Goal: Communication & Community: Answer question/provide support

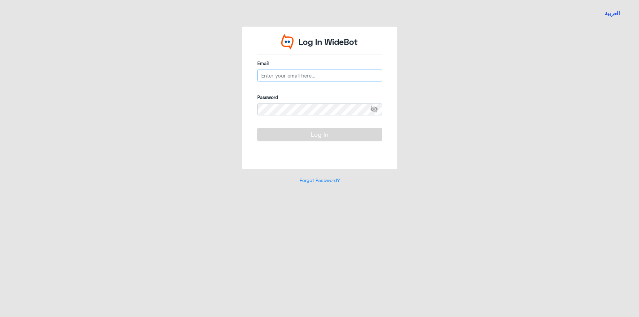
type input "[EMAIL_ADDRESS][DOMAIN_NAME]"
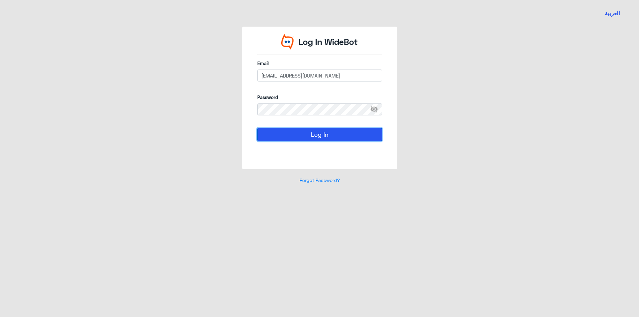
click at [290, 137] on button "Log In" at bounding box center [319, 134] width 125 height 13
click at [290, 138] on button "Log In" at bounding box center [319, 134] width 125 height 13
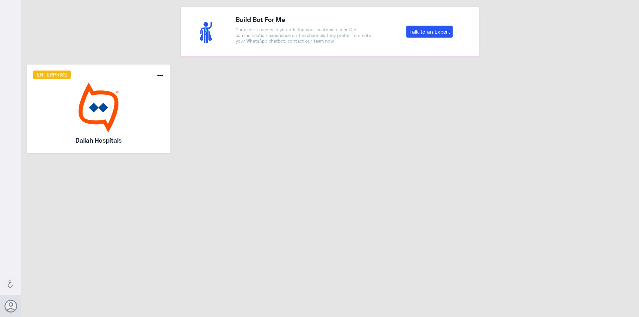
click at [128, 97] on img at bounding box center [98, 107] width 131 height 50
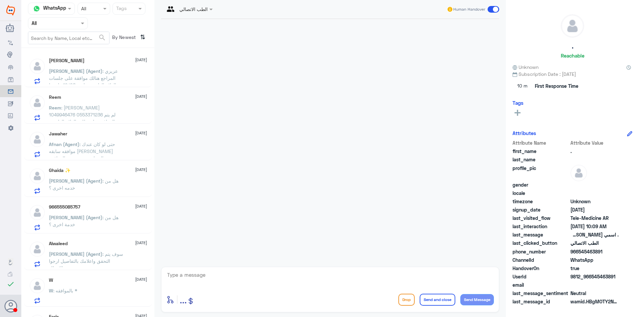
click at [70, 18] on div "Agent Filter All" at bounding box center [58, 23] width 60 height 12
click at [69, 60] on div "Your Inbox" at bounding box center [58, 67] width 60 height 15
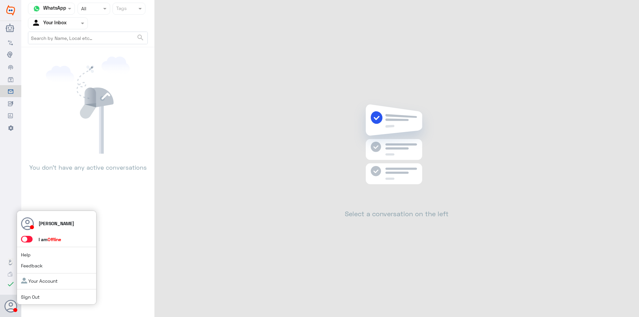
click at [27, 238] on span at bounding box center [27, 239] width 12 height 7
click at [0, 0] on input "checkbox" at bounding box center [0, 0] width 0 height 0
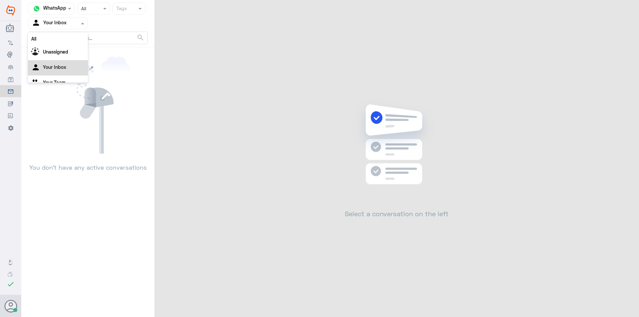
click at [61, 23] on input "text" at bounding box center [50, 23] width 37 height 8
click at [73, 74] on div "Your Team" at bounding box center [58, 74] width 60 height 15
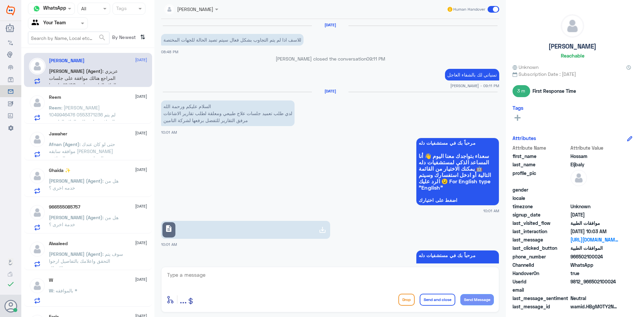
scroll to position [603, 0]
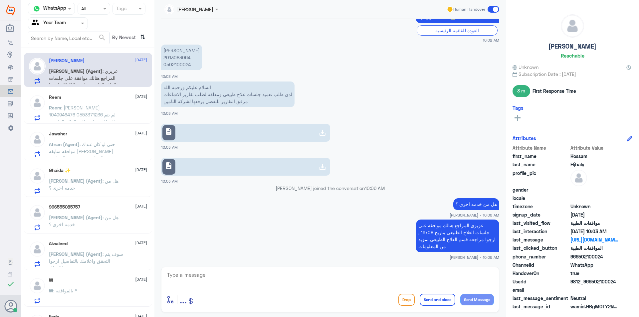
click at [83, 117] on span ": [PERSON_NAME] 1049946476 0553371236 لم يتم الموافقة على طلب العلاج الطبيعي" at bounding box center [82, 115] width 67 height 20
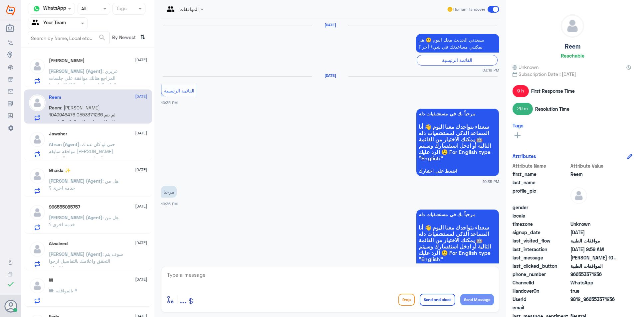
scroll to position [591, 0]
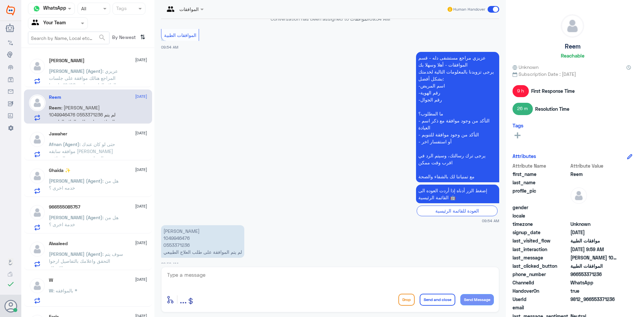
click at [98, 162] on div "Hossam Eljbaly [DATE][PERSON_NAME] (Agent) : عزيزي المراجع هنالك موافقة على جلس…" at bounding box center [87, 185] width 133 height 269
click at [94, 149] on span ": حتى لو كان عندك موافقه سابقه [PERSON_NAME] نفس الرد انه سبق وتمت الموافقه عليه" at bounding box center [82, 154] width 66 height 27
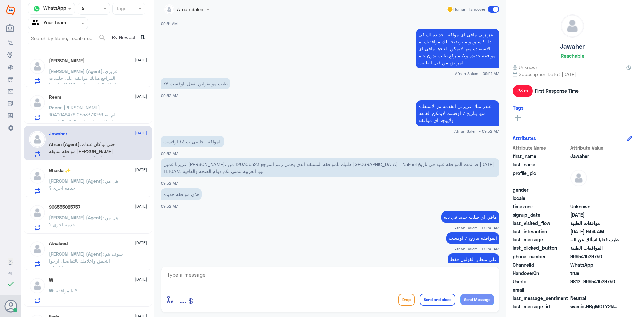
scroll to position [76, 0]
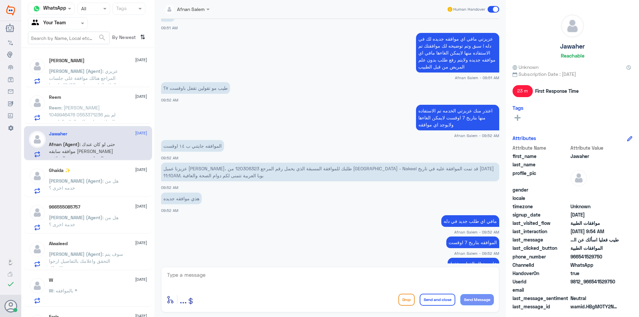
click at [114, 206] on div "966555085757 [DATE]" at bounding box center [98, 207] width 98 height 6
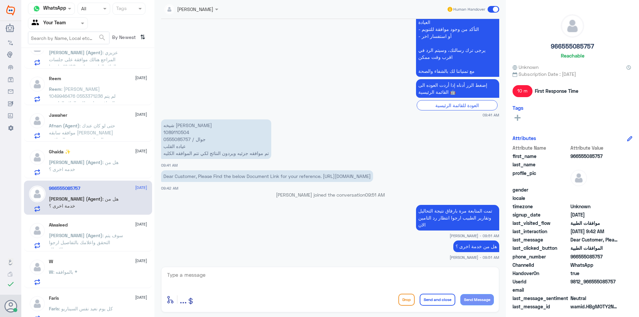
scroll to position [27, 0]
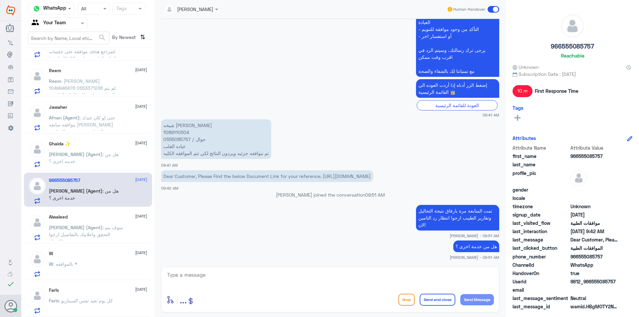
click at [115, 304] on div "Faris : كل يوم نعيد نفس السيناريو" at bounding box center [98, 306] width 98 height 15
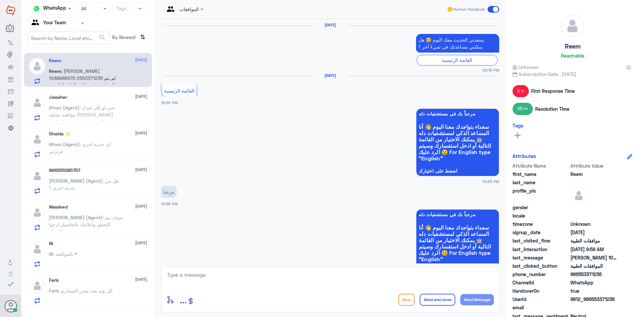
scroll to position [591, 0]
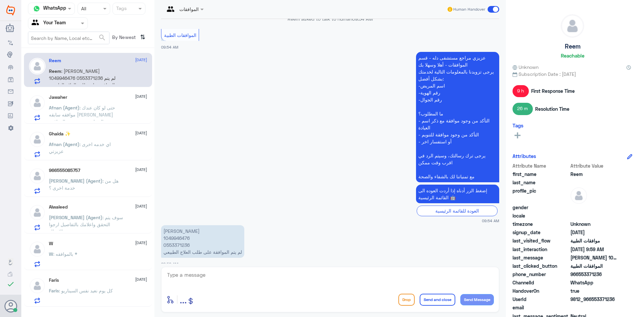
click at [126, 297] on div "Faris : كل يوم نعيد نفس السيناريو" at bounding box center [98, 296] width 98 height 15
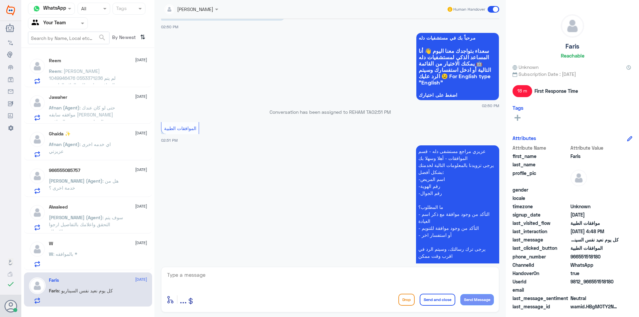
scroll to position [396, 0]
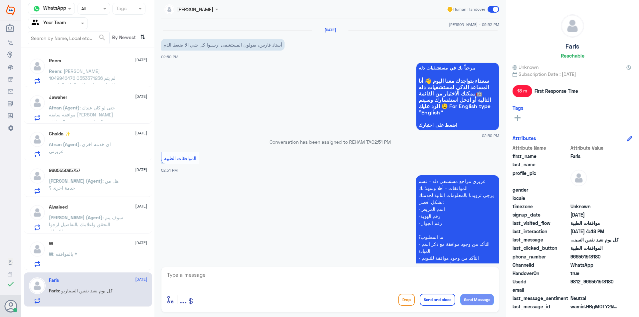
click at [86, 73] on span ": [PERSON_NAME] 1049946476 0553371236 لم يتم الموافقة على طلب العلاج الطبيعي" at bounding box center [82, 78] width 67 height 20
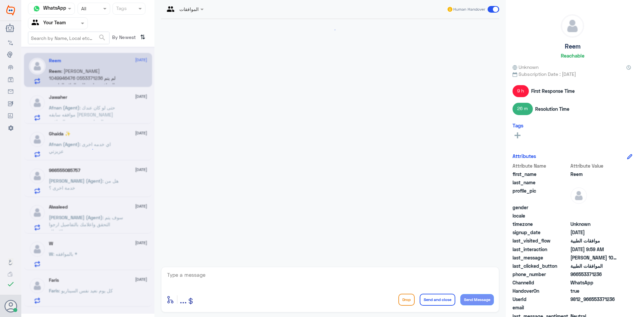
scroll to position [591, 0]
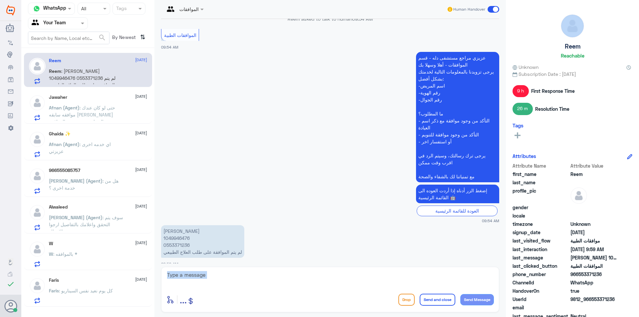
drag, startPoint x: 268, startPoint y: 278, endPoint x: 273, endPoint y: 313, distance: 34.9
click at [273, 313] on div "الموافقات Human Handover [DATE] يسعدني الحديث معك [DATE] 😊 هل يمكنني مساعدتك في…" at bounding box center [329, 159] width 351 height 319
click at [243, 287] on div at bounding box center [329, 279] width 327 height 18
click at [244, 277] on textarea at bounding box center [329, 278] width 327 height 16
type textarea "h"
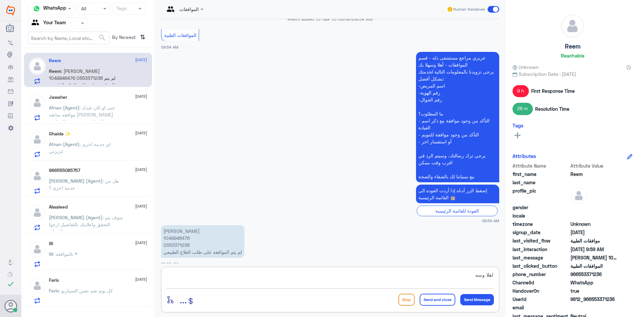
type textarea "اهلا وسهلا"
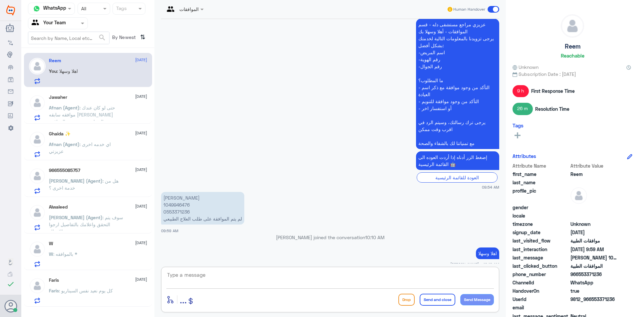
click at [169, 199] on p "[PERSON_NAME] 1049946476 0553371236 لم يتم الموافقة على طلب العلاج الطبيعي" at bounding box center [202, 208] width 83 height 33
copy p "1049946476"
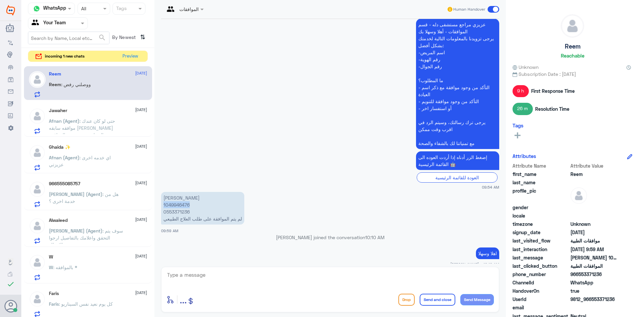
scroll to position [658, 0]
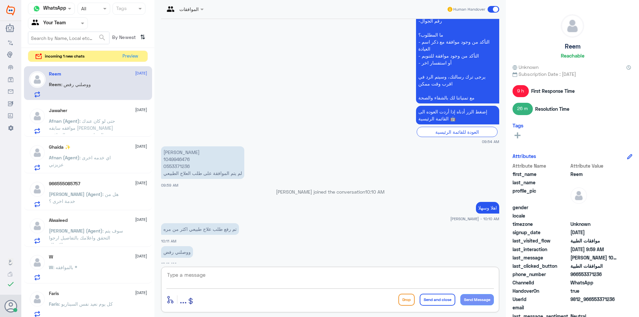
click at [220, 281] on textarea at bounding box center [329, 278] width 327 height 16
type textarea "نعم"
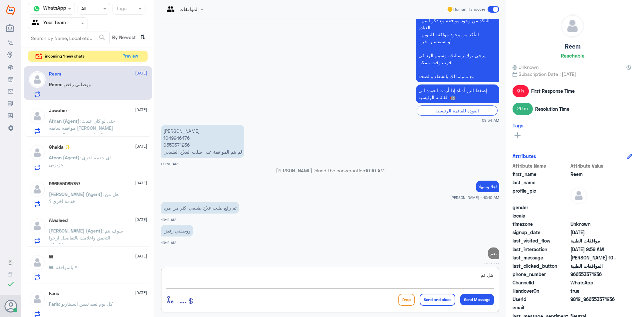
scroll to position [652, 0]
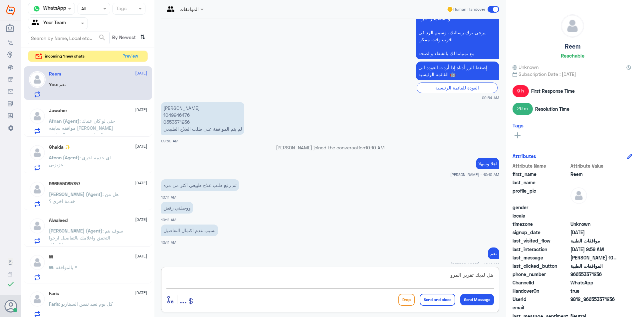
type textarea "هل لديك تقرير المرور"
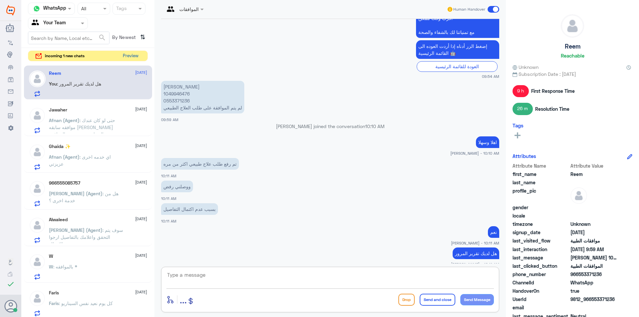
click at [135, 51] on button "Preview" at bounding box center [130, 56] width 21 height 10
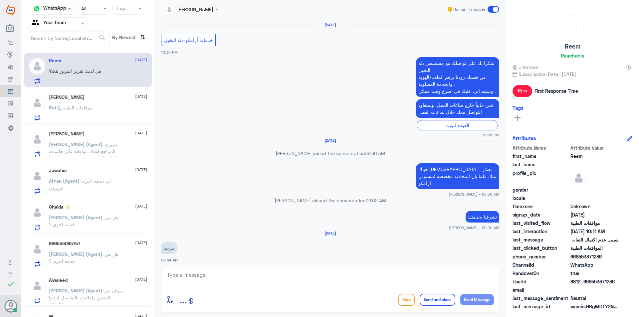
scroll to position [471, 0]
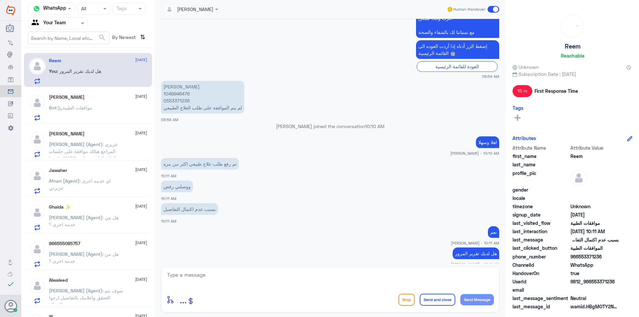
click at [103, 112] on div "Bot : موافقات الطبية" at bounding box center [98, 113] width 98 height 15
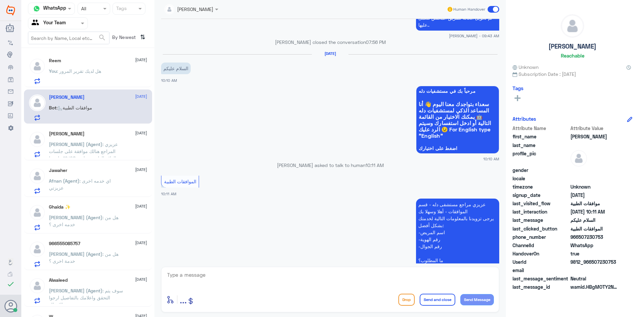
scroll to position [489, 0]
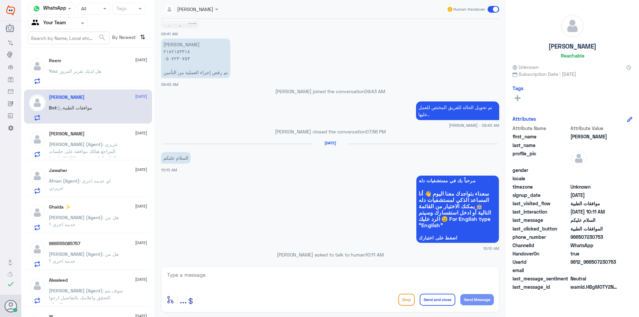
click at [263, 284] on textarea at bounding box center [329, 278] width 327 height 16
type textarea "وعليكم السلام"
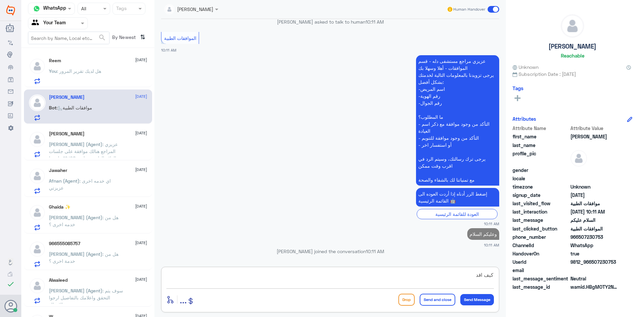
scroll to position [708, 0]
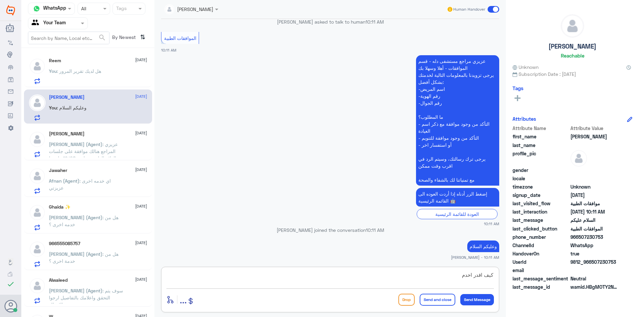
type textarea "كيف اقدر اخدمك"
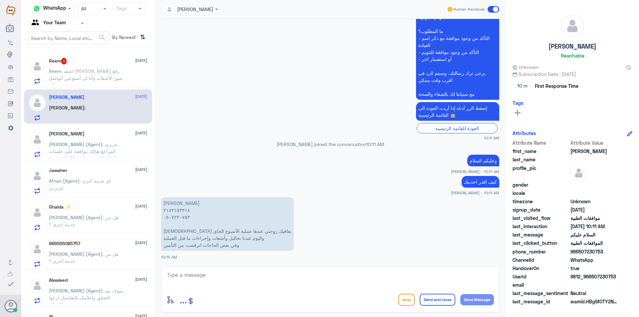
scroll to position [831, 0]
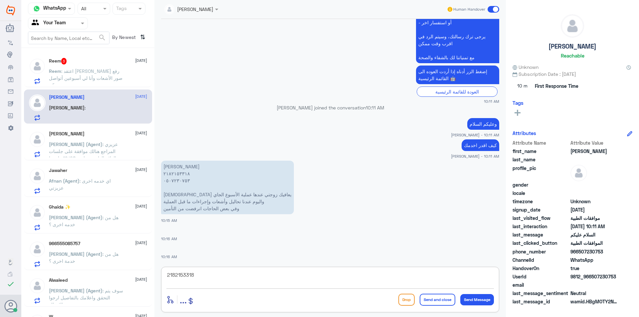
type textarea "2182153318"
click at [186, 267] on div "2182153318 enter flow name ... Drop Send and close Send Message" at bounding box center [330, 290] width 338 height 46
copy div "enter flow name"
click at [80, 78] on span ": اعتقد [PERSON_NAME] رفع صور الأشعات وأنا لي أسبوعين أتواصل معكم" at bounding box center [85, 78] width 73 height 20
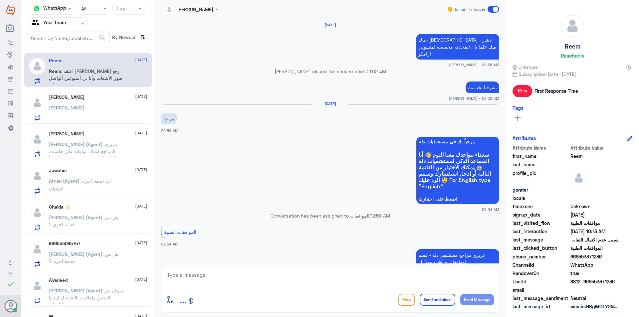
scroll to position [416, 0]
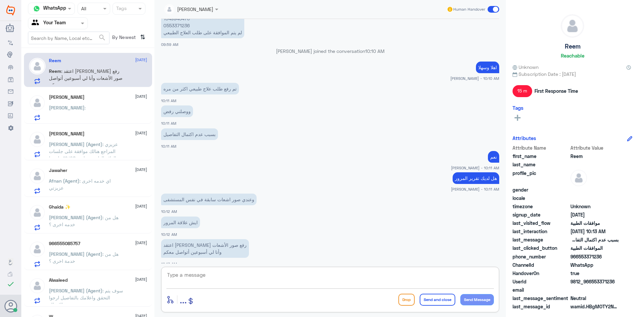
click at [265, 280] on textarea at bounding box center [329, 278] width 327 height 16
type textarea "التأمين طالب تقرير المرور هذا سبب الرفض"
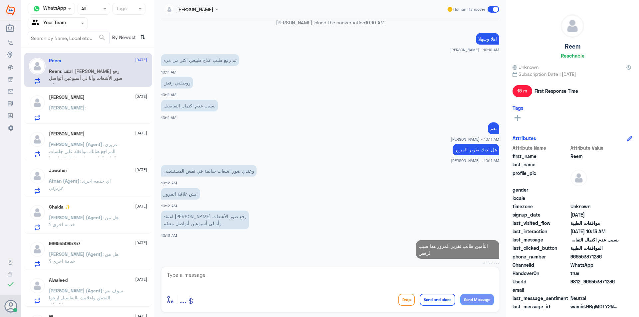
click at [106, 112] on div "[PERSON_NAME] :" at bounding box center [98, 113] width 98 height 15
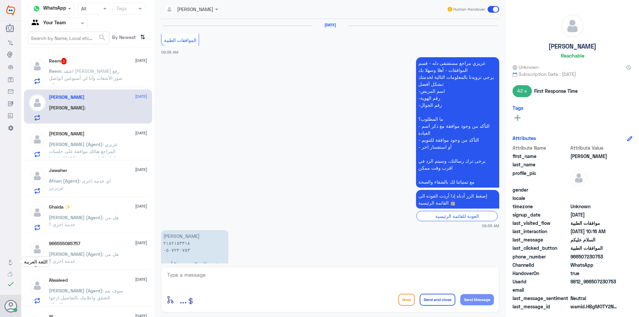
scroll to position [696, 0]
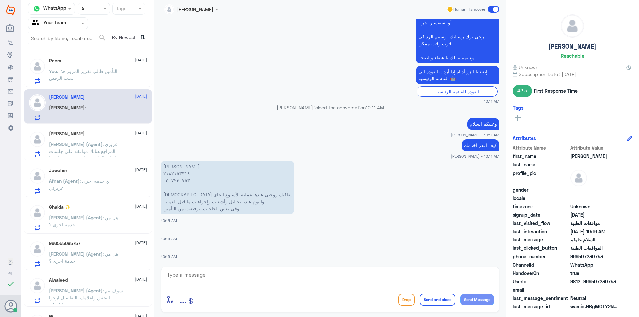
click at [254, 274] on textarea at bounding box center [329, 278] width 327 height 16
click at [181, 273] on textarea "2182153318" at bounding box center [329, 278] width 327 height 16
type textarea "j"
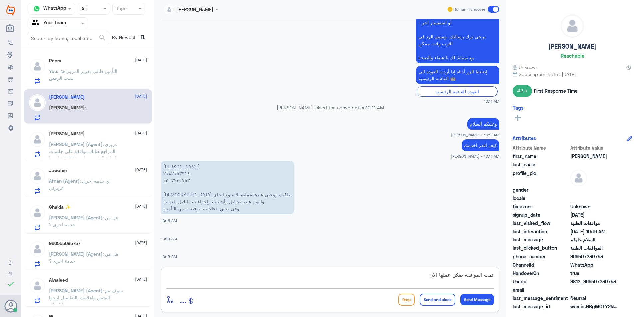
type textarea "تمت الموافقة يمكن عملها الان"
click at [427, 296] on button "Send and close" at bounding box center [437, 300] width 36 height 12
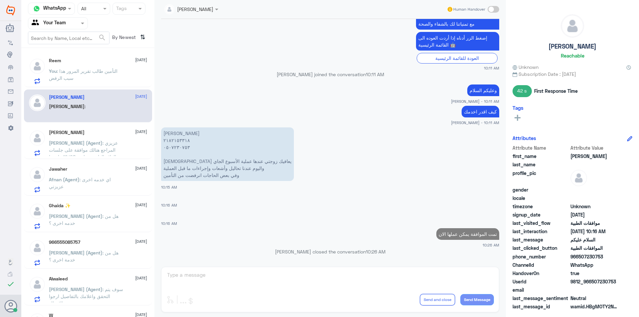
click at [61, 78] on span ": التأمين طالب تقرير المرور هذا سبب الرفض" at bounding box center [83, 74] width 69 height 13
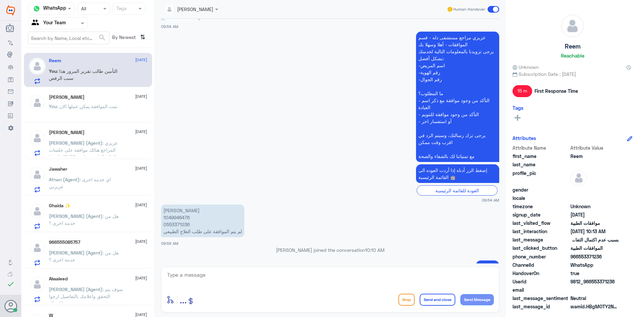
scroll to position [219, 0]
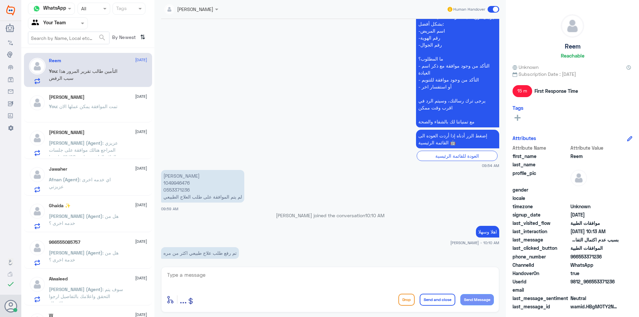
click at [173, 185] on p "[PERSON_NAME] 1049946476 0553371236 لم يتم الموافقة على طلب العلاج الطبيعي" at bounding box center [202, 186] width 83 height 33
copy p "1049946476"
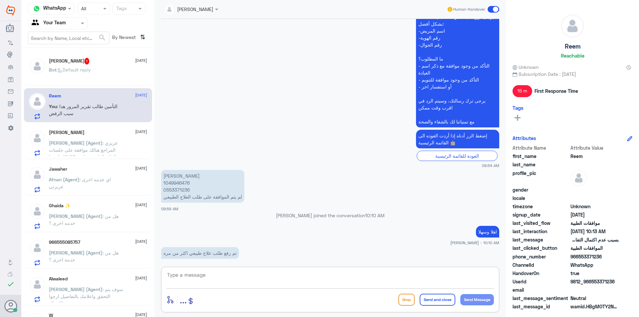
drag, startPoint x: 250, startPoint y: 278, endPoint x: 638, endPoint y: 283, distance: 387.8
click at [385, 293] on div "enter flow name ... Drop Send and close Send Message" at bounding box center [330, 290] width 338 height 46
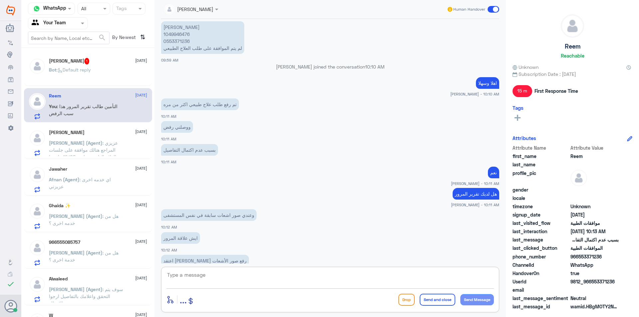
scroll to position [418, 0]
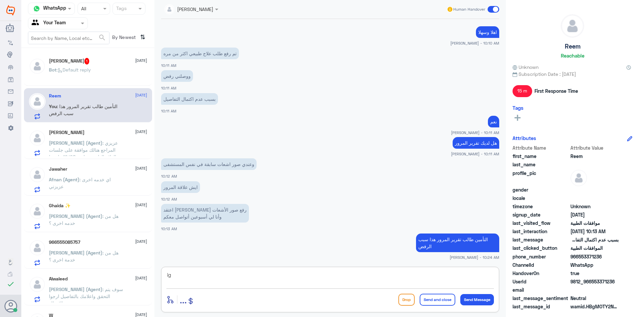
type textarea "i"
click at [91, 76] on p "Bot : Default reply" at bounding box center [70, 74] width 42 height 17
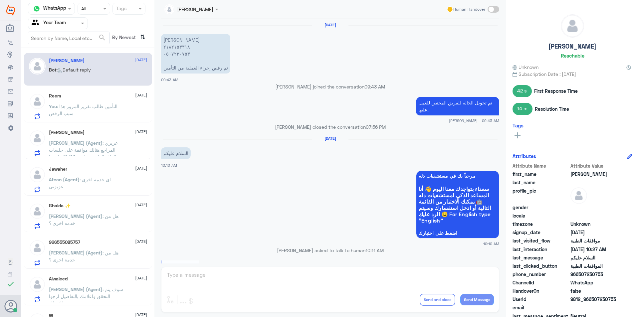
scroll to position [492, 0]
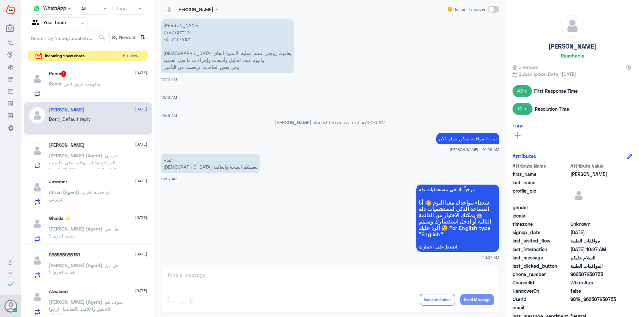
click at [130, 59] on button "Preview" at bounding box center [130, 56] width 21 height 10
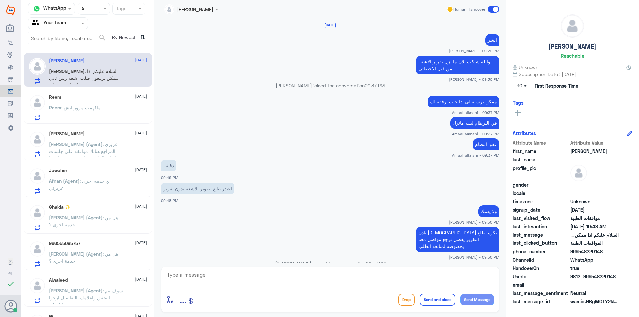
scroll to position [398, 0]
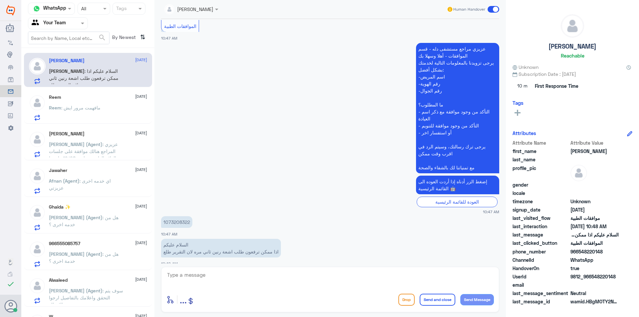
click at [112, 114] on div "Reem : مافهمت مرور ايش" at bounding box center [98, 113] width 98 height 15
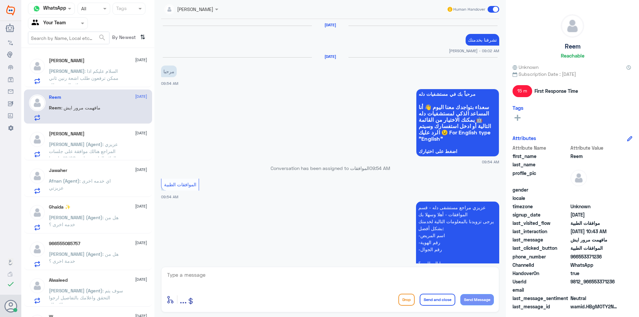
scroll to position [427, 0]
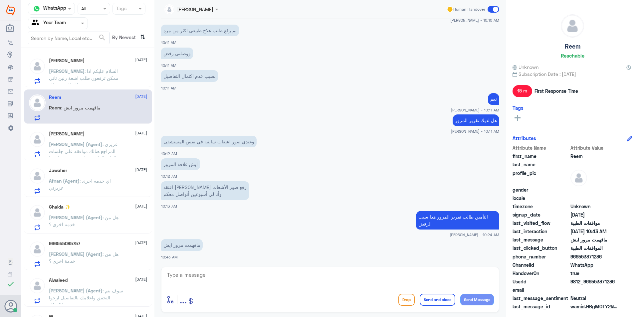
click at [240, 285] on textarea at bounding box center [329, 278] width 327 height 16
click at [431, 276] on textarea "عزيزتي صار لك حادث في 2013 صحيح ؟" at bounding box center [329, 278] width 327 height 16
type textarea "عزيزتي صار لك حادث في 2013 الحمد على سلامتك صحيح ؟"
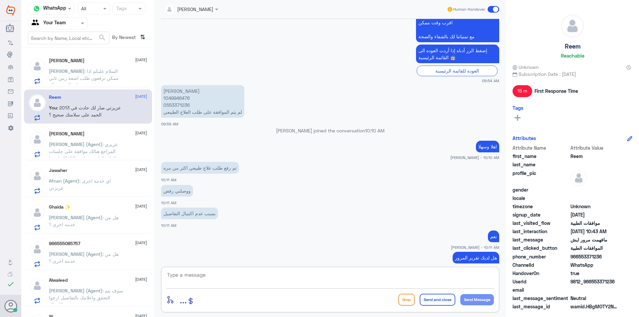
scroll to position [289, 0]
click at [177, 100] on p "[PERSON_NAME] 1049946476 0553371236 لم يتم الموافقة على طلب العلاج الطبيعي" at bounding box center [202, 101] width 83 height 33
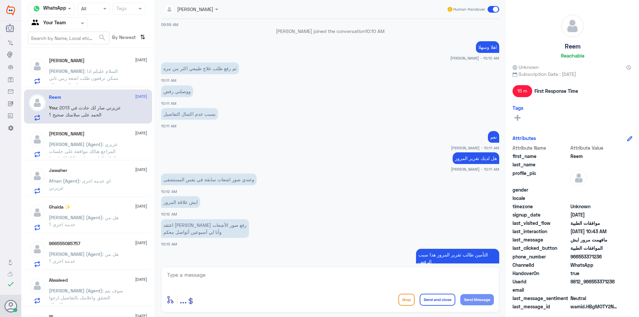
scroll to position [456, 0]
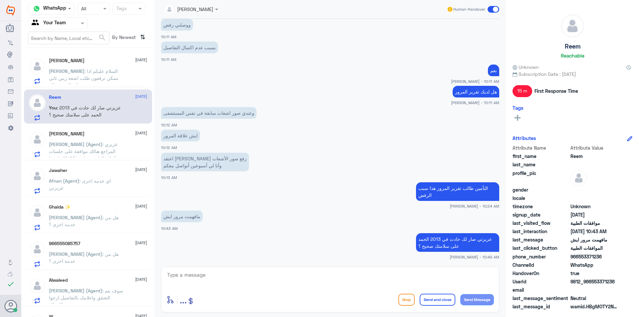
click at [95, 70] on span ": السلام عليكم اذا ممكن ترفعون طلب اشعة رنين ثاني مره لان التقرير طلع" at bounding box center [84, 78] width 70 height 20
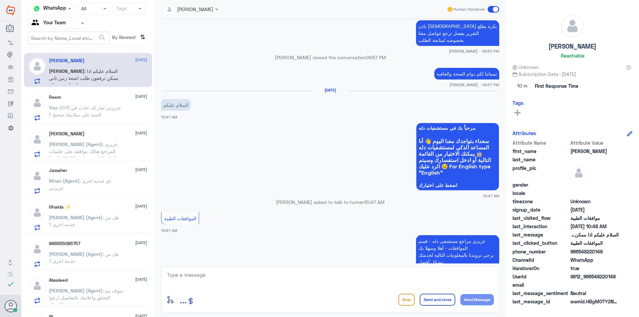
scroll to position [199, 0]
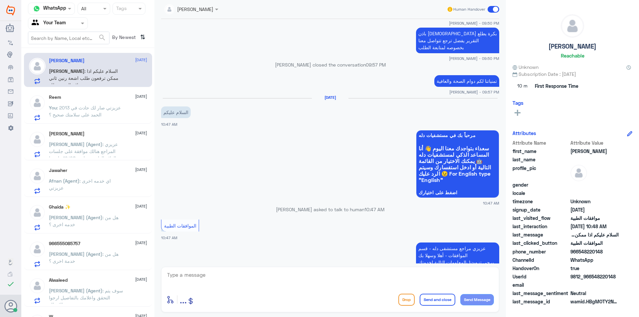
click at [268, 270] on div "enter flow name ... Drop Send and close Send Message" at bounding box center [330, 290] width 338 height 46
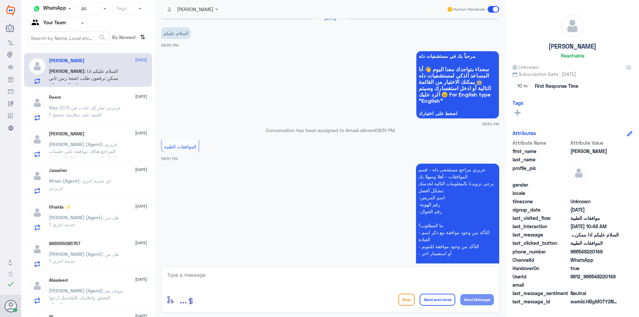
scroll to position [0, 0]
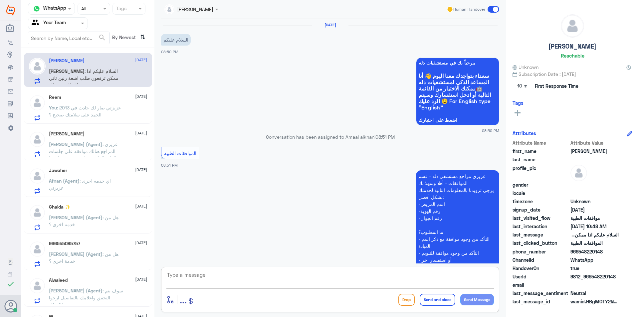
click at [306, 279] on textarea at bounding box center [329, 278] width 327 height 16
type textarea "وعليكم السلام"
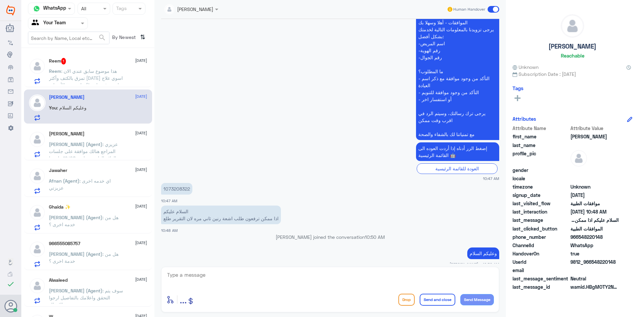
click at [106, 66] on div "Reem 1 [DATE] Reem : هذا موضوع سابق عندي الان تمزق بالكتف وأكثر [DATE] اسوي علا…" at bounding box center [98, 71] width 98 height 26
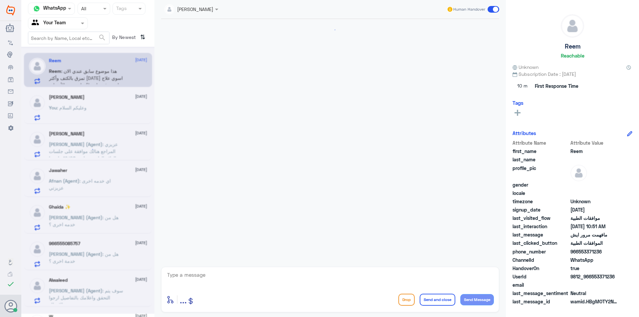
scroll to position [438, 0]
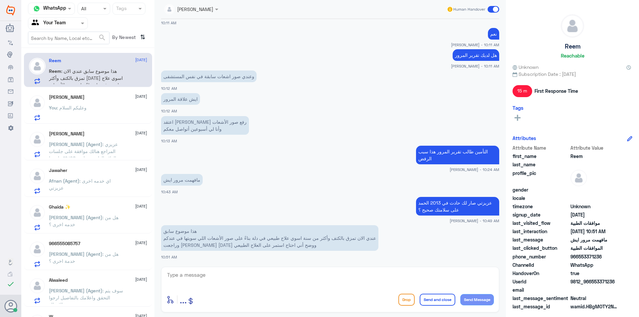
click at [291, 280] on textarea at bounding box center [329, 278] width 327 height 16
type textarea "h"
type textarea "ايه عزيزتي الاشعة مرفقة"
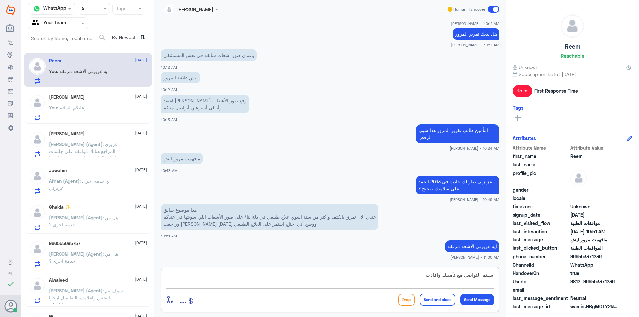
type textarea "سيتم التواصل مع تأمينك وافادتك"
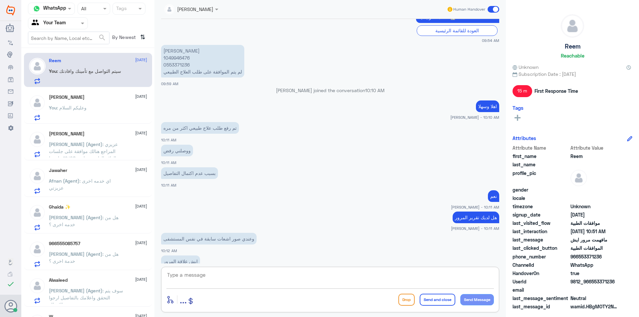
scroll to position [248, 0]
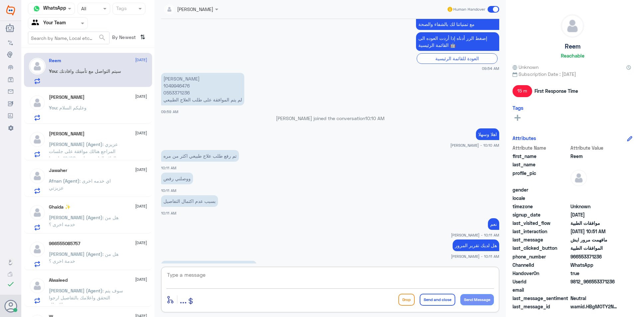
click at [175, 86] on p "[PERSON_NAME] 1049946476 0553371236 لم يتم الموافقة على طلب العلاج الطبيعي" at bounding box center [202, 89] width 83 height 33
copy p "1049946476"
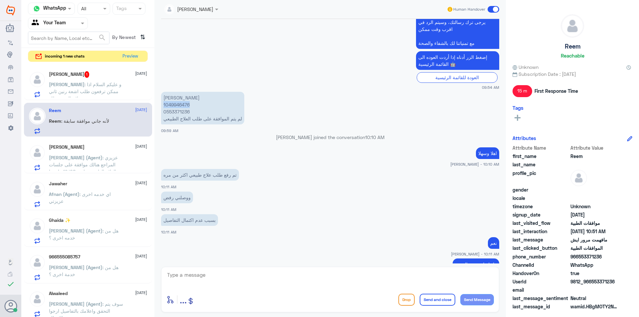
scroll to position [227, 0]
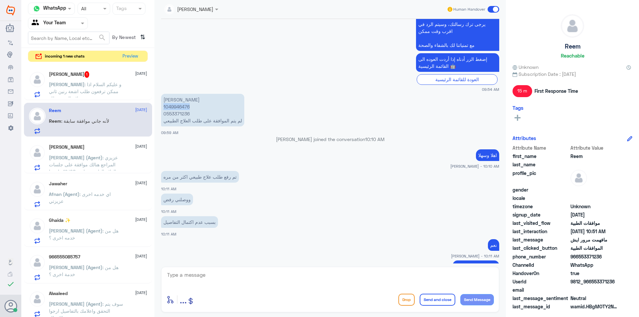
copy p "1049946476"
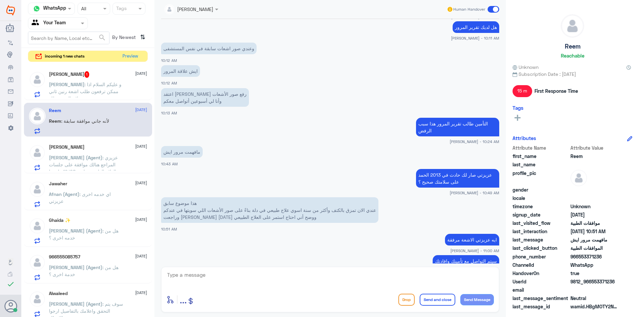
scroll to position [526, 0]
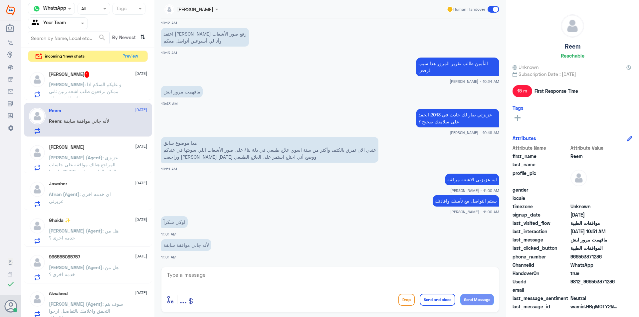
click at [84, 86] on span "[PERSON_NAME]" at bounding box center [67, 84] width 36 height 6
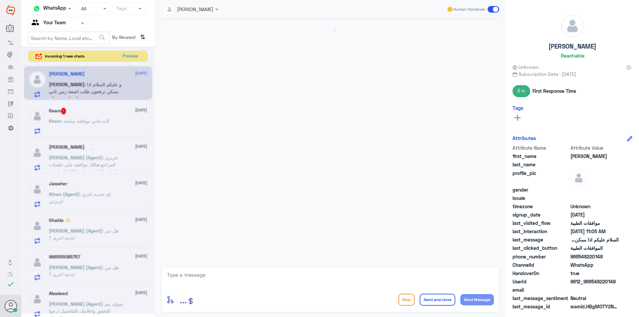
scroll to position [400, 0]
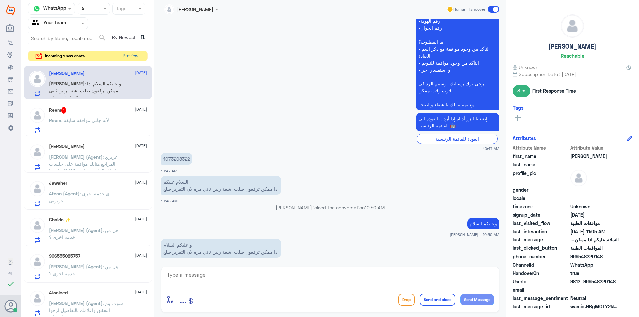
click at [125, 60] on button "Preview" at bounding box center [130, 56] width 21 height 10
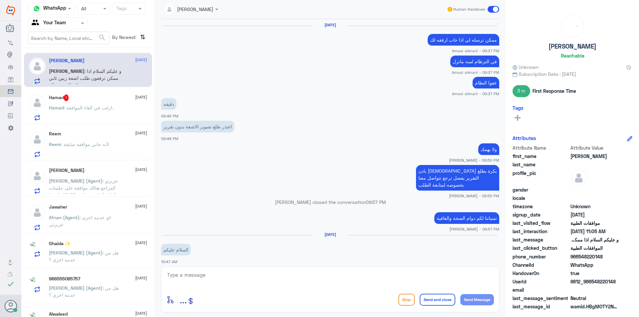
scroll to position [400, 0]
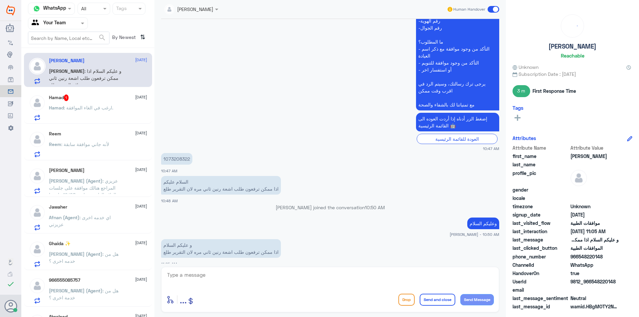
click at [103, 114] on p "Hamad : ارغب في الغاء الموافقة." at bounding box center [81, 112] width 64 height 17
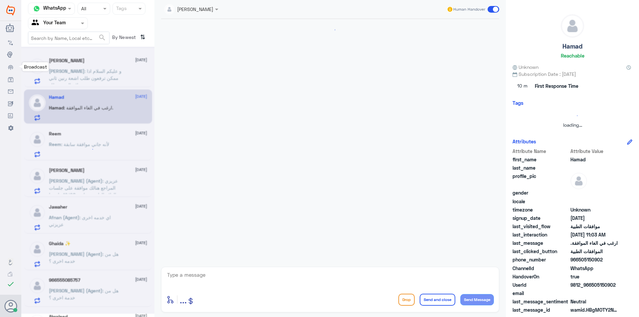
scroll to position [187, 0]
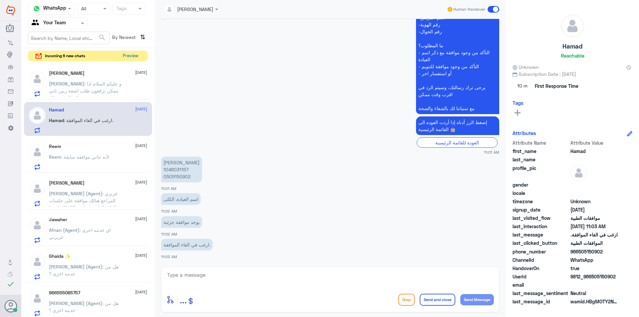
click at [132, 56] on button "Preview" at bounding box center [130, 56] width 21 height 10
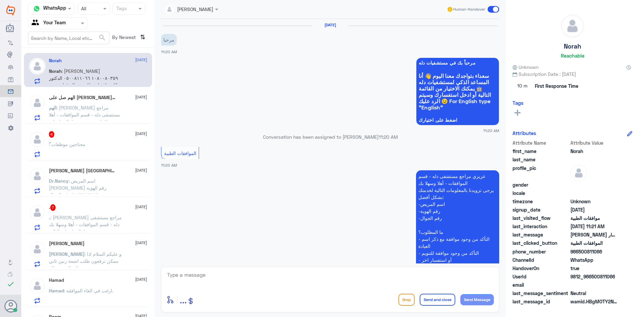
scroll to position [132, 0]
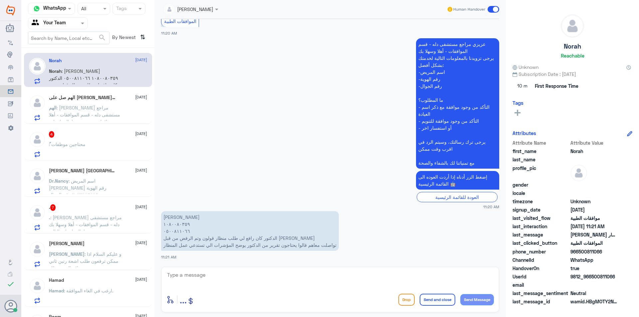
click at [101, 105] on span ": [PERSON_NAME] مراجع مستشفى دله - قسم الموافقات - أهلا وسهلا بك يرجى تزويدنا ب…" at bounding box center [86, 149] width 74 height 89
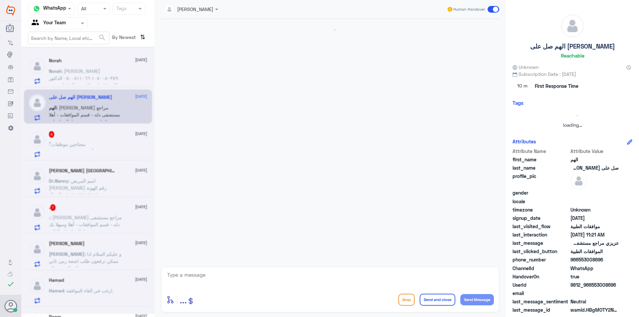
scroll to position [195, 0]
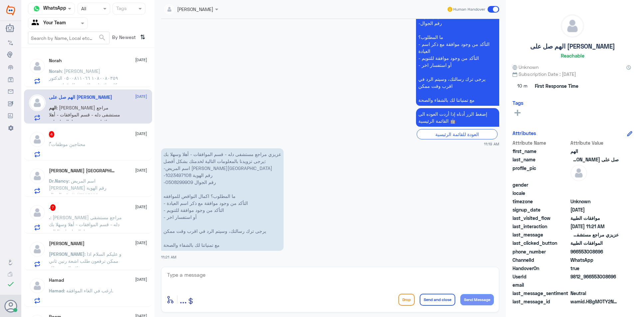
click at [102, 176] on div "[PERSON_NAME] Ajwa 5 [DATE] Dr.Nancy : اسم المريض [PERSON_NAME] رقم الهوية ٢٠٧٣…" at bounding box center [98, 181] width 98 height 26
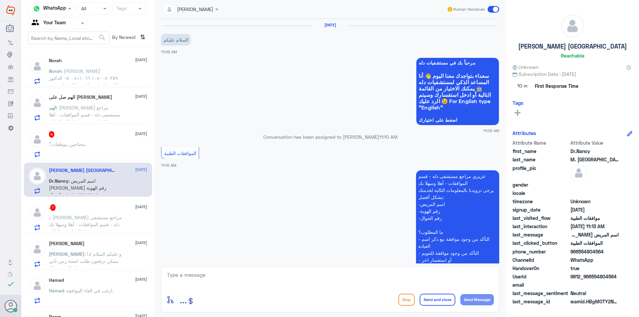
scroll to position [206, 0]
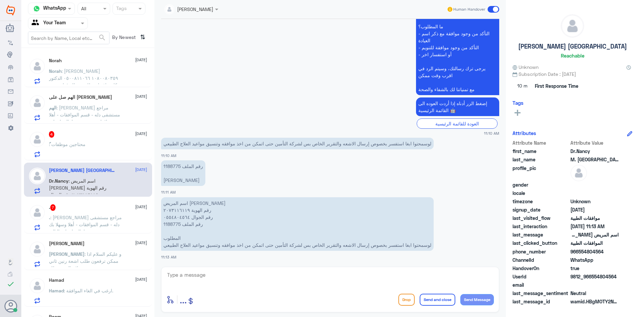
click at [86, 197] on div "Norah [DATE][PERSON_NAME] : [PERSON_NAME] ١٠٨٠٠٨٠٣٥٩ ٠٥٠٠٨١١٠٦٦ الدكتور كان راف…" at bounding box center [87, 185] width 133 height 269
click at [74, 234] on div "Norah [DATE][PERSON_NAME] : [PERSON_NAME] ١٠٨٠٠٨٠٣٥٩ ٠٥٠٠٨١١٠٦٦ الدكتور كان راف…" at bounding box center [87, 185] width 133 height 269
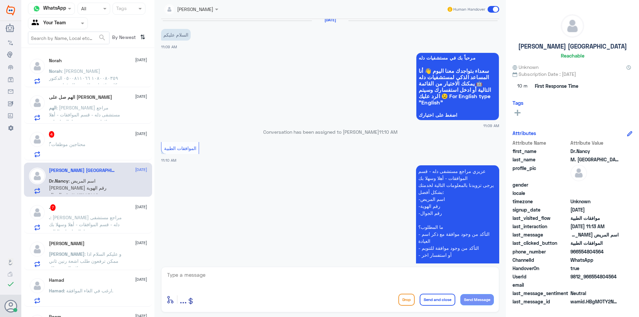
scroll to position [0, 0]
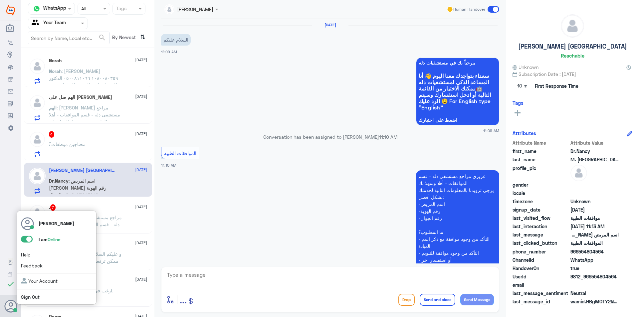
click at [31, 239] on span at bounding box center [27, 239] width 12 height 7
click at [0, 0] on input "checkbox" at bounding box center [0, 0] width 0 height 0
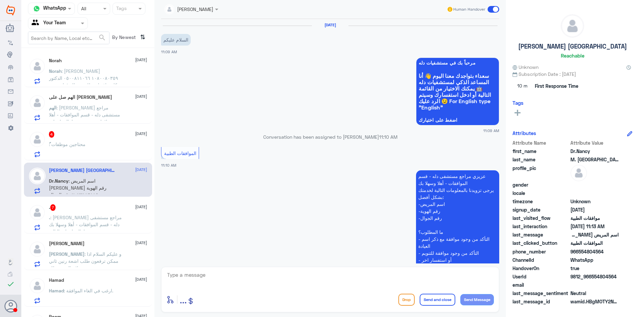
click at [254, 219] on app-msgs-text "عزيزي مراجع مستشفى دله - قسم الموافقات - أهلا وسهلا بك يرجى تزويدنا بالمعلومات …" at bounding box center [330, 235] width 338 height 131
click at [71, 217] on span ": [PERSON_NAME] مراجع مستشفى دله - قسم الموافقات - أهلا وسهلا بك يرجى تزويدنا ب…" at bounding box center [85, 246] width 73 height 62
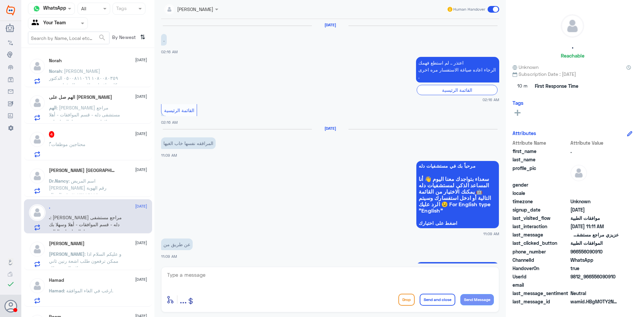
scroll to position [681, 0]
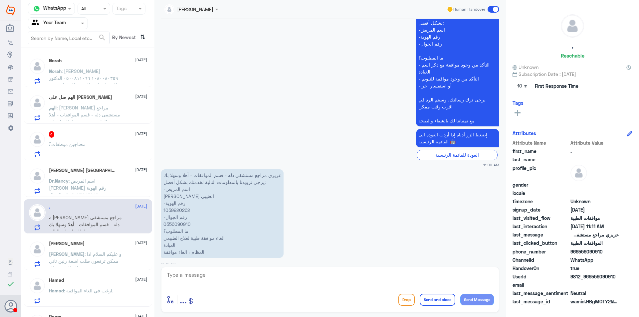
click at [84, 251] on span "[PERSON_NAME]" at bounding box center [67, 254] width 36 height 6
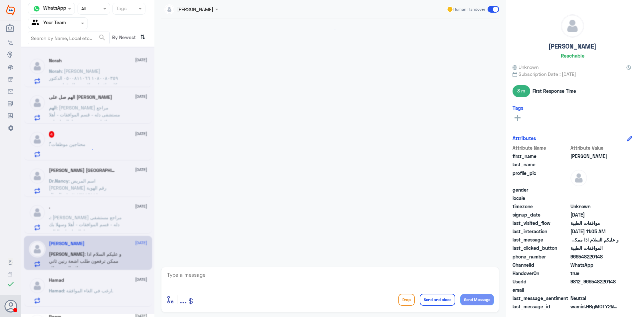
scroll to position [400, 0]
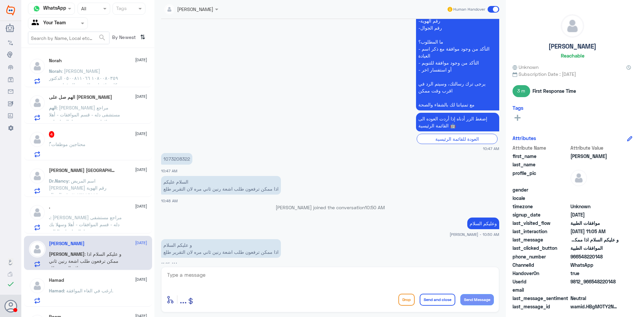
click at [175, 153] on p "1073208322" at bounding box center [176, 159] width 31 height 12
copy p "1073208322"
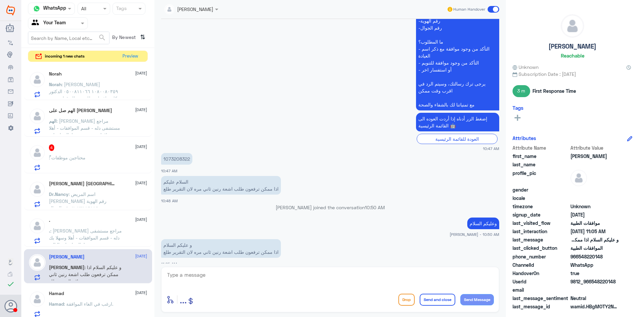
drag, startPoint x: 204, startPoint y: 271, endPoint x: 220, endPoint y: 279, distance: 18.1
click at [208, 275] on div "enter flow name ... Drop Send and close Send Message" at bounding box center [330, 290] width 338 height 46
click at [221, 278] on textarea at bounding box center [329, 278] width 327 height 16
click at [203, 274] on textarea at bounding box center [329, 278] width 327 height 16
type textarea "تحت الاجراء"
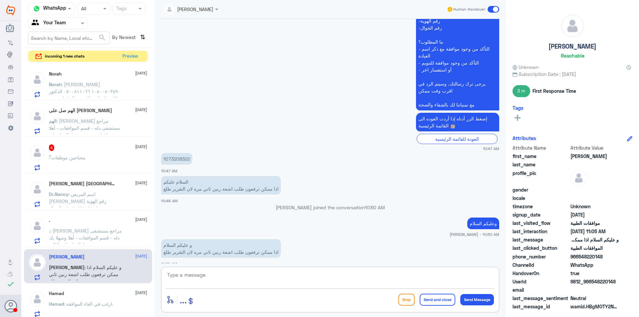
scroll to position [421, 0]
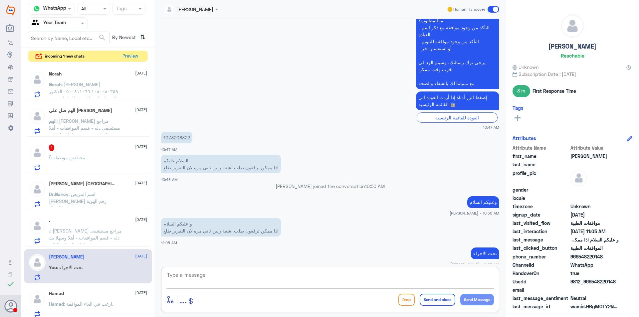
click at [90, 228] on span ": [PERSON_NAME] مراجع مستشفى دله - قسم الموافقات - أهلا وسهلا بك يرجى تزويدنا ب…" at bounding box center [85, 259] width 73 height 62
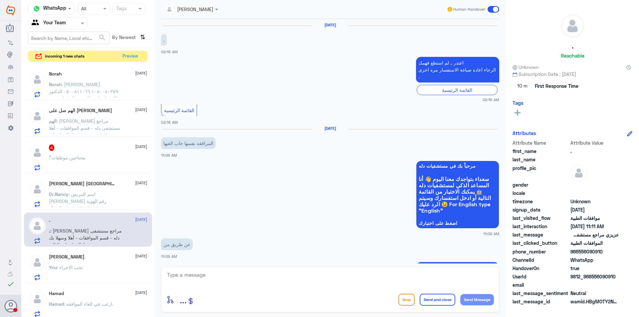
scroll to position [681, 0]
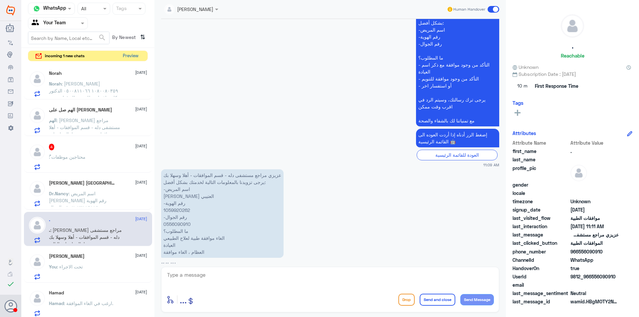
click at [124, 54] on button "Preview" at bounding box center [130, 56] width 21 height 10
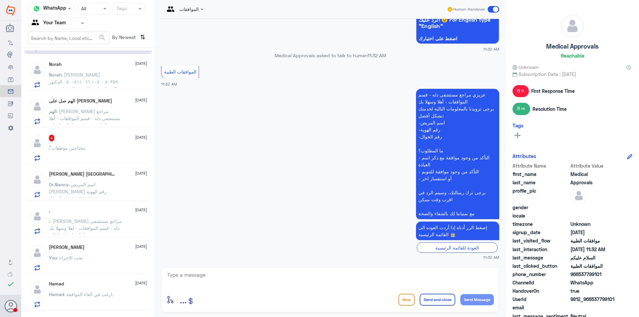
scroll to position [33, 0]
click at [73, 250] on div "[PERSON_NAME] [DATE] You : تحت الاجراء" at bounding box center [98, 257] width 98 height 26
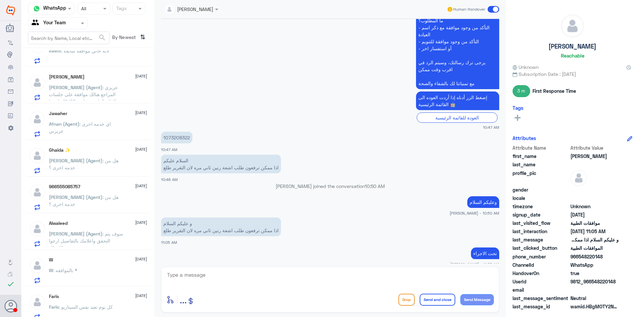
scroll to position [319, 0]
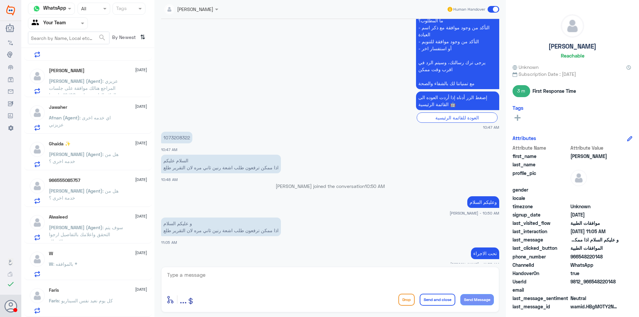
click at [91, 190] on span ": هل من خدمة اخرى ؟" at bounding box center [84, 194] width 70 height 13
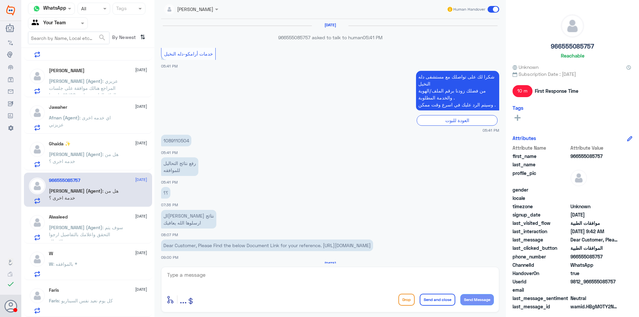
scroll to position [495, 0]
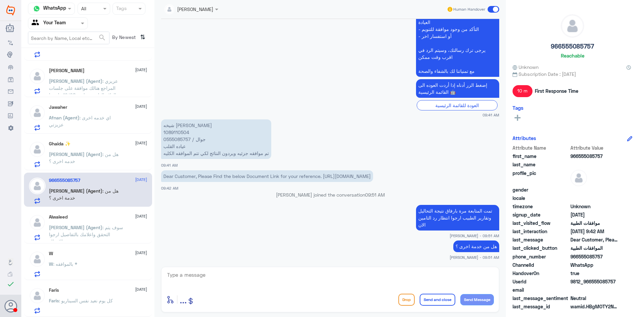
click at [495, 8] on span at bounding box center [493, 9] width 12 height 7
click at [0, 0] on input "checkbox" at bounding box center [0, 0] width 0 height 0
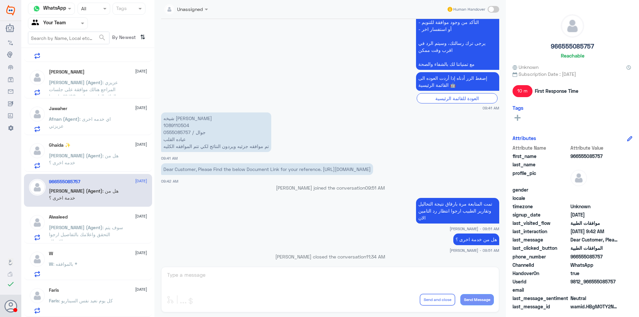
scroll to position [318, 0]
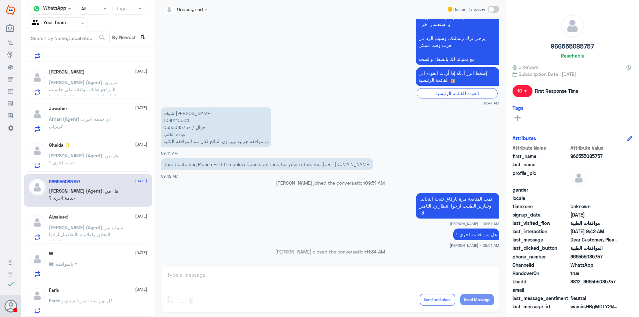
click at [86, 148] on div "Ghaida ✨ [DATE][PERSON_NAME] (Agent) : هل من خدمه اخرى ؟" at bounding box center [98, 155] width 98 height 26
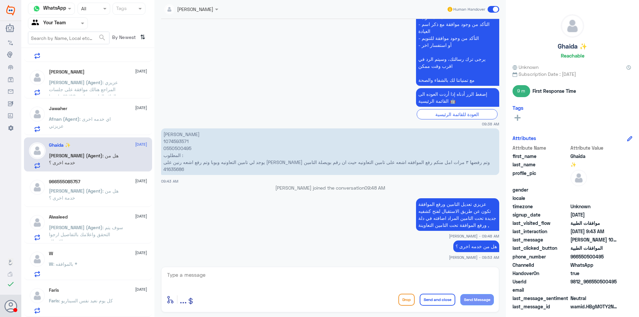
scroll to position [318, 0]
click at [488, 10] on span at bounding box center [493, 9] width 12 height 7
click at [0, 0] on input "checkbox" at bounding box center [0, 0] width 0 height 0
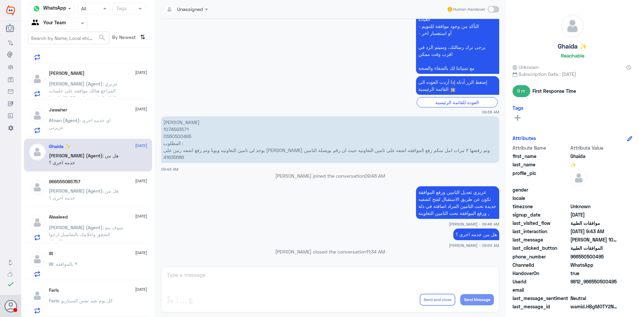
click at [204, 11] on span at bounding box center [207, 9] width 8 height 7
click at [71, 257] on div "W [DATE] W : بالموافقه *" at bounding box center [98, 264] width 98 height 26
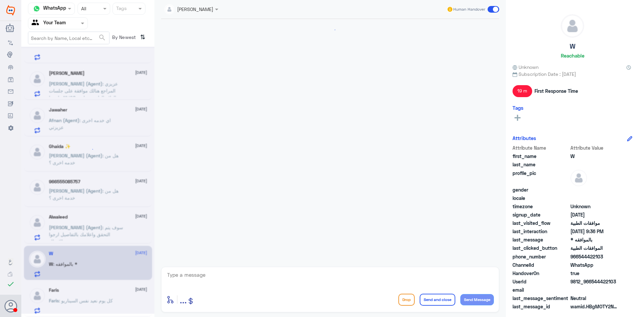
scroll to position [329, 0]
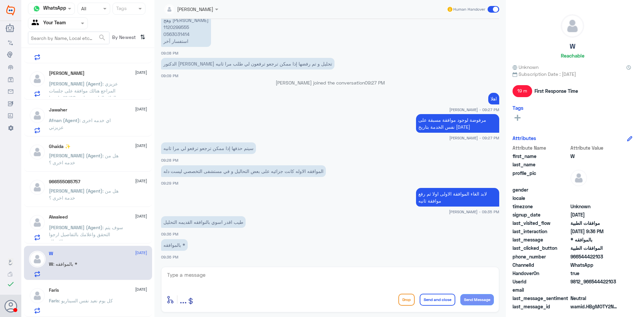
click at [497, 8] on span at bounding box center [493, 9] width 12 height 7
click at [0, 0] on input "checkbox" at bounding box center [0, 0] width 0 height 0
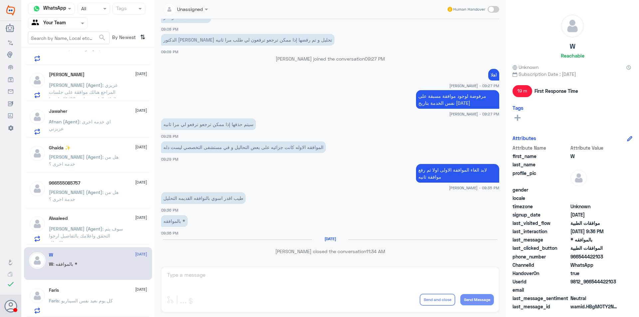
click at [97, 303] on span ": كل يوم نعيد نفس السيناريو" at bounding box center [86, 301] width 54 height 6
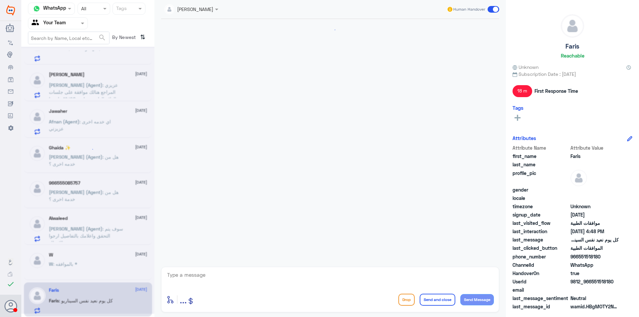
scroll to position [481, 0]
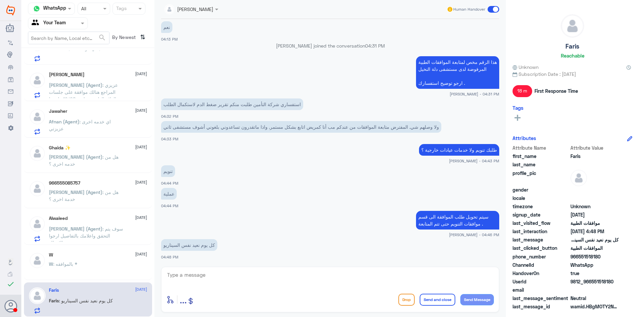
click at [489, 10] on span at bounding box center [493, 9] width 12 height 7
click at [0, 0] on input "checkbox" at bounding box center [0, 0] width 0 height 0
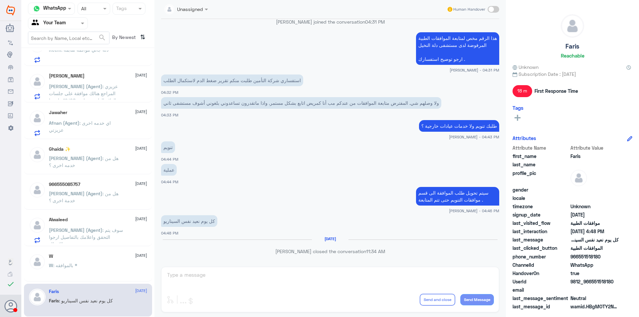
click at [90, 194] on span ": هل من خدمة اخرى ؟" at bounding box center [84, 197] width 70 height 13
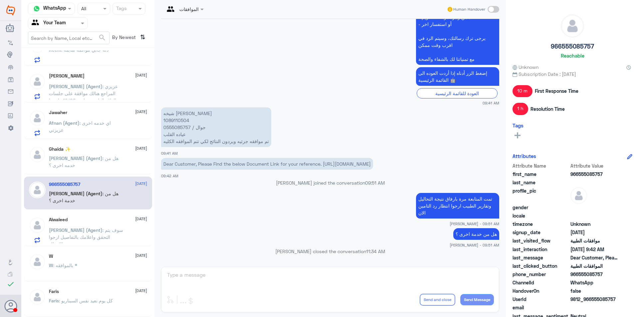
click at [88, 163] on p "[PERSON_NAME] (Agent) : هل من خدمه اخرى ؟" at bounding box center [86, 163] width 75 height 17
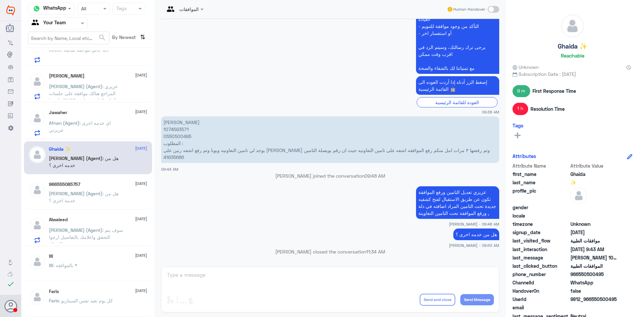
click at [64, 125] on span "Afnan (Agent)" at bounding box center [64, 123] width 31 height 6
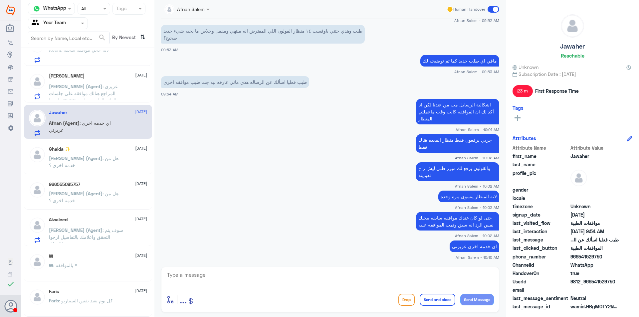
click at [490, 12] on span at bounding box center [493, 9] width 12 height 7
click at [0, 0] on input "checkbox" at bounding box center [0, 0] width 0 height 0
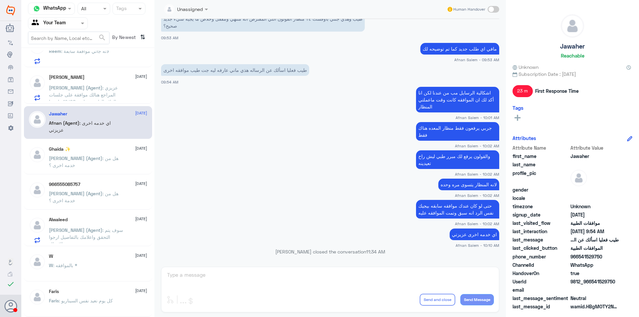
click at [75, 95] on span ": عزيزي المراجع هنالك موافقة على جلسات العلاج الطبيعي بتاريخ 19/08 , ارجوا مراج…" at bounding box center [85, 102] width 73 height 34
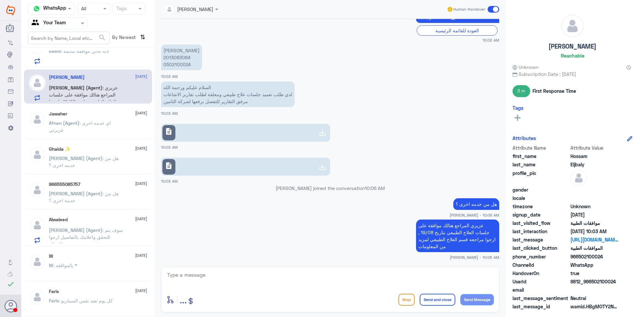
click at [490, 8] on span at bounding box center [493, 9] width 12 height 7
click at [0, 0] on input "checkbox" at bounding box center [0, 0] width 0 height 0
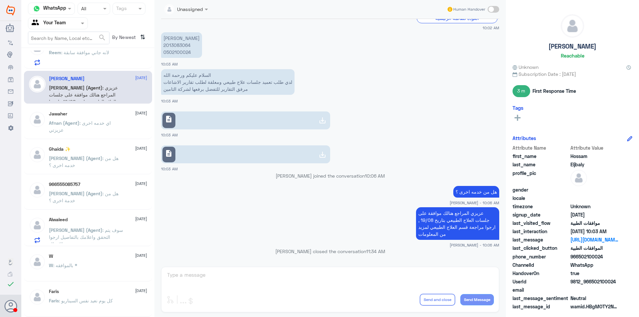
click at [74, 24] on div at bounding box center [57, 23] width 59 height 8
click at [61, 55] on div "Your Inbox" at bounding box center [58, 59] width 60 height 15
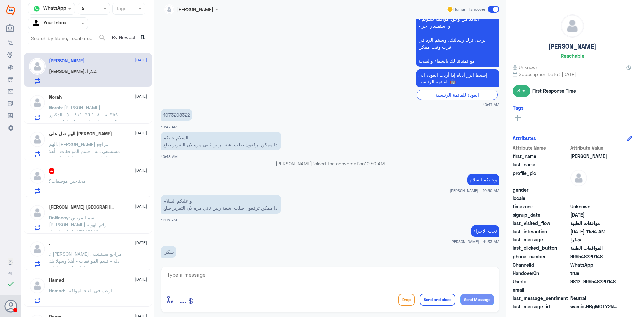
click at [55, 25] on input "text" at bounding box center [50, 23] width 37 height 8
click at [54, 74] on Team "Your Team" at bounding box center [54, 74] width 23 height 6
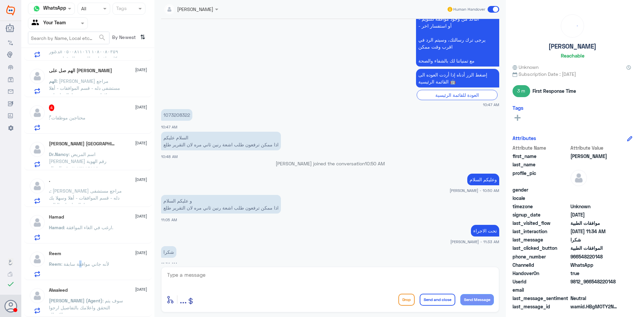
click at [81, 262] on span ": لأنه جاني موافقة سابقة" at bounding box center [85, 264] width 48 height 6
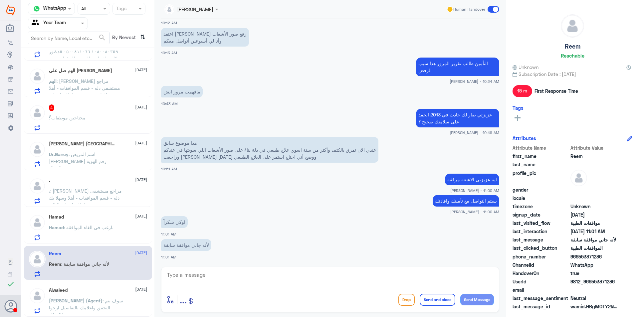
click at [112, 295] on div "Alwaleed [DATE][PERSON_NAME] (Agent) : سوف يتم التحقق واعلامك بالتفاصيل ارجوا ا…" at bounding box center [98, 300] width 98 height 26
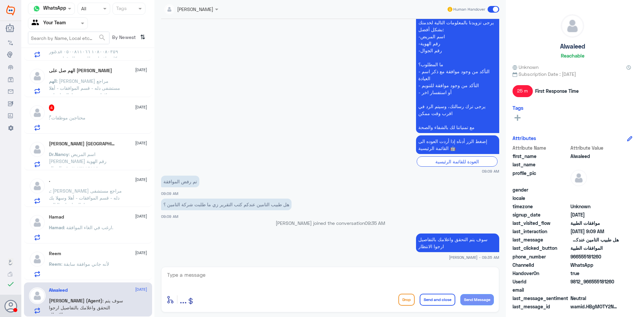
click at [486, 10] on div "Human Handover" at bounding box center [472, 9] width 53 height 12
click at [495, 11] on span at bounding box center [493, 9] width 12 height 7
click at [0, 0] on input "checkbox" at bounding box center [0, 0] width 0 height 0
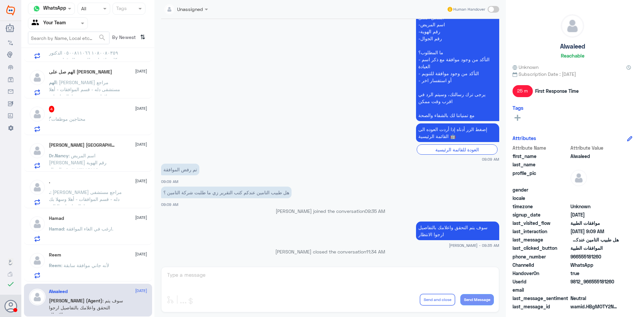
click at [88, 225] on div "Hamad [DATE][PERSON_NAME] : ارغب في الغاء الموافقة." at bounding box center [98, 229] width 98 height 26
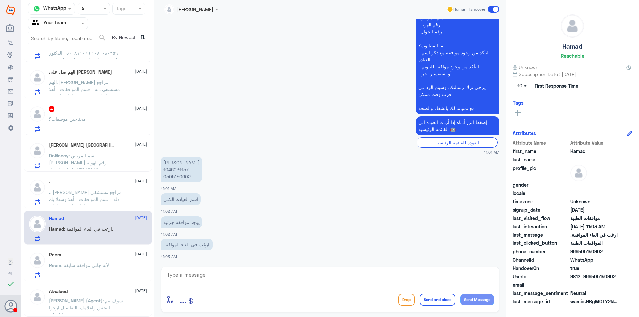
click at [231, 280] on textarea at bounding box center [329, 278] width 327 height 16
type textarea "سبب الالغاء"
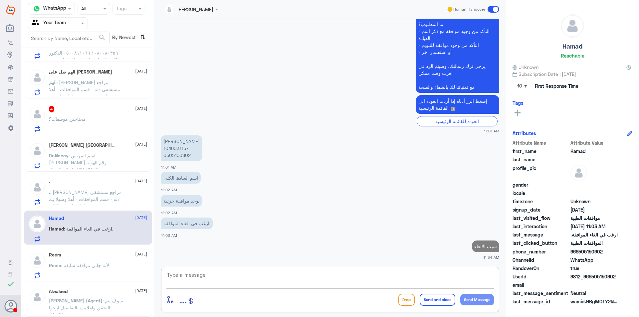
click at [181, 151] on p "[PERSON_NAME] 1046031157 0505150902" at bounding box center [181, 148] width 41 height 26
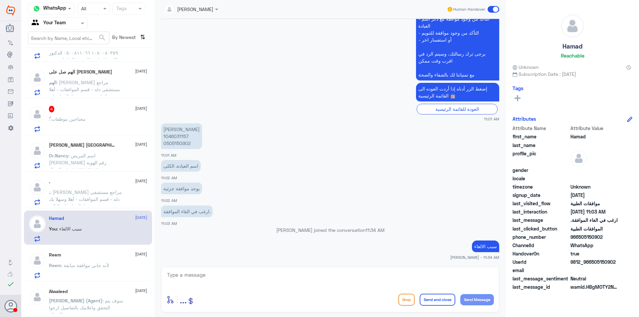
copy p "1046031157"
click at [172, 136] on p "[PERSON_NAME] 1046031157 0505150902" at bounding box center [181, 136] width 41 height 26
copy p "1046031157"
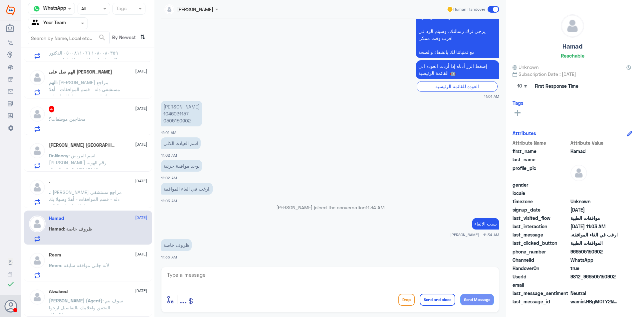
drag, startPoint x: 233, startPoint y: 264, endPoint x: 234, endPoint y: 269, distance: 5.4
click at [233, 265] on div "[PERSON_NAME] Human Handover [DATE] السلام عليكم 11:00 AM مرحباً بك في مستشفيات…" at bounding box center [329, 159] width 351 height 319
drag, startPoint x: 234, startPoint y: 272, endPoint x: 238, endPoint y: 274, distance: 4.2
click at [234, 273] on textarea at bounding box center [329, 278] width 327 height 16
type textarea "تم الالغاء"
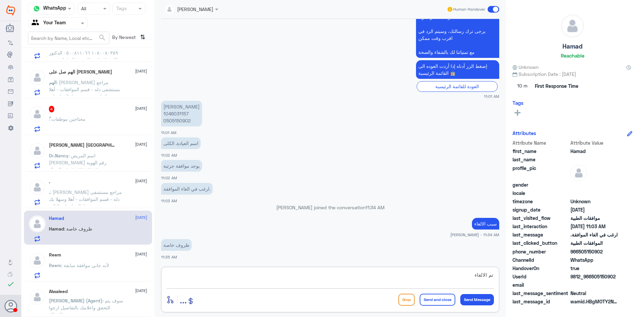
click at [439, 301] on button "Send and close" at bounding box center [437, 300] width 36 height 12
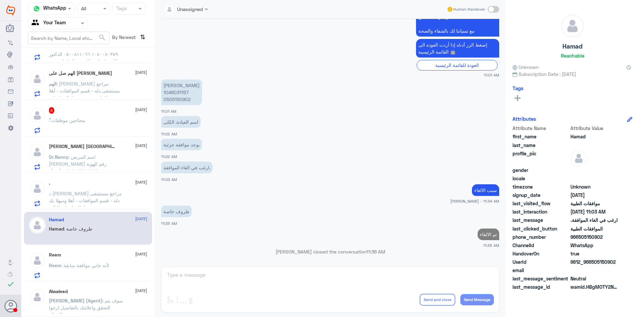
scroll to position [97, 0]
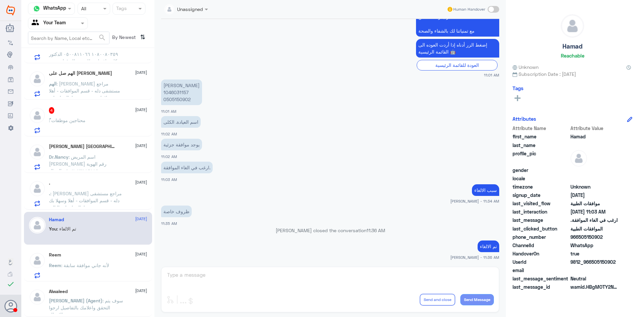
click at [119, 262] on div "Reem [DATE] Reem : لأنه جاني موافقة سابقة" at bounding box center [98, 265] width 98 height 26
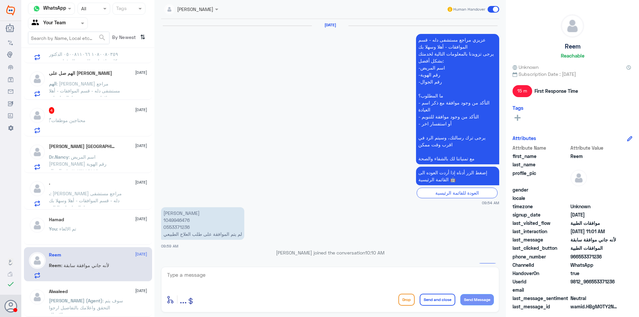
scroll to position [413, 0]
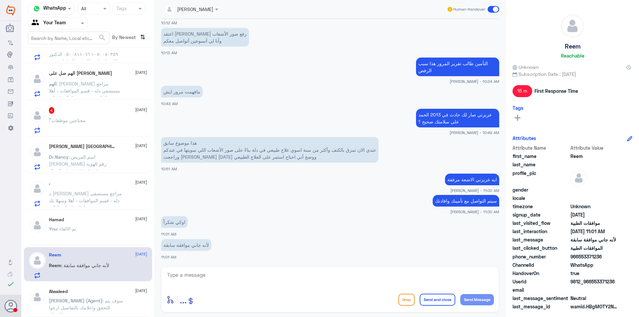
click at [100, 226] on div "Hamad [DATE] You : تم الالغاء" at bounding box center [98, 229] width 98 height 25
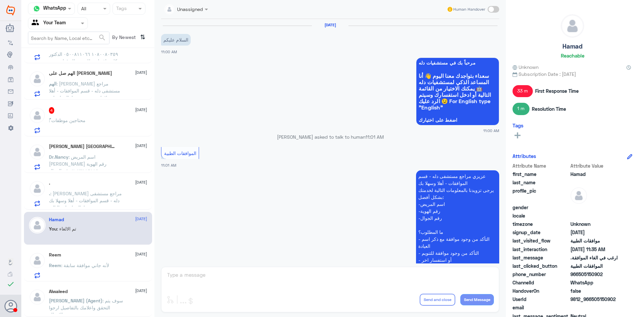
scroll to position [276, 0]
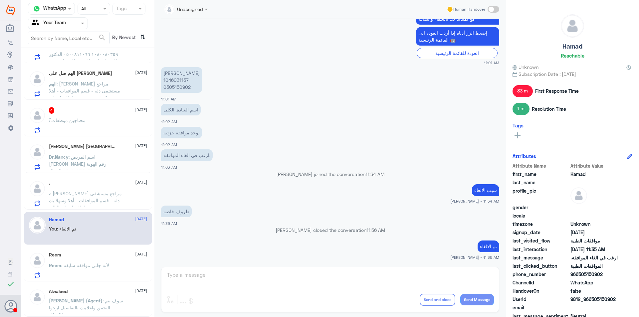
click at [74, 193] on span ": [PERSON_NAME] مراجع مستشفى دله - قسم الموافقات - أهلا وسهلا بك يرجى تزويدنا ب…" at bounding box center [85, 222] width 73 height 62
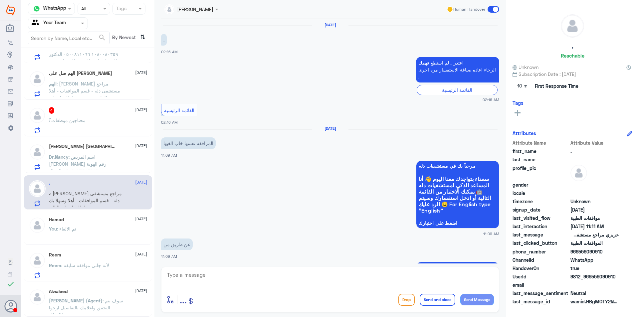
scroll to position [681, 0]
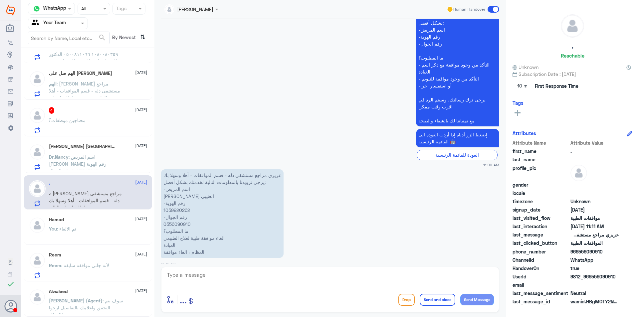
click at [225, 276] on textarea at bounding box center [329, 278] width 327 height 16
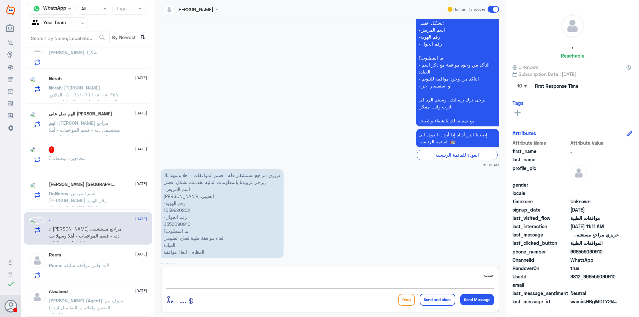
scroll to position [97, 0]
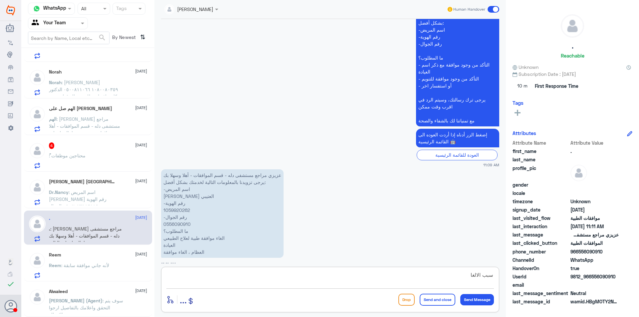
type textarea "سبب الالغاء"
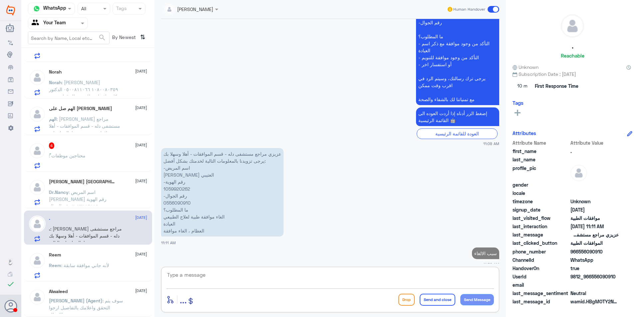
scroll to position [0, 0]
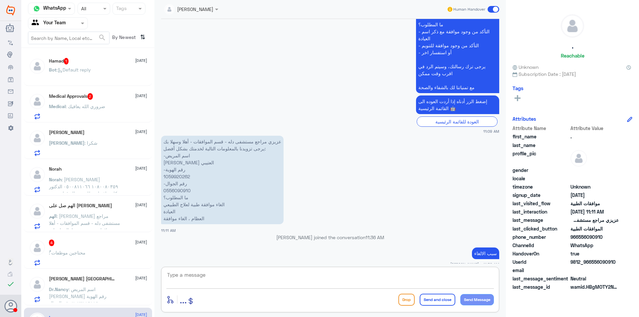
click at [68, 75] on p "Bot : Default reply" at bounding box center [70, 74] width 42 height 17
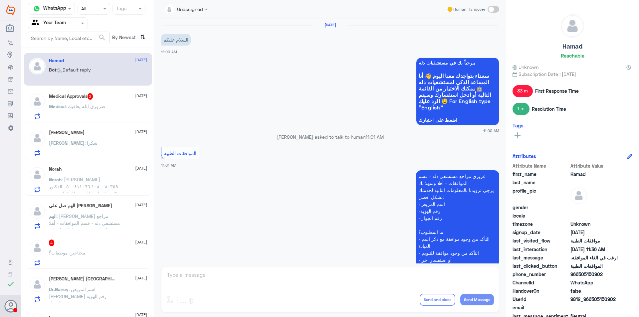
scroll to position [377, 0]
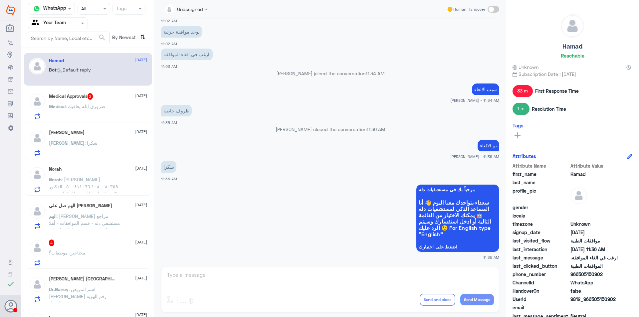
click at [69, 110] on p "Medical : ضروري الله يعافيك" at bounding box center [77, 111] width 56 height 17
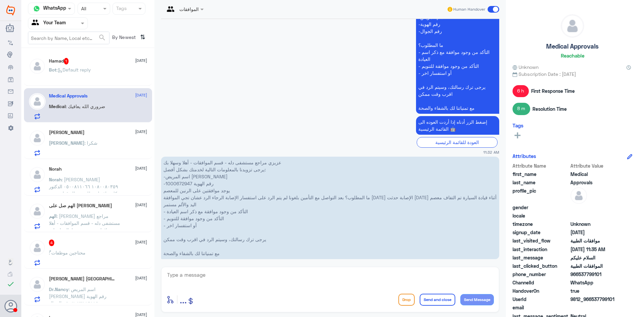
scroll to position [659, 0]
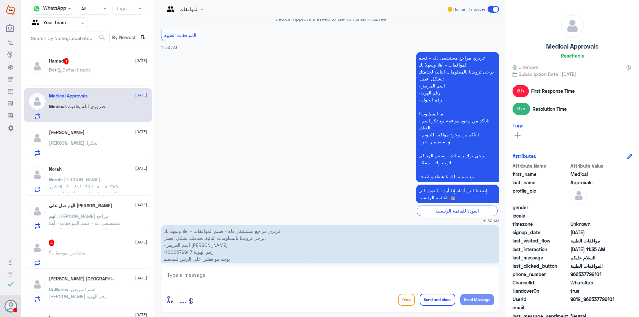
click at [69, 23] on div at bounding box center [57, 23] width 59 height 8
drag, startPoint x: 64, startPoint y: 56, endPoint x: 60, endPoint y: 46, distance: 10.9
click at [65, 56] on Inbox "Your Inbox" at bounding box center [54, 59] width 23 height 6
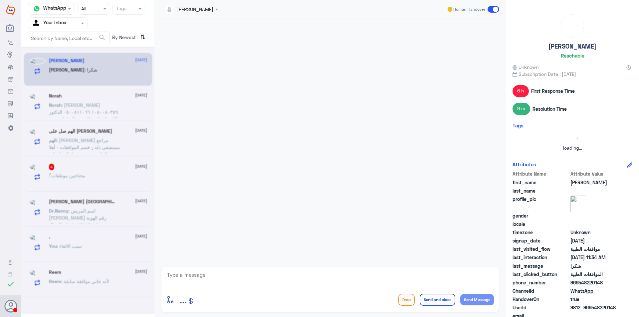
scroll to position [0, 0]
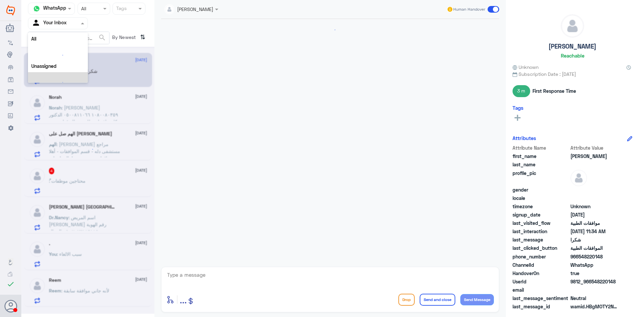
click at [66, 24] on input "text" at bounding box center [50, 23] width 37 height 8
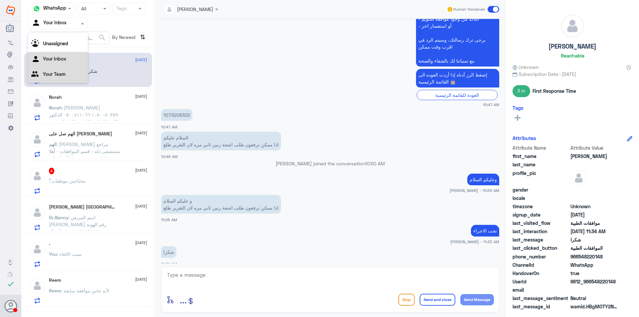
click at [62, 75] on Team "Your Team" at bounding box center [54, 74] width 23 height 6
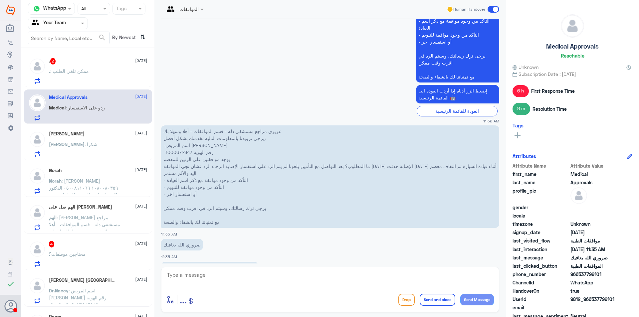
scroll to position [827, 0]
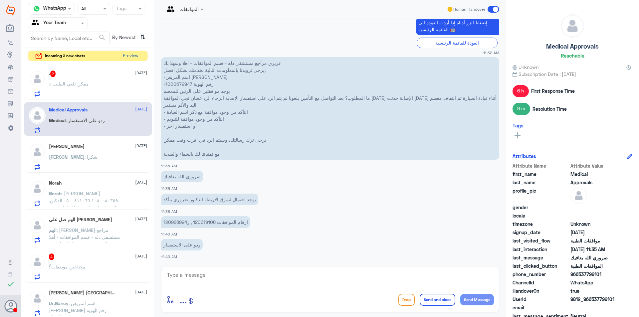
click at [140, 60] on button "Preview" at bounding box center [130, 56] width 21 height 10
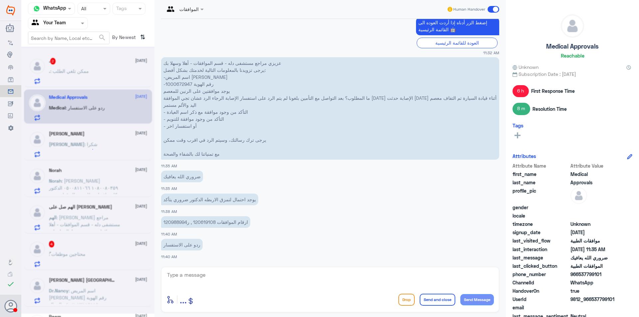
click at [137, 58] on div at bounding box center [87, 180] width 133 height 267
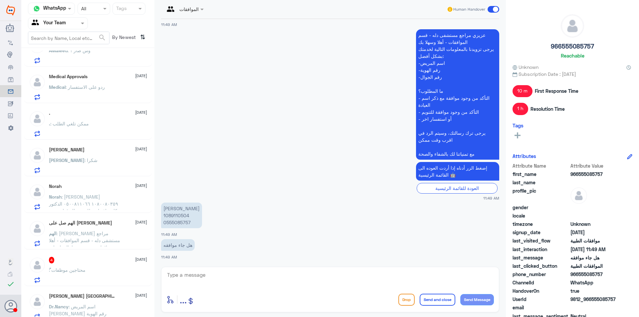
scroll to position [136, 0]
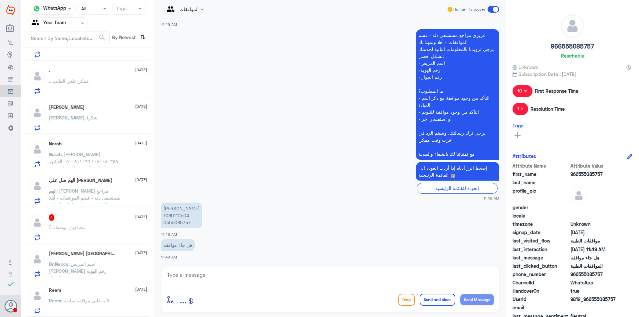
click at [88, 218] on div "ً 4 [DATE]" at bounding box center [98, 217] width 98 height 7
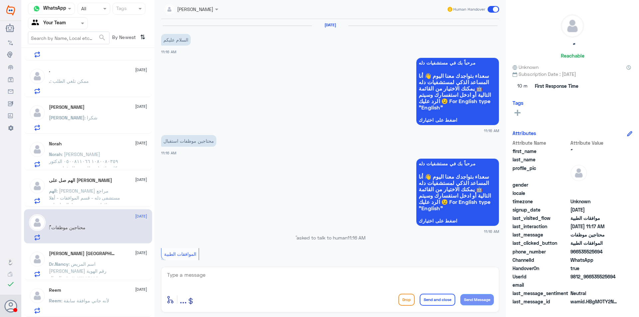
scroll to position [205, 0]
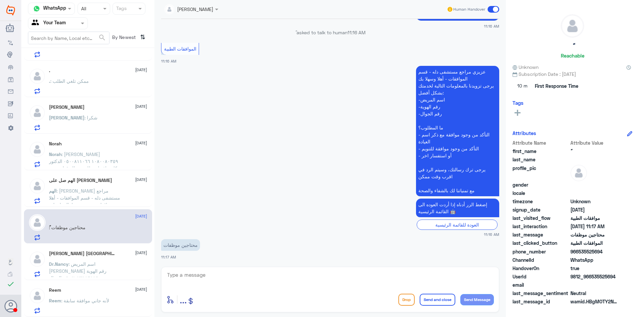
click at [491, 8] on span at bounding box center [493, 9] width 12 height 7
click at [0, 0] on input "checkbox" at bounding box center [0, 0] width 0 height 0
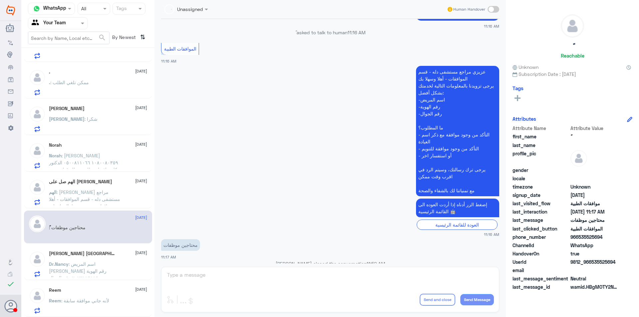
scroll to position [217, 0]
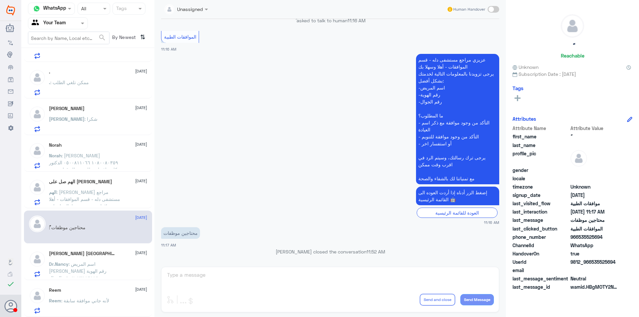
click at [93, 291] on div "Reem [DATE]" at bounding box center [98, 290] width 98 height 6
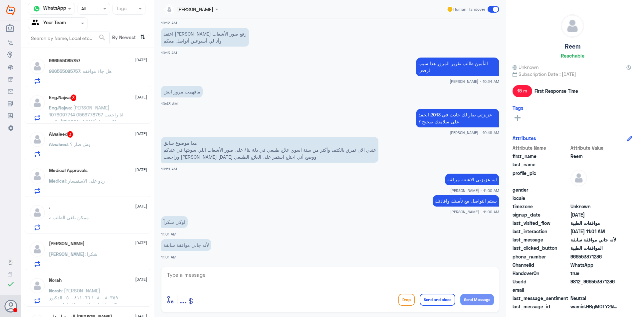
click at [65, 131] on h5 "Alwaleed 3" at bounding box center [61, 134] width 24 height 7
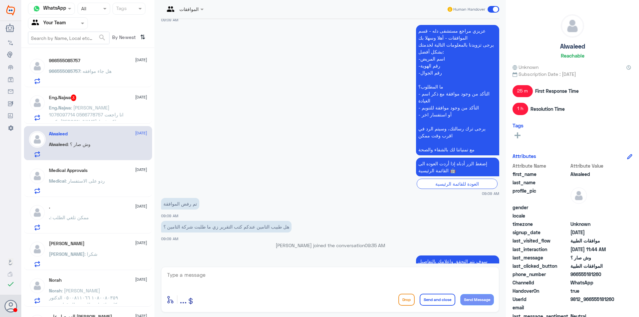
scroll to position [271, 0]
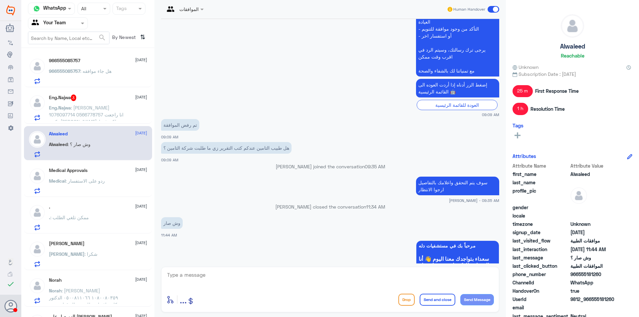
click at [100, 94] on div "Eng.Najwa 3 [DATE] Eng.[PERSON_NAME] : [PERSON_NAME] 1076097714 0566778757 انا …" at bounding box center [88, 106] width 128 height 34
click at [101, 105] on span ": [PERSON_NAME] 1076097714 0566778757 انا راجعت دكتور [PERSON_NAME] ولكن فقط اس…" at bounding box center [86, 149] width 74 height 89
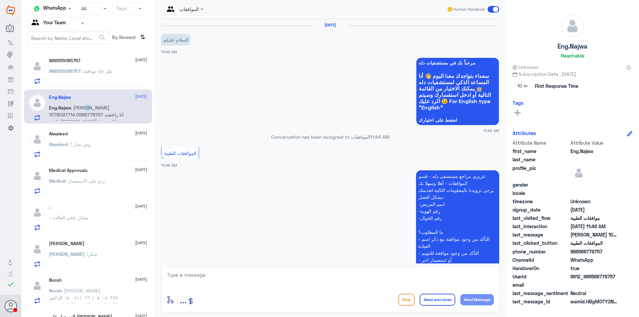
scroll to position [146, 0]
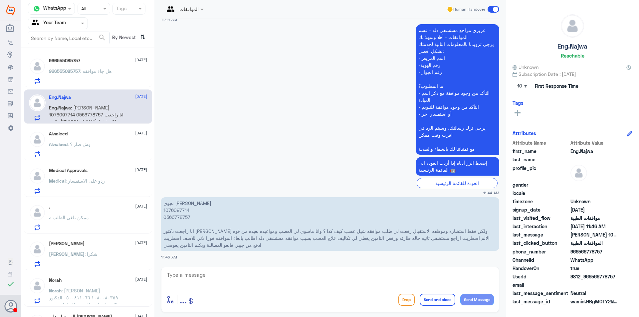
click at [108, 84] on div "966555085757 [DATE] 966555085757 : هل جاء موافقه" at bounding box center [88, 70] width 128 height 34
click at [110, 73] on span ": هل جاء موافقه" at bounding box center [95, 71] width 31 height 6
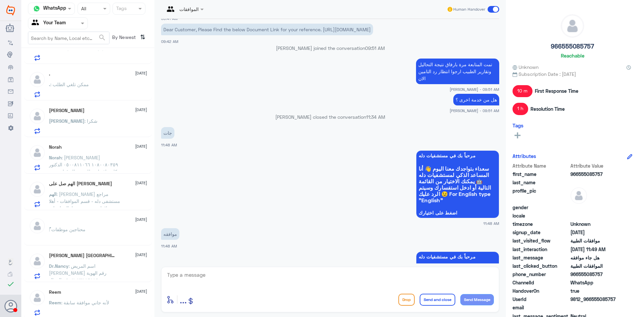
scroll to position [135, 0]
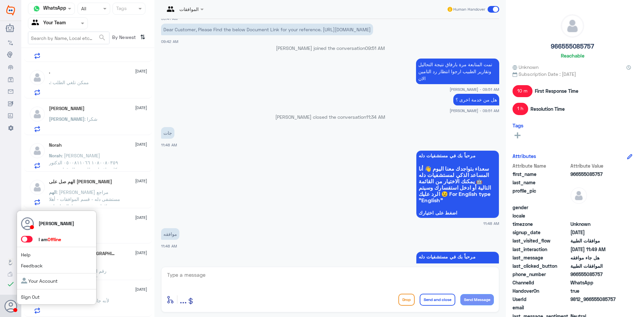
click at [28, 237] on span at bounding box center [27, 239] width 12 height 7
click at [0, 0] on input "checkbox" at bounding box center [0, 0] width 0 height 0
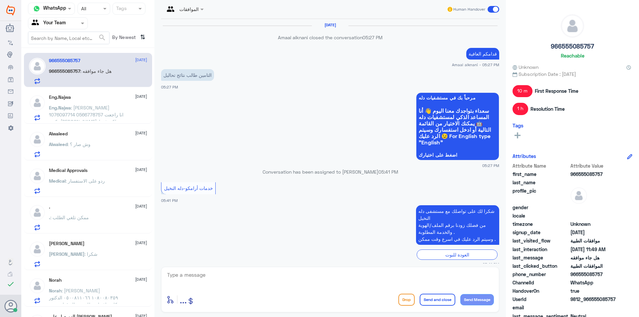
scroll to position [700, 0]
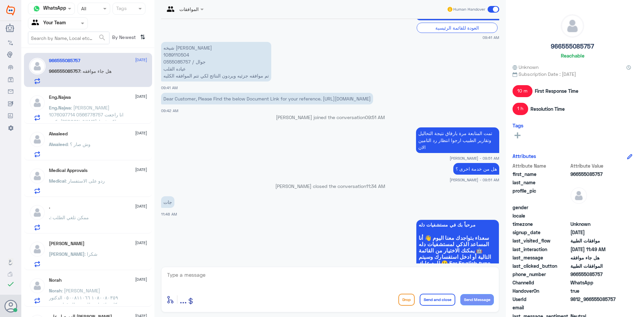
click at [105, 141] on div "Alwaleed [DATE][PERSON_NAME] : وش صار ؟" at bounding box center [98, 144] width 98 height 26
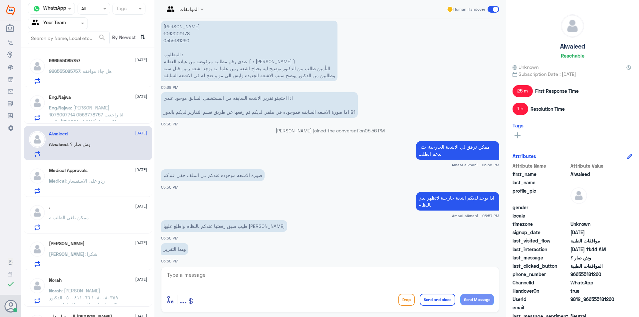
scroll to position [657, 0]
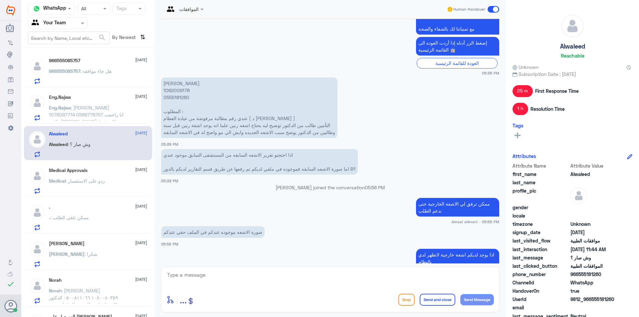
click at [171, 92] on p "[PERSON_NAME] 1062009178 0555181260 المطلوب : عندي رقم مطالبة مرفوضة من عيادة ا…" at bounding box center [249, 107] width 176 height 61
copy p "1062009178"
click at [251, 273] on textarea at bounding box center [329, 278] width 327 height 16
type textarea "p"
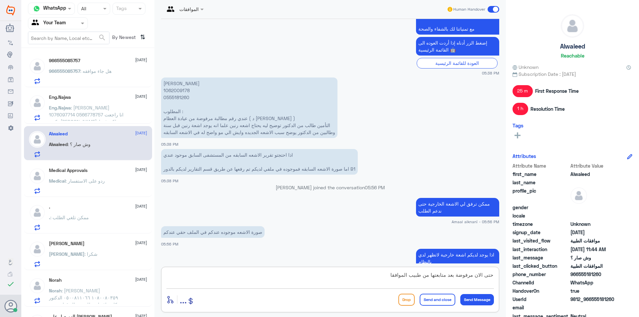
type textarea "حتى الان مرفوضة بعد متابعتها من طبيب الموافقات"
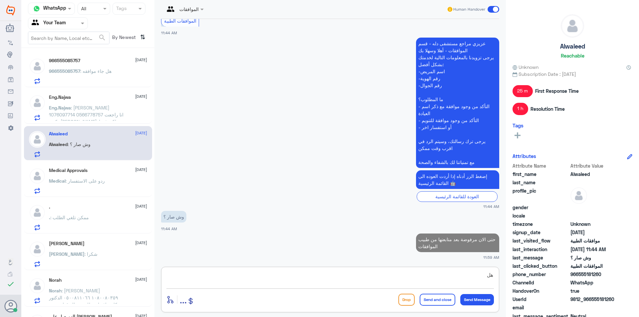
type textarea "ه"
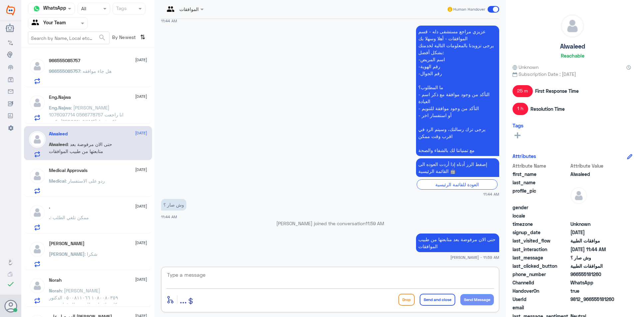
scroll to position [2019, 0]
type textarea "ي"
type textarea "لايوجد دواعي طبية"
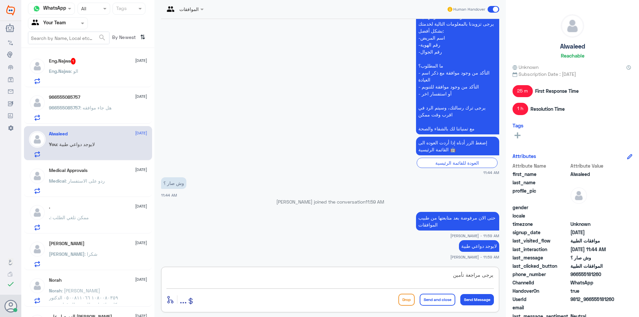
type textarea "يرجى مراجعة تأمينك"
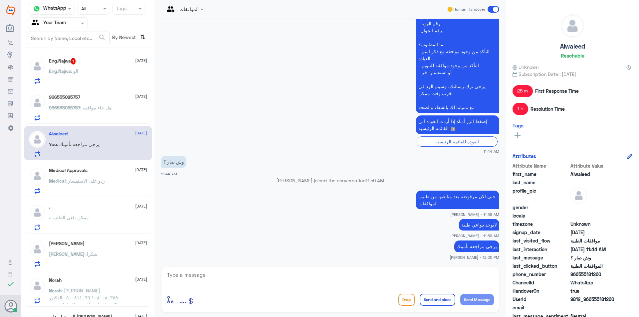
click at [77, 68] on p "Eng.Najwa : الو" at bounding box center [63, 76] width 29 height 17
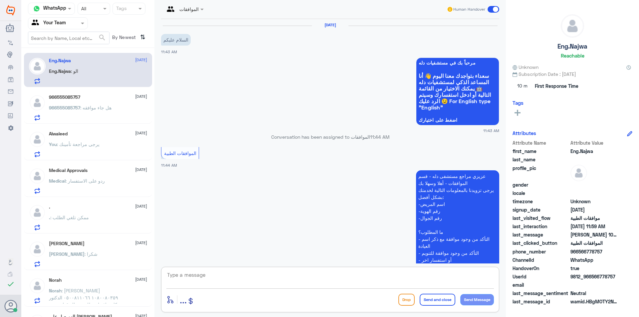
click at [323, 280] on textarea at bounding box center [329, 278] width 327 height 16
type textarea "اهلا وسهلا"
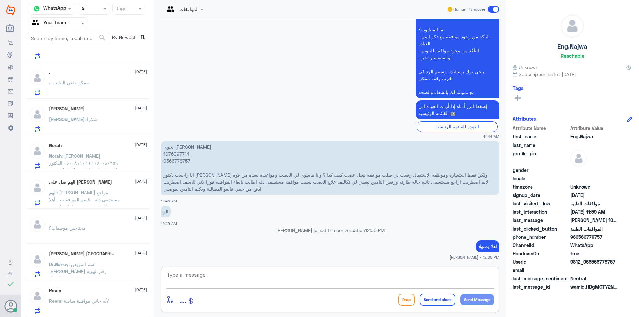
scroll to position [135, 0]
click at [109, 301] on span ": لأنه جاني موافقة سابقة" at bounding box center [85, 301] width 48 height 6
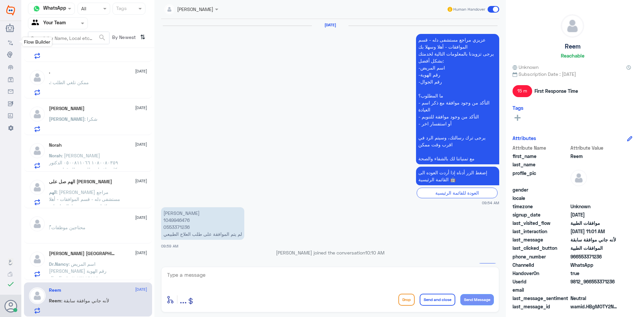
scroll to position [413, 0]
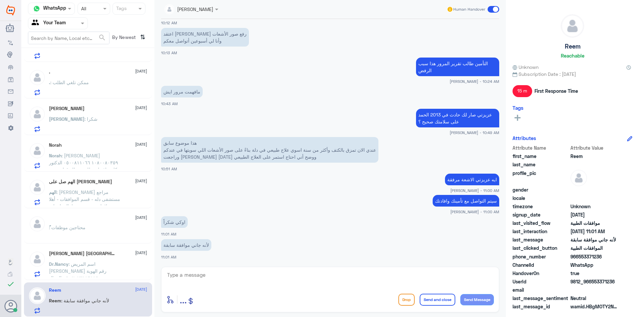
click at [134, 276] on div "Dr.Nancy : اسم المريض [PERSON_NAME] رقم الهوية ٢٠٧٣١١٦١١٩ رقم الجوال ٠٥٥٤٨٠٤٥٦٤…" at bounding box center [98, 269] width 98 height 15
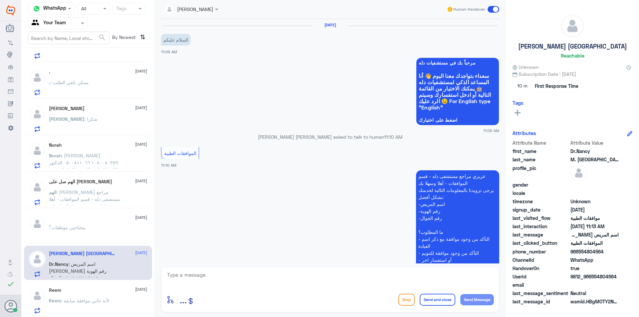
scroll to position [206, 0]
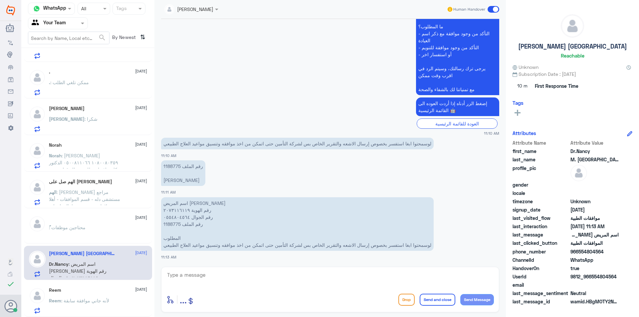
drag, startPoint x: 253, startPoint y: 279, endPoint x: 345, endPoint y: 297, distance: 93.3
click at [274, 286] on textarea at bounding box center [329, 278] width 327 height 16
type textarea "اهلا وسهلا"
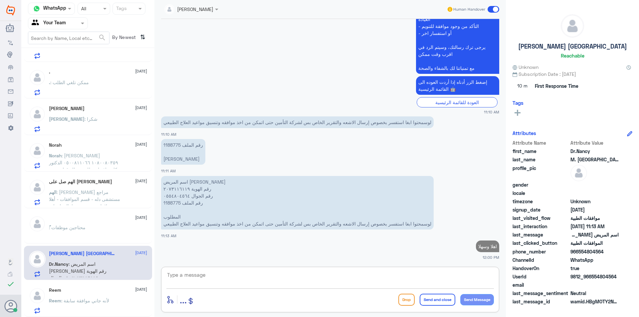
click at [175, 142] on div "[DATE] السلام عليكم 11:09 AM مرحباً بك في مستشفيات دله سعداء بتواجدك معنا [DATE…" at bounding box center [330, 141] width 345 height 244
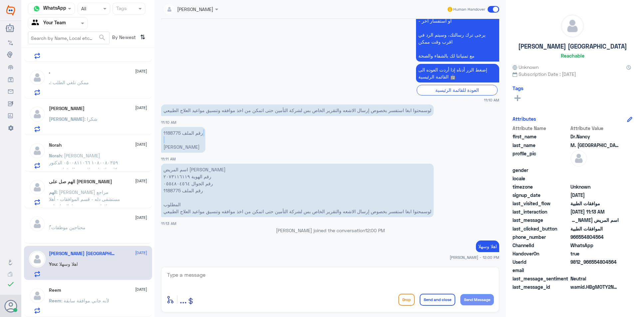
click at [175, 142] on p "رقم الملف 1188775 [PERSON_NAME]" at bounding box center [183, 140] width 44 height 26
click at [174, 133] on p "رقم الملف 1188775 [PERSON_NAME]" at bounding box center [183, 140] width 44 height 26
copy p "1188775"
click at [362, 282] on textarea at bounding box center [329, 278] width 327 height 16
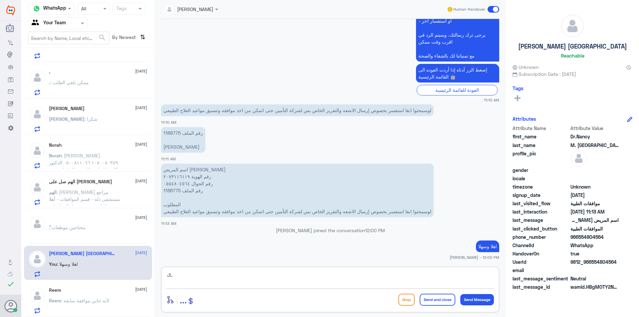
type textarea "J"
type textarea "تم متابعة طلبك الان برفع جميع الاشعة تحت الاجراء الان"
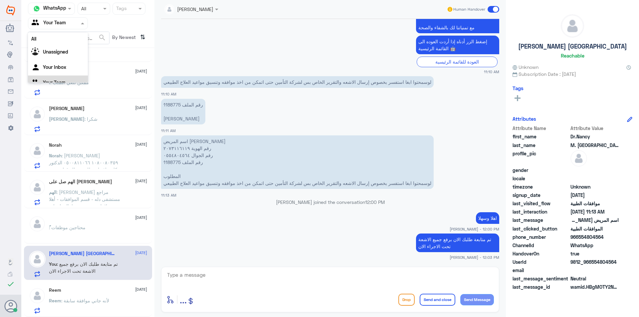
click at [55, 20] on input "text" at bounding box center [50, 23] width 37 height 8
click at [60, 60] on Inbox "Your Inbox" at bounding box center [54, 59] width 23 height 6
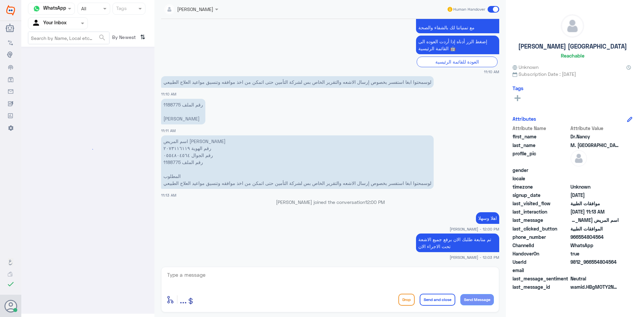
click at [54, 21] on input "text" at bounding box center [50, 23] width 37 height 8
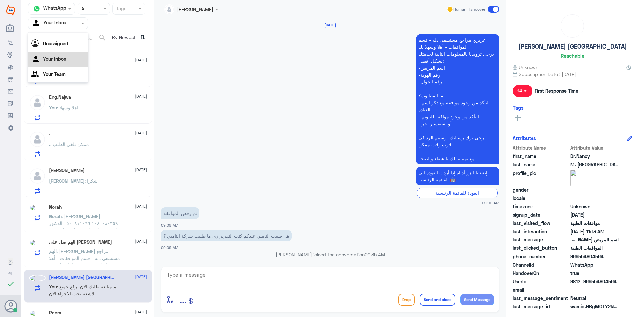
scroll to position [539, 0]
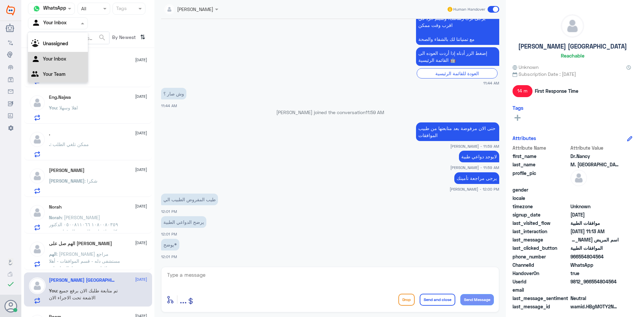
click at [60, 71] on div "Your Team" at bounding box center [58, 74] width 60 height 15
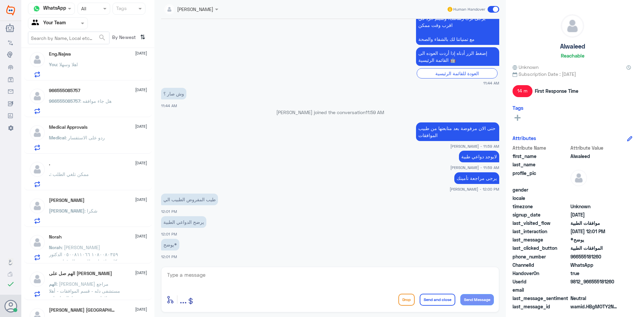
scroll to position [100, 0]
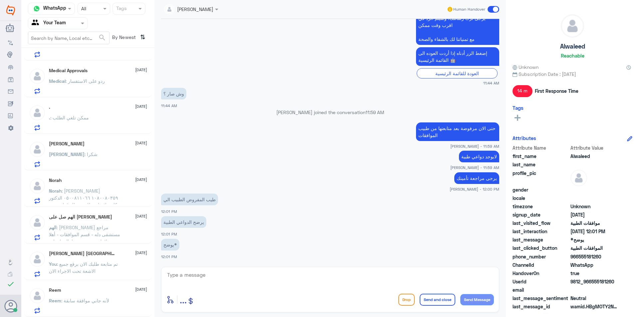
click at [107, 304] on p "Reem : لأنه جاني موافقة سابقة" at bounding box center [79, 305] width 60 height 17
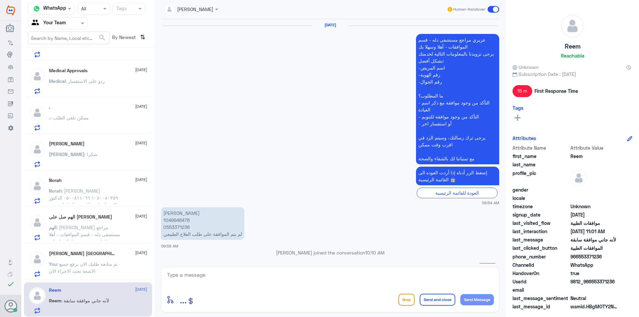
scroll to position [413, 0]
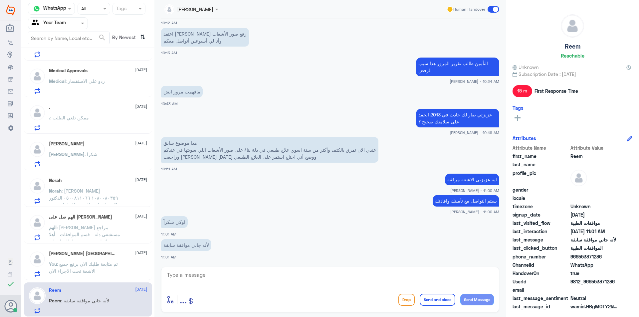
click at [91, 270] on span ": تم متابعة طلبك الان برفع جميع الاشعة تحت الاجراء الان" at bounding box center [83, 267] width 69 height 13
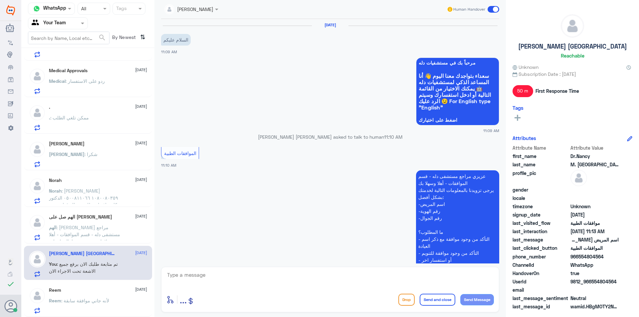
scroll to position [267, 0]
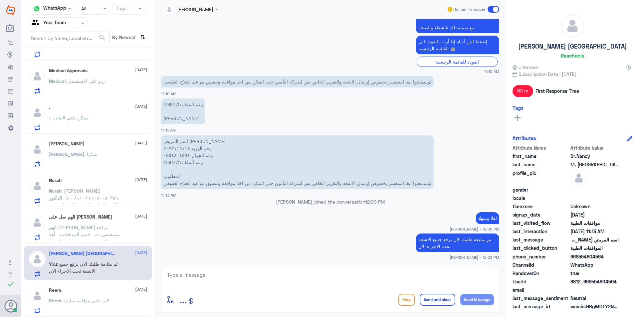
click at [93, 228] on span ": [PERSON_NAME] مراجع مستشفى دله - قسم الموافقات - أهلا وسهلا بك يرجى تزويدنا ب…" at bounding box center [86, 268] width 74 height 89
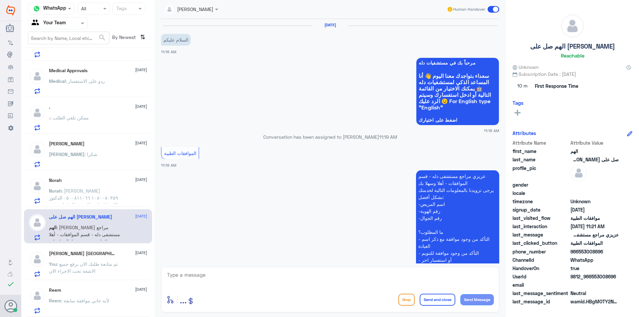
scroll to position [195, 0]
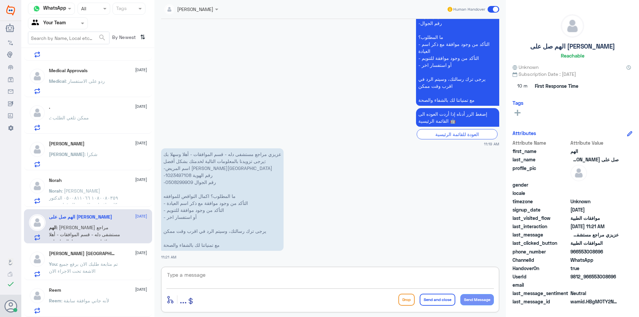
click at [237, 277] on textarea at bounding box center [329, 278] width 327 height 16
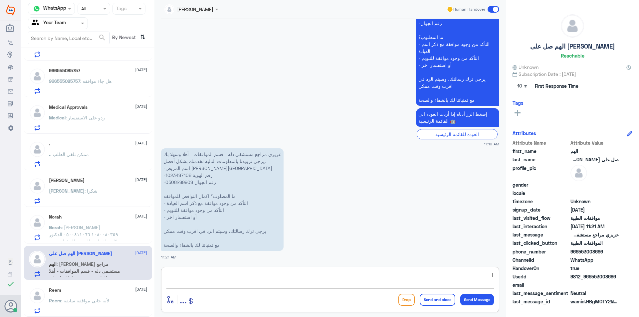
scroll to position [100, 0]
type textarea "اهلا وسهلا"
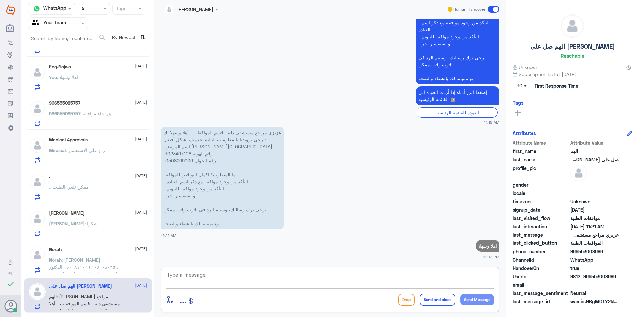
scroll to position [0, 0]
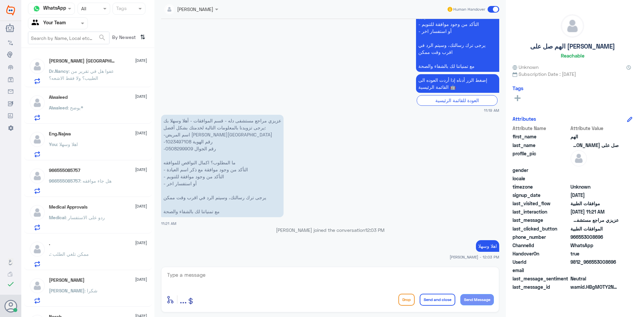
click at [103, 73] on span ": عفوا هل في تقرير من الطبيب؟ ولا فقط الاشعه؟" at bounding box center [81, 74] width 65 height 13
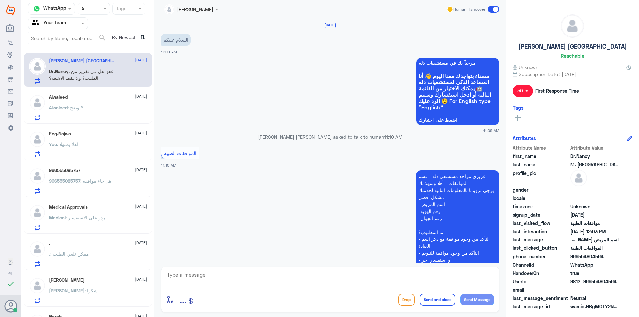
scroll to position [290, 0]
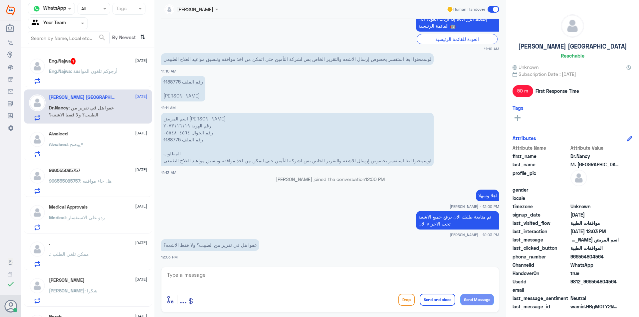
click at [108, 70] on span ": أرجوكم تلغون الموافقة" at bounding box center [94, 71] width 47 height 6
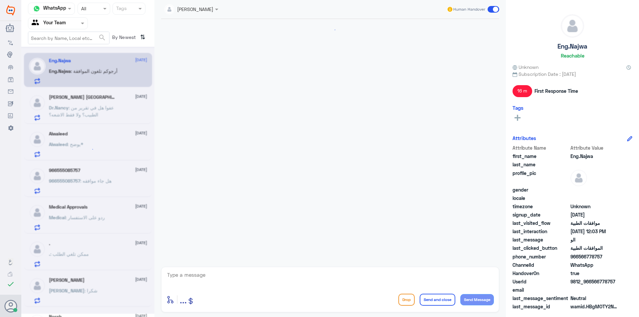
scroll to position [225, 0]
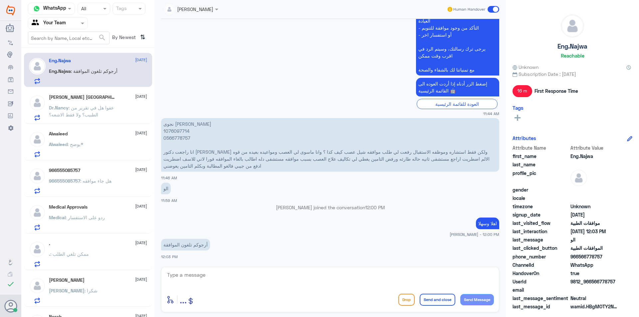
click at [177, 132] on p "نجوى [PERSON_NAME] 1076097714 0566778757 انا راجعت دكتور [PERSON_NAME] ولكن فقط…" at bounding box center [330, 145] width 338 height 54
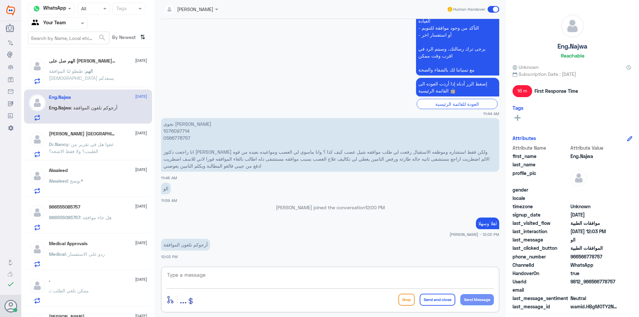
click at [267, 273] on textarea at bounding box center [329, 278] width 327 height 16
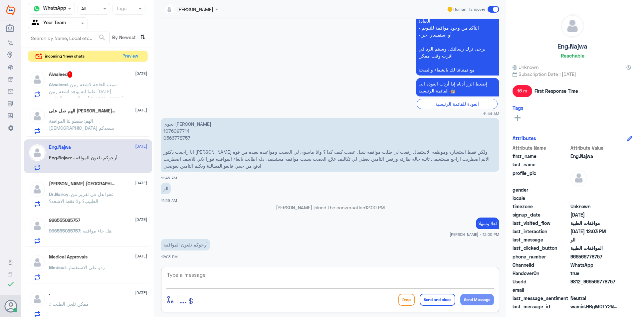
drag, startPoint x: 294, startPoint y: 270, endPoint x: 297, endPoint y: 275, distance: 5.5
click at [294, 272] on div "enter flow name ... Drop Send and close Send Message" at bounding box center [330, 290] width 338 height 46
click at [344, 286] on textarea at bounding box center [329, 278] width 327 height 16
click at [309, 277] on textarea at bounding box center [329, 278] width 327 height 16
type textarea "تم الالغاء"
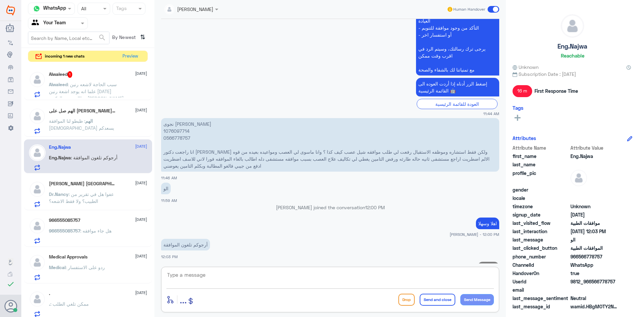
scroll to position [246, 0]
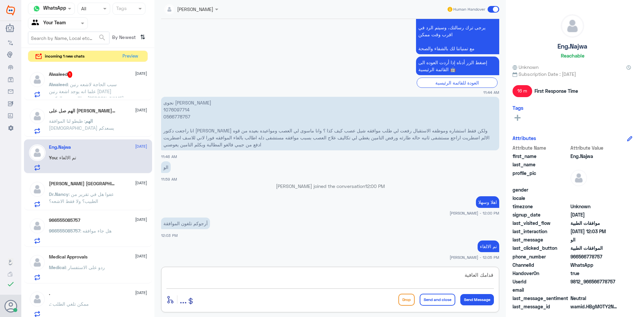
type textarea "قدامك العافية"
click at [437, 299] on button "Send and close" at bounding box center [437, 300] width 36 height 12
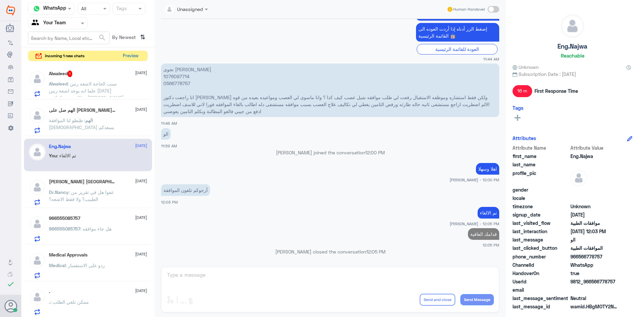
click at [124, 52] on button "Preview" at bounding box center [130, 56] width 21 height 10
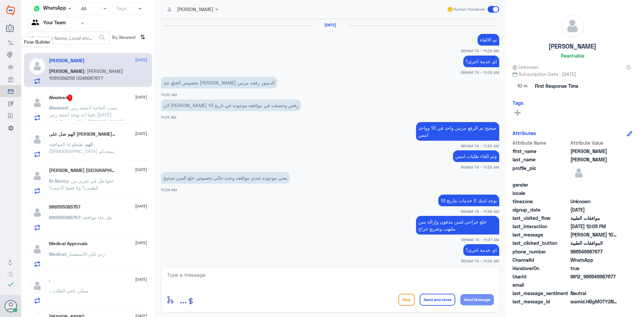
scroll to position [416, 0]
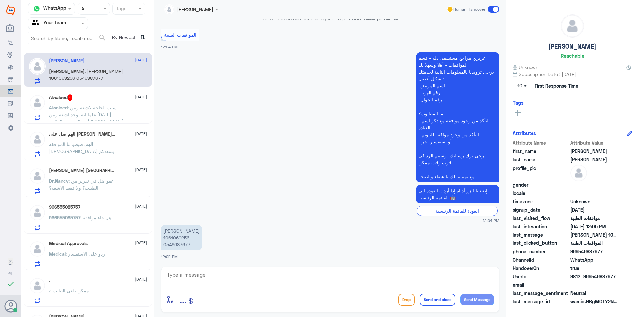
click at [45, 111] on div at bounding box center [37, 107] width 17 height 26
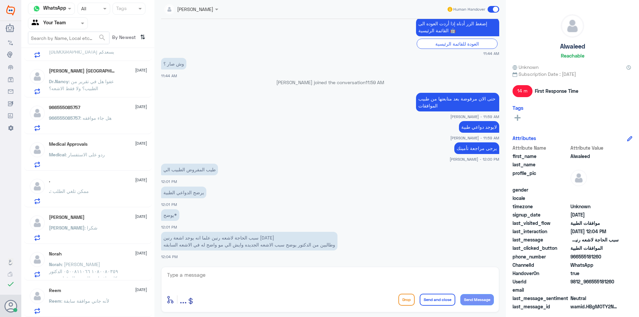
scroll to position [100, 0]
click at [209, 283] on textarea at bounding box center [329, 278] width 327 height 16
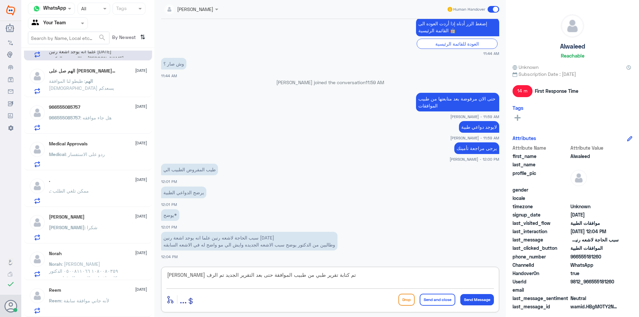
type textarea "[PERSON_NAME] تم كتابة تقرير طبي من طبيب الموافقة حتى بعد التقرير الجديد تم الر…"
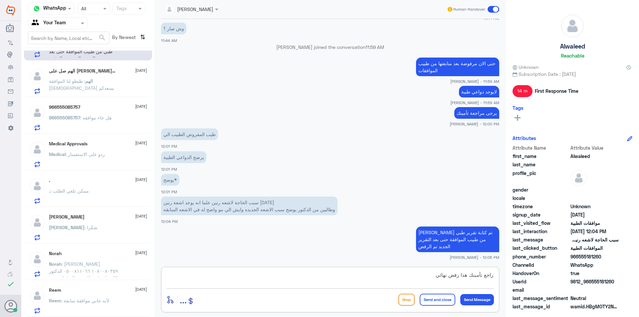
type textarea "راجع تأمينك هذا رفض نهائي"
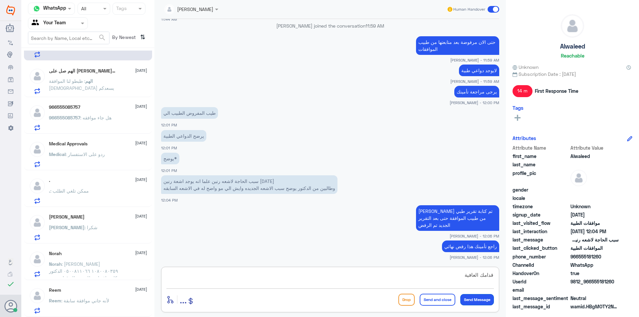
type textarea "قدامك العافية"
click at [482, 303] on button "Send Message" at bounding box center [477, 299] width 34 height 11
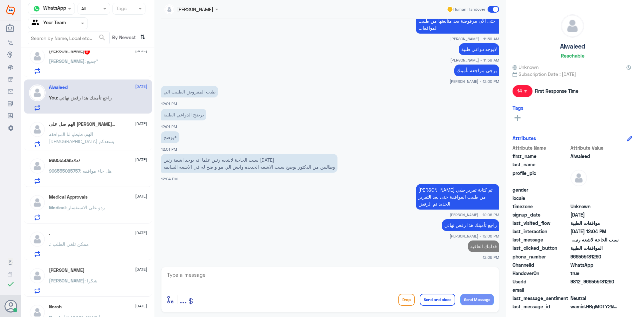
scroll to position [0, 0]
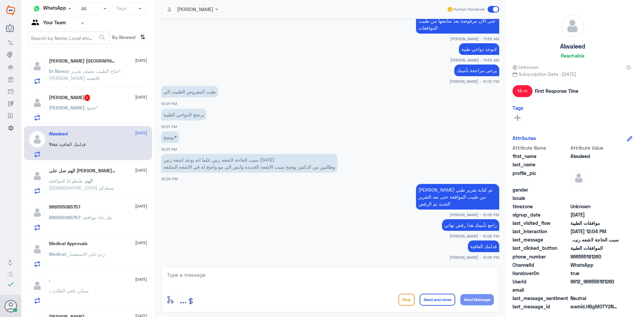
click at [112, 114] on div "[PERSON_NAME] : جميع"" at bounding box center [98, 113] width 98 height 15
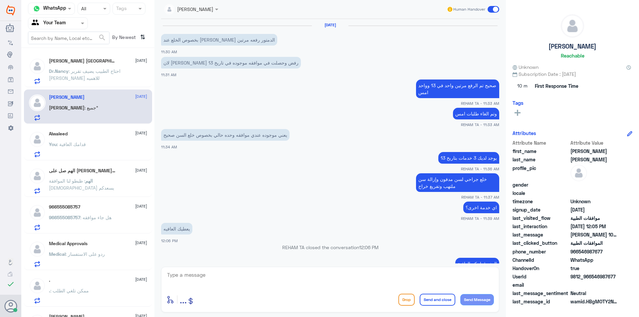
scroll to position [419, 0]
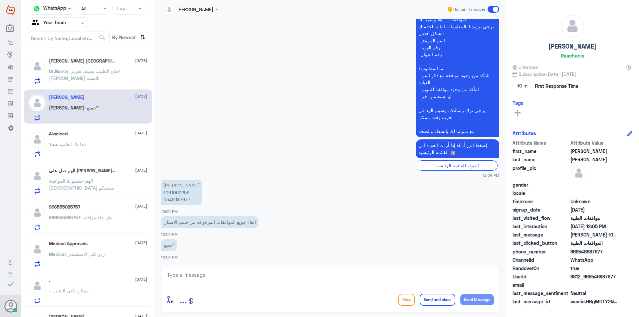
click at [100, 77] on p "Dr.Nancy : احتاج الطبيب يضيف تقرير لوسمحت للاهميه" at bounding box center [86, 76] width 75 height 17
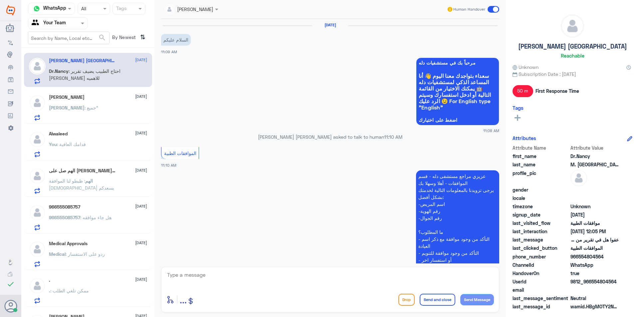
scroll to position [313, 0]
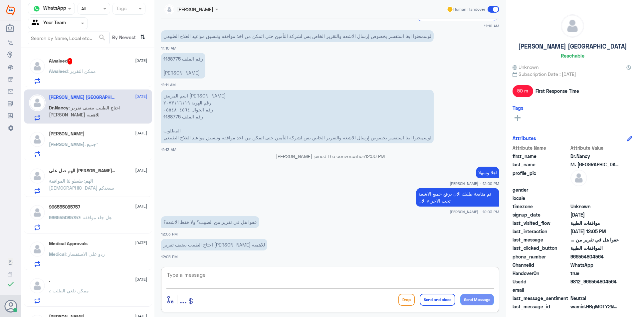
click at [200, 285] on textarea at bounding box center [329, 278] width 327 height 16
click at [88, 85] on div "Alwaleed 1 [DATE] Alwaleed : ممكن التقرير" at bounding box center [88, 70] width 128 height 34
click at [87, 76] on p "Alwaleed : ممكن التقرير" at bounding box center [72, 76] width 47 height 17
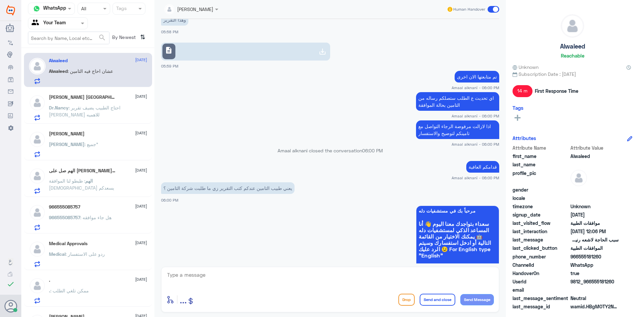
scroll to position [466, 0]
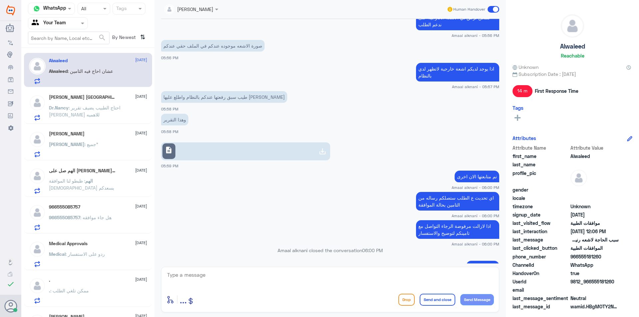
click at [206, 147] on link "description" at bounding box center [245, 151] width 169 height 18
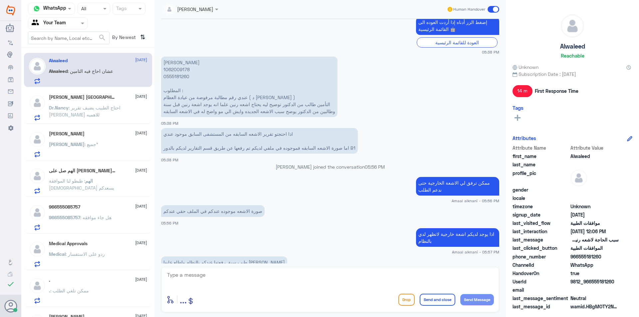
scroll to position [233, 0]
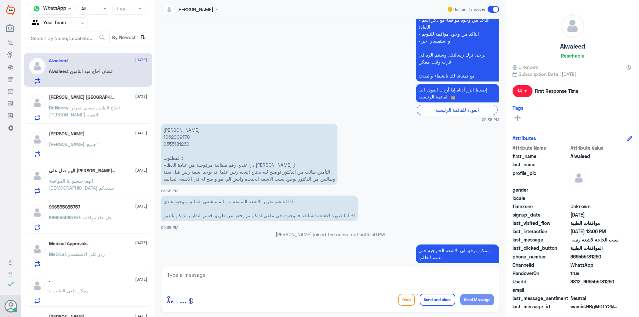
click at [181, 140] on p "[PERSON_NAME] 1062009178 0555181260 المطلوب : عندي رقم مطالبة مرفوضة من عيادة ا…" at bounding box center [249, 154] width 176 height 61
click at [180, 137] on p "[PERSON_NAME] 1062009178 0555181260 المطلوب : عندي رقم مطالبة مرفوضة من عيادة ا…" at bounding box center [249, 154] width 176 height 61
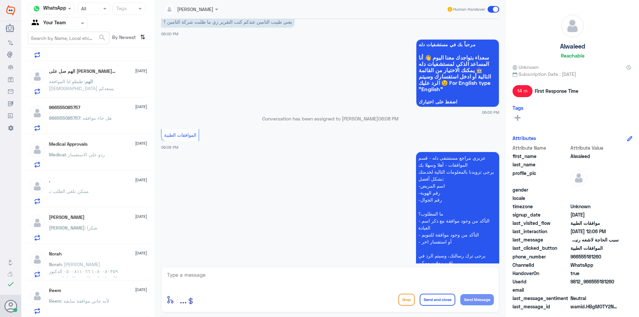
scroll to position [100, 0]
click at [104, 297] on div "Reem [DATE] Reem : لأنه جاني موافقة سابقة" at bounding box center [98, 300] width 98 height 26
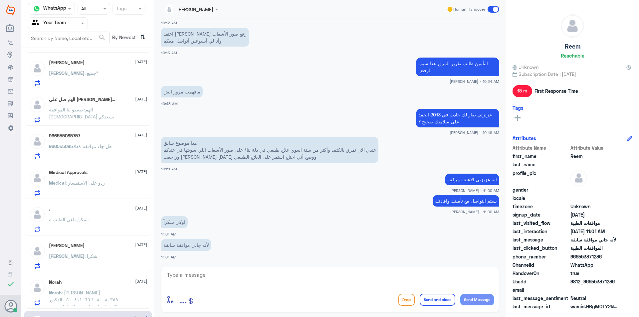
scroll to position [33, 0]
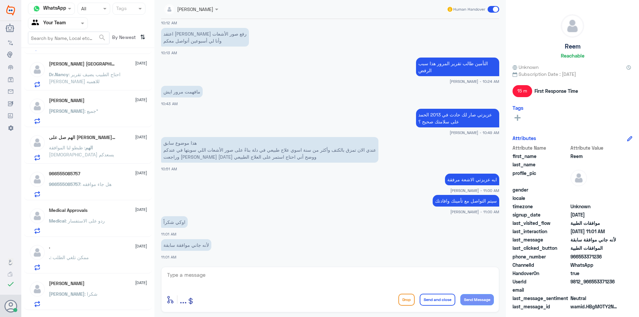
click at [125, 221] on div "Medical : ردو على الاستفسار" at bounding box center [98, 226] width 98 height 15
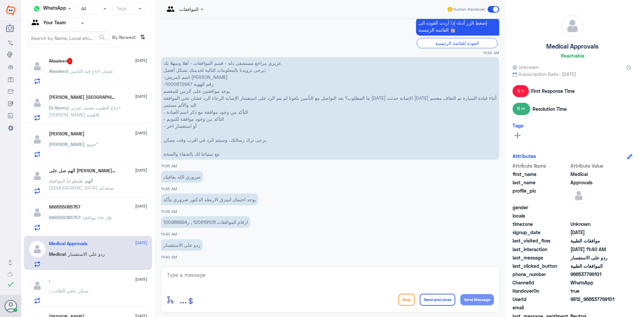
click at [117, 202] on div "966555085757 [DATE] 966555085757 : هل جاء موافقه" at bounding box center [88, 216] width 128 height 34
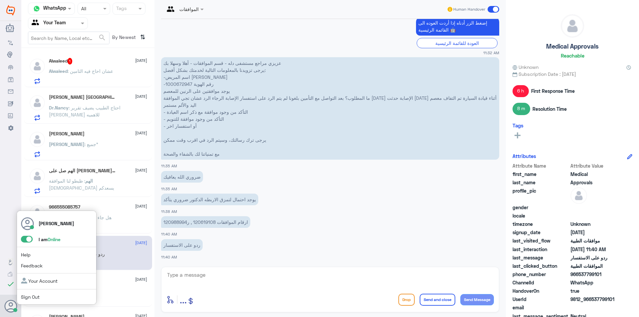
click at [26, 240] on span at bounding box center [27, 239] width 12 height 7
click at [0, 0] on input "checkbox" at bounding box center [0, 0] width 0 height 0
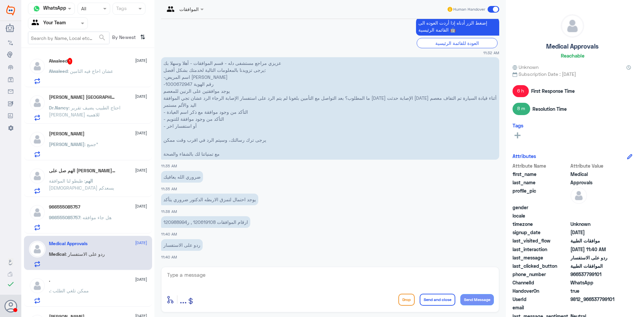
click at [92, 69] on span ": عشان احاج فيه التامين" at bounding box center [91, 71] width 46 height 6
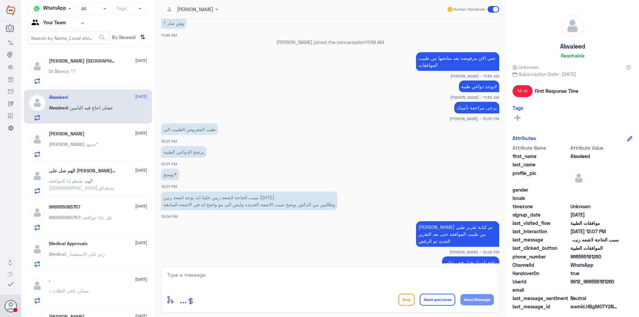
scroll to position [321, 0]
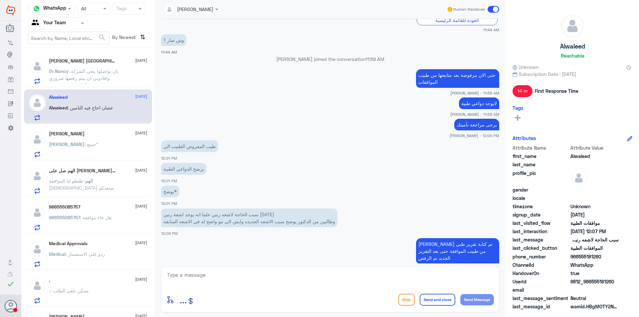
click at [95, 62] on div "[PERSON_NAME] Ajwa 2 [DATE]" at bounding box center [98, 61] width 98 height 7
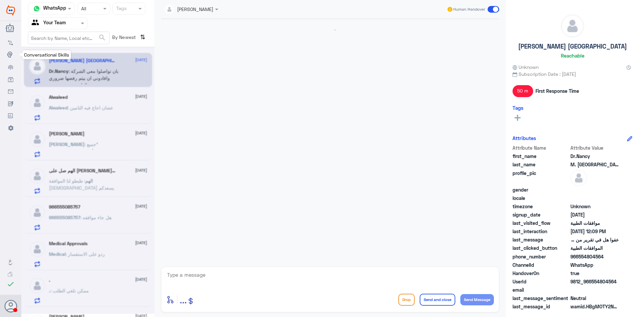
scroll to position [365, 0]
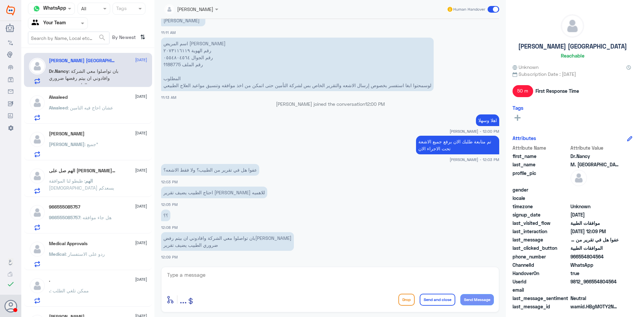
click at [266, 281] on textarea at bounding box center [329, 278] width 327 height 16
type textarea "V"
type textarea "راجع طبيبك لكتابة تقرير جديد"
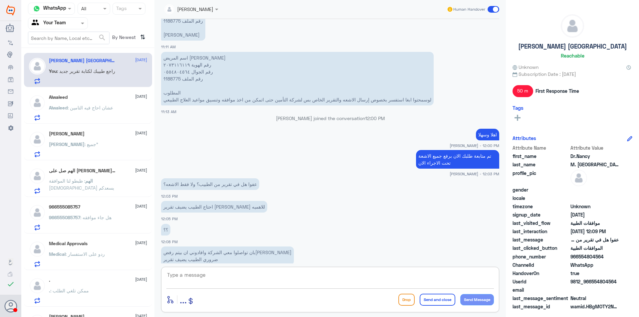
scroll to position [320, 0]
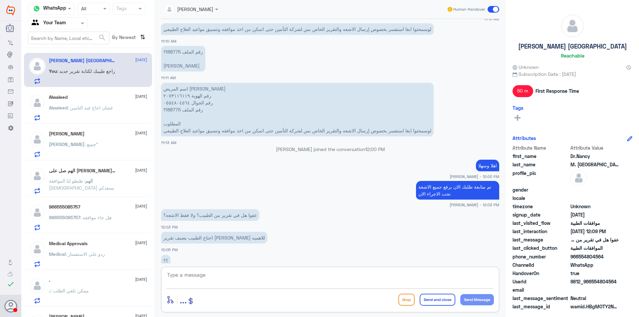
click at [174, 107] on p "اسم المريض [PERSON_NAME] رقم الهوية ٢٠٧٣١١٦١١٩ رقم الجوال ٠٥٥٤٨٠٤٥٦٤ رقم الملف …" at bounding box center [297, 110] width 272 height 54
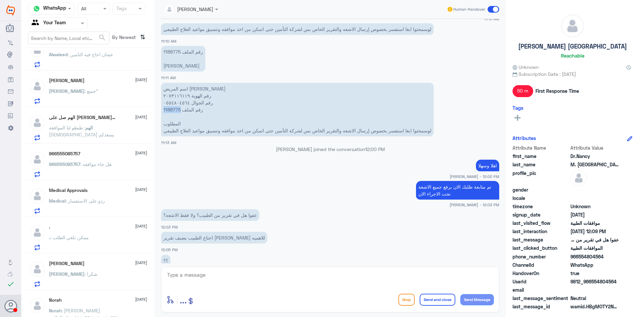
scroll to position [100, 0]
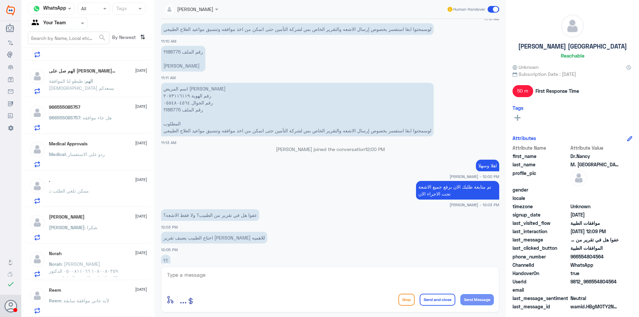
click at [93, 254] on div "Norah [DATE]" at bounding box center [98, 254] width 98 height 6
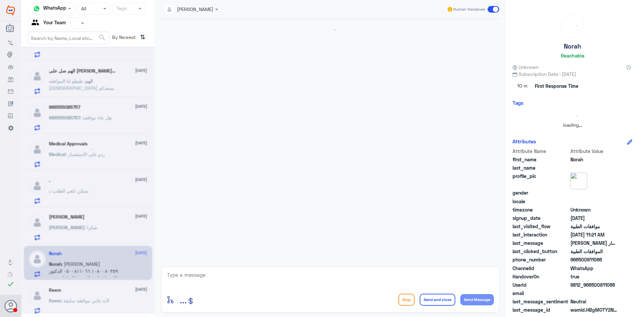
scroll to position [132, 0]
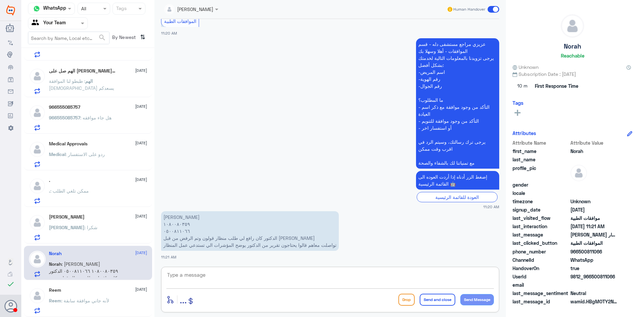
click at [274, 286] on textarea at bounding box center [329, 278] width 327 height 16
type textarea "اهلا وسهلا"
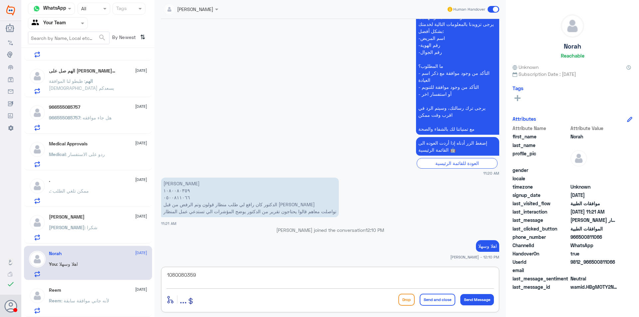
click at [191, 275] on textarea "1080080359" at bounding box center [329, 278] width 327 height 16
type textarea "1080080359"
click at [80, 28] on div "Agent Filter Your Team" at bounding box center [58, 23] width 60 height 12
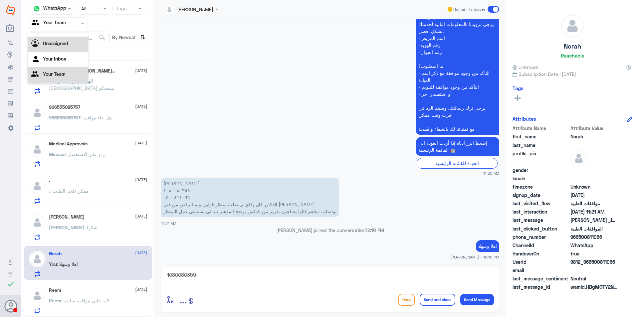
click at [70, 39] on div "Unassigned" at bounding box center [58, 44] width 60 height 15
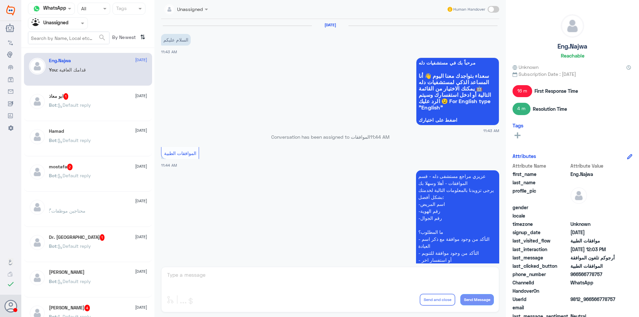
scroll to position [280, 0]
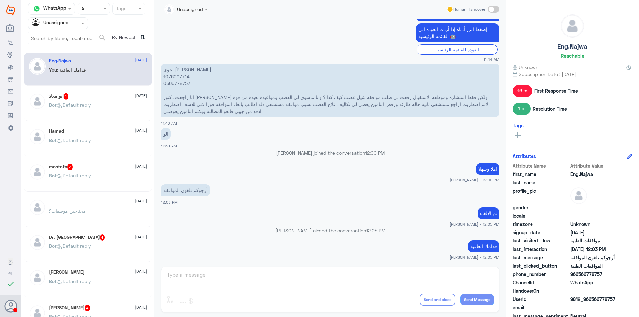
click at [81, 115] on p "Bot : Default reply" at bounding box center [70, 109] width 42 height 17
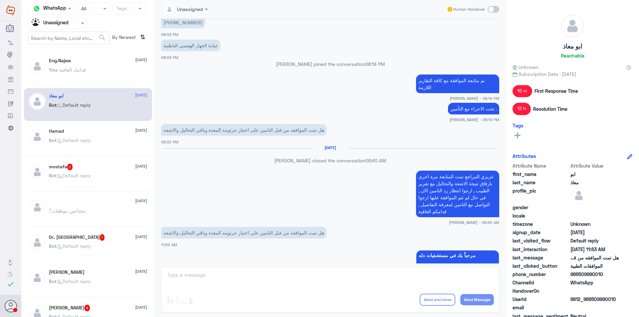
scroll to position [426, 0]
click at [88, 151] on p "Bot : Default reply" at bounding box center [70, 145] width 42 height 17
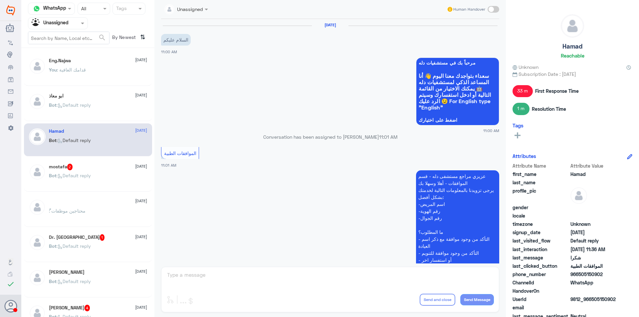
scroll to position [377, 0]
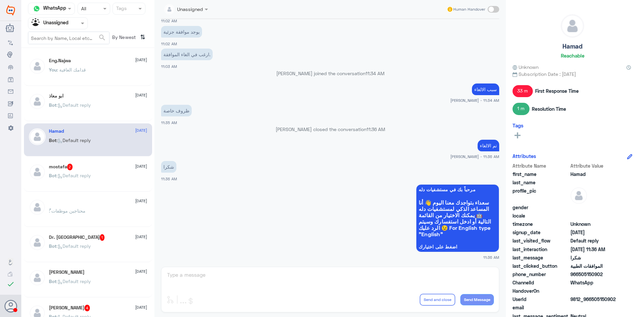
click at [104, 176] on div "Bot : Default reply" at bounding box center [98, 181] width 98 height 15
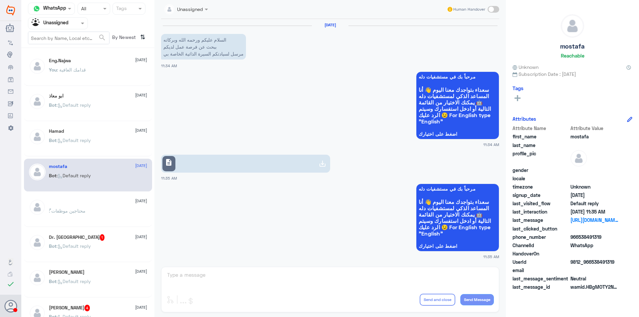
click at [58, 214] on p "ً : محتاجين موظفات" at bounding box center [67, 215] width 37 height 17
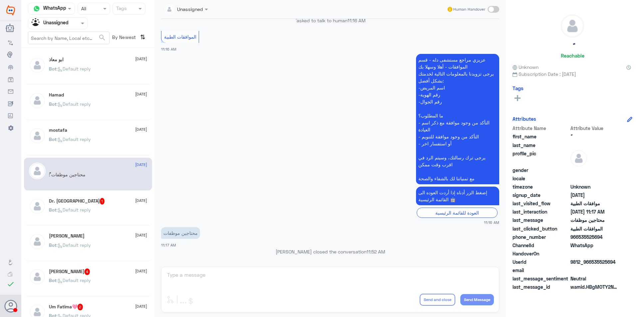
scroll to position [133, 0]
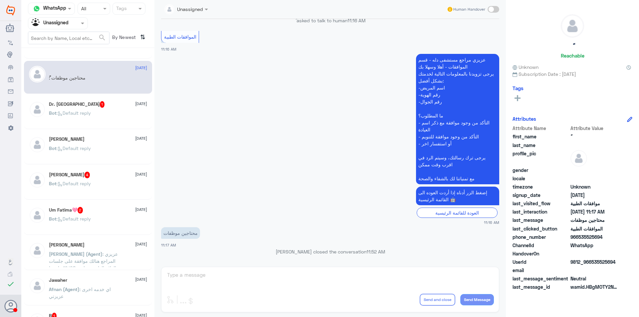
click at [73, 122] on p "Bot : Default reply" at bounding box center [70, 117] width 42 height 17
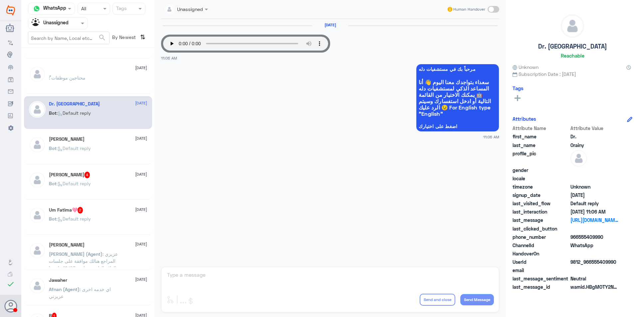
click at [107, 155] on div "Bot : Default reply" at bounding box center [98, 153] width 98 height 15
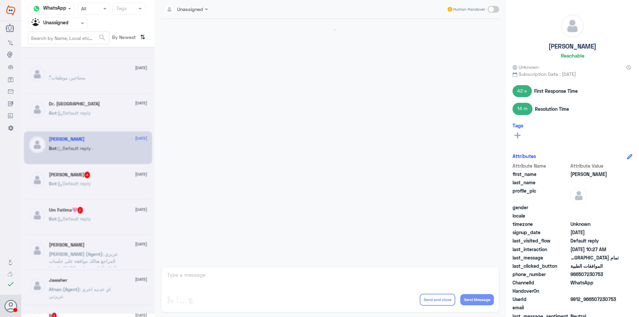
scroll to position [492, 0]
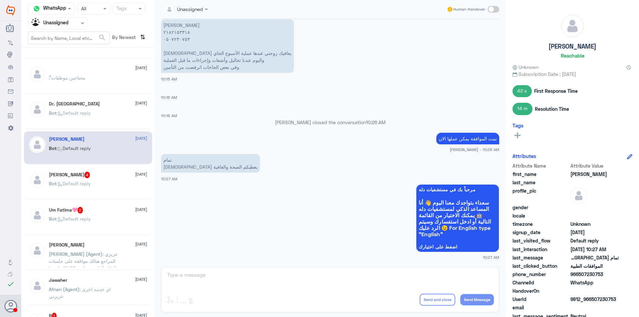
click at [114, 185] on div "Bot : Default reply" at bounding box center [98, 189] width 98 height 15
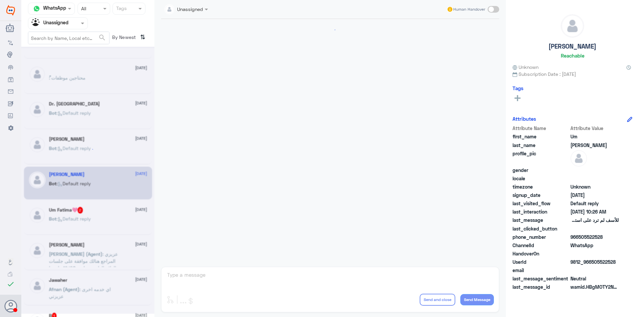
scroll to position [176, 0]
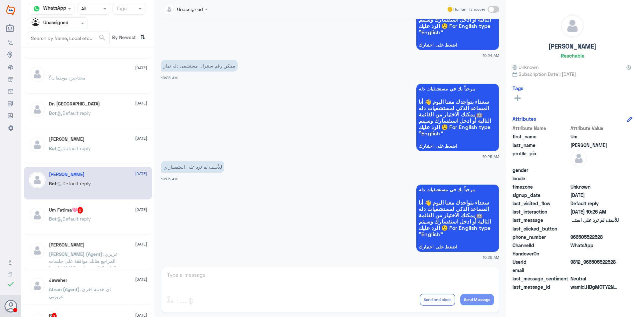
click at [105, 152] on div "Bot : Default reply" at bounding box center [98, 153] width 98 height 15
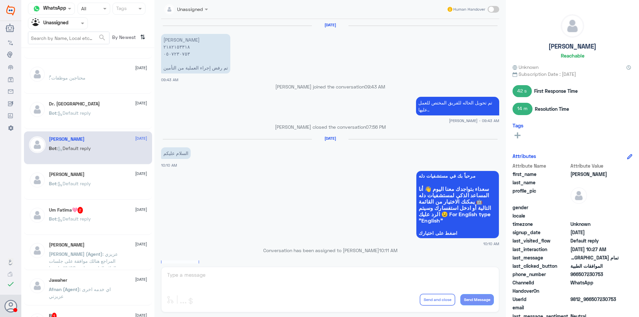
scroll to position [492, 0]
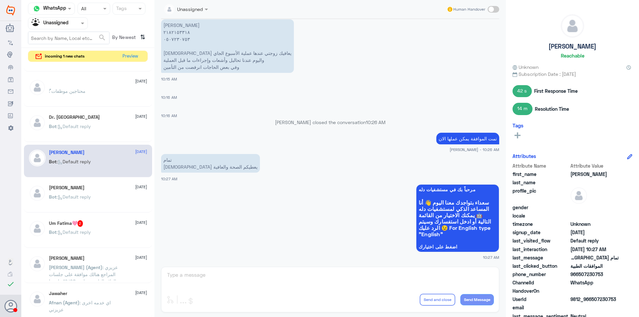
click at [91, 239] on p "Bot : Default reply" at bounding box center [70, 236] width 42 height 17
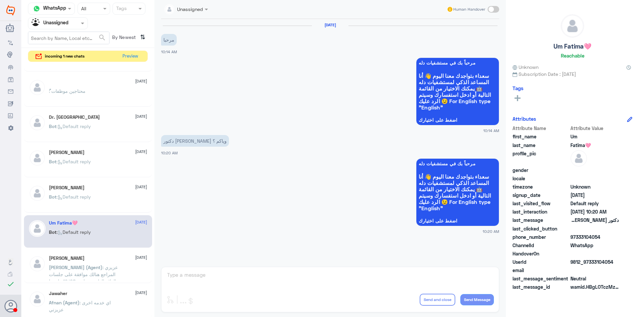
click at [77, 271] on span ": عزيزي المراجع هنالك موافقة على جلسات العلاج الطبيعي بتاريخ 19/08 , ارجوا مراج…" at bounding box center [85, 281] width 73 height 34
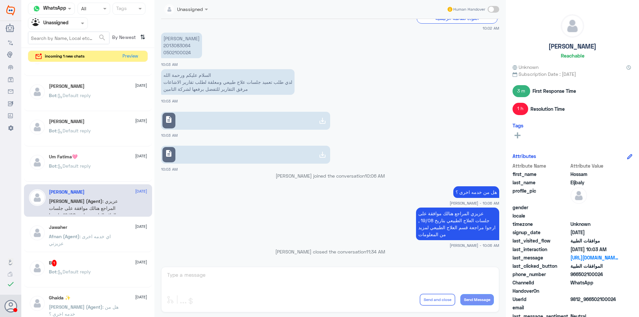
scroll to position [200, 0]
click at [85, 239] on p "Afnan (Agent) : اي خدمه اخرى عزيزتي" at bounding box center [86, 240] width 75 height 17
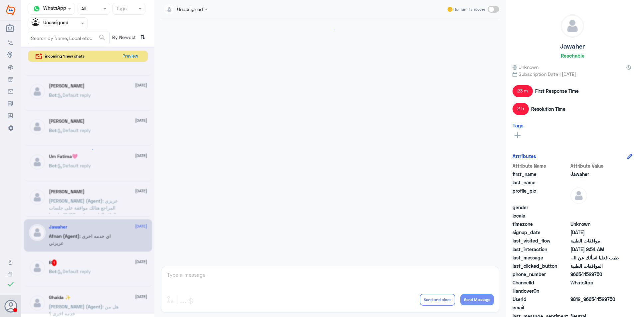
scroll to position [290, 0]
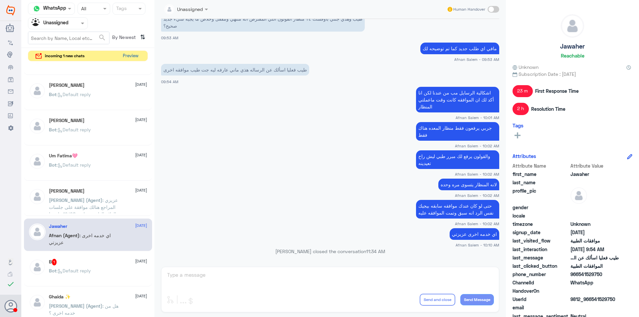
click at [127, 56] on button "Preview" at bounding box center [130, 56] width 21 height 10
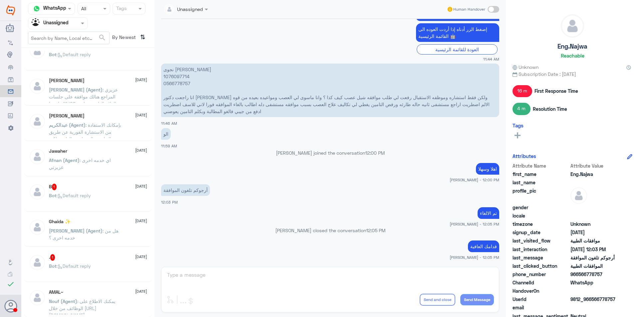
scroll to position [439, 0]
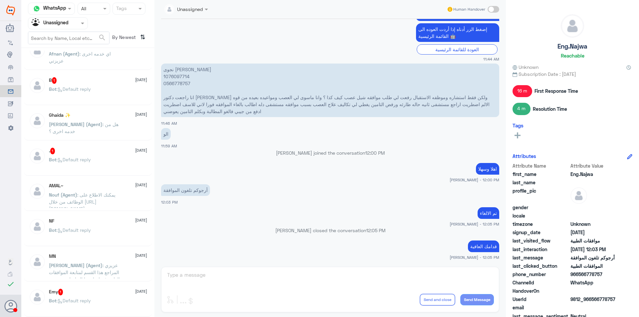
click at [96, 154] on div ". 1 [DATE] Bot : Default reply" at bounding box center [98, 160] width 98 height 25
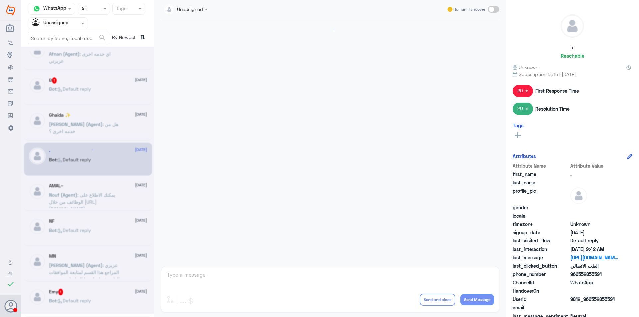
scroll to position [419, 0]
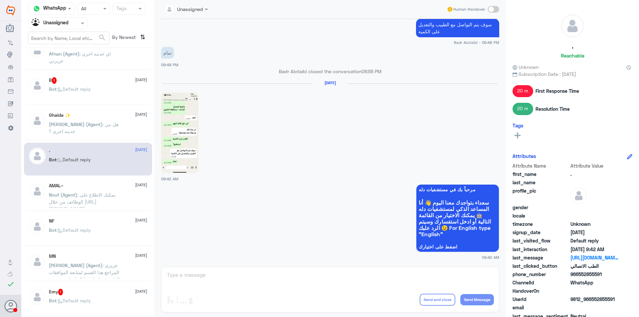
click at [179, 137] on img at bounding box center [179, 132] width 37 height 81
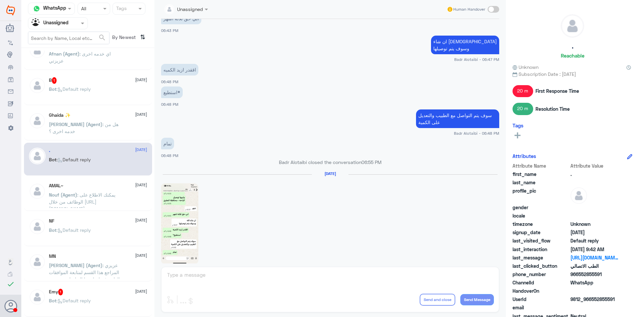
scroll to position [319, 0]
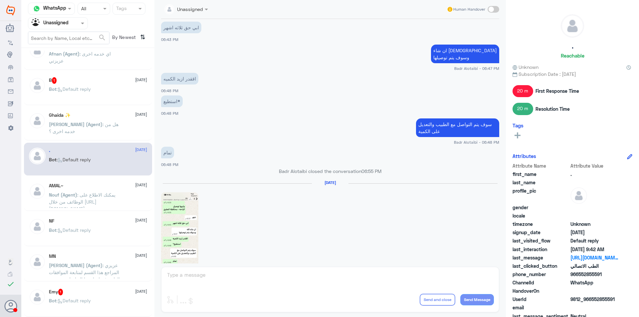
click at [72, 21] on div at bounding box center [57, 23] width 59 height 8
click at [70, 75] on div "Your Team" at bounding box center [58, 74] width 60 height 15
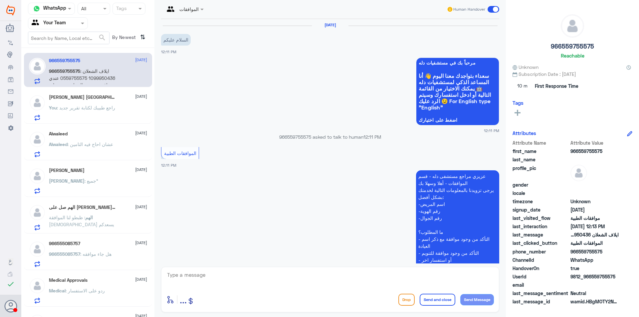
scroll to position [125, 0]
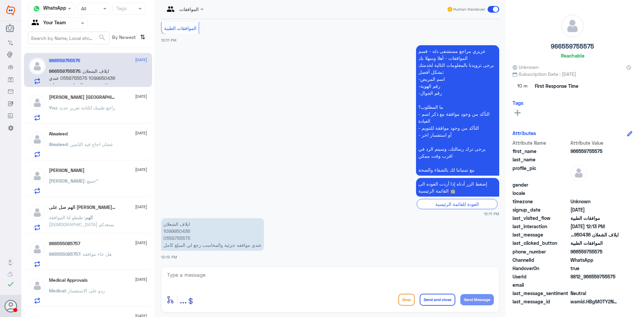
click at [212, 276] on textarea at bounding box center [329, 278] width 327 height 16
type textarea "U"
type textarea "[PERSON_NAME] يرجى للكاشير والتواصل مع خدمة العملاء هنا فقط موافقات"
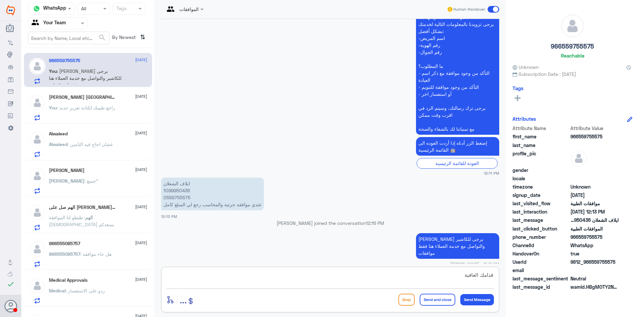
type textarea "قدامك العافية"
click at [447, 300] on button "Send and close" at bounding box center [437, 300] width 36 height 12
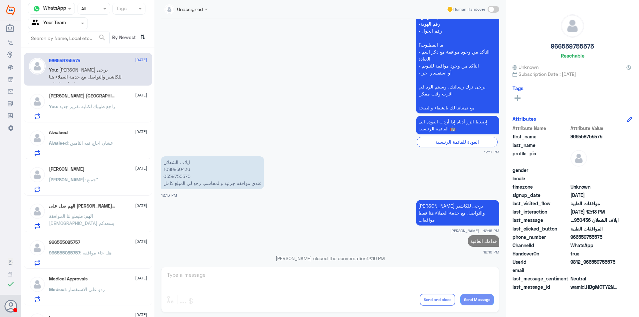
click at [178, 166] on p "ايلاف الشعلان 1099950436 0559755575 عندي موافقه جزئية والمحاسب رجع لي المبلغ كا…" at bounding box center [212, 172] width 103 height 33
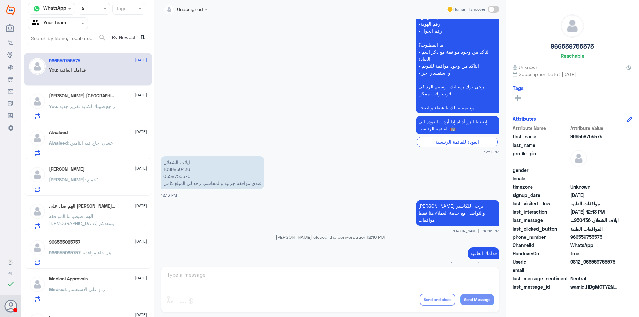
click at [76, 105] on span ": راجع طبيبك لكتابة تقرير جديد" at bounding box center [86, 106] width 58 height 6
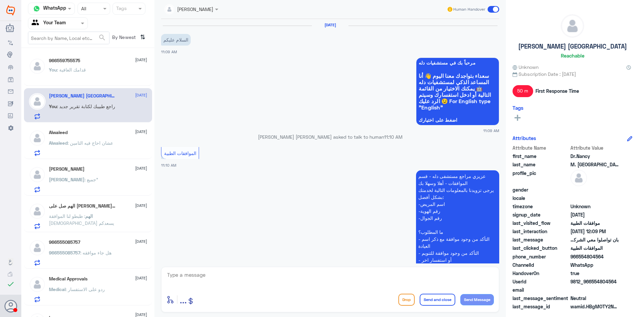
scroll to position [386, 0]
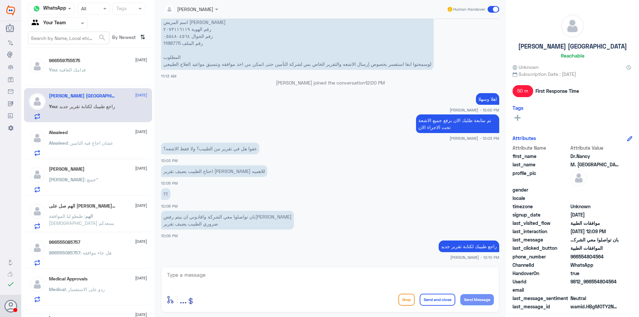
click at [376, 264] on div "[PERSON_NAME] Human Handover [DATE] السلام عليكم 11:09 AM مرحباً بك في مستشفيات…" at bounding box center [329, 159] width 351 height 319
click at [375, 268] on div "enter flow name ... Drop Send and close Send Message" at bounding box center [330, 290] width 338 height 46
click at [390, 276] on textarea at bounding box center [329, 278] width 327 height 16
type textarea "قدامك العافية"
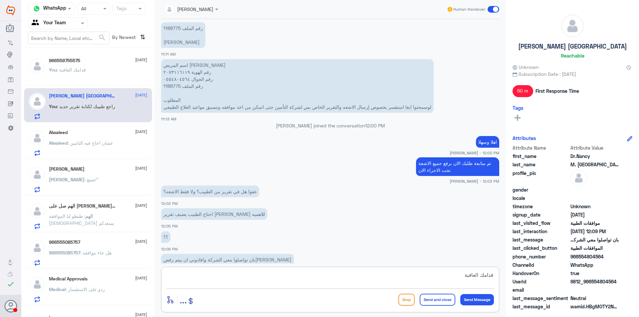
scroll to position [287, 0]
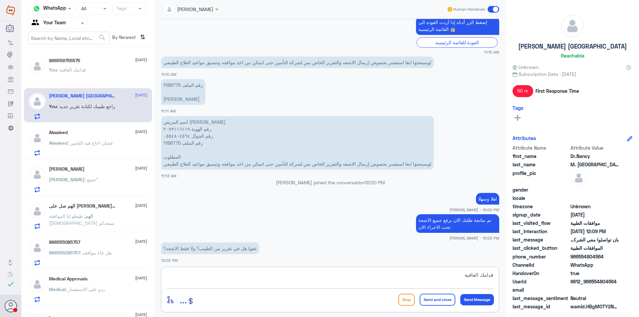
drag, startPoint x: 462, startPoint y: 278, endPoint x: 629, endPoint y: 295, distance: 168.1
click at [618, 294] on div "Channel WhatsApp Status × All Tags Agent Filter Your Team search By Newest ⇅ 96…" at bounding box center [329, 159] width 617 height 319
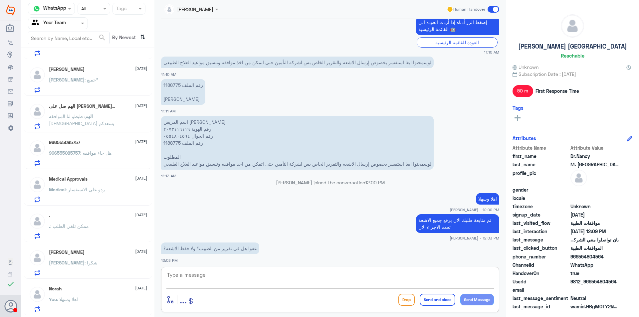
scroll to position [135, 0]
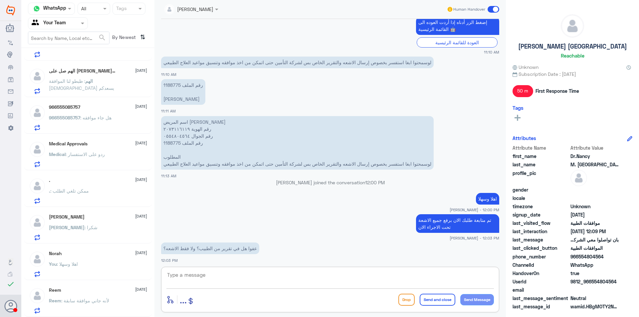
click at [88, 305] on p "Reem : لأنه جاني موافقة سابقة" at bounding box center [79, 305] width 60 height 17
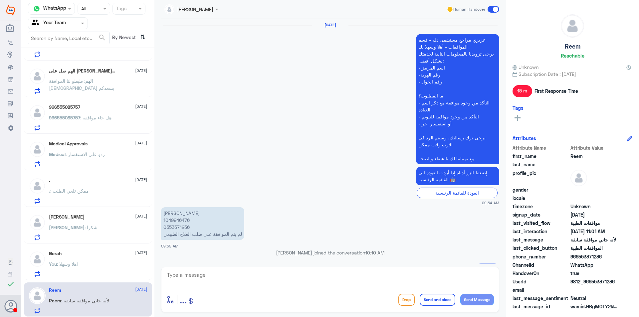
click at [85, 271] on div "You : اهلا وسهلا" at bounding box center [98, 269] width 98 height 15
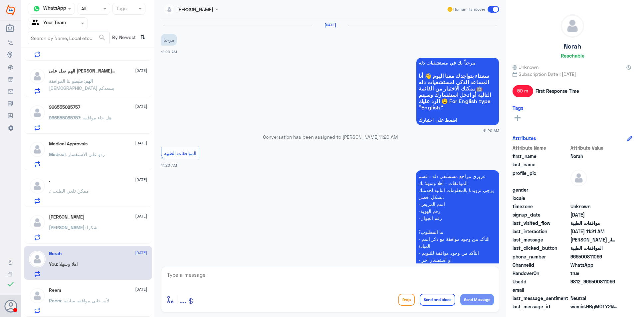
scroll to position [166, 0]
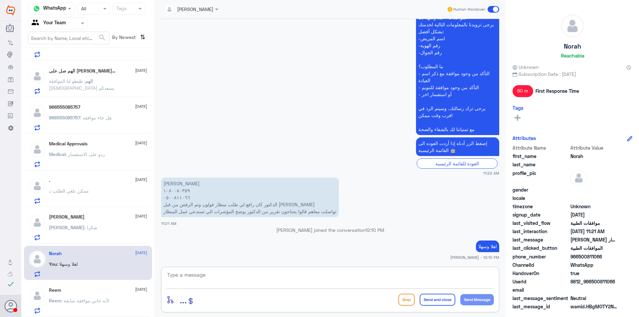
click at [221, 280] on textarea at bounding box center [329, 278] width 327 height 16
drag, startPoint x: 285, startPoint y: 290, endPoint x: 405, endPoint y: 316, distance: 123.2
click at [288, 290] on div "enter flow name ... Drop Send and close Send Message" at bounding box center [330, 290] width 338 height 46
click at [256, 272] on textarea at bounding box center [329, 278] width 327 height 16
click at [174, 274] on textarea "108008359" at bounding box center [329, 278] width 327 height 16
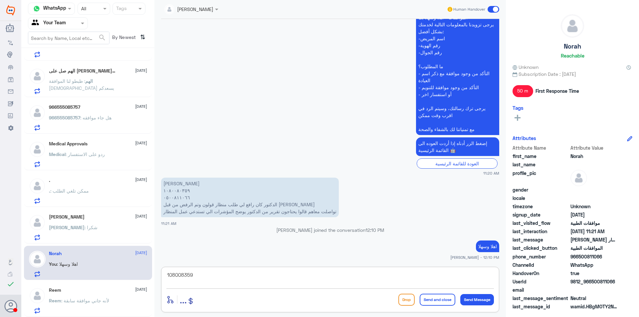
click at [175, 274] on textarea "108008359" at bounding box center [329, 278] width 327 height 16
click at [181, 273] on textarea "1080080359" at bounding box center [329, 278] width 327 height 16
type textarea "1080080359"
drag, startPoint x: 306, startPoint y: 265, endPoint x: 348, endPoint y: 276, distance: 43.6
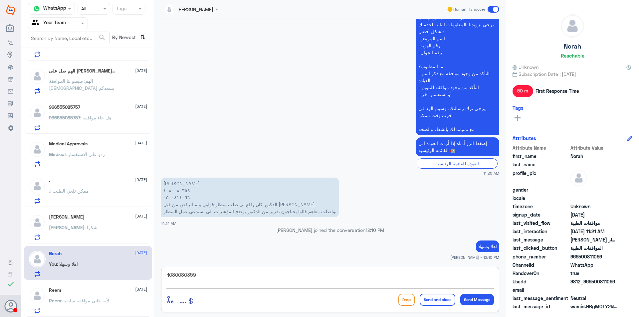
click at [306, 273] on div "[PERSON_NAME] Human Handover [DATE] مرحبا 11:20 AM مرحباً بك في مستشفيات دله سع…" at bounding box center [329, 159] width 351 height 319
drag, startPoint x: 320, startPoint y: 270, endPoint x: 7, endPoint y: 248, distance: 314.4
click at [7, 248] on div "Dallah Hospitals Flow Builder Conversational Skills Broadcast Audience Inbox Gr…" at bounding box center [319, 158] width 639 height 317
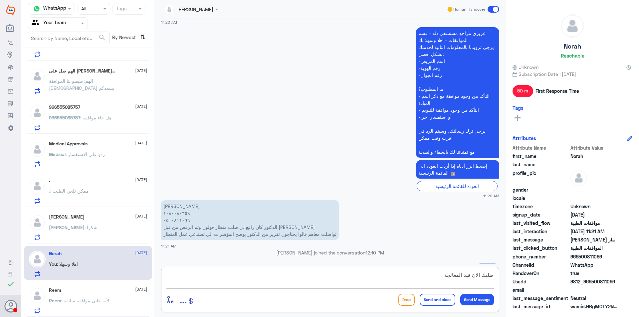
scroll to position [132, 0]
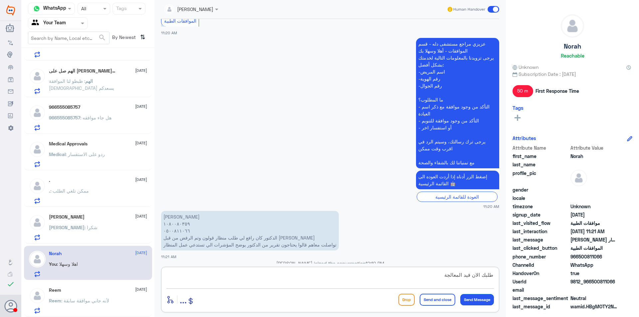
type textarea "طلبك الان قيد المعالجة"
click at [483, 298] on button "Send Message" at bounding box center [477, 299] width 34 height 11
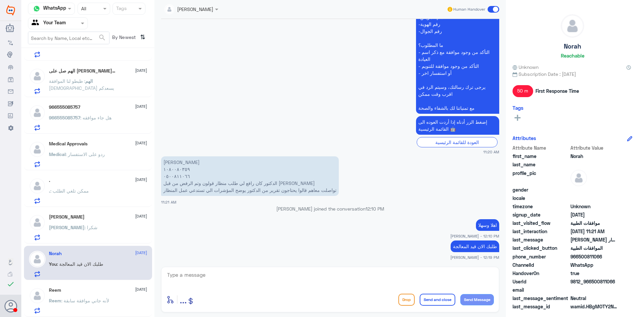
click at [72, 234] on div "[PERSON_NAME] : شكرا" at bounding box center [98, 232] width 98 height 15
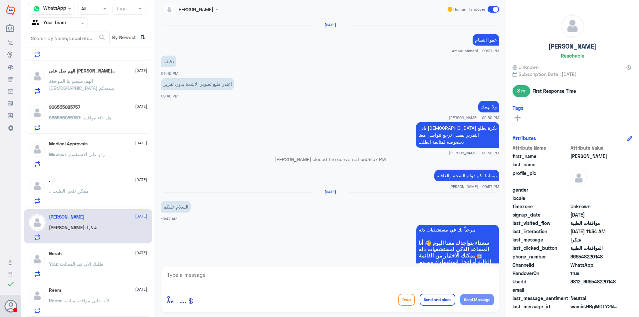
scroll to position [401, 0]
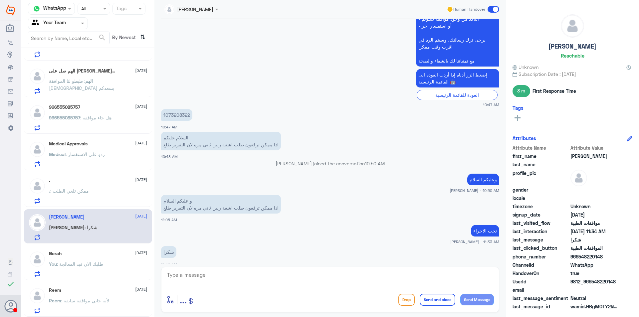
click at [178, 111] on p "1073208322" at bounding box center [176, 115] width 31 height 12
click at [178, 109] on p "1073208322" at bounding box center [176, 115] width 31 height 12
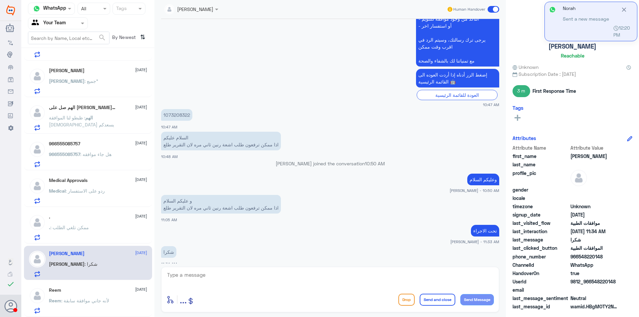
click at [278, 282] on textarea at bounding box center [329, 278] width 327 height 16
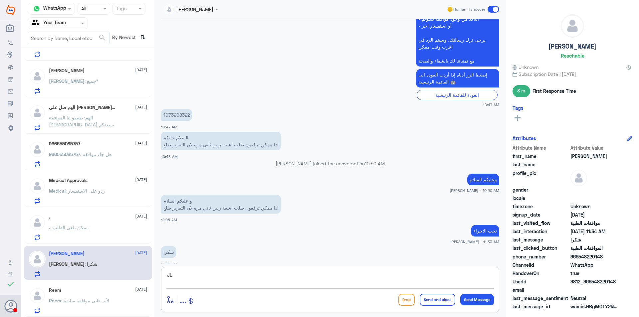
type textarea "J"
type textarea "تمت الموافقة"
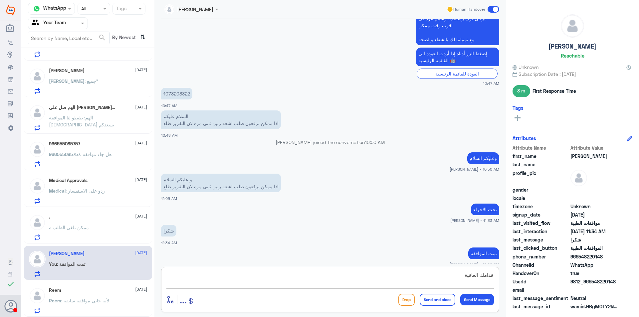
type textarea "قدامك العافية"
click at [442, 302] on button "Send and close" at bounding box center [437, 300] width 36 height 12
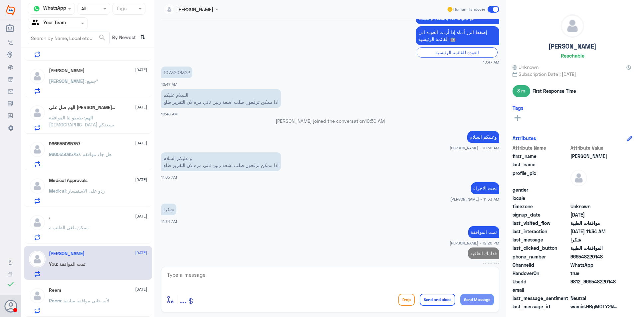
scroll to position [134, 0]
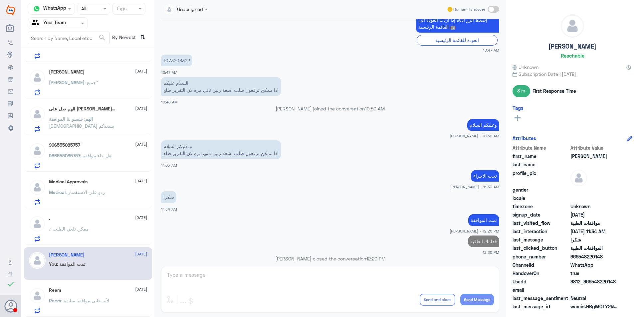
click at [106, 232] on div ". : ممكن تلغي الطلب" at bounding box center [98, 234] width 98 height 15
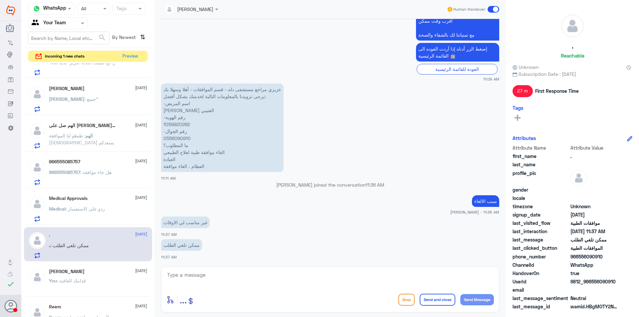
scroll to position [147, 0]
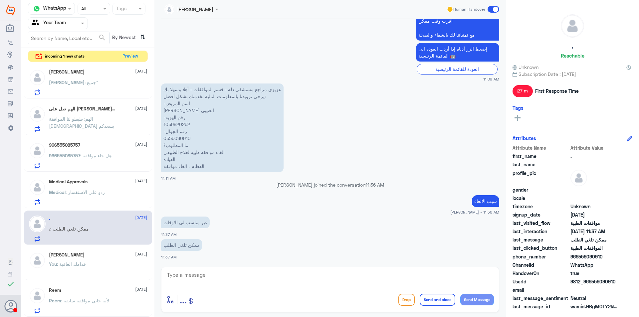
click at [103, 257] on div "[PERSON_NAME] [DATE]" at bounding box center [98, 255] width 98 height 6
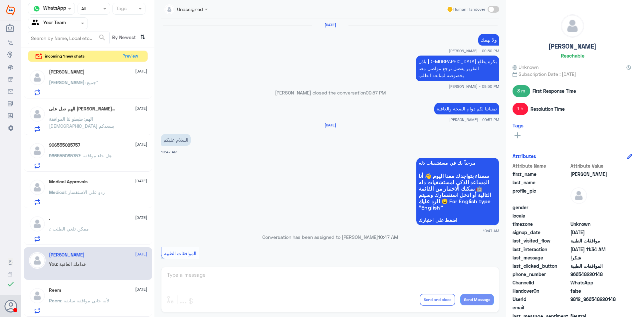
scroll to position [389, 0]
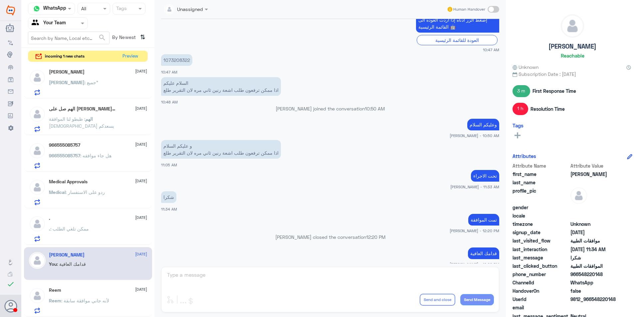
click at [95, 310] on p "Reem : لأنه جاني موافقة سابقة" at bounding box center [79, 305] width 60 height 17
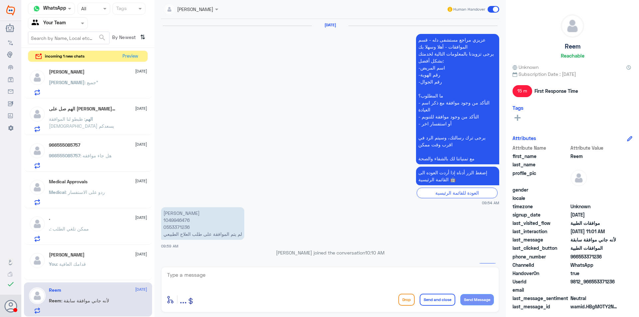
scroll to position [413, 0]
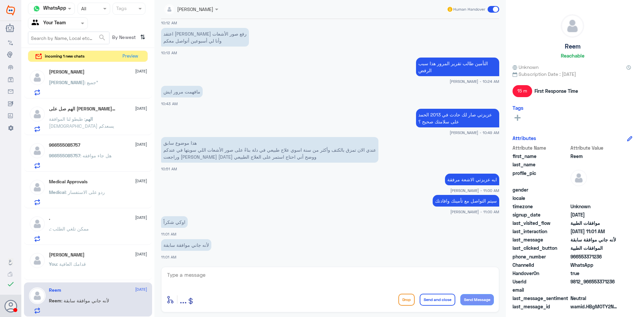
click at [265, 282] on textarea at bounding box center [329, 278] width 327 height 16
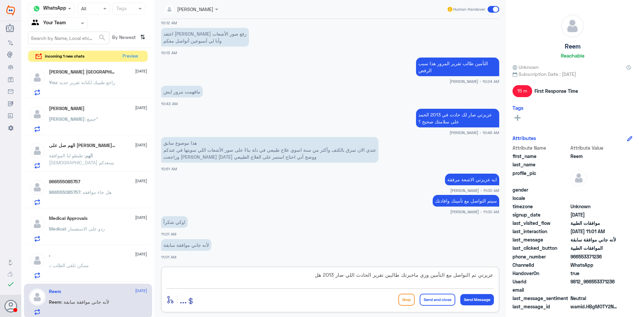
scroll to position [146, 0]
type textarea "عزيزتي تم التواصل مع التأمين وزي ماخبرتك طالبين تقرير الحادث اللي صار 2013 هل ع…"
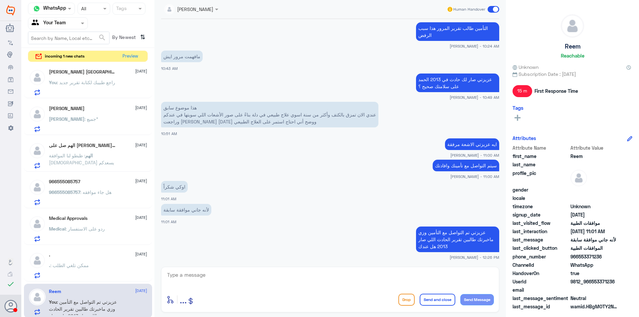
click at [100, 266] on div ". : ممكن تلغي الطلب" at bounding box center [98, 270] width 98 height 15
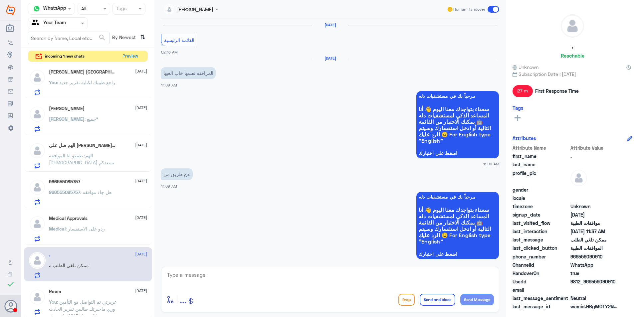
scroll to position [697, 0]
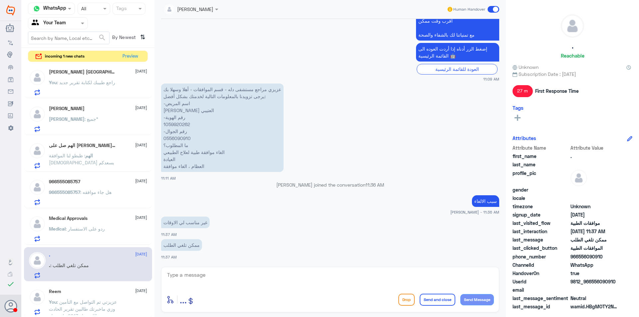
click at [180, 127] on p "عزيزي مراجع مستشفى دله - قسم الموافقات - أهلا وسهلا بك يرجى تزويدنا بالمعلومات …" at bounding box center [222, 127] width 122 height 88
click at [297, 297] on div "enter flow name ... Drop Send and close Send Message" at bounding box center [329, 299] width 327 height 15
click at [299, 285] on textarea at bounding box center [329, 278] width 327 height 16
click at [281, 281] on textarea at bounding box center [329, 278] width 327 height 16
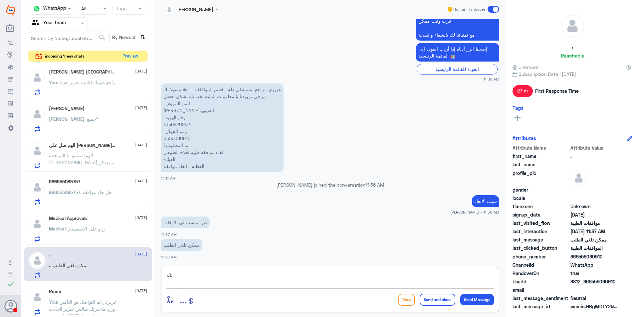
type textarea "J"
type textarea "تم الالغاء"
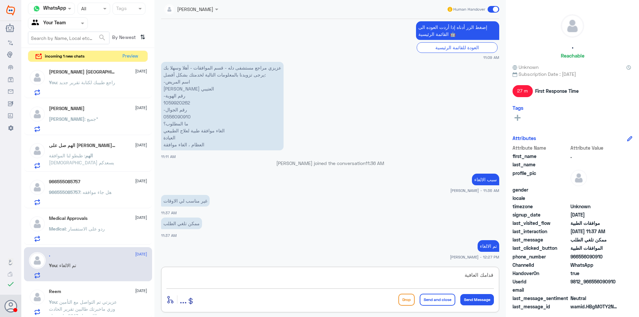
type textarea "قدامك العافية"
click at [439, 300] on button "Send and close" at bounding box center [437, 300] width 36 height 12
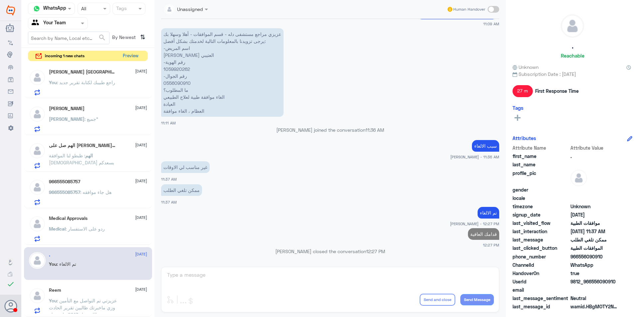
click at [132, 55] on button "Preview" at bounding box center [130, 56] width 21 height 10
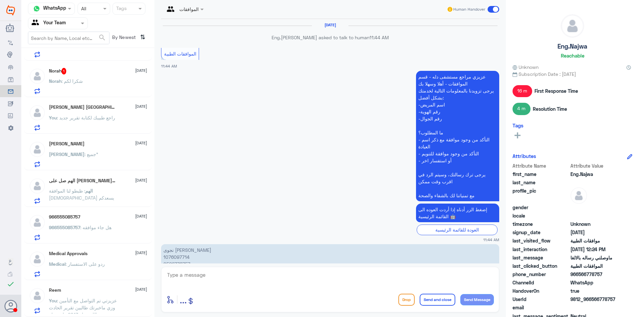
scroll to position [600, 0]
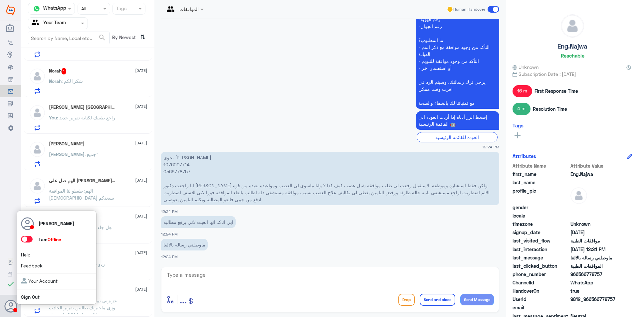
click at [30, 242] on span at bounding box center [27, 239] width 12 height 7
click at [0, 0] on input "checkbox" at bounding box center [0, 0] width 0 height 0
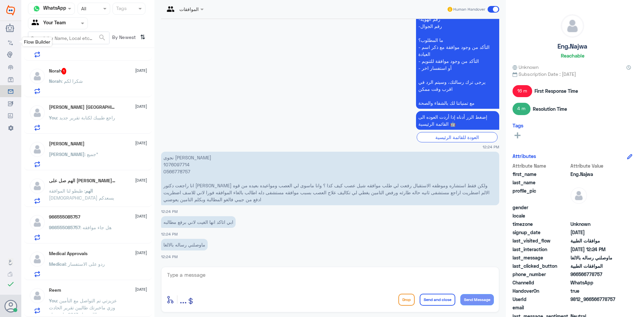
drag, startPoint x: 70, startPoint y: 77, endPoint x: 0, endPoint y: 44, distance: 77.3
click at [70, 77] on div "Norah 1 [DATE][PERSON_NAME] : شكرا لكم" at bounding box center [98, 81] width 98 height 26
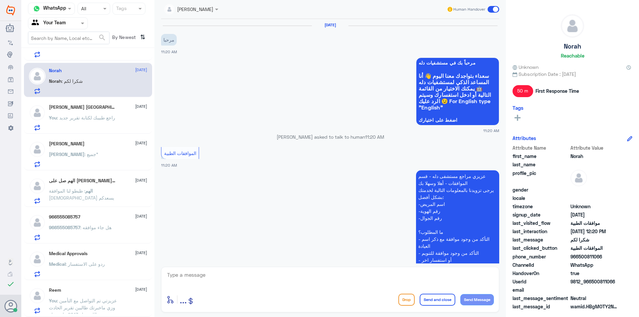
scroll to position [210, 0]
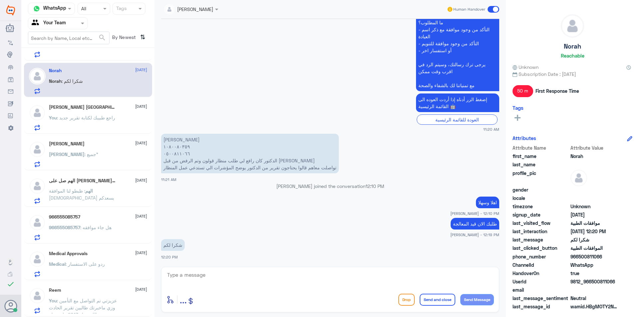
click at [117, 305] on span ": عزيزتي تم التواصل مع التأمين وزي ماخبرتك طالبين تقرير الحادث اللي صار 2013 هل…" at bounding box center [83, 308] width 68 height 20
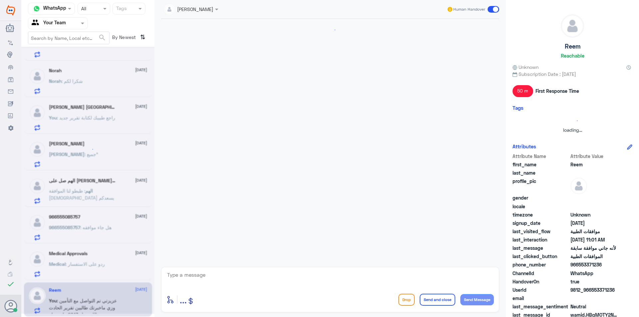
scroll to position [275, 0]
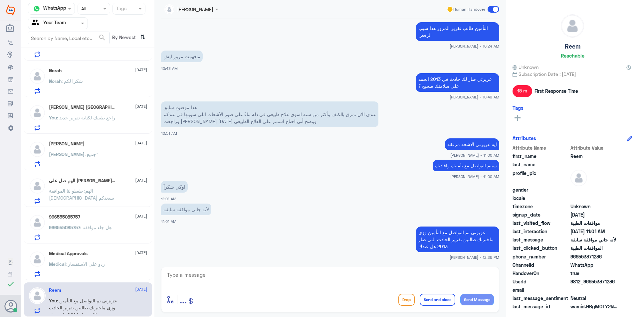
click at [115, 256] on div "Medical Approvals [DATE] Medical : ردو على الاستفسار" at bounding box center [98, 264] width 98 height 26
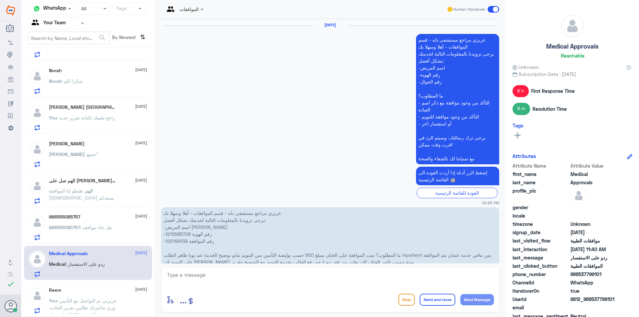
scroll to position [791, 0]
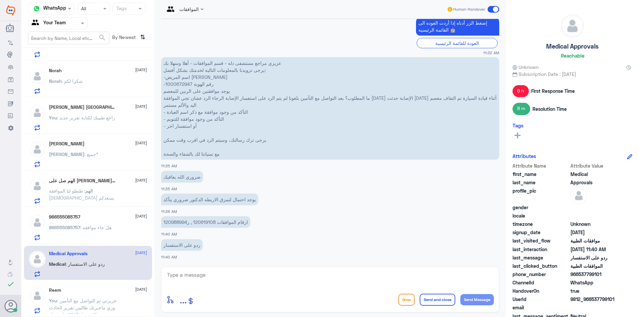
click at [246, 283] on textarea at bounding box center [329, 278] width 327 height 16
type textarea "اهلا وسهلا"
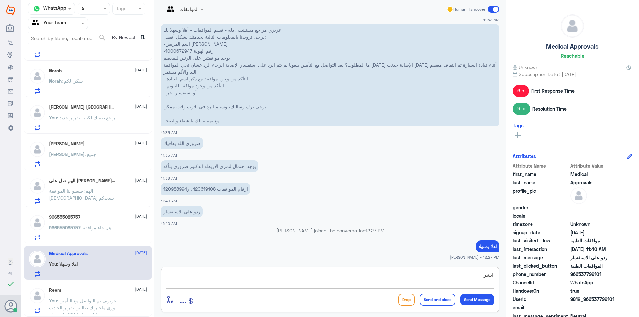
type textarea "ابشر"
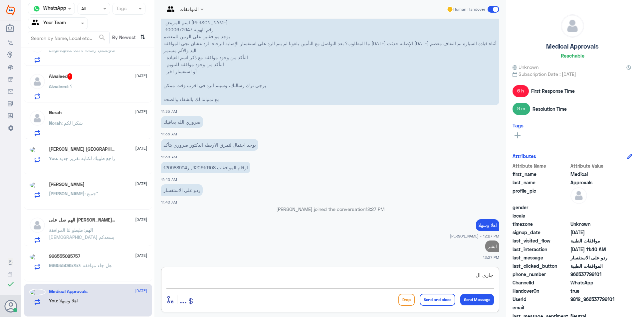
scroll to position [63, 0]
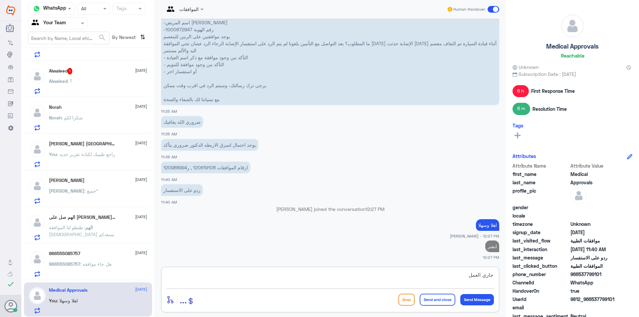
type textarea "جاري العمل"
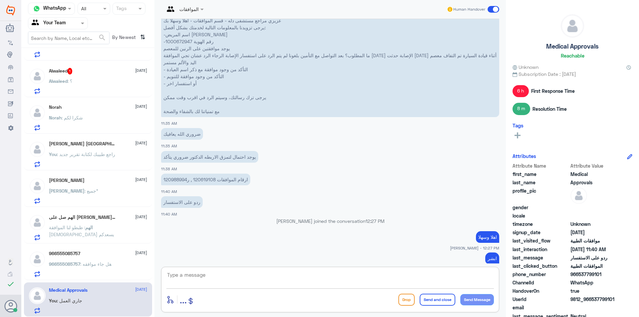
scroll to position [788, 0]
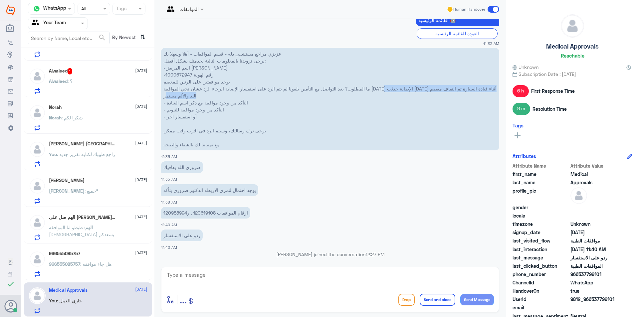
drag, startPoint x: 164, startPoint y: 95, endPoint x: 263, endPoint y: 87, distance: 99.5
click at [263, 87] on p "عزيزي مراجع مستشفى دله - قسم الموافقات - أهلا وسهلا بك يرجى تزويدنا بالمعلومات …" at bounding box center [330, 99] width 338 height 102
click at [179, 74] on p "عزيزي مراجع مستشفى دله - قسم الموافقات - أهلا وسهلا بك يرجى تزويدنا بالمعلومات …" at bounding box center [330, 99] width 338 height 102
click at [189, 285] on textarea at bounding box center [329, 278] width 327 height 16
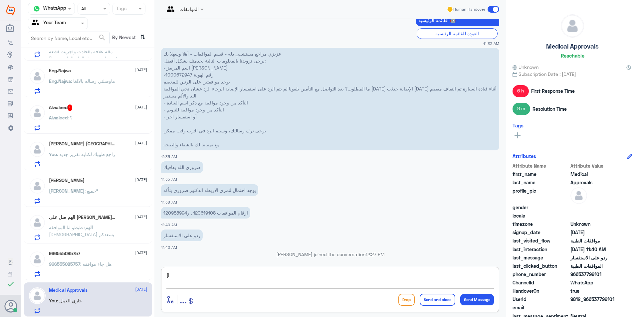
type textarea "j"
type textarea "تم الرد على الاستفسار"
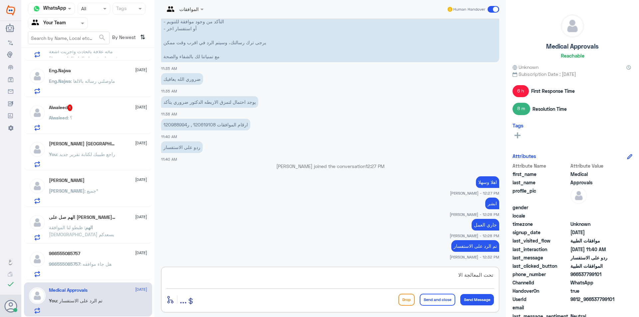
type textarea "تحت المعالجة الان"
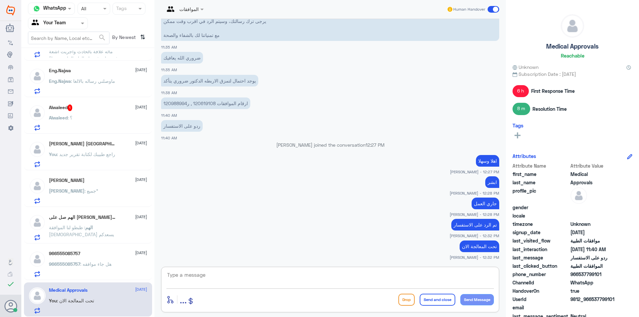
click at [96, 269] on p "966555085757 : هل جاء موافقه" at bounding box center [80, 268] width 63 height 17
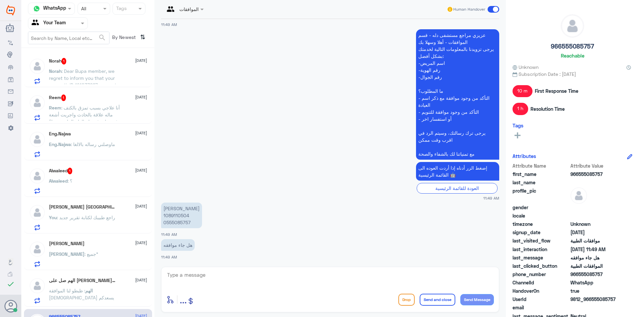
click at [98, 110] on span ": أنا علاجي بسبب تمزق بالكتف ماله علاقة بالحادث واجريت أشعة وفحوصات في دلة العا…" at bounding box center [86, 129] width 74 height 48
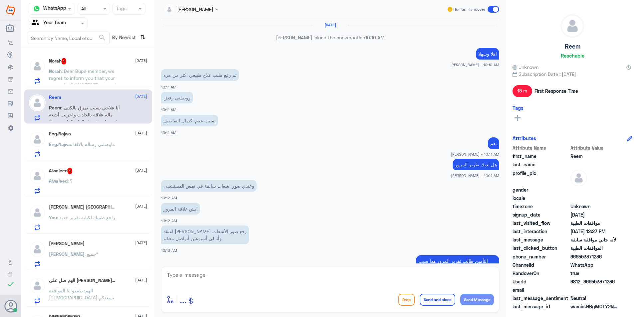
scroll to position [263, 0]
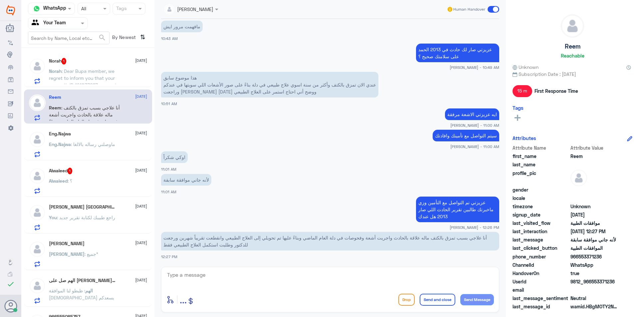
click at [272, 240] on p "أنا علاجي بسبب تمزق بالكتف ماله علاقة بالحادث واجريت أشعة وفحوصات في دلة العام …" at bounding box center [330, 241] width 338 height 19
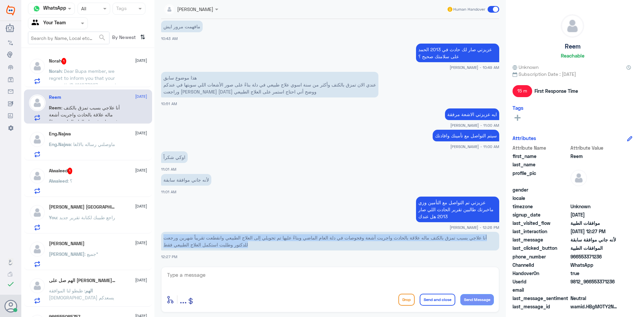
click at [272, 240] on p "أنا علاجي بسبب تمزق بالكتف ماله علاقة بالحادث واجريت أشعة وفحوصات في دلة العام …" at bounding box center [330, 241] width 338 height 19
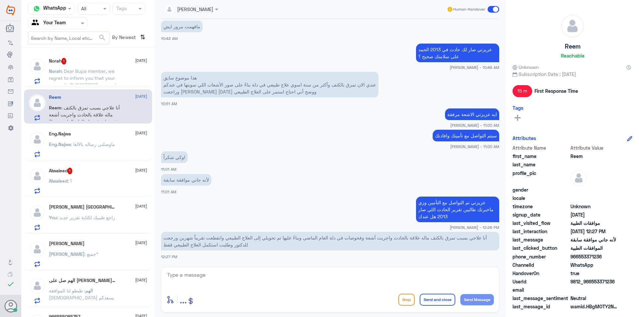
click at [96, 182] on div "Alwaleed : ؟" at bounding box center [98, 186] width 98 height 15
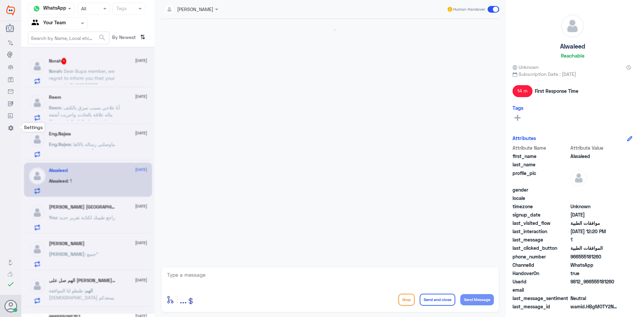
scroll to position [421, 0]
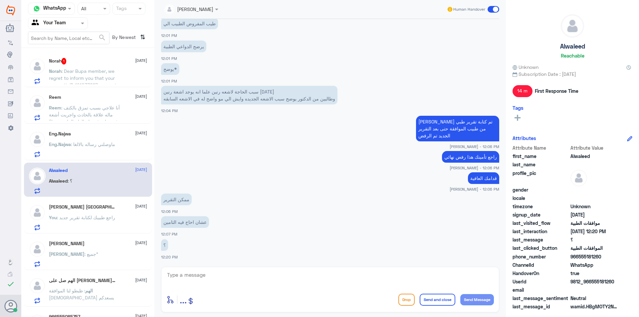
click at [248, 281] on textarea at bounding box center [329, 278] width 327 height 16
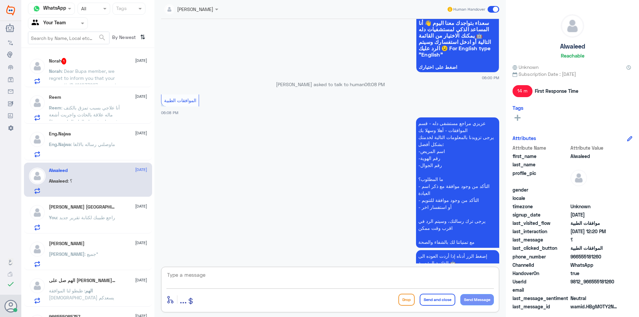
scroll to position [6, 0]
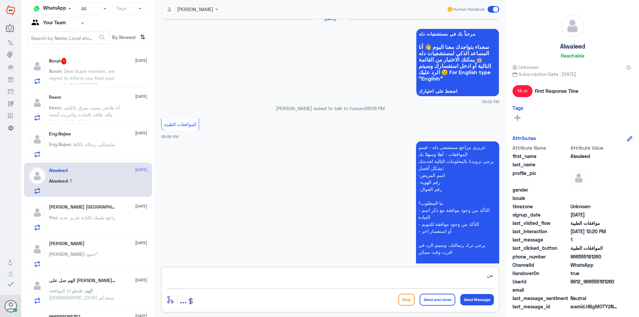
type textarea "م"
click at [88, 150] on p "Eng.Najwa : ماوصلني رساله بالالغا" at bounding box center [82, 149] width 66 height 17
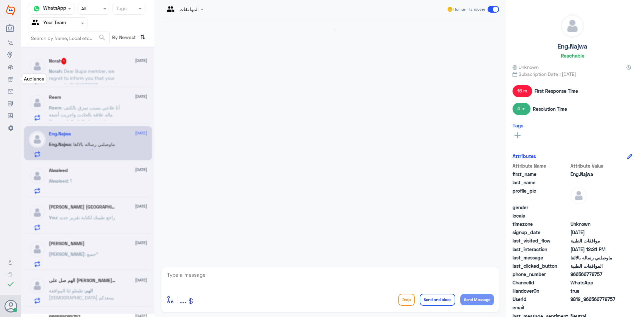
scroll to position [600, 0]
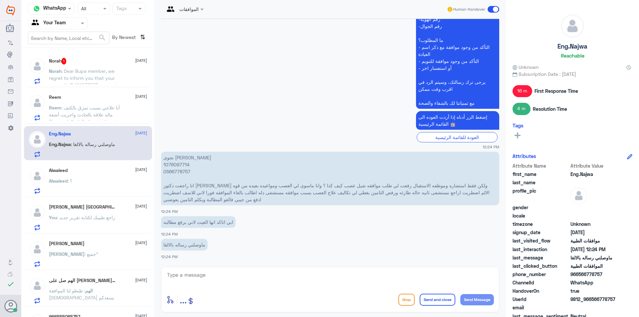
click at [118, 175] on div "Alwaleed [DATE] Alwaleed : ؟" at bounding box center [98, 181] width 98 height 26
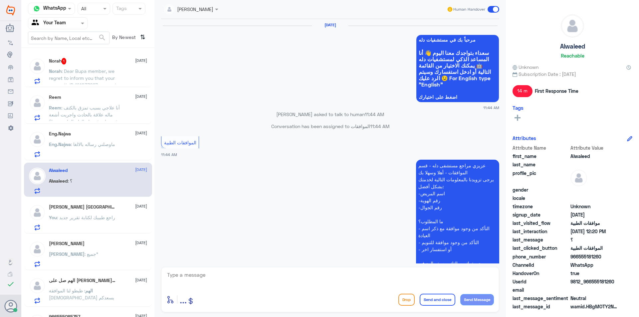
scroll to position [421, 0]
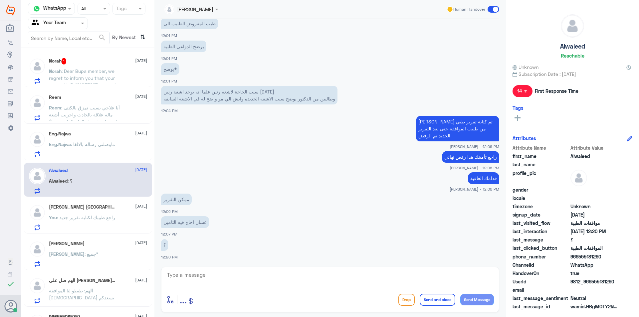
click at [287, 275] on textarea at bounding box center [329, 278] width 327 height 16
type textarea "تقرير الطبيب المعالج"
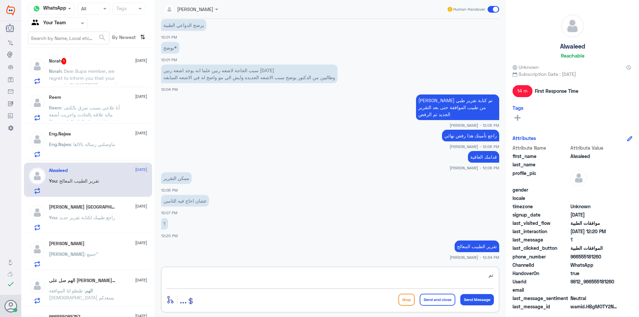
type textarea "ت"
type textarea "ا"
type textarea "ه"
click at [83, 143] on span ": ماوصلني رساله بالالغا" at bounding box center [93, 144] width 44 height 6
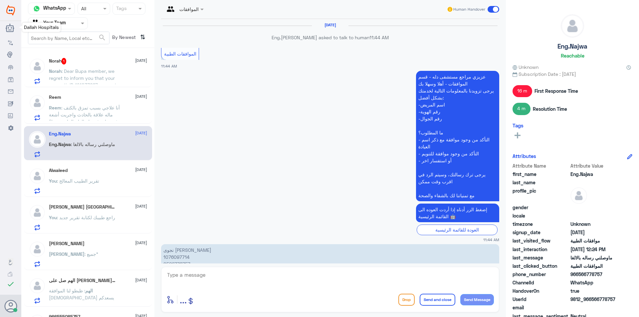
scroll to position [600, 0]
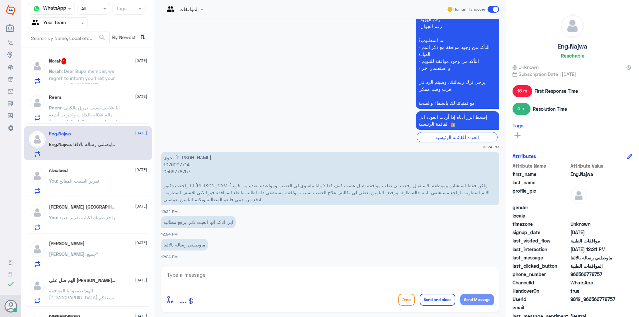
click at [272, 273] on textarea at bounding box center [329, 278] width 327 height 16
type textarea "اهلا وسهلا"
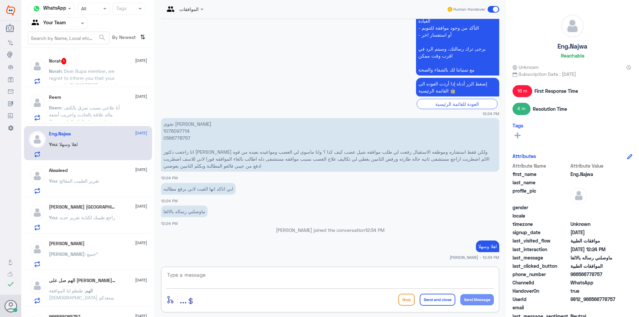
scroll to position [620, 0]
click at [179, 132] on p "نجوى [PERSON_NAME] 1076097714 0566778757 انا راجعت دكتور [PERSON_NAME] ولكن فقط…" at bounding box center [330, 145] width 338 height 54
click at [265, 271] on textarea at bounding box center [329, 278] width 327 height 16
type textarea "مافهمت عزيزي هل تريد الالغاء"
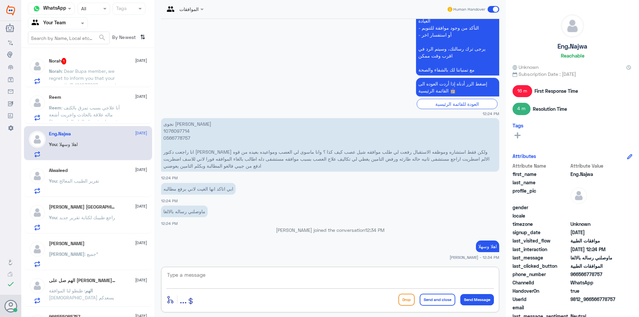
scroll to position [641, 0]
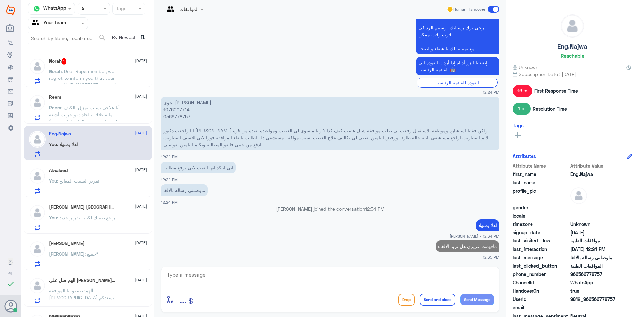
click at [79, 106] on span ": أنا علاجي بسبب تمزق بالكتف ماله علاقة بالحادث واجريت أشعة وفحوصات في دلة العا…" at bounding box center [86, 129] width 74 height 48
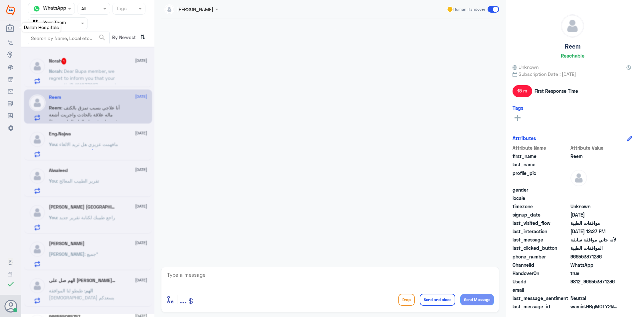
scroll to position [263, 0]
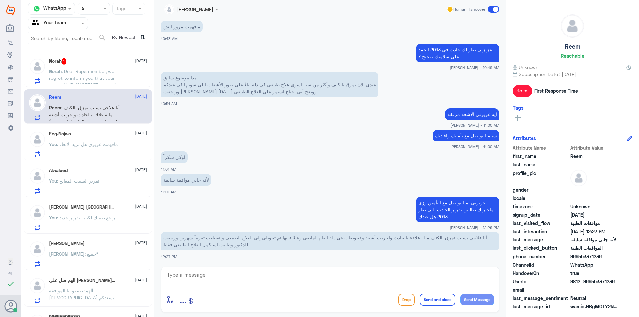
click at [94, 82] on span ": Dear Bupa member, we regret to inform you that your pre-auth ID 121033667 was…" at bounding box center [83, 95] width 68 height 55
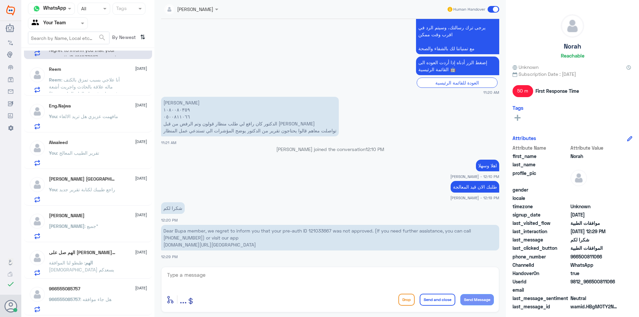
scroll to position [63, 0]
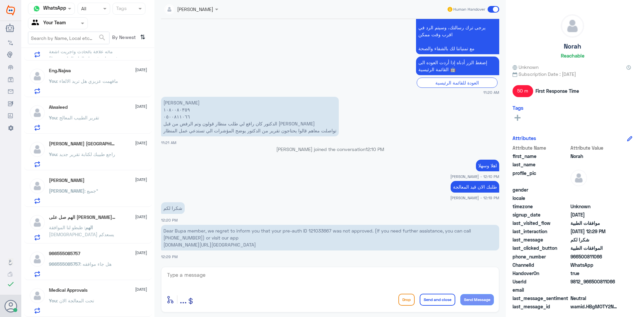
click at [104, 267] on p "966555085757 : هل جاء موافقه" at bounding box center [80, 268] width 63 height 17
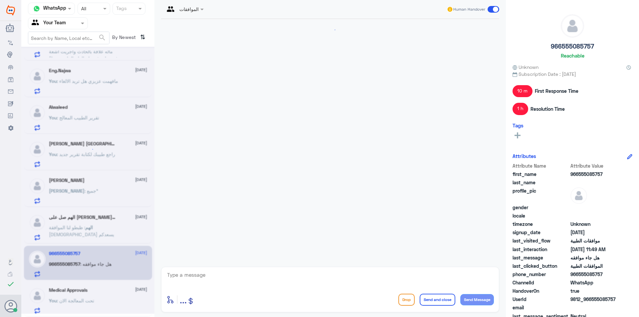
scroll to position [693, 0]
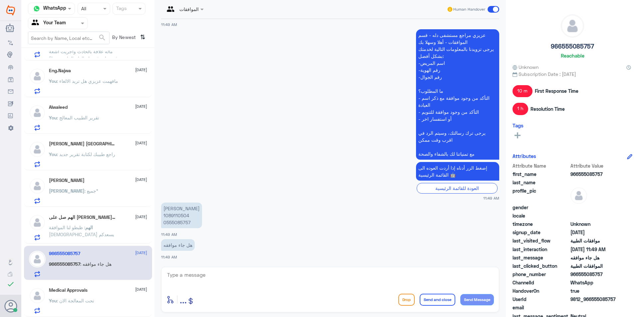
click at [91, 227] on span ": ظبطو لنا الموافقة [DEMOGRAPHIC_DATA] يسعدكم" at bounding box center [81, 230] width 65 height 13
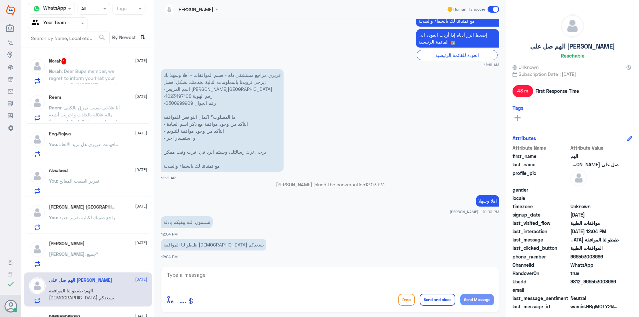
click at [104, 112] on span ": أنا علاجي بسبب تمزق بالكتف ماله علاقة بالحادث واجريت أشعة وفحوصات في دلة العا…" at bounding box center [86, 129] width 74 height 48
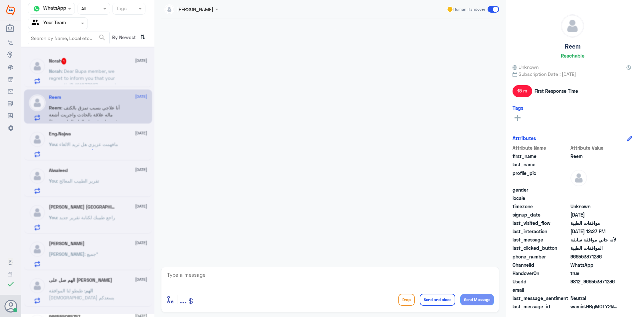
scroll to position [263, 0]
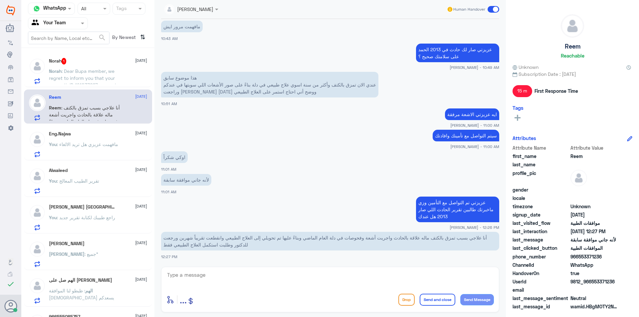
click at [97, 80] on span ": Dear Bupa member, we regret to inform you that your pre-auth ID 121033667 was…" at bounding box center [83, 95] width 68 height 55
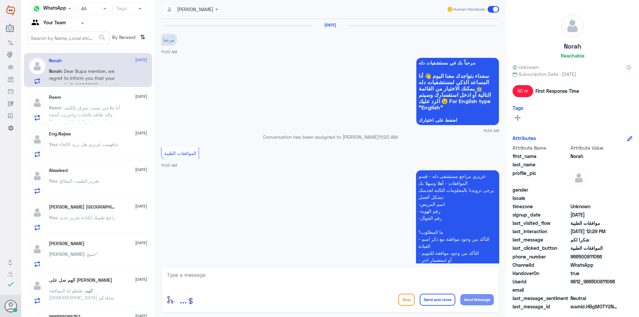
scroll to position [246, 0]
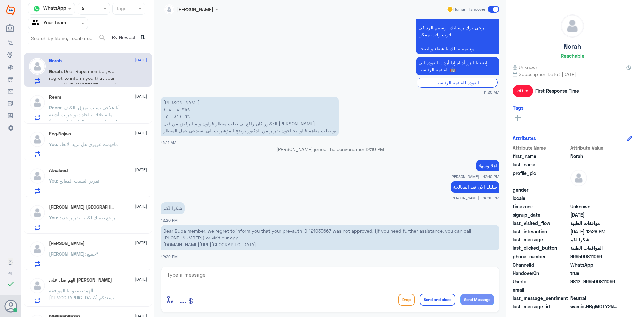
drag, startPoint x: 250, startPoint y: 271, endPoint x: 316, endPoint y: 309, distance: 76.0
click at [251, 277] on textarea at bounding box center [329, 278] width 327 height 16
type textarea "عزيزتي من الافضل التواصل مع التأمين تم الرفض عدة مرات"
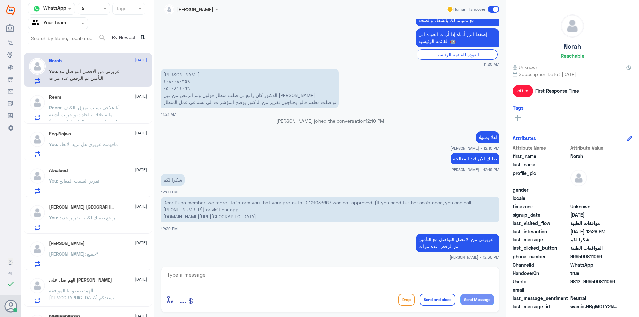
click at [83, 113] on span ": أنا علاجي بسبب تمزق بالكتف ماله علاقة بالحادث واجريت أشعة وفحوصات في دلة العا…" at bounding box center [86, 129] width 74 height 48
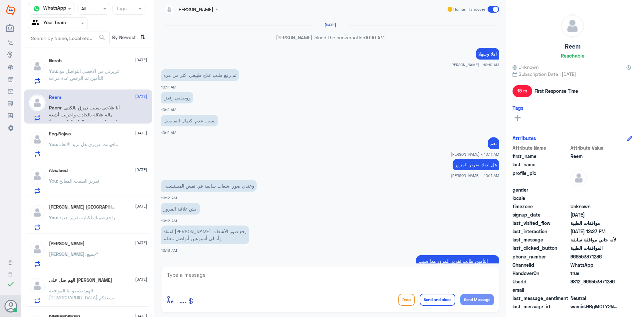
scroll to position [263, 0]
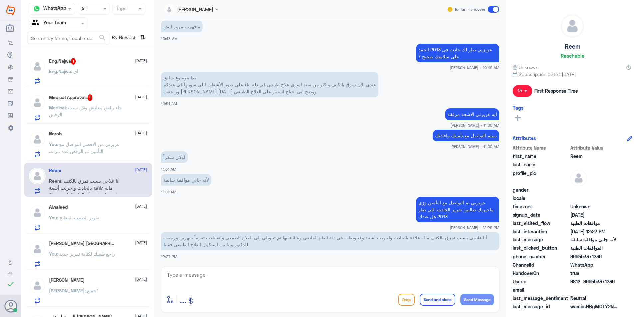
click at [259, 275] on textarea at bounding box center [329, 278] width 327 height 16
type textarea "J"
type textarea "تم التوضيح"
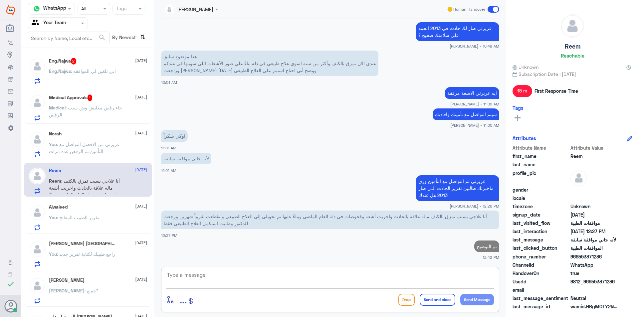
click at [69, 128] on div "Norah [DATE] You : [PERSON_NAME] من الافضل التواصل مع التأمين تم الرفض عدة مرات" at bounding box center [88, 143] width 128 height 34
click at [102, 147] on p "You : [PERSON_NAME] من الافضل التواصل مع التأمين تم الرفض عدة مرات" at bounding box center [86, 149] width 75 height 17
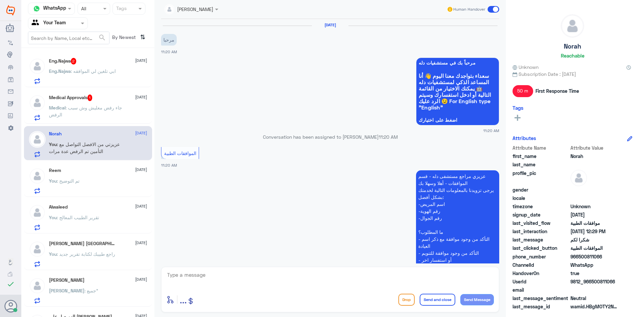
scroll to position [275, 0]
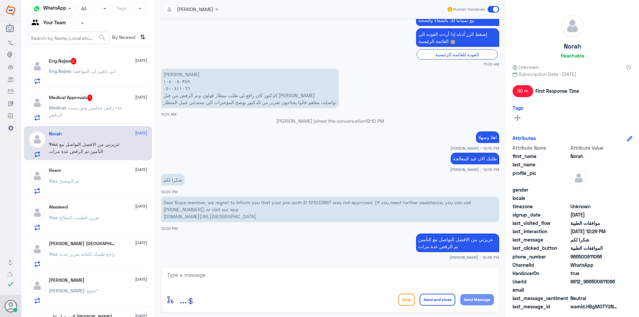
click at [117, 117] on p "Medical : جاء رفض معليش وش سبب الرفض" at bounding box center [86, 112] width 75 height 17
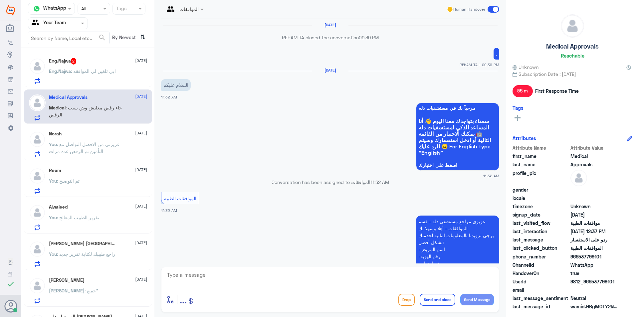
scroll to position [473, 0]
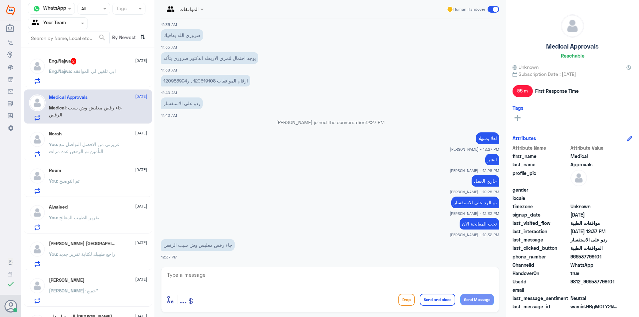
click at [103, 145] on span ": عزيزتي من الافضل التواصل مع التأمين تم الرفض عدة مرات" at bounding box center [84, 147] width 71 height 13
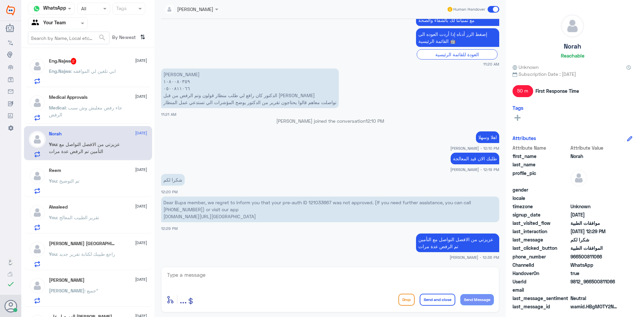
click at [492, 10] on span at bounding box center [493, 9] width 12 height 7
click at [0, 0] on input "checkbox" at bounding box center [0, 0] width 0 height 0
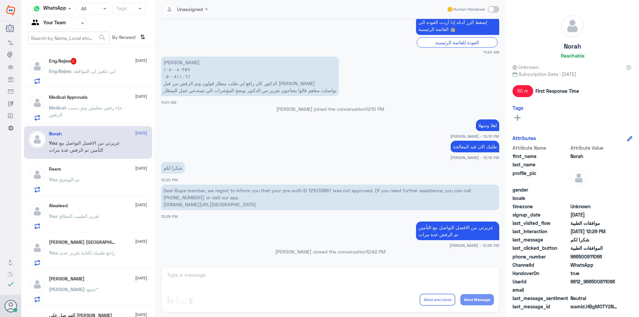
click at [92, 115] on p "Medical : جاء رفض معليش وش سبب الرفض" at bounding box center [86, 112] width 75 height 17
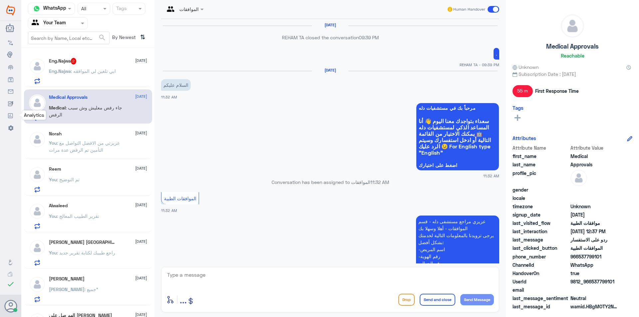
scroll to position [473, 0]
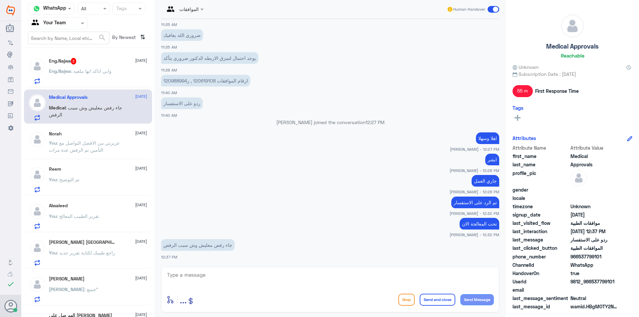
click at [120, 76] on div "Eng.[PERSON_NAME] : وابي اتاكد انها ملغيه" at bounding box center [98, 76] width 98 height 15
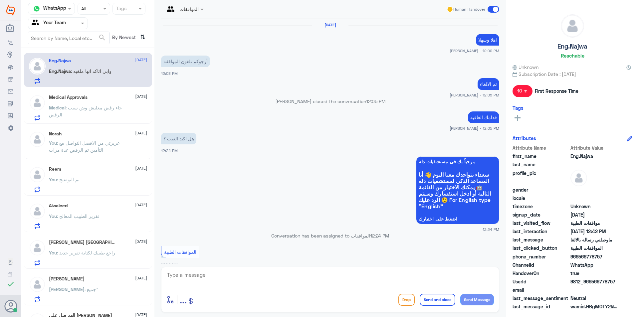
scroll to position [413, 0]
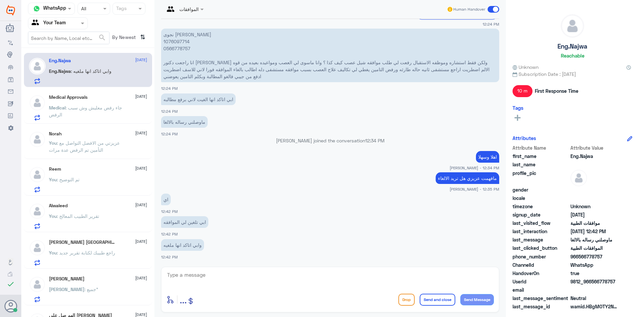
click at [176, 42] on p "نجوى [PERSON_NAME] 1076097714 0566778757 انا راجعت دكتور [PERSON_NAME] ولكن فقط…" at bounding box center [330, 56] width 338 height 54
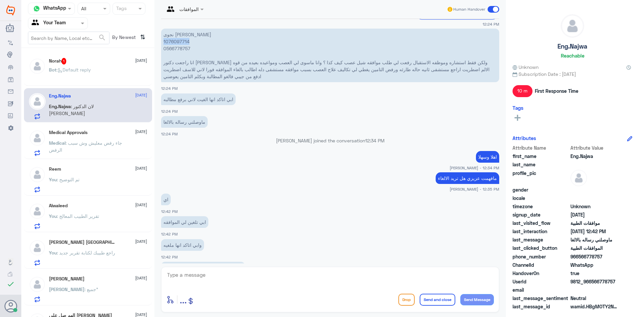
scroll to position [459, 0]
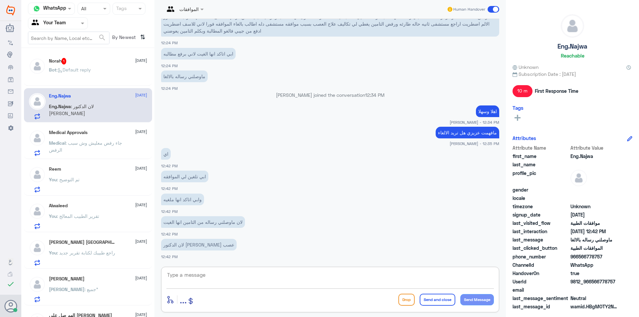
click at [263, 271] on textarea at bounding box center [329, 278] width 327 height 16
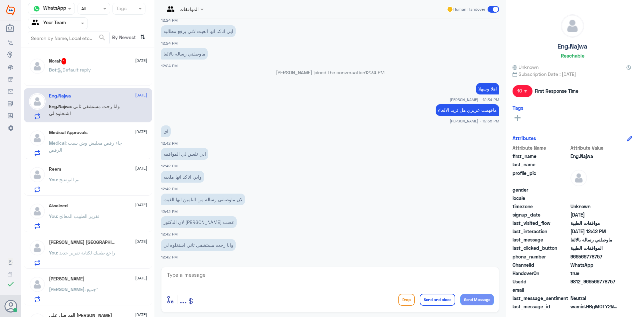
click at [276, 253] on div "وانا رحت مستشفى ثاني اشتغلوه لي 12:42 PM" at bounding box center [330, 248] width 338 height 23
click at [285, 264] on div "الموافقات Human Handover [DATE] اهلا وسهلا [PERSON_NAME] - 12:00 PM أرجوكم تلغو…" at bounding box center [329, 159] width 351 height 319
click at [290, 281] on textarea at bounding box center [329, 278] width 327 height 16
type textarea "تم الالغاء"
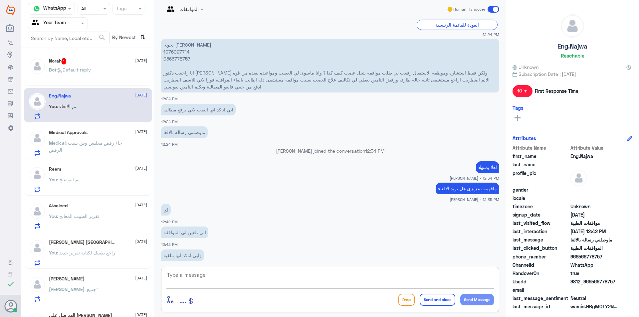
scroll to position [503, 0]
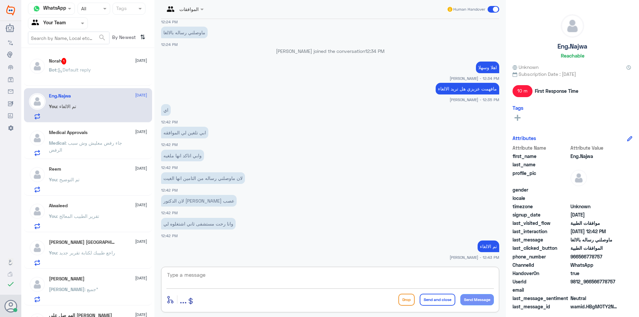
click at [225, 272] on textarea at bounding box center [329, 278] width 327 height 16
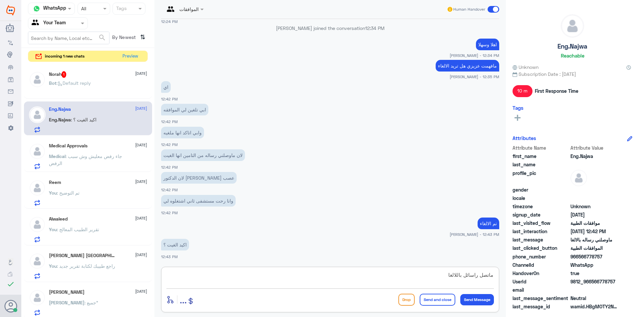
type textarea "ماتصل راسائل باللالغاء"
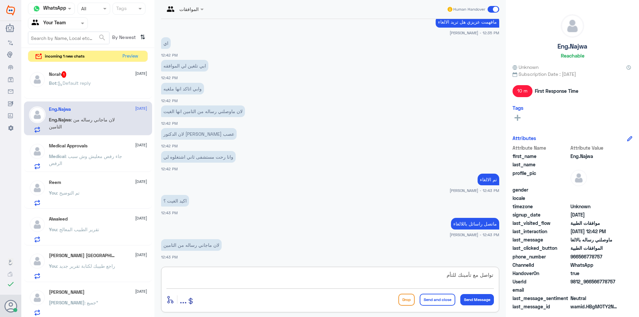
scroll to position [593, 0]
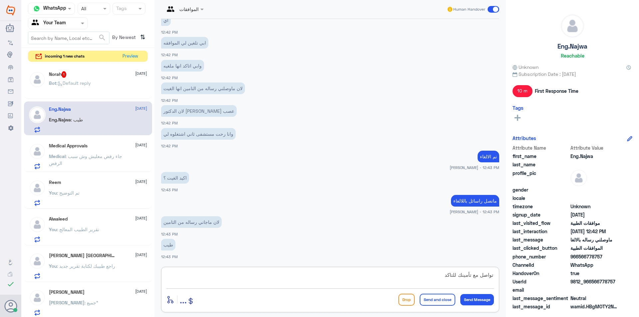
type textarea "تواصل مع تأمينك للتاكد"
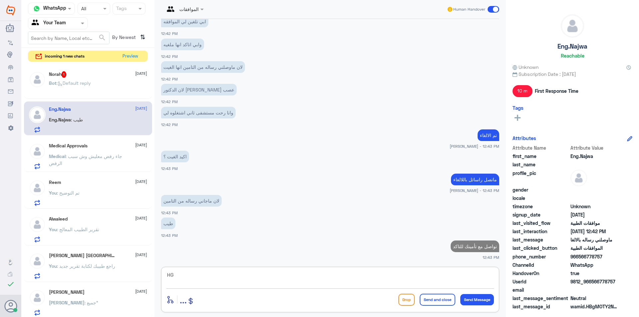
type textarea "H"
type textarea "الطلب تأكد الغائه لدينا"
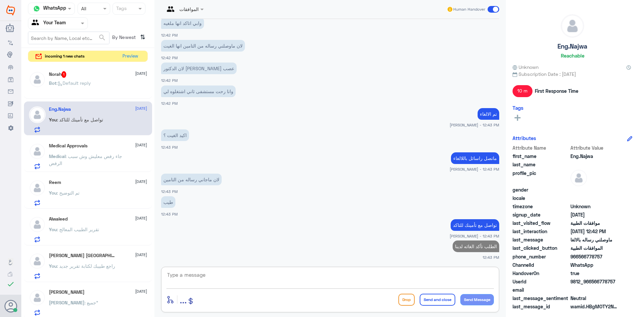
click at [88, 86] on p "Bot : Default reply" at bounding box center [70, 87] width 42 height 17
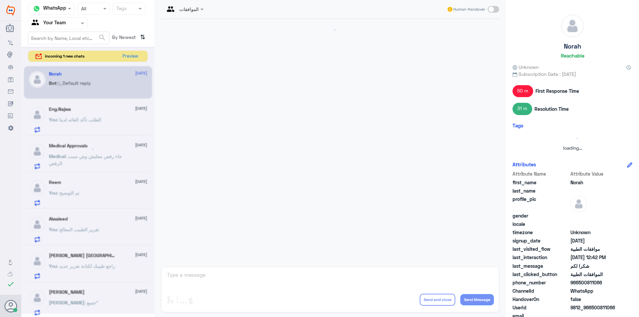
scroll to position [388, 0]
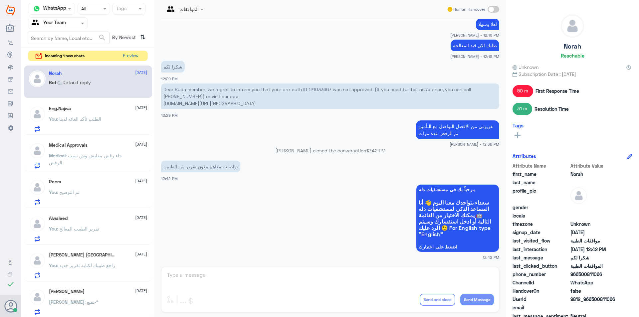
click at [129, 58] on button "Preview" at bounding box center [130, 56] width 21 height 10
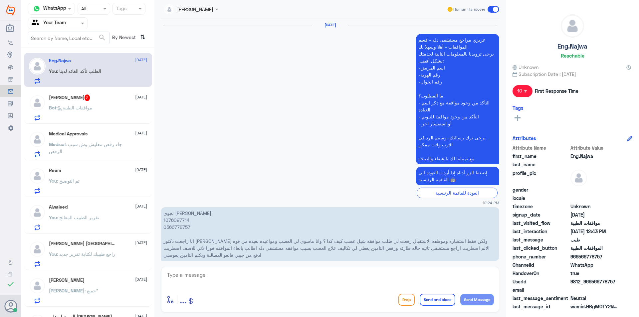
scroll to position [400, 0]
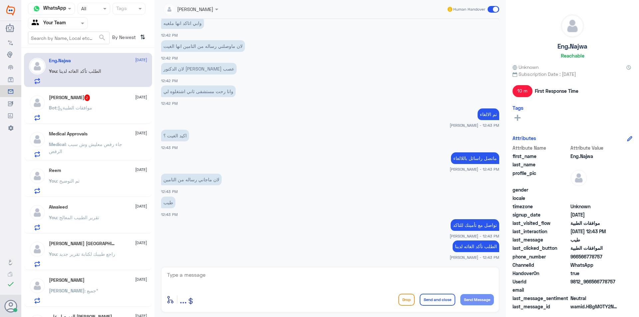
click at [402, 273] on textarea at bounding box center [329, 278] width 327 height 16
type textarea "ا"
type textarea "ق"
type textarea "اي خدمة اخرى"
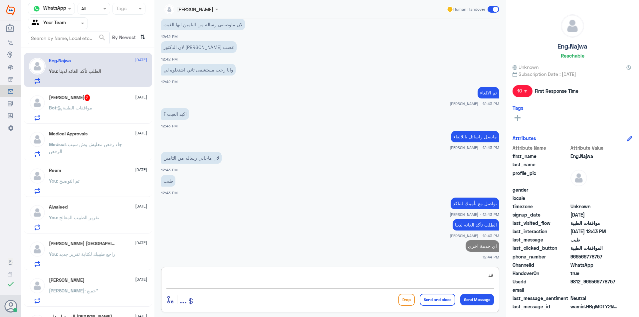
type textarea "ق"
type textarea "؟"
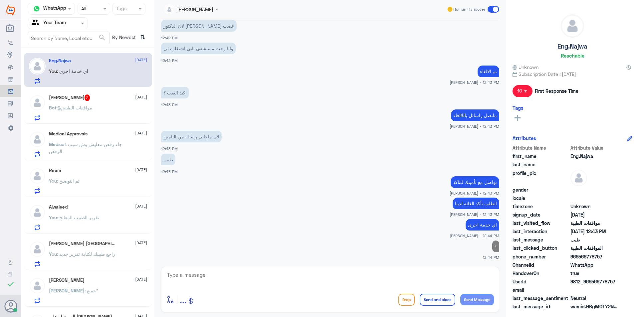
click at [119, 114] on div "Bot : موافقات الطبية" at bounding box center [98, 113] width 98 height 15
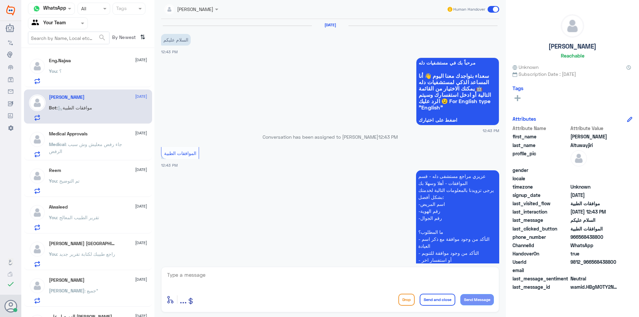
click at [253, 269] on div "enter flow name ... Drop Send and close Send Message" at bounding box center [330, 290] width 338 height 46
drag, startPoint x: 285, startPoint y: 277, endPoint x: 285, endPoint y: 282, distance: 5.7
click at [284, 282] on textarea at bounding box center [329, 278] width 327 height 16
type textarea "وعليكم السلام"
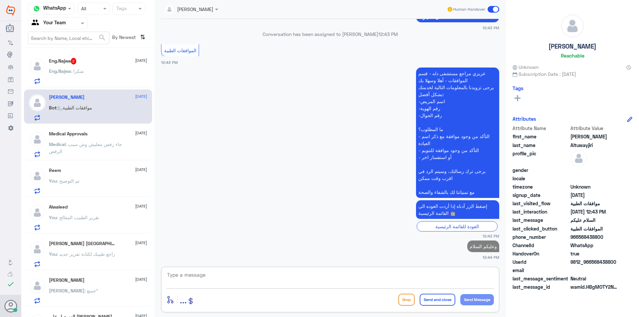
click at [118, 78] on div "Eng.Najwa : شكرا" at bounding box center [98, 76] width 98 height 15
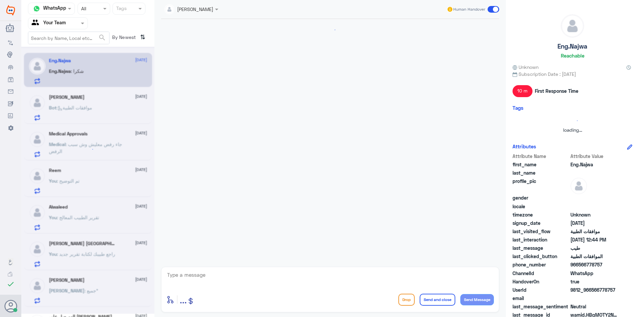
scroll to position [207, 0]
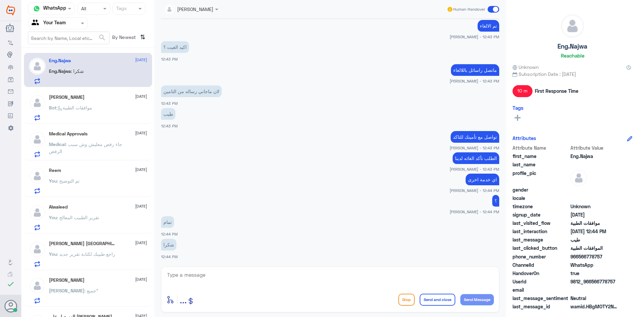
click at [323, 296] on div "enter flow name ... Drop Send and close Send Message" at bounding box center [329, 299] width 327 height 15
click at [323, 287] on div at bounding box center [329, 279] width 327 height 18
click at [310, 280] on textarea at bounding box center [329, 278] width 327 height 16
type textarea "[PERSON_NAME]"
click at [421, 295] on button "Send and close" at bounding box center [437, 300] width 36 height 12
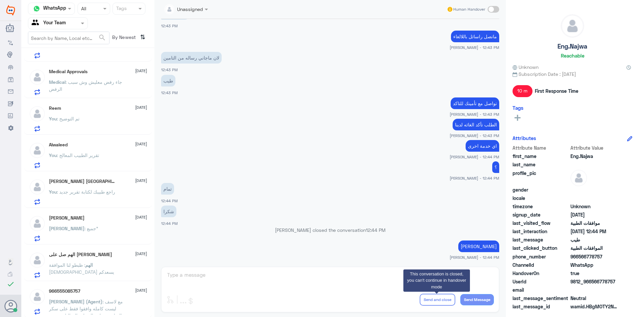
scroll to position [62, 0]
click at [100, 308] on span ": مع لاسف ليست كامله وافقوا فقط على سكر السائم بعد ارسال نتائج التحاليل وتقرير …" at bounding box center [86, 318] width 74 height 41
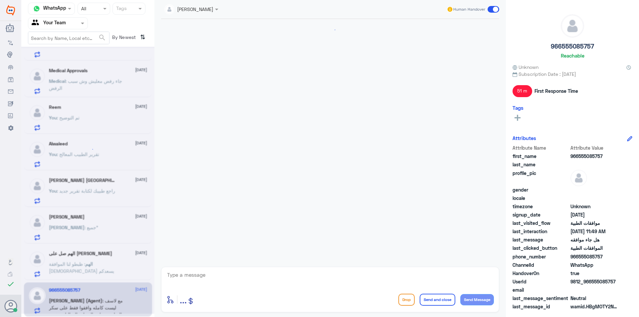
scroll to position [676, 0]
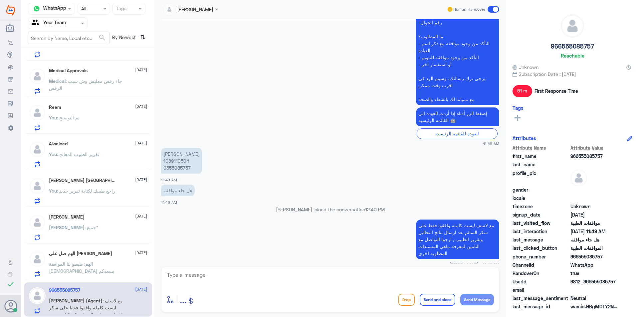
click at [100, 266] on span ": ظبطو لنا الموافقة [DEMOGRAPHIC_DATA] يسعدكم" at bounding box center [81, 267] width 65 height 13
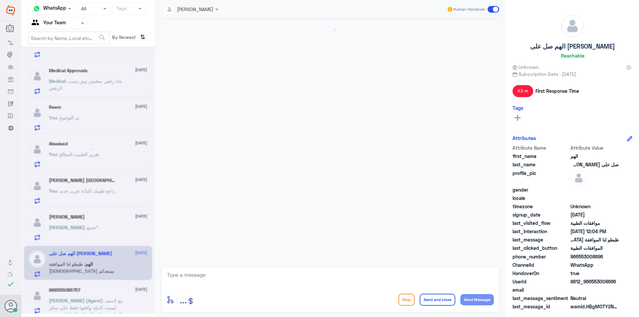
scroll to position [274, 0]
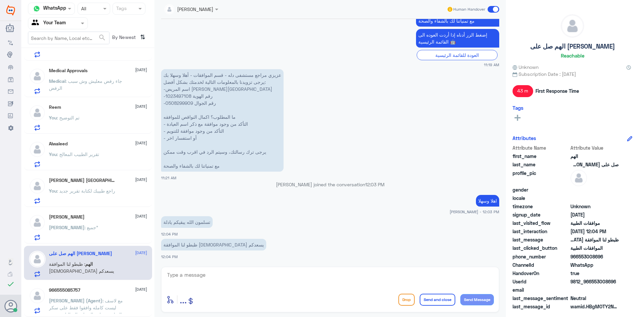
click at [70, 311] on p "[PERSON_NAME] (Agent) : مع لاسف ليست كامله وافقوا فقط على سكر السائم بعد ارسال …" at bounding box center [86, 305] width 75 height 17
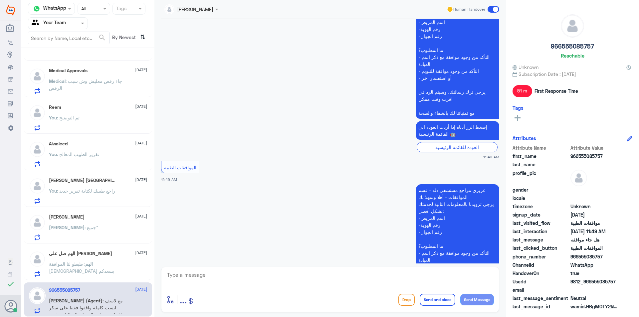
scroll to position [476, 0]
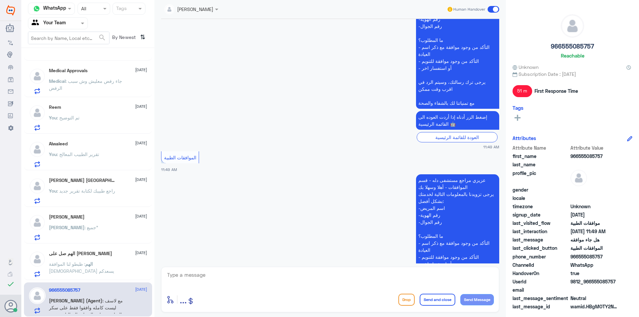
click at [87, 253] on h5 "الهم صل على [PERSON_NAME]" at bounding box center [80, 254] width 63 height 6
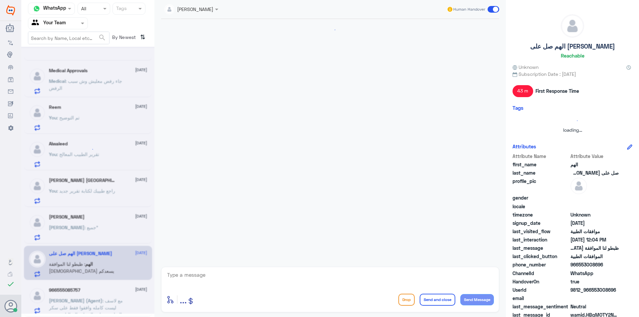
scroll to position [274, 0]
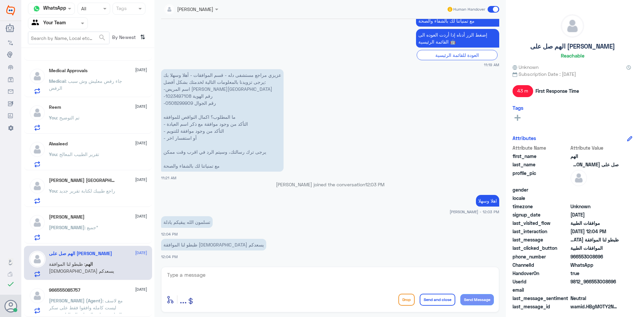
click at [263, 282] on textarea at bounding box center [329, 278] width 327 height 16
click at [180, 94] on p "عزيزي مراجع مستشفى دله - قسم الموافقات - أهلا وسهلا بك يرجى تزويدنا بالمعلومات …" at bounding box center [222, 120] width 122 height 102
click at [180, 95] on p "عزيزي مراجع مستشفى دله - قسم الموافقات - أهلا وسهلا بك يرجى تزويدنا بالمعلومات …" at bounding box center [222, 120] width 122 height 102
click at [174, 97] on p "عزيزي مراجع مستشفى دله - قسم الموافقات - أهلا وسهلا بك يرجى تزويدنا بالمعلومات …" at bounding box center [222, 120] width 122 height 102
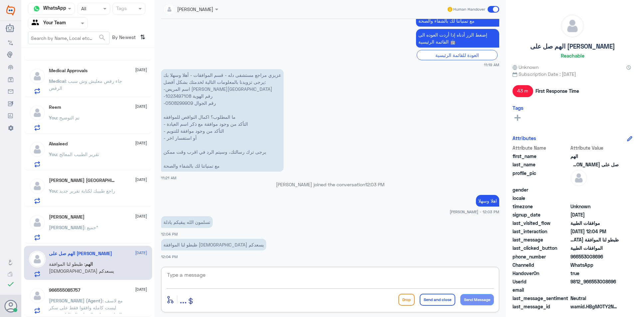
click at [259, 279] on textarea at bounding box center [329, 278] width 327 height 16
type textarea "H"
type textarea "J"
type textarea "تم متابعته"
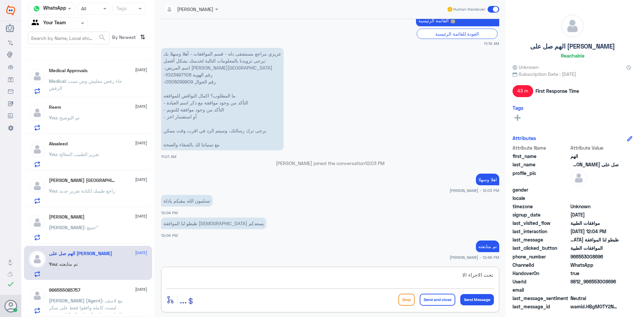
type textarea "تحت الاجراء الان"
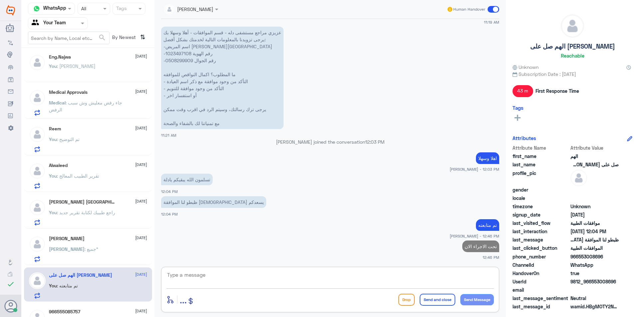
scroll to position [29, 0]
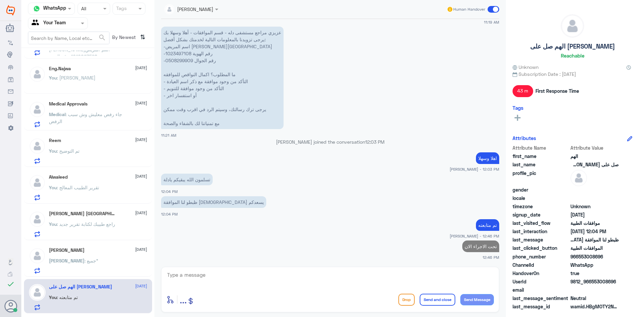
click at [106, 256] on div "[PERSON_NAME] [DATE][PERSON_NAME] : جميع"" at bounding box center [98, 260] width 98 height 26
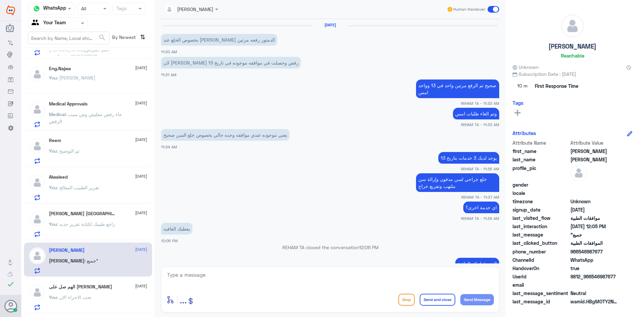
scroll to position [419, 0]
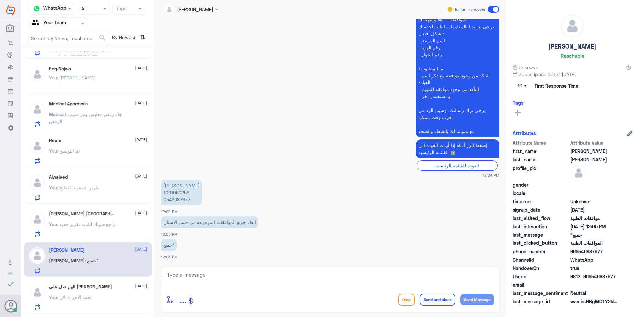
click at [209, 286] on textarea at bounding box center [329, 278] width 327 height 16
type textarea "اهلا وسهلا"
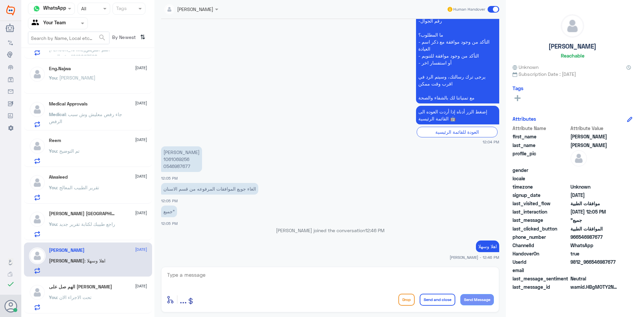
click at [180, 175] on div "[PERSON_NAME] 1061069256 0546987677 12:05 PM" at bounding box center [330, 163] width 338 height 37
click at [182, 161] on p "[PERSON_NAME] 1061069256 0546987677" at bounding box center [181, 159] width 41 height 26
click at [248, 286] on textarea at bounding box center [329, 278] width 327 height 16
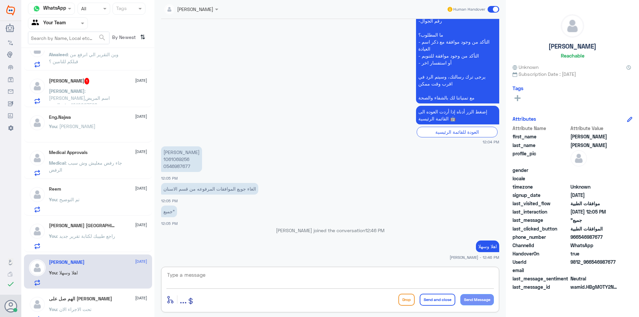
scroll to position [0, 0]
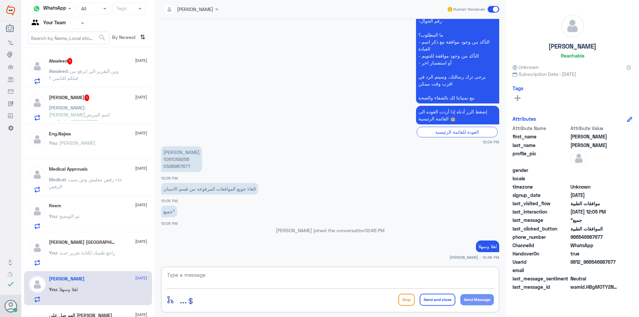
click at [76, 107] on span "[PERSON_NAME]" at bounding box center [67, 108] width 36 height 6
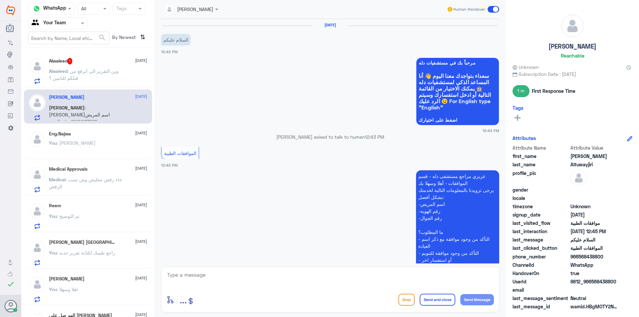
scroll to position [201, 0]
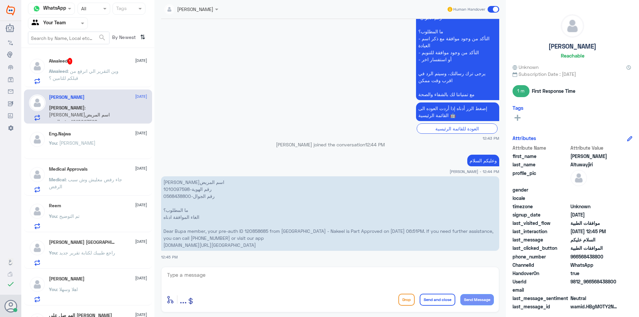
click at [91, 74] on p "Alwaleed : وين التقرير الي انرفع من قبلكم للتامين ؟" at bounding box center [86, 76] width 75 height 17
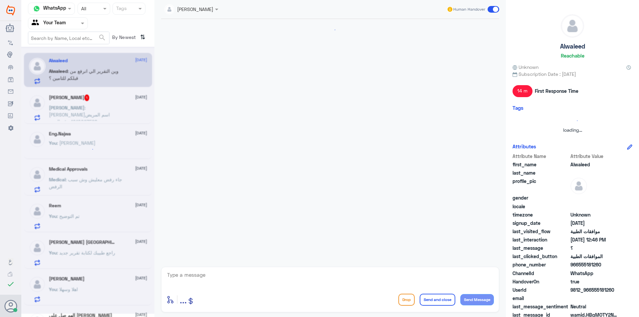
scroll to position [376, 0]
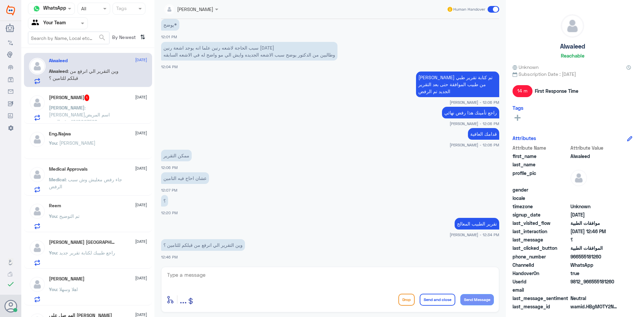
click at [95, 104] on div "[PERSON_NAME] 1 [DATE][PERSON_NAME] : [PERSON_NAME]اسم المريض 1010097598-رقم ال…" at bounding box center [98, 107] width 98 height 26
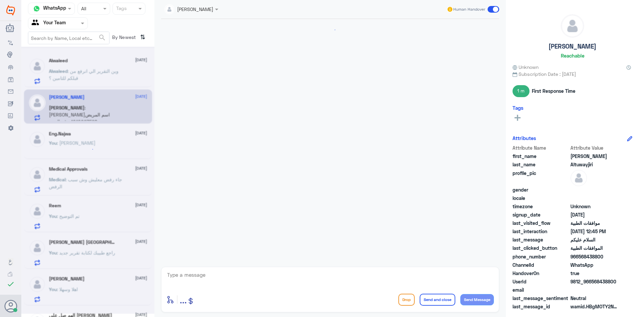
scroll to position [201, 0]
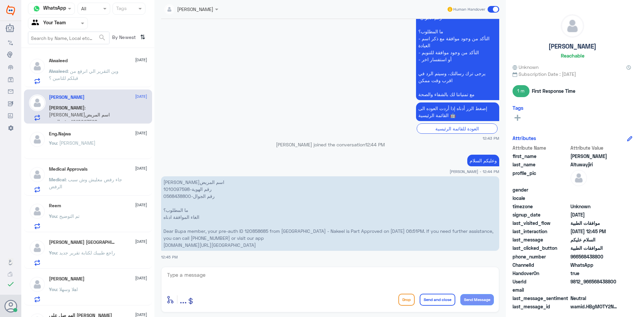
click at [71, 73] on span ": وين التقرير الي انرفع من قبلكم للتامين ؟" at bounding box center [84, 74] width 70 height 13
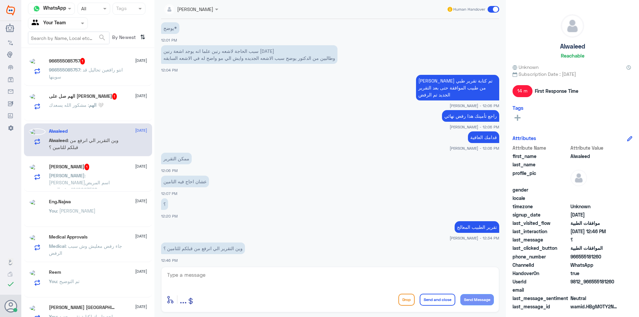
scroll to position [1174, 0]
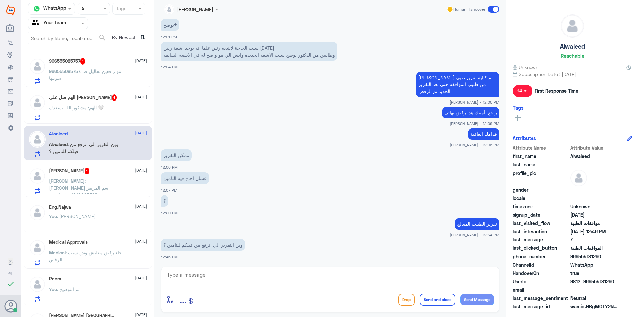
click at [235, 276] on textarea at bounding box center [329, 278] width 327 height 16
type textarea "عزيزي"
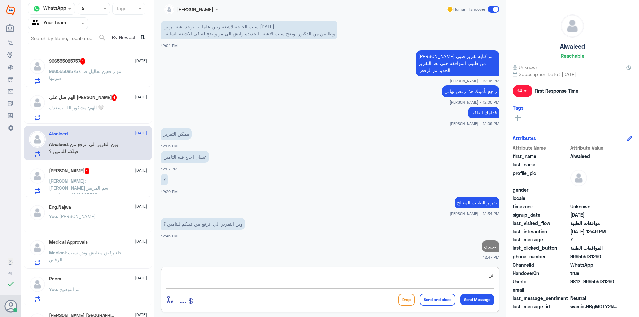
type textarea "ن"
type textarea "تم رفع تقرير الطبيب المعالج"
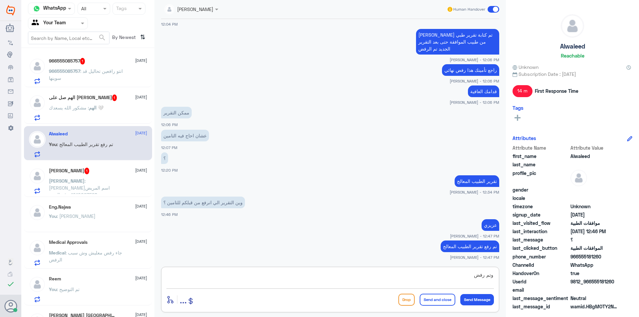
type textarea "وتم رفضه"
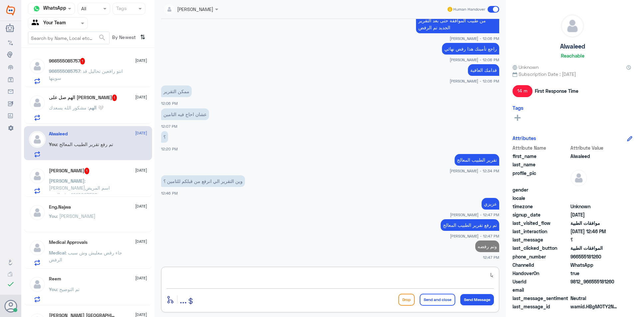
type textarea "ي"
type textarea "م"
type textarea "الرفض نهائي"
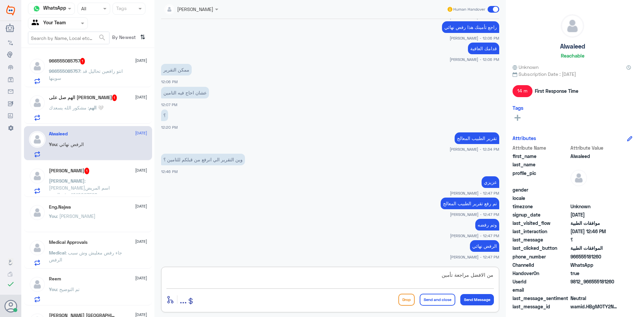
type textarea "من الافضل مراجعة تأمينك"
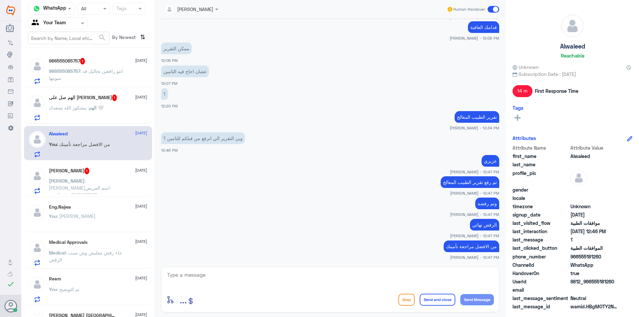
click at [83, 173] on h5 "[PERSON_NAME] 1" at bounding box center [69, 171] width 41 height 7
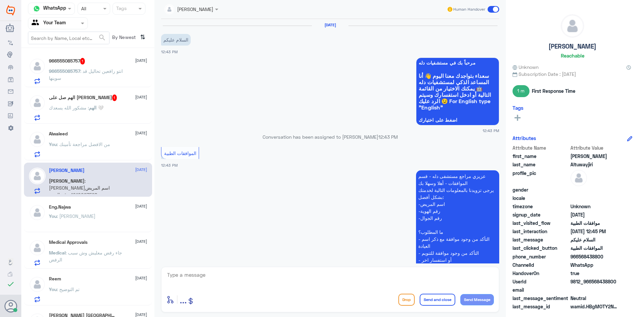
scroll to position [201, 0]
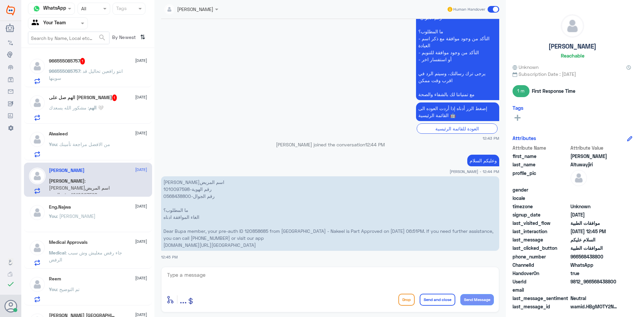
drag, startPoint x: 79, startPoint y: 153, endPoint x: 225, endPoint y: 215, distance: 158.3
click at [80, 151] on p "You : من الافضل مراجعة تأمينك" at bounding box center [79, 149] width 61 height 17
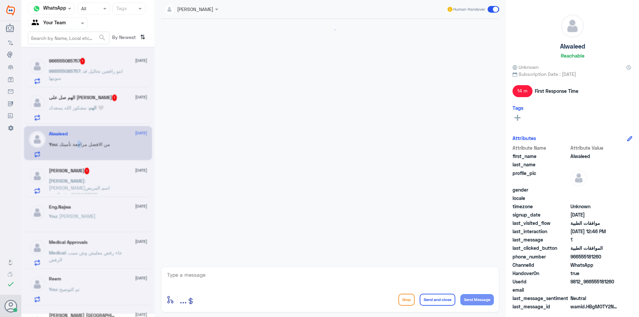
scroll to position [238, 0]
click at [314, 291] on div "enter flow name ... Drop Send and close Send Message" at bounding box center [330, 290] width 338 height 46
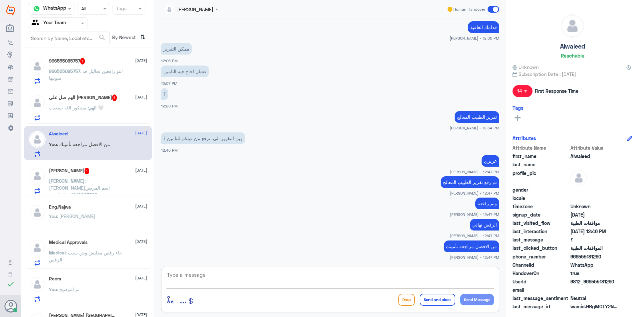
click at [347, 281] on textarea at bounding box center [329, 278] width 327 height 16
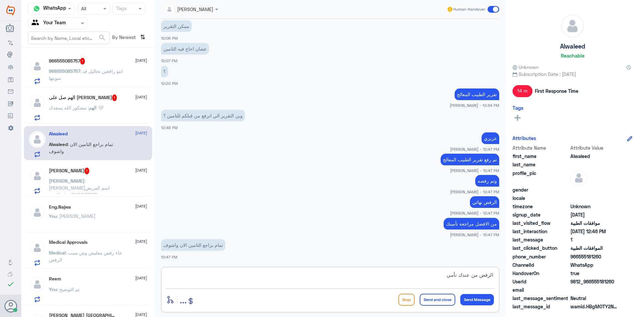
type textarea "الرفض من عندك تأمين"
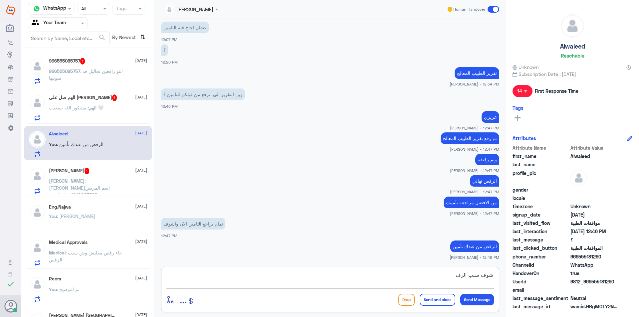
type textarea "شوف سبب الرفض"
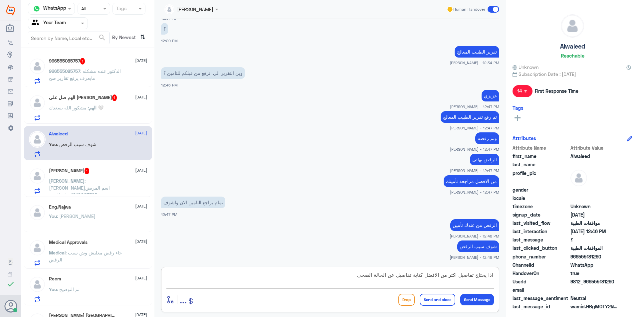
type textarea "اذا يحتاج تفاصيل اكثر من الافضل كتابة تفاصيل عن الحالة الصحية"
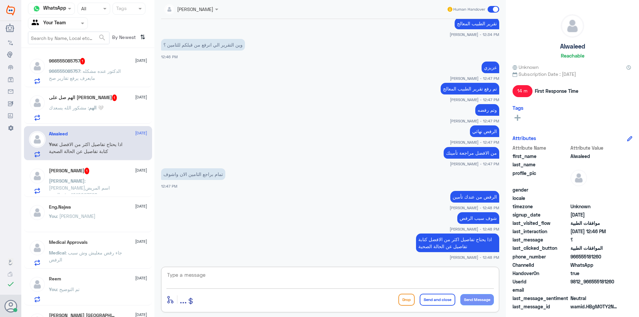
click at [342, 278] on textarea at bounding box center [329, 278] width 327 height 16
click at [414, 281] on textarea at bounding box center [329, 278] width 327 height 16
click at [313, 279] on textarea at bounding box center [329, 278] width 327 height 16
type textarea "اي خدمة اخرى؟"
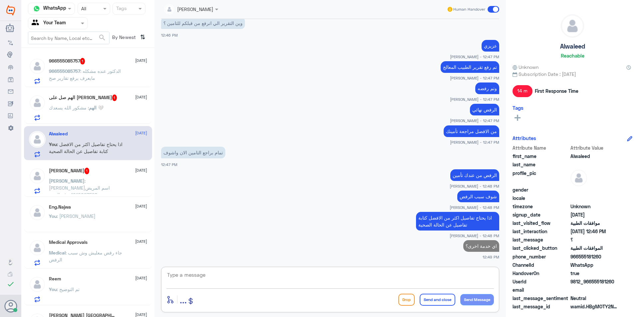
click at [113, 191] on p "[PERSON_NAME] : [PERSON_NAME]اسم المريض 1010097598-رقم الهوية 0568438800-رقم ال…" at bounding box center [86, 185] width 75 height 17
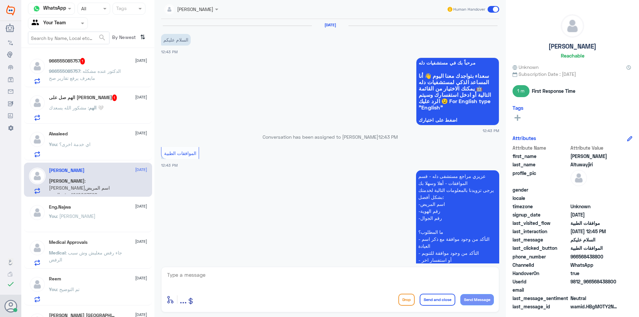
scroll to position [201, 0]
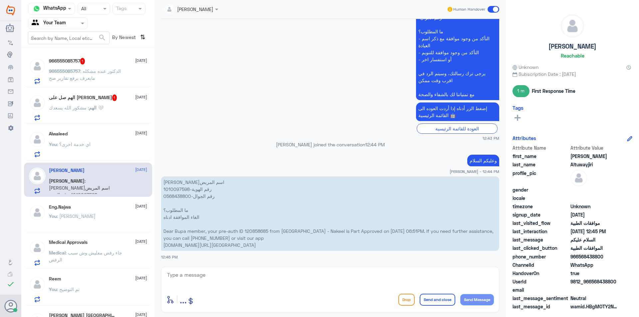
click at [105, 136] on div "Alwaleed [DATE]" at bounding box center [98, 134] width 98 height 6
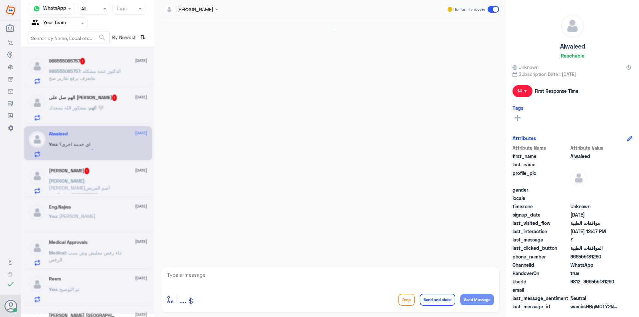
scroll to position [236, 0]
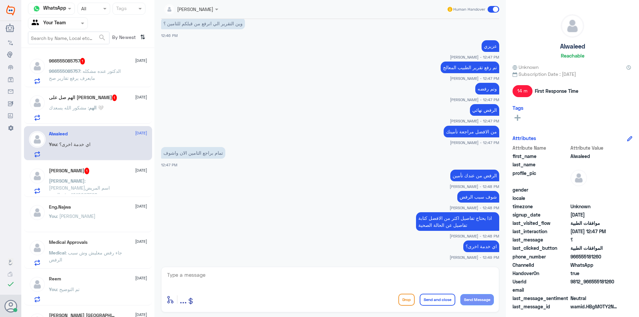
click at [89, 172] on h5 "[PERSON_NAME] 1" at bounding box center [69, 171] width 41 height 7
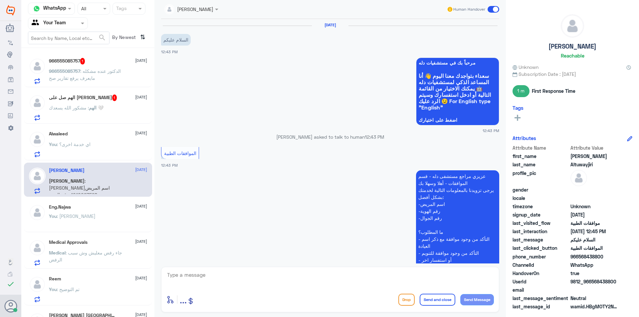
scroll to position [201, 0]
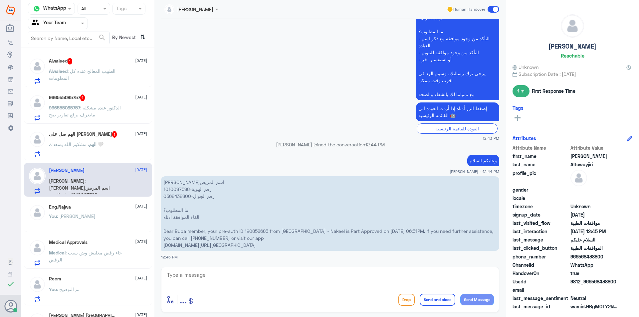
click at [79, 153] on p "الهم : مشكور [DEMOGRAPHIC_DATA] يسعدك 🤍" at bounding box center [76, 149] width 55 height 17
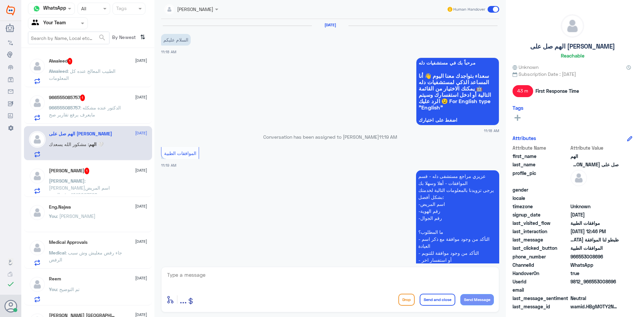
scroll to position [339, 0]
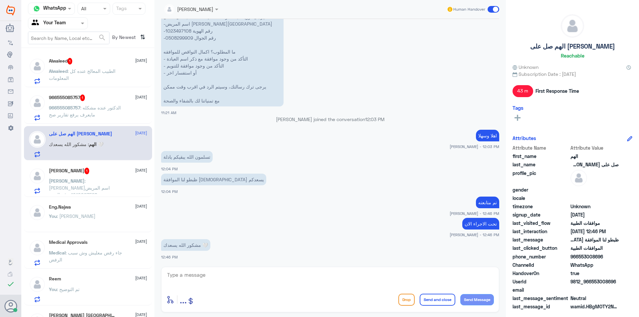
click at [349, 296] on div "enter flow name ... Drop Send and close Send Message" at bounding box center [329, 299] width 327 height 15
click at [340, 283] on textarea at bounding box center [329, 278] width 327 height 16
click at [88, 116] on span ": الدكتور عنده مشكله مايعرف يرفع تقارير صح" at bounding box center [85, 111] width 72 height 13
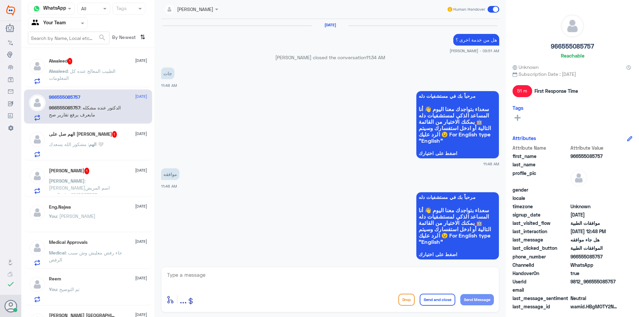
scroll to position [686, 0]
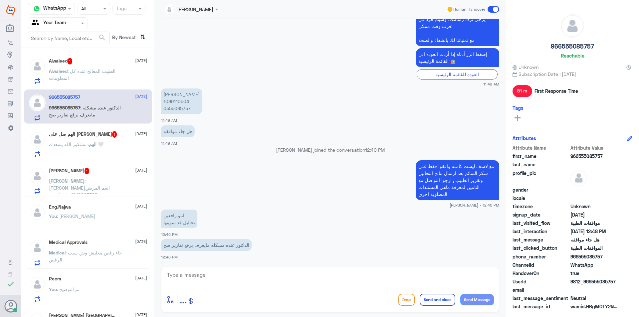
click at [102, 81] on p "Alwaleed : الطبيب المعالج عنده كل المعلومات" at bounding box center [86, 76] width 75 height 17
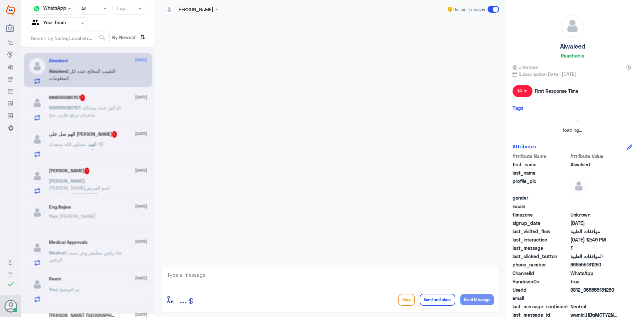
scroll to position [236, 0]
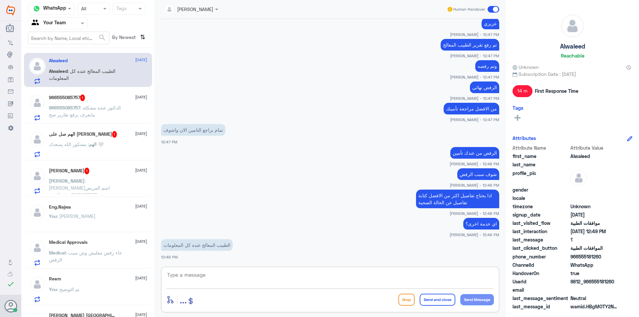
click at [248, 276] on textarea at bounding box center [329, 278] width 327 height 16
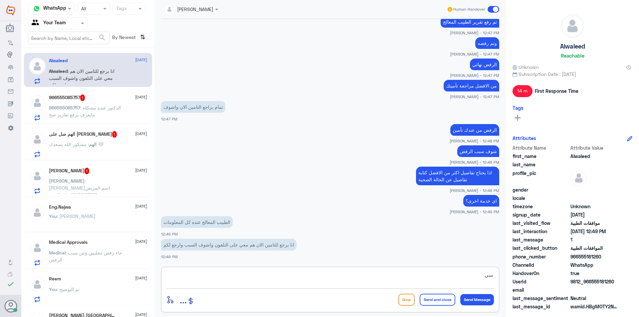
type textarea "س"
type textarea "نعم يرجى افادتنا"
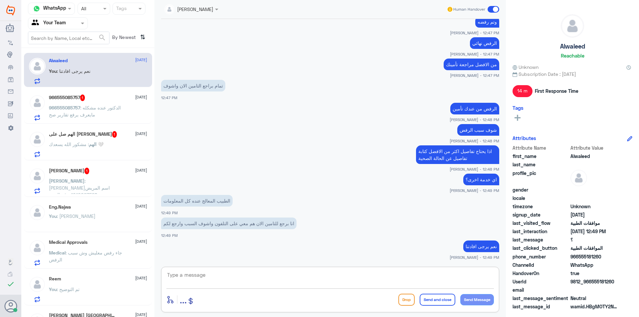
click at [67, 169] on h5 "[PERSON_NAME] 1" at bounding box center [69, 171] width 41 height 7
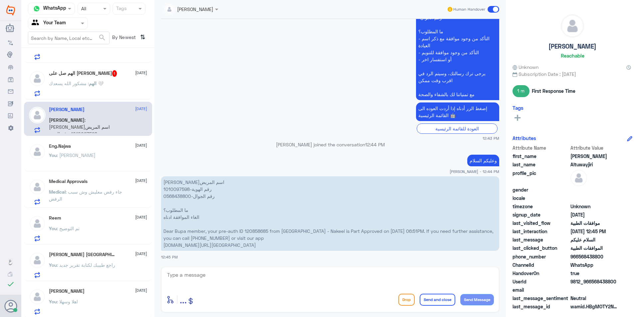
scroll to position [62, 0]
click at [174, 191] on p "[PERSON_NAME]اسم المريض 1010097598-رقم الهوية 0568438800-رقم الجوال ما المطلوب؟…" at bounding box center [330, 213] width 338 height 74
click at [92, 88] on p "الهم : مشكور [DEMOGRAPHIC_DATA] يسعدك 🤍" at bounding box center [76, 87] width 55 height 17
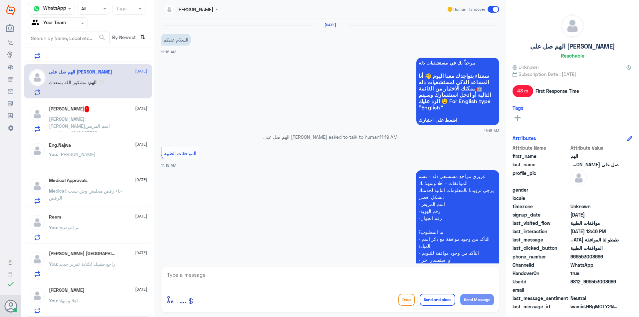
scroll to position [339, 0]
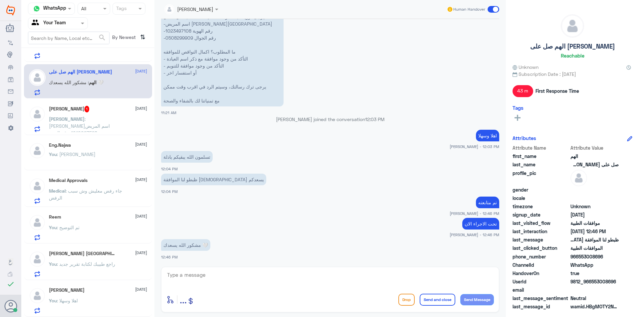
click at [98, 161] on div "You : [PERSON_NAME]" at bounding box center [98, 159] width 98 height 15
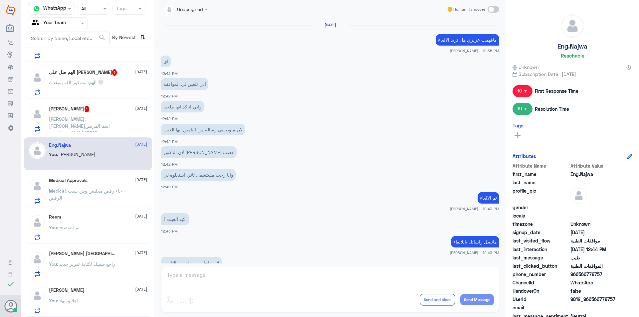
scroll to position [205, 0]
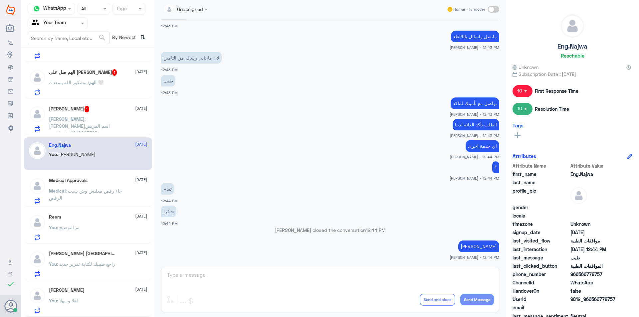
click at [92, 124] on span ": [PERSON_NAME]اسم المريض 1010097598-رقم الهوية 0568438800-رقم الجوال ما المطلو…" at bounding box center [85, 164] width 73 height 96
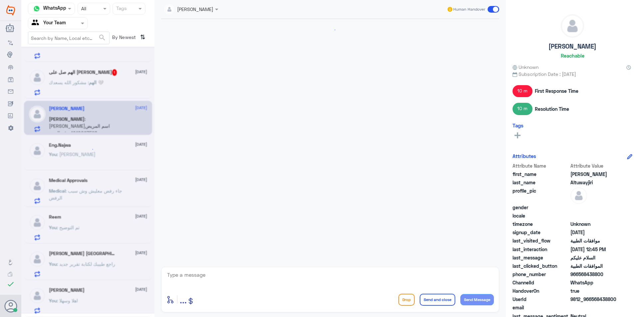
scroll to position [201, 0]
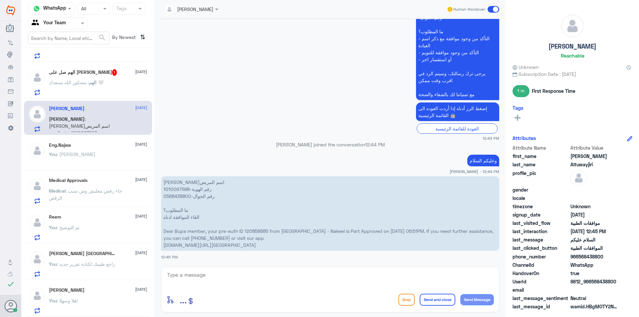
click at [103, 77] on div "الهم صل على [PERSON_NAME] 1 [DATE] الهم : مشكور الله يسعدك 🤍" at bounding box center [98, 82] width 98 height 26
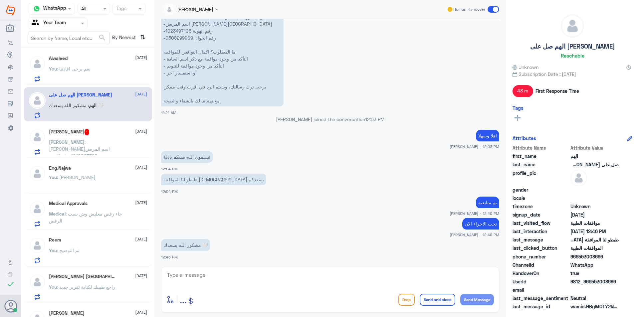
scroll to position [29, 0]
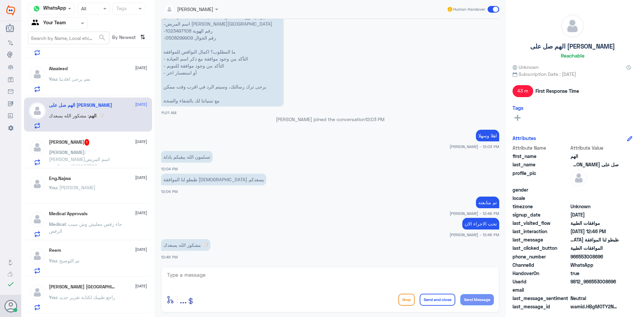
click at [102, 90] on div "You : نعم يرجى افادتنا" at bounding box center [98, 84] width 98 height 15
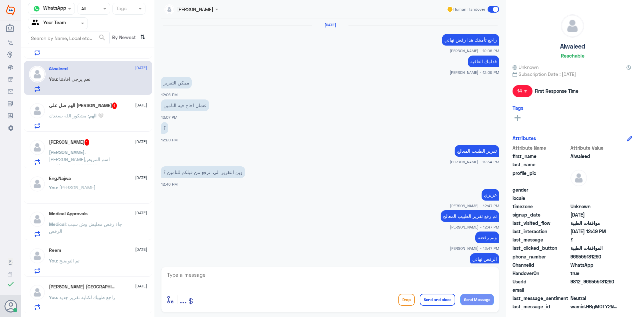
scroll to position [216, 0]
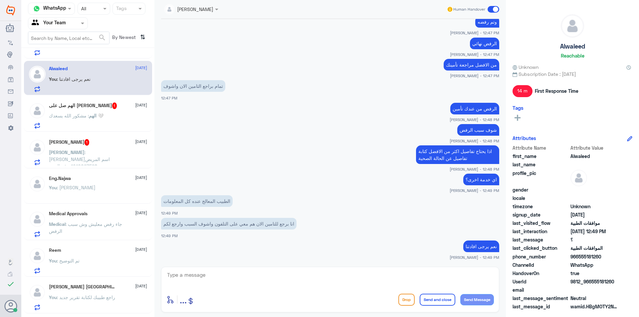
click at [467, 153] on p "اذا يحتاج تفاصيل اكثر من الافضل كتابة تفاصيل عن الحالة الصحية" at bounding box center [457, 154] width 83 height 19
click at [475, 105] on p "الرفض من عندك تأمين" at bounding box center [474, 109] width 49 height 12
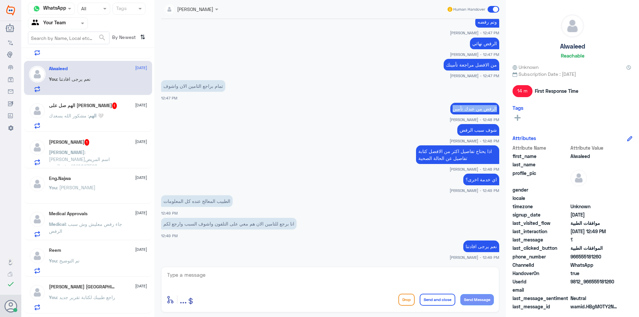
click at [475, 105] on p "الرفض من عندك تأمين" at bounding box center [474, 109] width 49 height 12
click at [474, 130] on p "شوف سبب الرفض" at bounding box center [478, 130] width 42 height 12
click at [104, 230] on p "Medical : جاء رفض معليش وش سبب الرفض" at bounding box center [86, 228] width 75 height 17
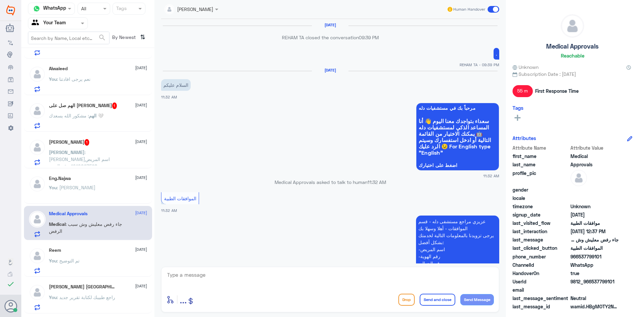
scroll to position [473, 0]
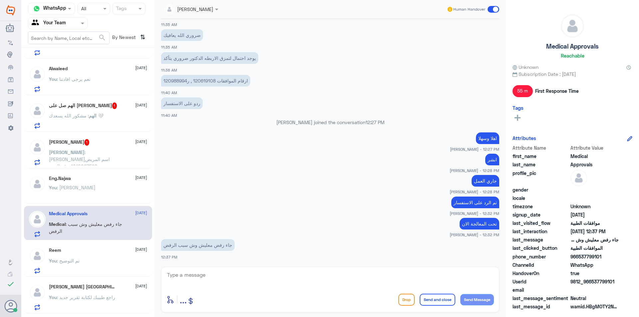
click at [54, 194] on p "You : [PERSON_NAME]" at bounding box center [72, 192] width 47 height 17
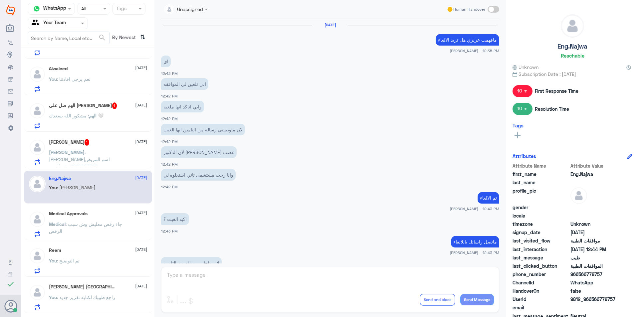
scroll to position [205, 0]
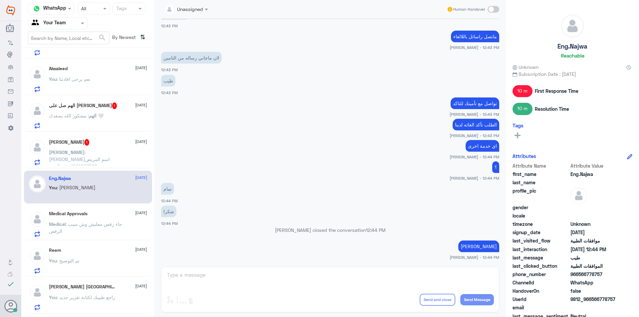
click at [93, 158] on span ": [PERSON_NAME]اسم المريض 1010097598-رقم الهوية 0568438800-رقم الجوال ما المطلو…" at bounding box center [85, 197] width 73 height 96
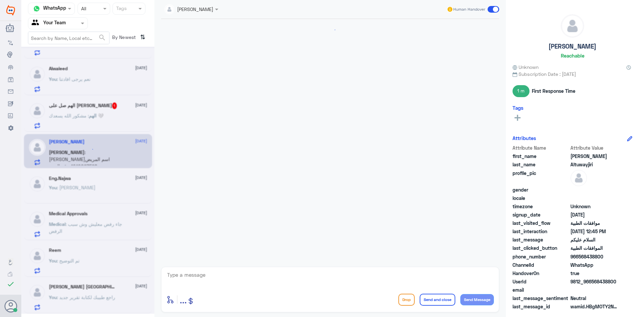
scroll to position [201, 0]
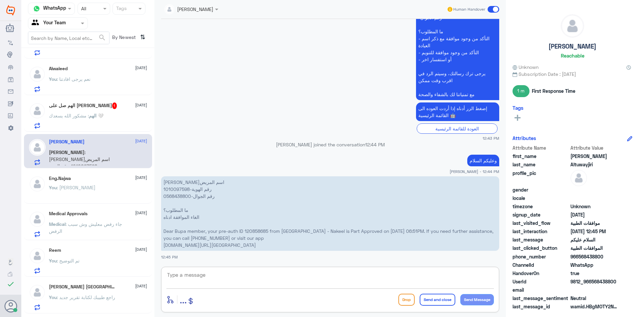
click at [199, 276] on textarea at bounding box center [329, 278] width 327 height 16
paste textarea "الرفض من عندك تأمين"
type textarea "الرفض من عندك تأمين"
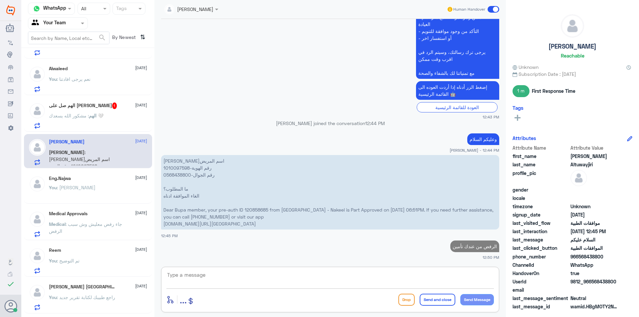
paste textarea "شوف سبب الرفض"
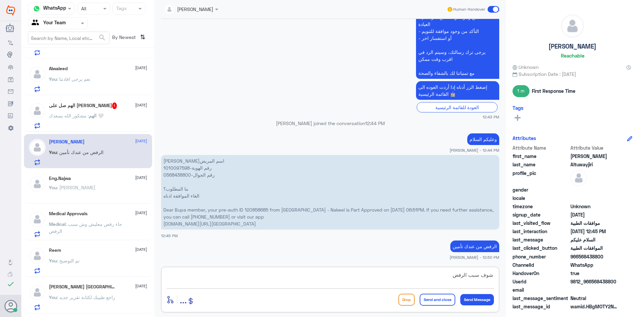
scroll to position [0, 0]
click at [493, 274] on textarea "شوف سبب الرفض" at bounding box center [329, 278] width 327 height 16
type textarea "تواصل معهم و شوف سبب الرفض"
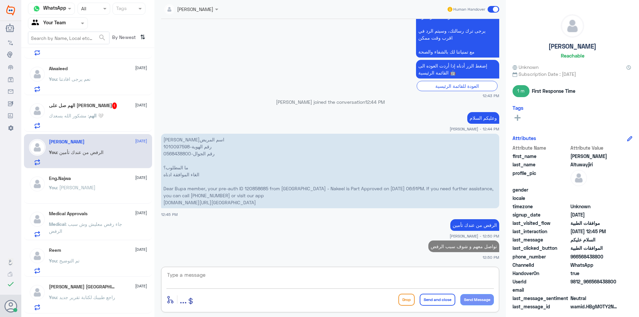
paste textarea "اذا يحتاج تفاصيل اكثر من الافضل كتابة تفاصيل عن الحالة الصحية"
type textarea "اذا يحتاج تفاصيل اكثر من الافضل كتابة تفاصيل عن الحالة الصحية"
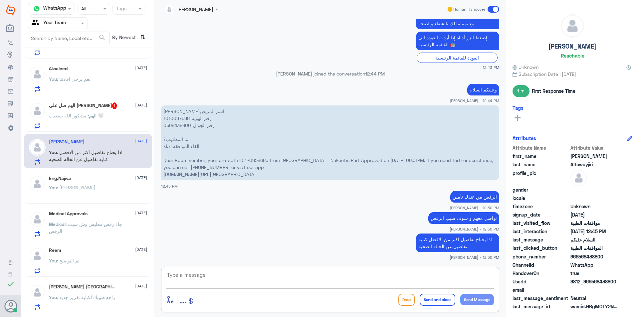
click at [244, 276] on textarea at bounding box center [329, 278] width 327 height 16
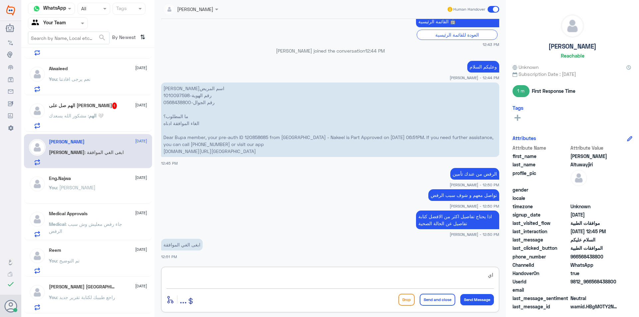
type textarea "ا"
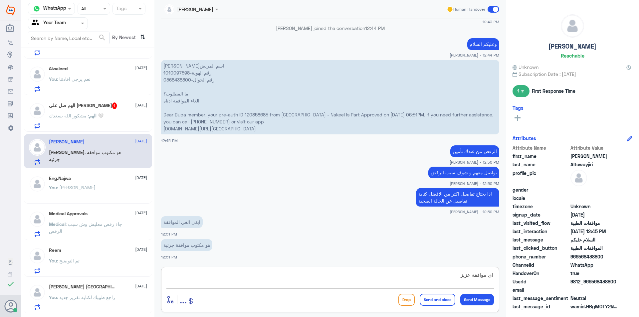
type textarea "اي موافقة عزيزي"
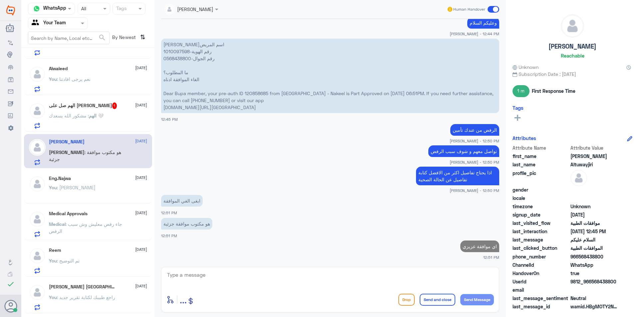
click at [73, 107] on h5 "الهم صل على [PERSON_NAME] 1" at bounding box center [83, 105] width 68 height 7
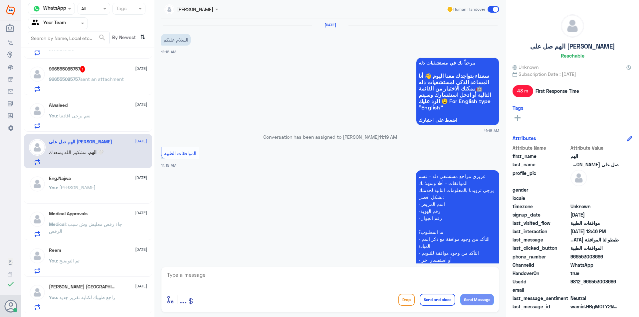
scroll to position [339, 0]
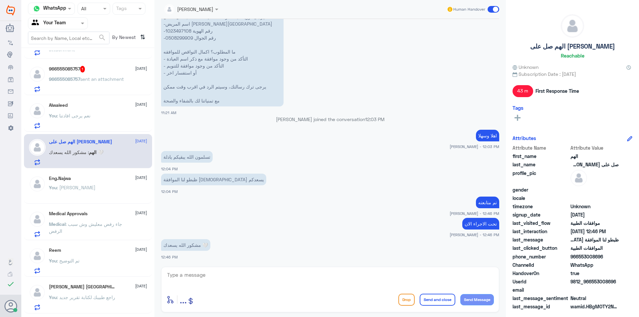
click at [99, 117] on div "You : نعم يرجى افادتنا" at bounding box center [98, 121] width 98 height 15
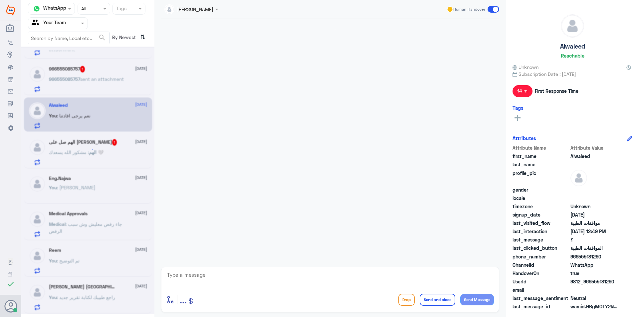
scroll to position [216, 0]
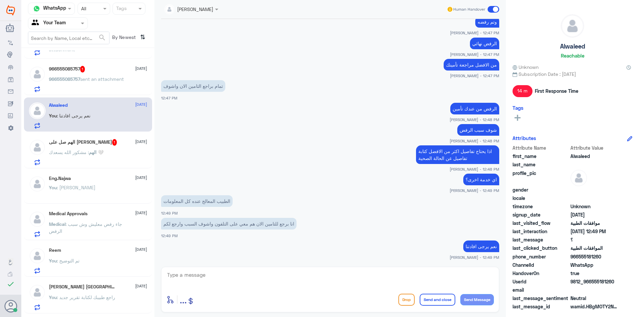
click at [76, 66] on h5 "966555085757 1" at bounding box center [67, 69] width 36 height 7
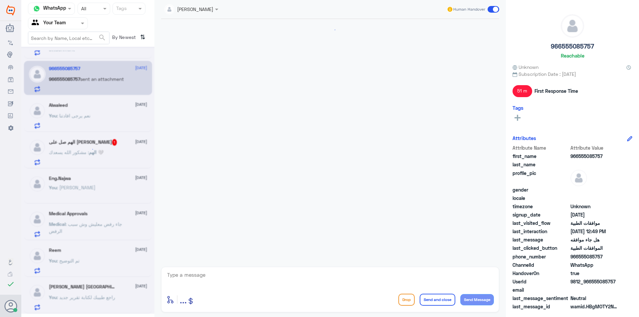
scroll to position [759, 0]
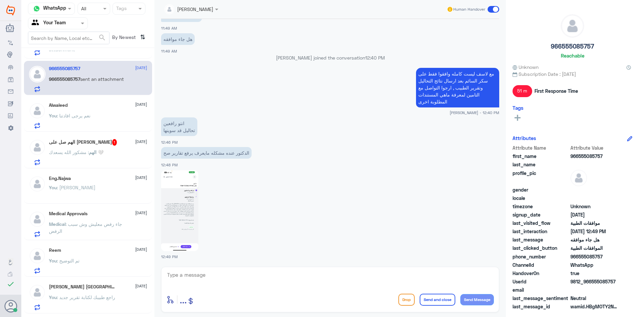
click at [75, 113] on span ": نعم يرجى افادتنا" at bounding box center [74, 116] width 34 height 6
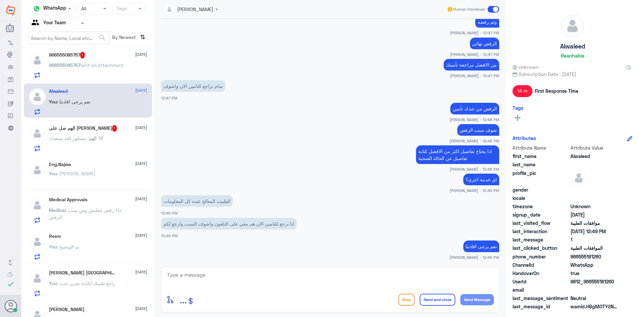
scroll to position [62, 0]
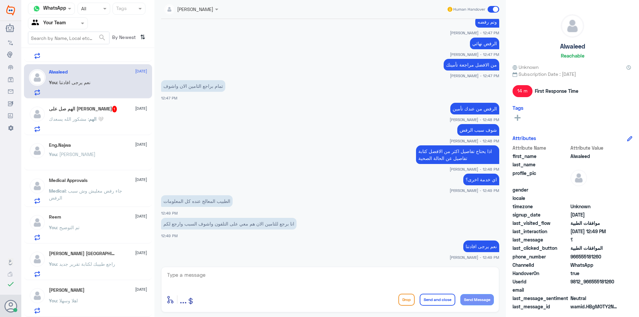
click at [89, 290] on div "[PERSON_NAME] [DATE]" at bounding box center [98, 290] width 98 height 6
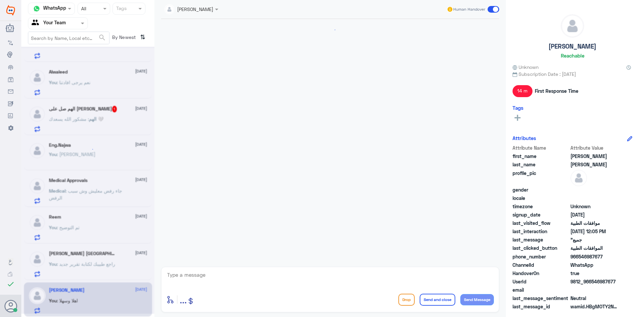
scroll to position [407, 0]
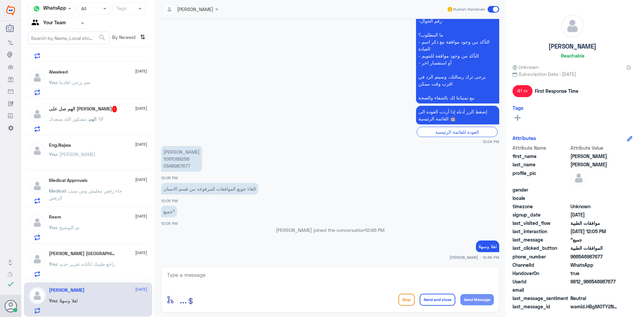
click at [62, 84] on span ": نعم يرجى افادتنا" at bounding box center [74, 82] width 34 height 6
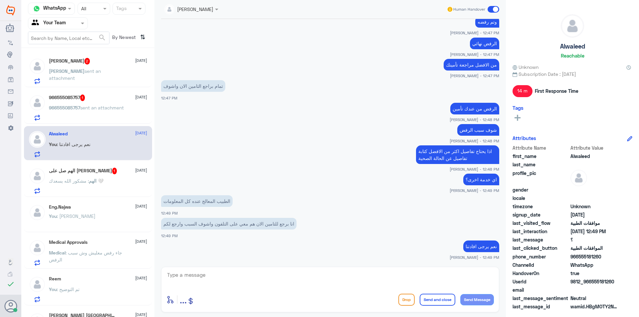
drag, startPoint x: 142, startPoint y: 125, endPoint x: 124, endPoint y: 110, distance: 22.9
click at [132, 114] on div "[PERSON_NAME] 2 [DATE][PERSON_NAME] sent an attachment 966555085757 1 [DATE] 96…" at bounding box center [87, 185] width 133 height 269
click at [94, 94] on div "966555085757 1 [DATE]" at bounding box center [98, 97] width 98 height 7
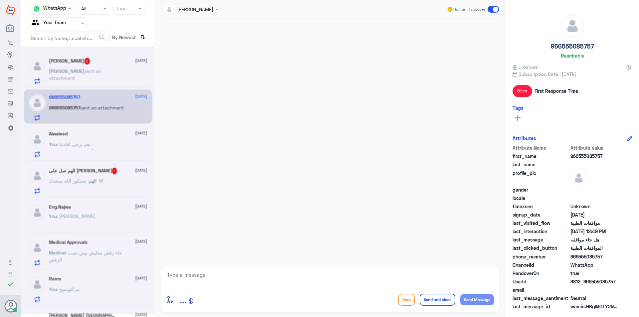
scroll to position [759, 0]
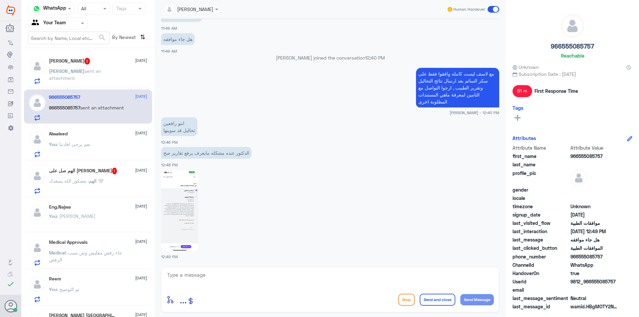
click at [97, 97] on div "966555085757 [DATE]" at bounding box center [98, 97] width 98 height 6
click at [58, 70] on span "[PERSON_NAME]" at bounding box center [67, 71] width 36 height 6
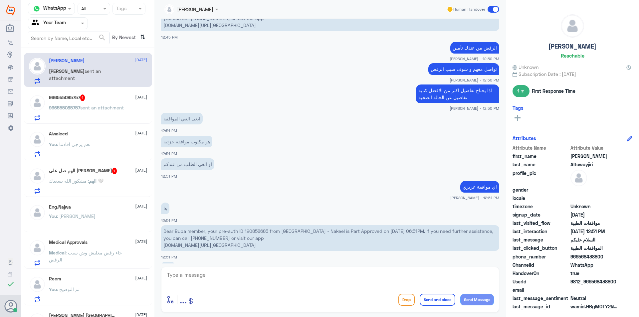
scroll to position [443, 0]
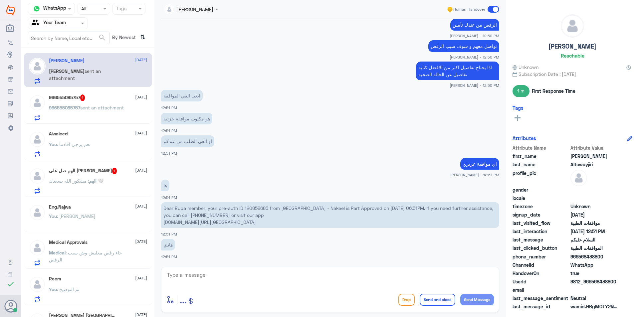
click at [257, 208] on p "Dear Bupa member, your pre-auth ID 120858685 from [GEOGRAPHIC_DATA] - Nakeel is…" at bounding box center [330, 215] width 338 height 26
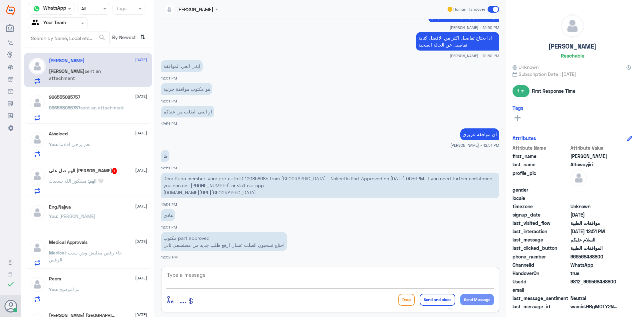
click at [305, 278] on textarea at bounding box center [329, 278] width 327 height 16
type textarea "تم الالغاء"
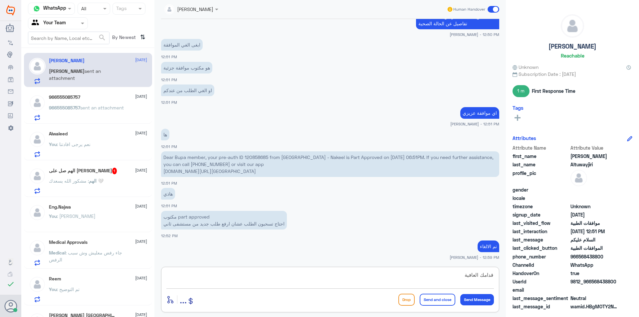
type textarea "قدامك العافية"
click at [441, 301] on button "Send and close" at bounding box center [437, 300] width 36 height 12
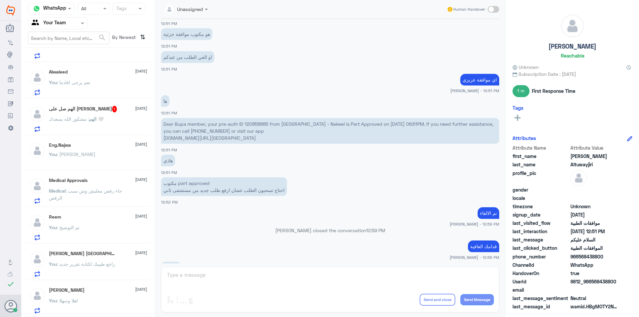
scroll to position [617, 0]
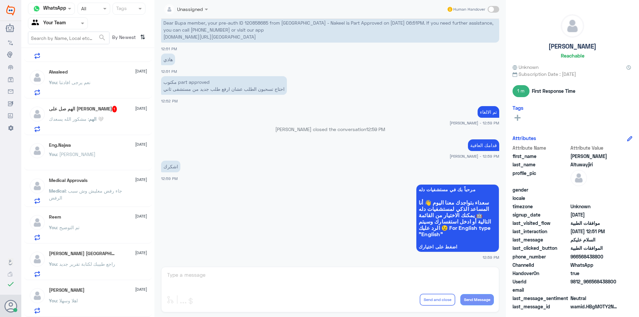
click at [82, 301] on div "You : اهلا وسهلا" at bounding box center [98, 306] width 98 height 15
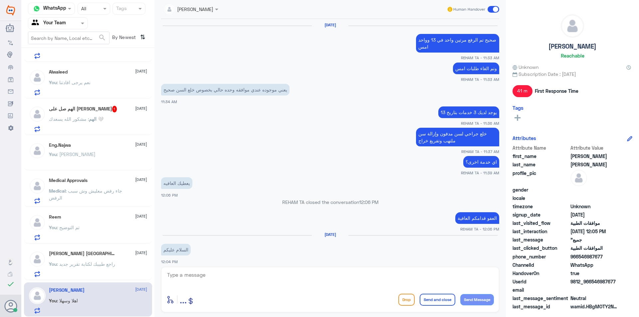
scroll to position [407, 0]
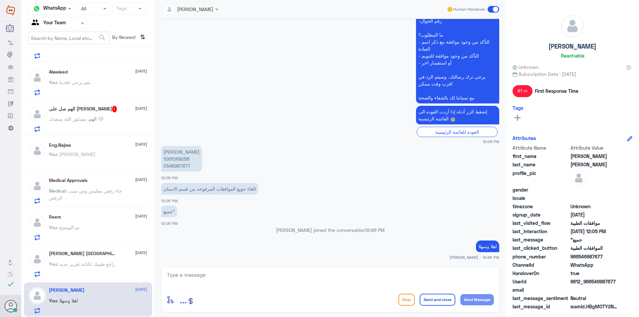
click at [174, 160] on p "[PERSON_NAME] 1061069256 0546987677" at bounding box center [181, 159] width 41 height 26
click at [233, 284] on textarea at bounding box center [329, 278] width 327 height 16
type textarea "H"
type textarea "ل"
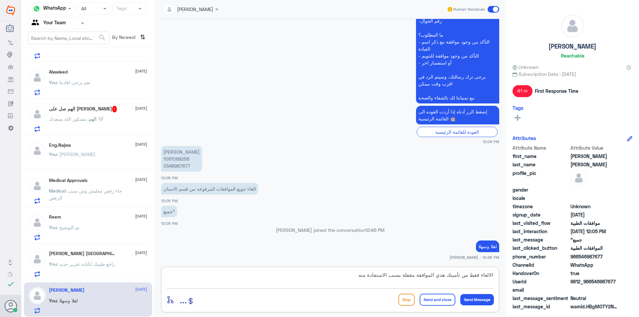
type textarea "الالغاء فقط من تأمينك هذي الموافقة مقفلة بسبب الاستفادة منها"
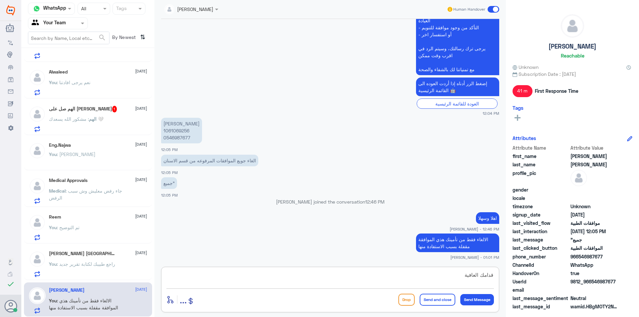
type textarea "قدامك العافية"
click at [436, 296] on button "Send and close" at bounding box center [437, 300] width 36 height 12
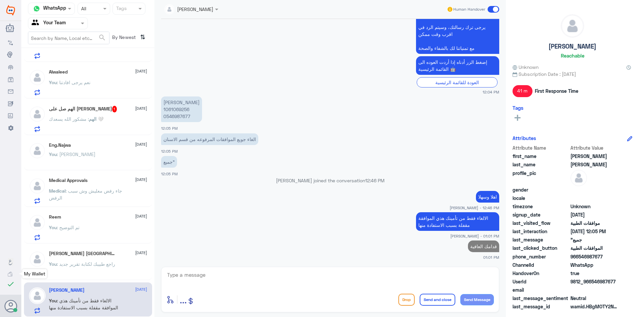
scroll to position [59, 0]
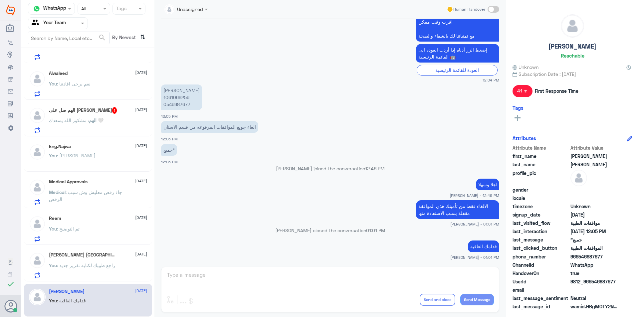
click at [51, 26] on input "text" at bounding box center [50, 23] width 37 height 8
click at [64, 58] on Inbox "Your Inbox" at bounding box center [54, 59] width 23 height 6
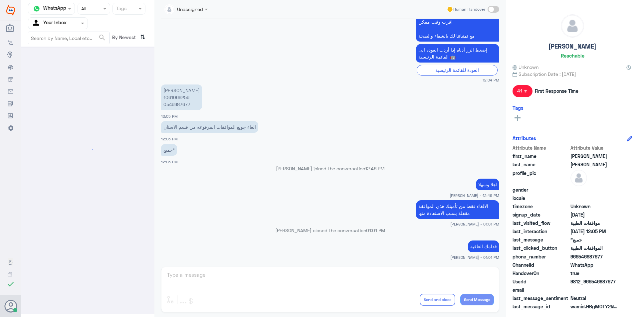
scroll to position [0, 0]
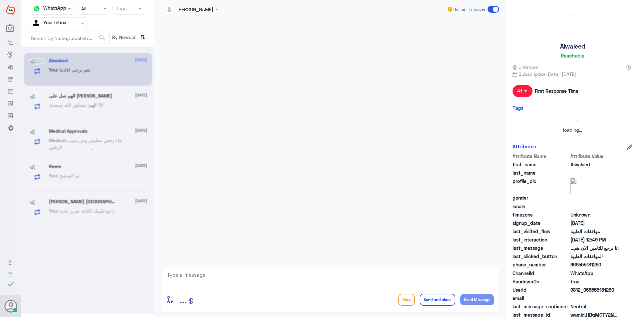
click at [70, 21] on div at bounding box center [57, 23] width 59 height 8
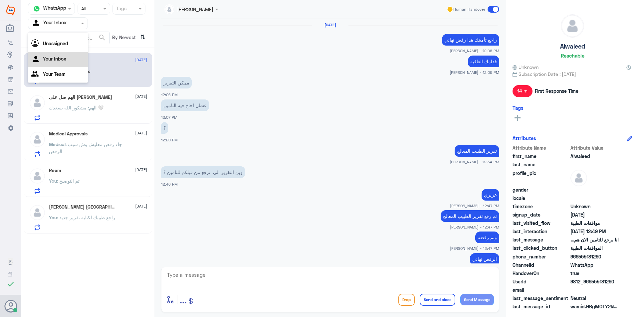
scroll to position [216, 0]
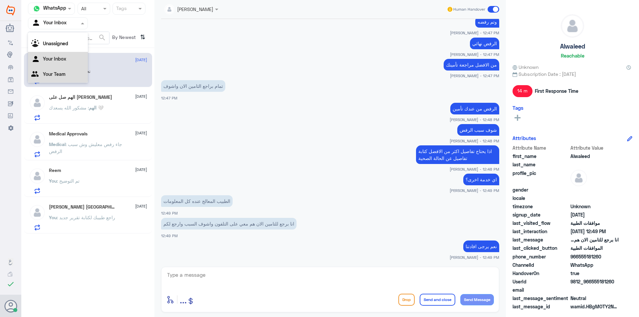
click at [65, 74] on Team "Your Team" at bounding box center [54, 74] width 23 height 6
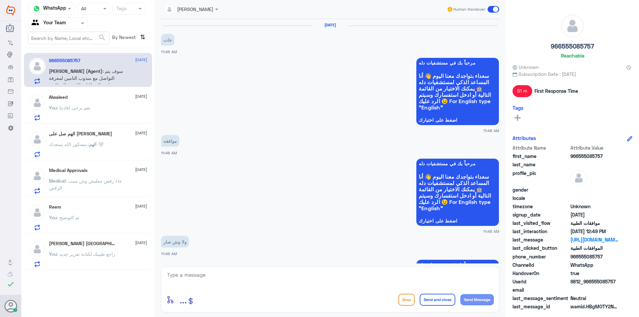
scroll to position [780, 0]
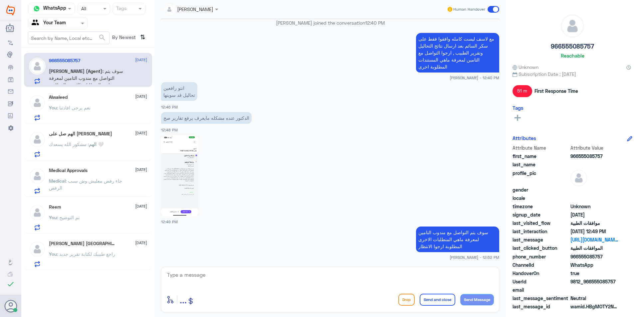
click at [82, 255] on span ": راجع طبيبك لكتابة تقرير جديد" at bounding box center [86, 254] width 58 height 6
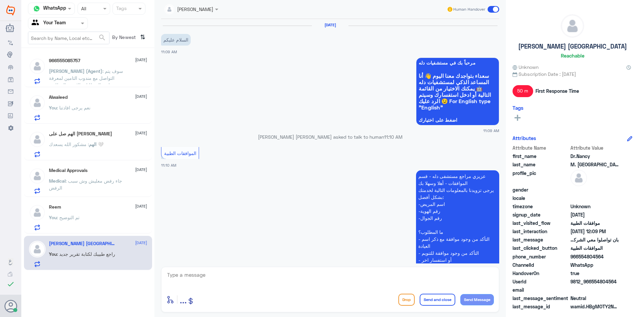
scroll to position [386, 0]
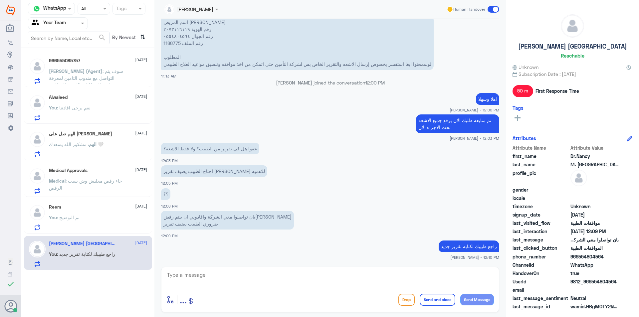
click at [494, 13] on div "Human Handover" at bounding box center [472, 9] width 53 height 12
click at [93, 209] on div "Reem [DATE]" at bounding box center [98, 207] width 98 height 6
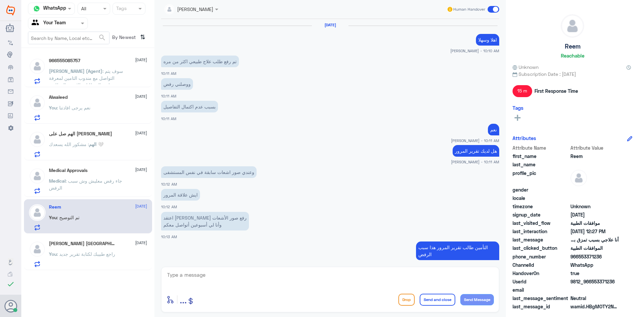
scroll to position [270, 0]
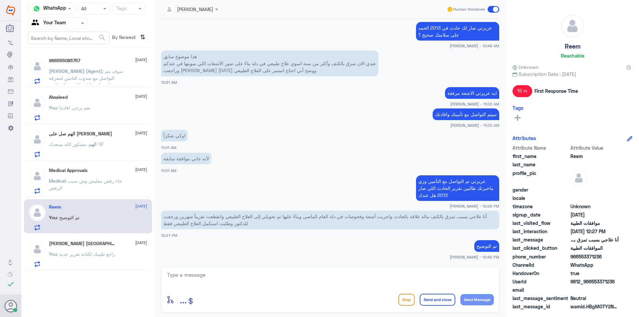
click at [92, 251] on span ": راجع طبيبك لكتابة تقرير جديد" at bounding box center [86, 254] width 58 height 6
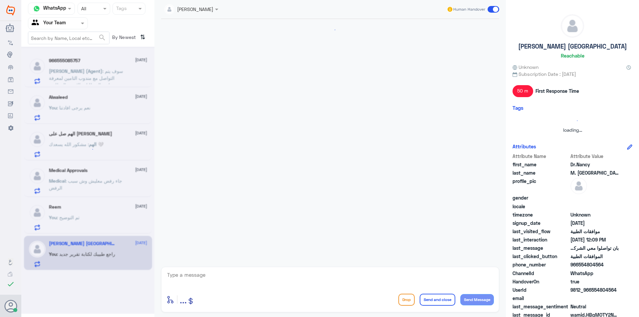
click at [95, 169] on div "Medical Approvals [DATE]" at bounding box center [98, 171] width 98 height 6
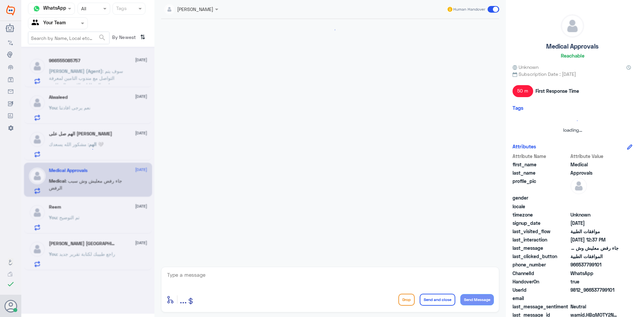
click at [99, 153] on div at bounding box center [87, 180] width 133 height 267
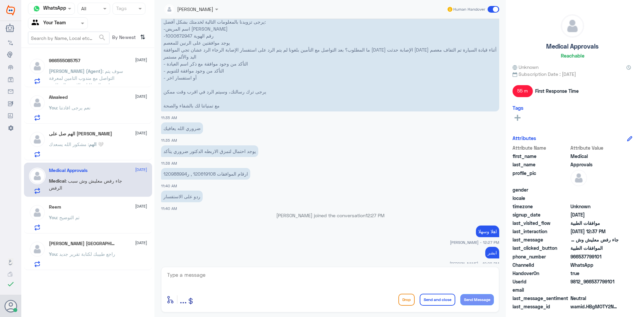
scroll to position [373, 0]
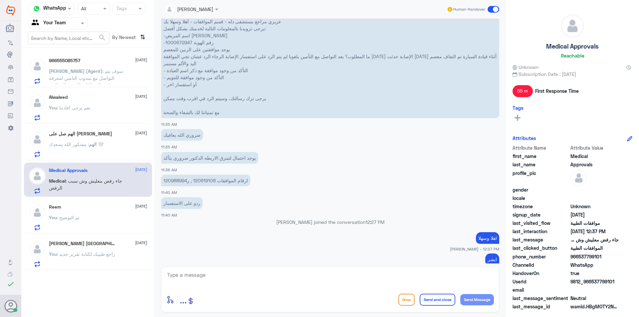
click at [279, 286] on textarea at bounding box center [329, 278] width 327 height 16
type textarea "من الافض"
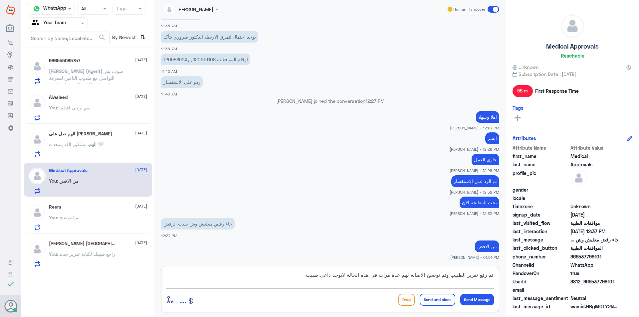
type textarea "تم رفع تقرير الطبيب وتم توضيح الاصابة لهم عدة مرات في هذه الحالة لايوجد داعي طبي"
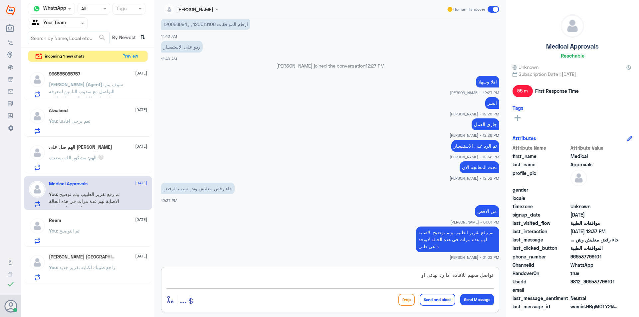
type textarea "تواصل معهم للافادة اذا رد نهائي او لا"
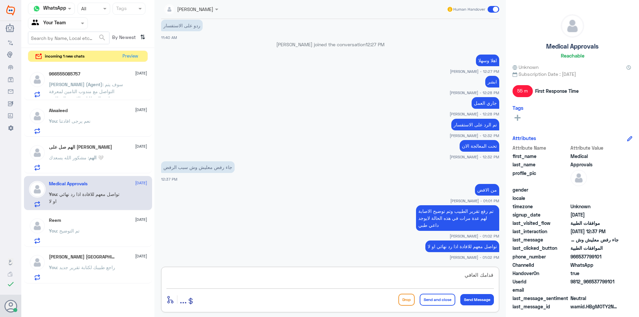
type textarea "قدامك العافية"
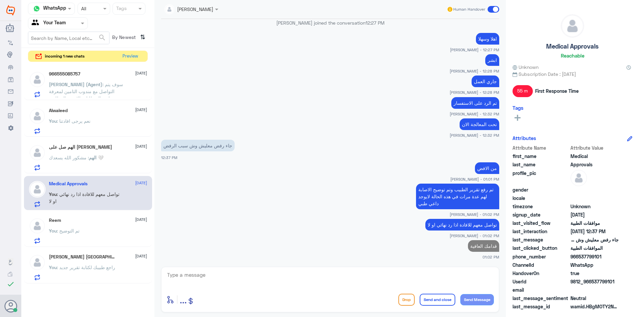
drag, startPoint x: 497, startPoint y: 8, endPoint x: 72, endPoint y: 59, distance: 427.8
click at [497, 8] on span at bounding box center [493, 9] width 12 height 7
click at [0, 0] on input "checkbox" at bounding box center [0, 0] width 0 height 0
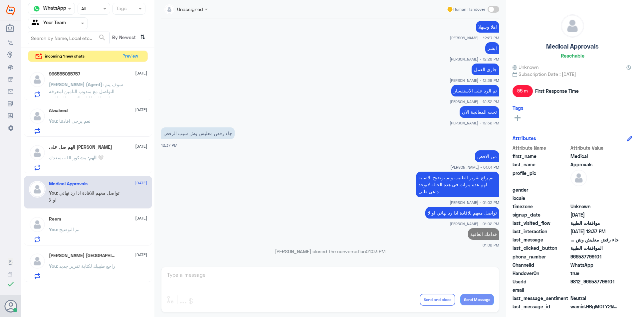
click at [77, 116] on div "Alwaleed [DATE] You : نعم يرجى افادتنا" at bounding box center [98, 121] width 98 height 26
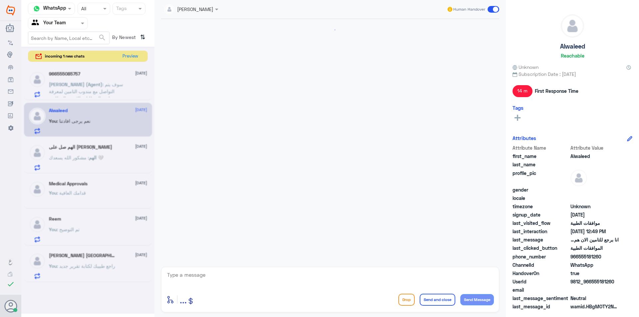
scroll to position [216, 0]
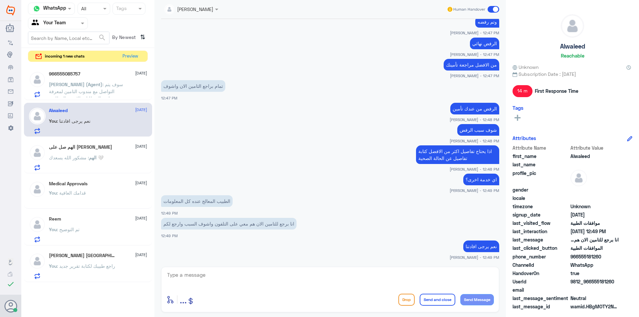
click at [493, 6] on div "Human Handover" at bounding box center [472, 9] width 53 height 12
click at [482, 12] on span "Human Handover" at bounding box center [469, 9] width 32 height 6
click at [492, 10] on span at bounding box center [493, 9] width 12 height 7
click at [0, 0] on input "checkbox" at bounding box center [0, 0] width 0 height 0
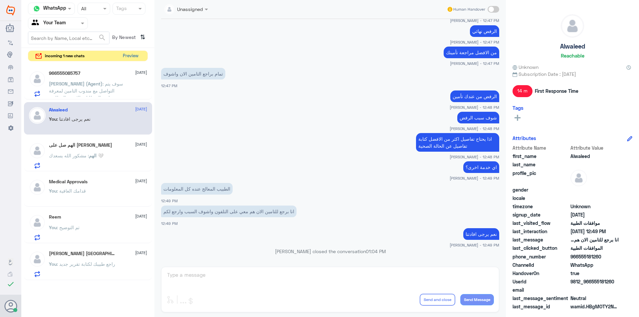
click at [128, 56] on button "Preview" at bounding box center [130, 56] width 21 height 10
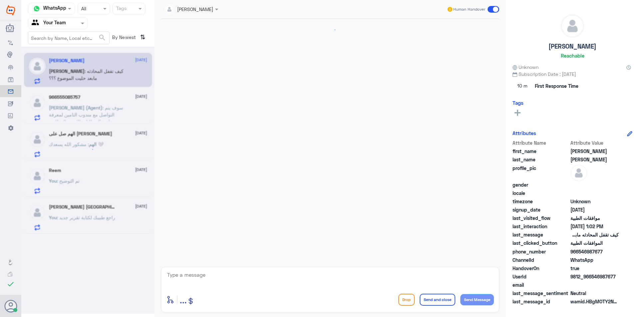
scroll to position [592, 0]
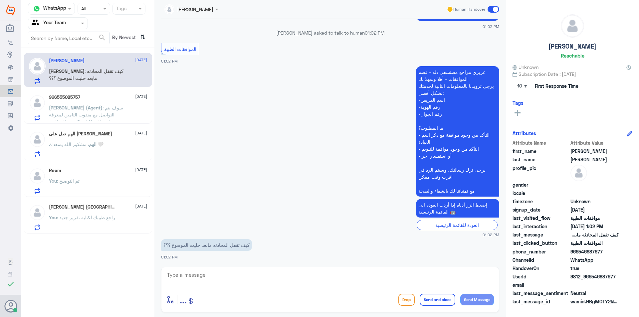
click at [93, 227] on p "You : راجع طبيبك لكتابة تقرير جديد" at bounding box center [82, 222] width 66 height 17
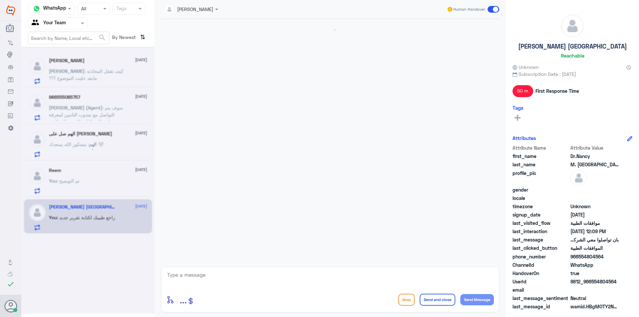
scroll to position [386, 0]
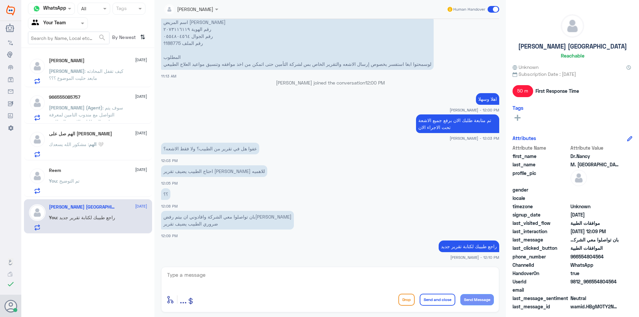
click at [490, 6] on span at bounding box center [493, 9] width 12 height 7
click at [0, 0] on input "checkbox" at bounding box center [0, 0] width 0 height 0
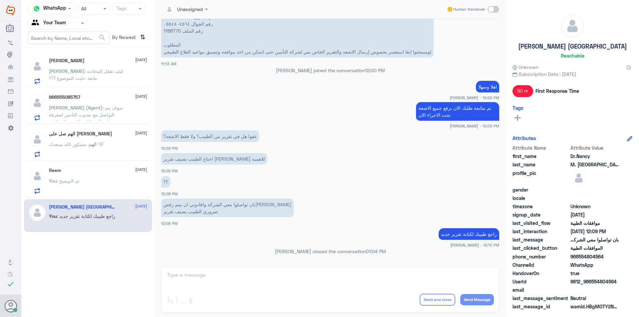
click at [86, 184] on div "You : تم التوضيح" at bounding box center [98, 186] width 98 height 15
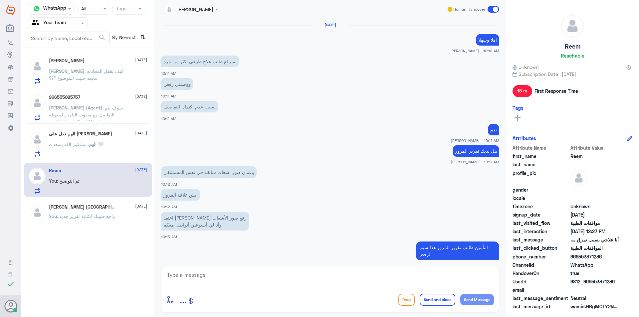
scroll to position [270, 0]
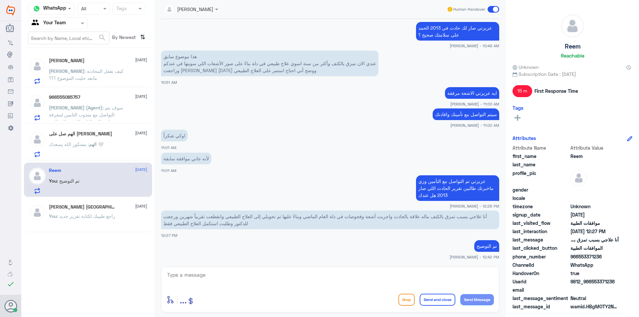
click at [86, 147] on span ": مشكور الله يسعدك 🤍" at bounding box center [76, 144] width 55 height 6
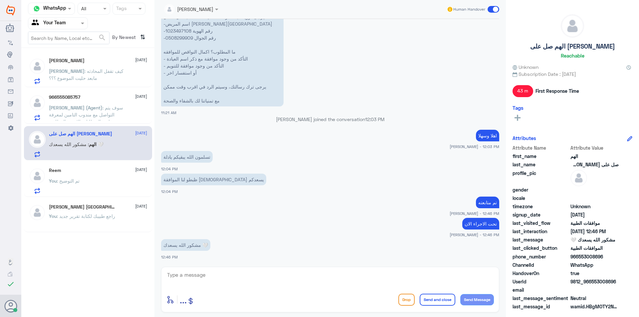
scroll to position [273, 0]
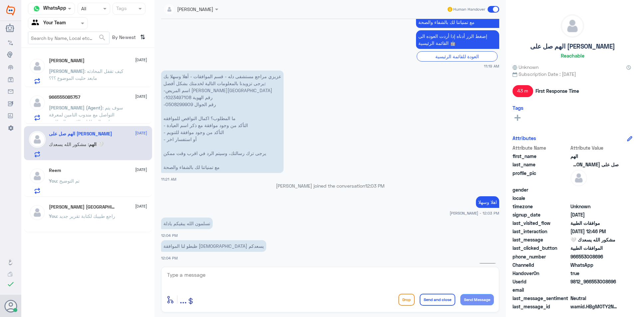
click at [182, 96] on p "عزيزي مراجع مستشفى دله - قسم الموافقات - أهلا وسهلا بك يرجى تزويدنا بالمعلومات …" at bounding box center [222, 122] width 122 height 102
drag, startPoint x: 223, startPoint y: 278, endPoint x: 234, endPoint y: 283, distance: 12.2
click at [224, 279] on textarea at bounding box center [329, 278] width 327 height 16
drag, startPoint x: 292, startPoint y: 269, endPoint x: 298, endPoint y: 275, distance: 8.7
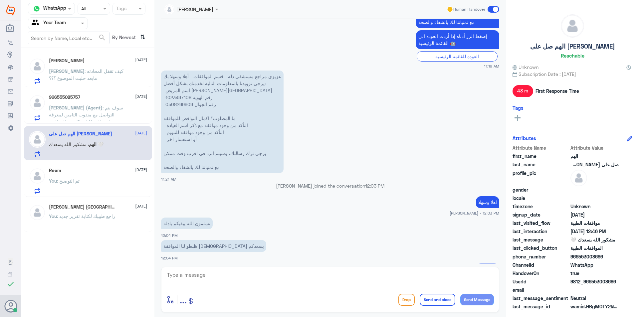
click at [292, 270] on div "enter flow name ... Drop Send and close Send Message" at bounding box center [330, 290] width 338 height 46
click at [339, 288] on div at bounding box center [329, 279] width 327 height 18
click at [335, 273] on textarea at bounding box center [329, 278] width 327 height 16
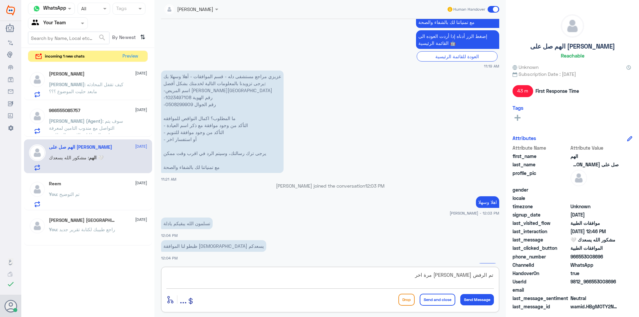
type textarea "تم الرفض [PERSON_NAME] مرة اخرى"
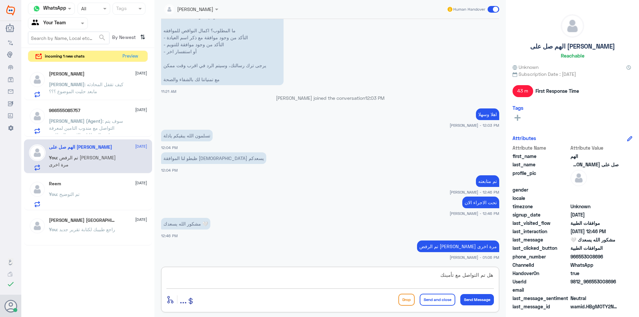
type textarea "هل تم التواصل مع تأمينك ؟"
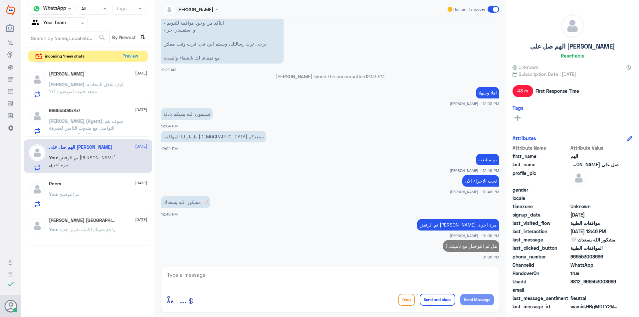
click at [84, 82] on span "[PERSON_NAME]" at bounding box center [67, 84] width 36 height 6
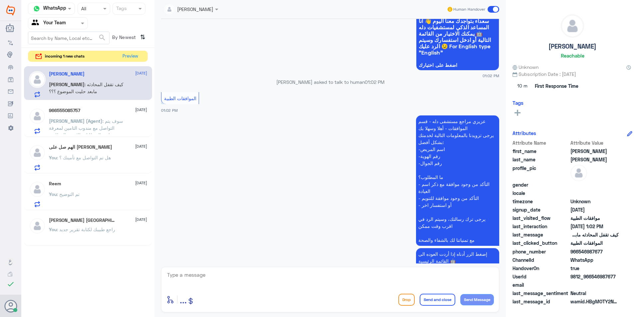
scroll to position [592, 0]
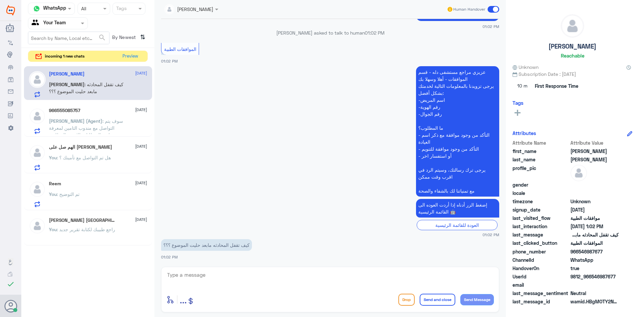
click at [292, 293] on div "enter flow name ... Drop Send and close Send Message" at bounding box center [329, 299] width 327 height 15
click at [306, 280] on textarea at bounding box center [329, 278] width 327 height 16
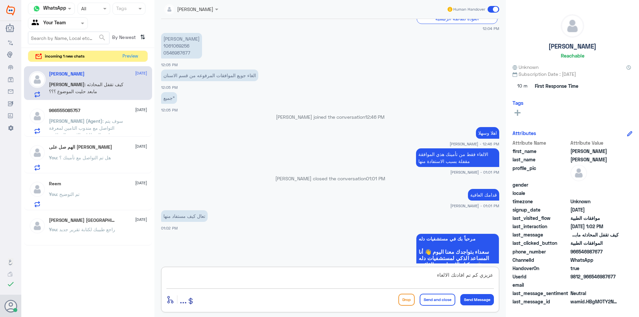
scroll to position [160, 0]
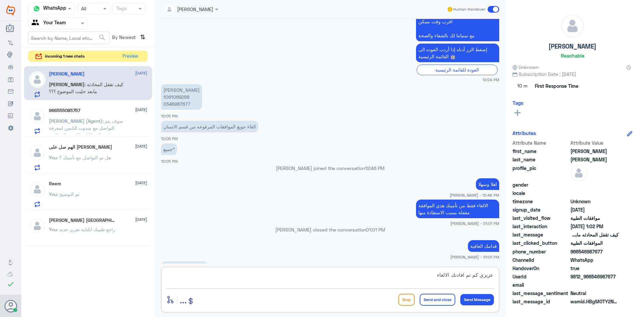
click at [184, 93] on p "[PERSON_NAME] 1061069256 0546987677" at bounding box center [181, 97] width 41 height 26
click at [182, 95] on p "[PERSON_NAME] 1061069256 0546987677" at bounding box center [181, 97] width 41 height 26
drag, startPoint x: 434, startPoint y: 276, endPoint x: 451, endPoint y: 272, distance: 17.0
click at [451, 272] on textarea "عزيزي كم تم افادتك الالغاء" at bounding box center [329, 278] width 327 height 16
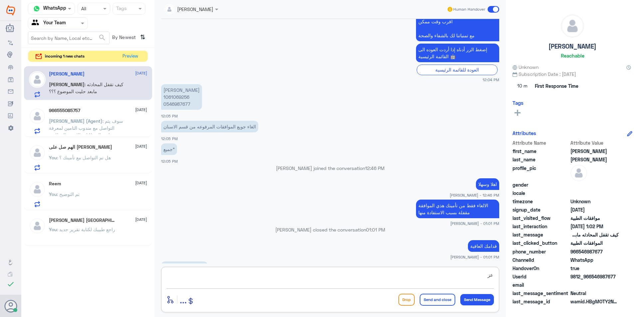
type textarea "ع"
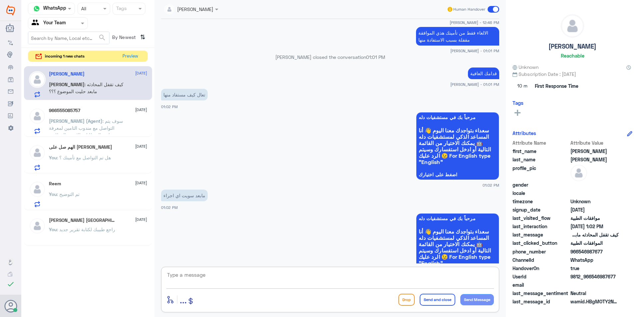
scroll to position [426, 0]
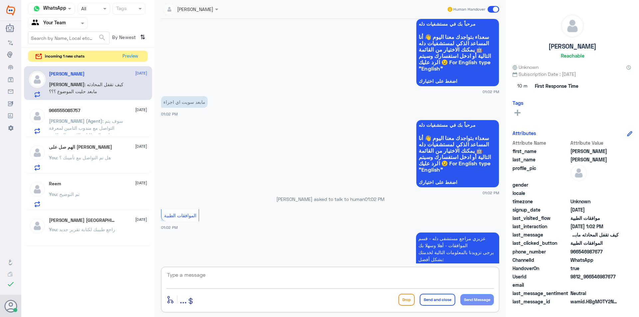
click at [244, 285] on textarea at bounding box center [329, 278] width 327 height 16
click at [324, 276] on textarea at bounding box center [329, 278] width 327 height 16
type textarea "ماهي الخدمة المراد الغاء"
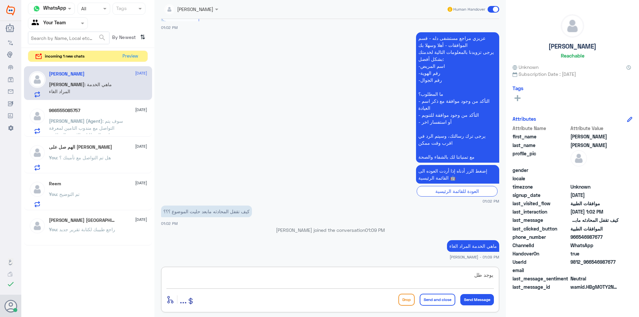
scroll to position [612, 0]
type textarea "يوجد طلبات لايمكن الغائها اللالغاء في هذه الحالة يكون من عند التأمين"
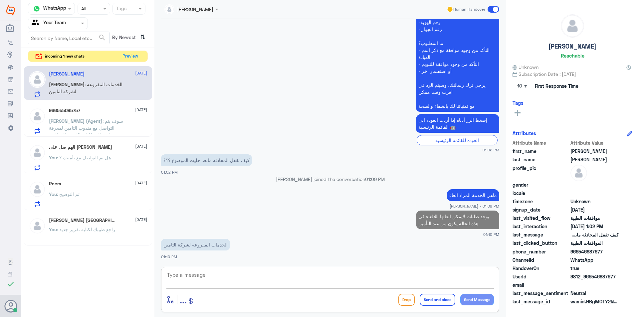
scroll to position [640, 0]
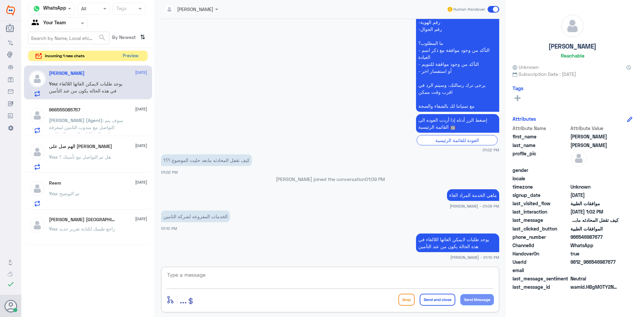
click at [130, 56] on button "Preview" at bounding box center [130, 56] width 21 height 10
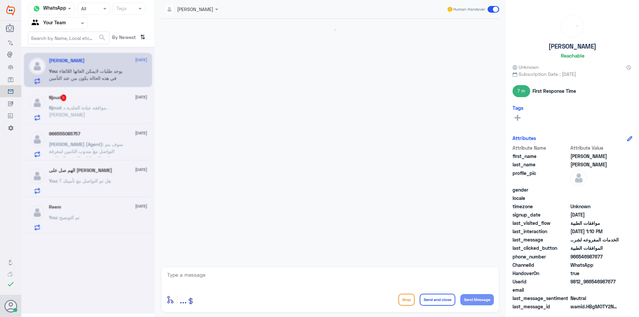
scroll to position [430, 0]
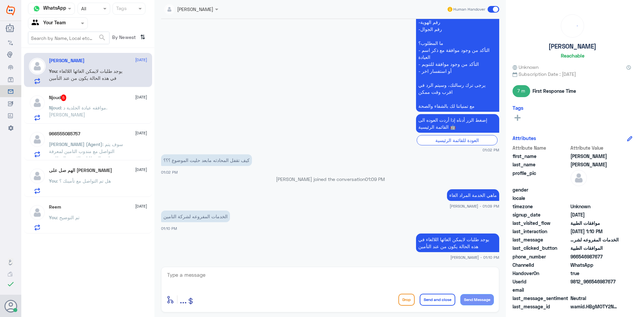
click at [83, 113] on p "Njoud : موافقه عيادة الجلدية د.[PERSON_NAME]" at bounding box center [86, 112] width 75 height 17
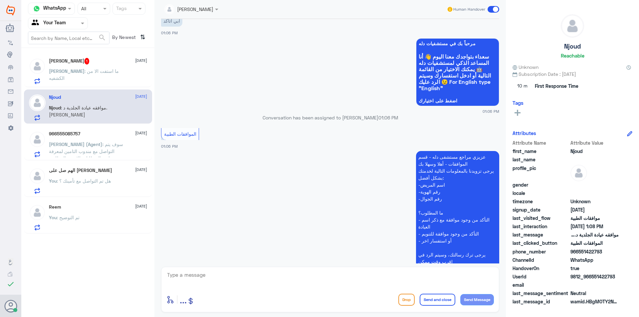
scroll to position [109, 0]
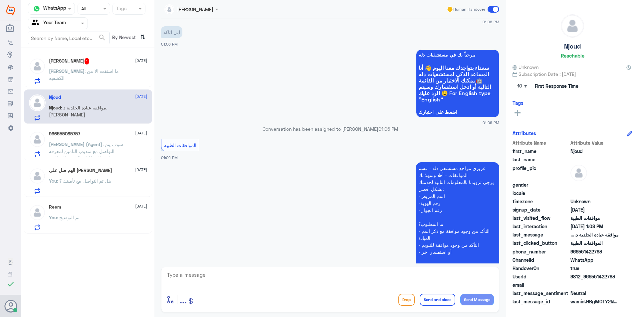
click at [108, 84] on p "[PERSON_NAME] : ما استفت الا من الكشفيه" at bounding box center [86, 76] width 75 height 17
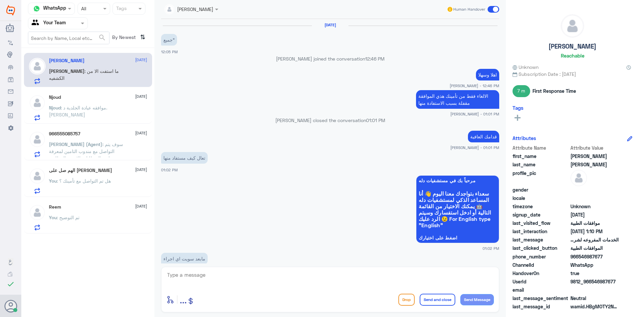
scroll to position [430, 0]
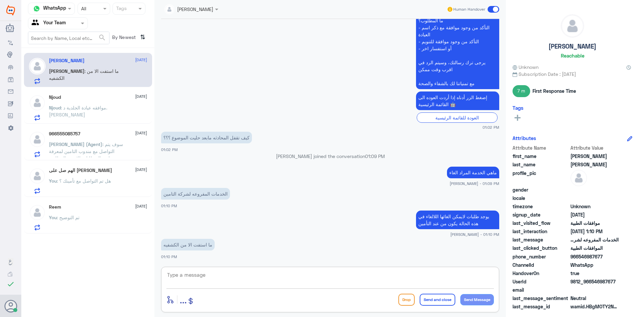
click at [286, 273] on textarea at bounding box center [329, 278] width 327 height 16
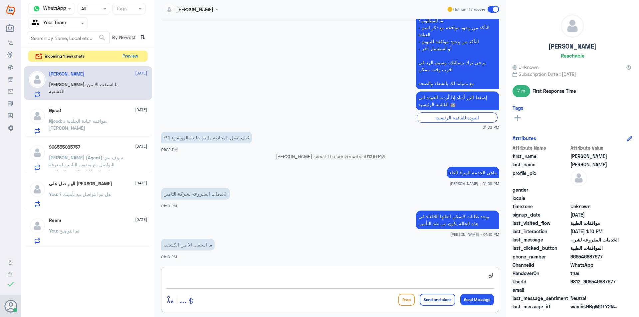
type textarea "ل"
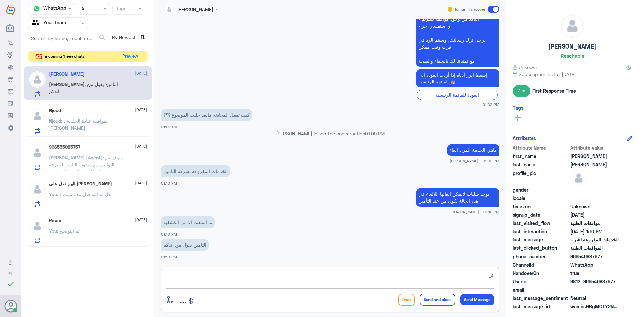
type textarea "ت"
type textarea "سيتم الالغاء فقط المفتوحة"
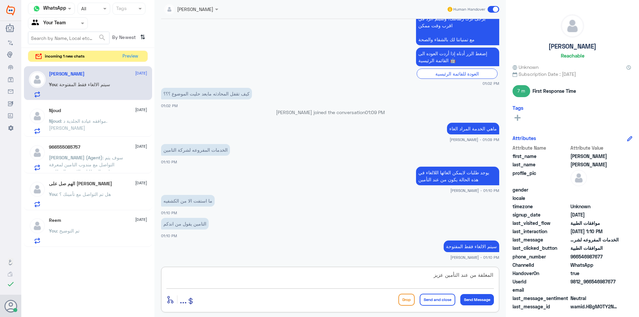
type textarea "المغلقة من عند التأمين عزيزي"
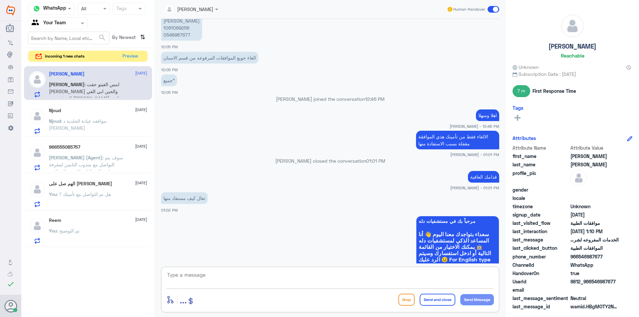
scroll to position [468, 0]
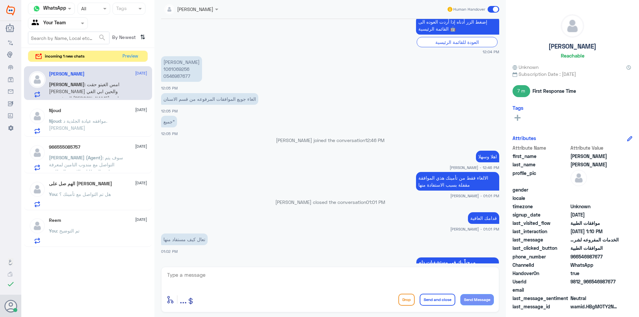
click at [181, 65] on p "[PERSON_NAME] 1061069256 0546987677" at bounding box center [181, 69] width 41 height 26
click at [181, 69] on p "[PERSON_NAME] 1061069256 0546987677" at bounding box center [181, 69] width 41 height 26
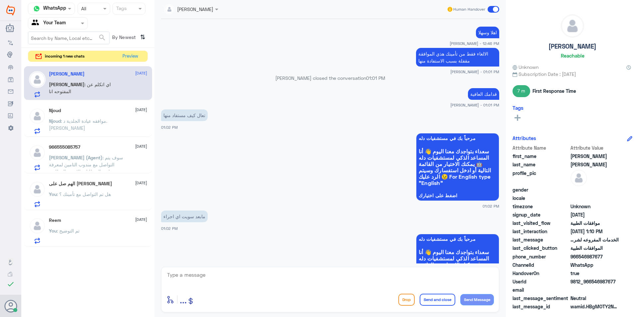
scroll to position [559, 0]
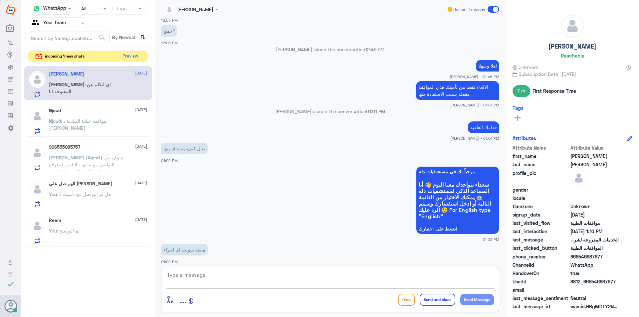
click at [242, 276] on textarea at bounding box center [329, 278] width 327 height 16
type textarea "كل شي ملغى"
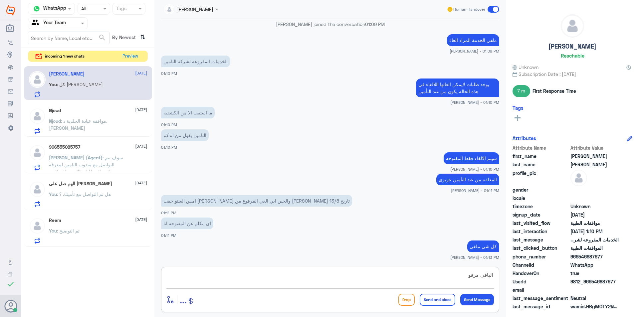
type textarea "الباقي مرفوض"
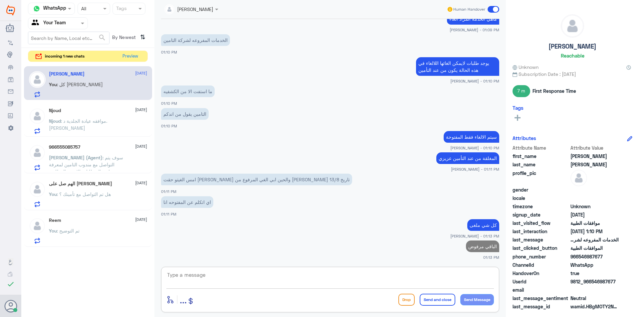
click at [335, 283] on textarea at bounding box center [329, 278] width 327 height 16
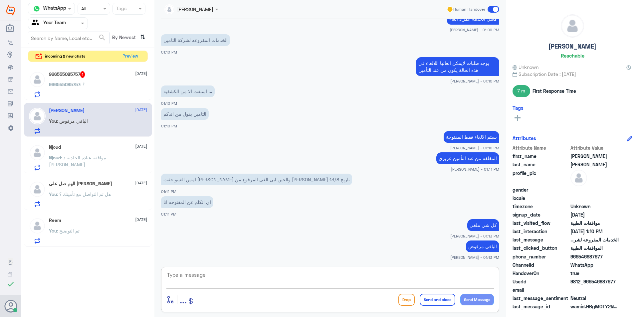
click at [91, 77] on div "966555085757 1 [DATE]" at bounding box center [98, 74] width 98 height 7
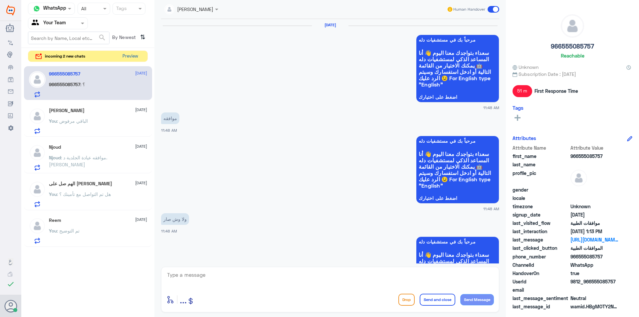
scroll to position [780, 0]
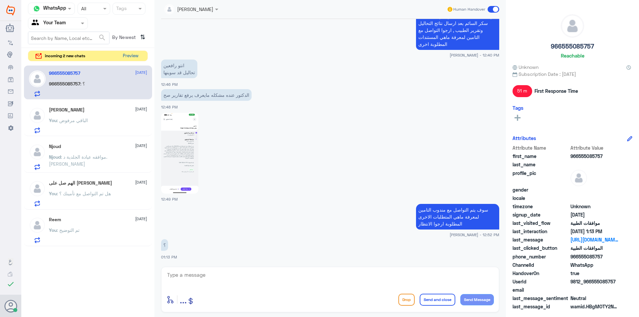
click at [135, 56] on button "Preview" at bounding box center [130, 56] width 21 height 10
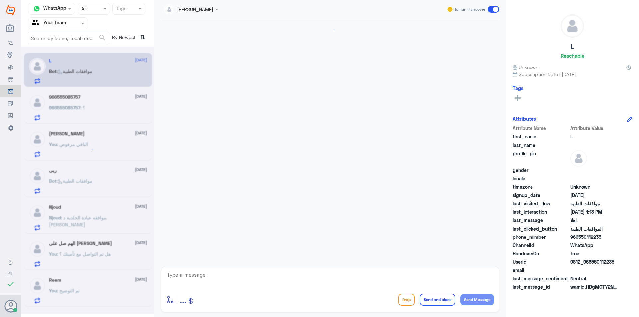
scroll to position [620, 0]
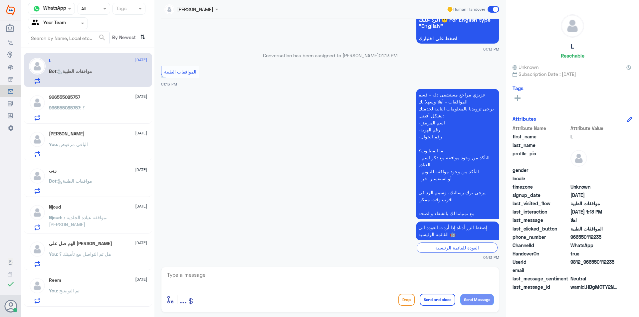
click at [105, 299] on div "You : تم التوضيح" at bounding box center [98, 296] width 98 height 15
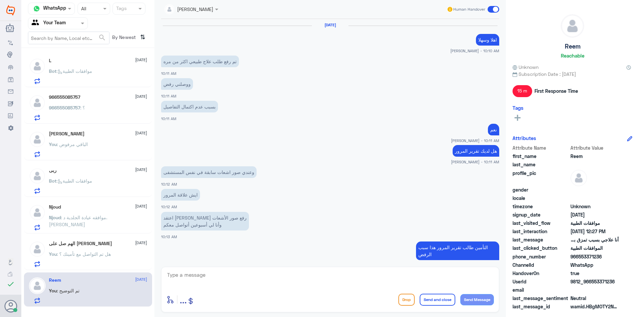
scroll to position [270, 0]
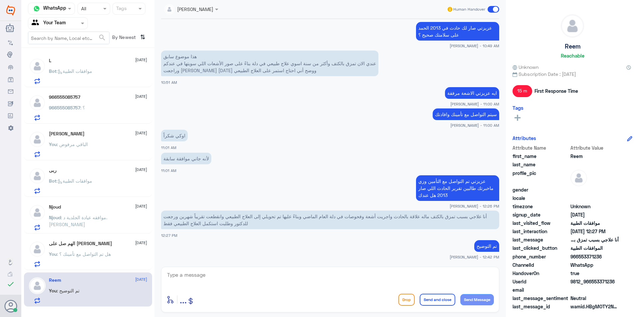
click at [124, 261] on div "You : هل تم التواصل مع تأمينك ؟" at bounding box center [98, 259] width 98 height 15
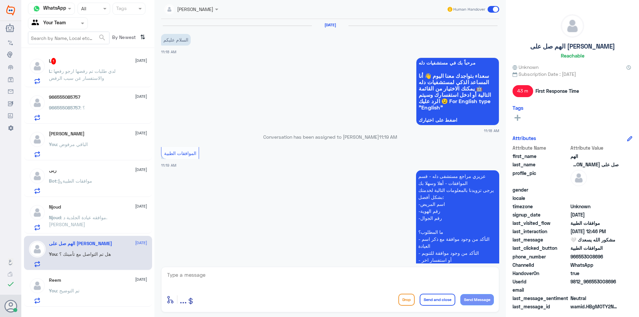
scroll to position [382, 0]
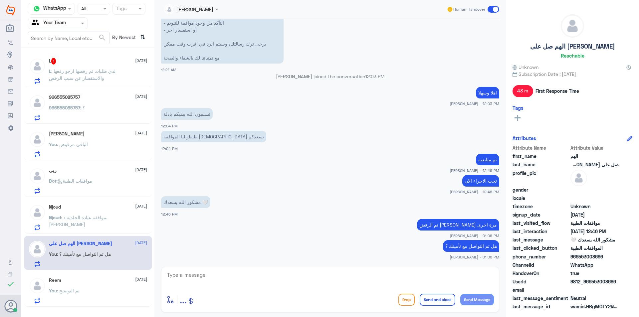
click at [103, 104] on div "966555085757 [DATE] 966555085757 : ؟" at bounding box center [98, 107] width 98 height 26
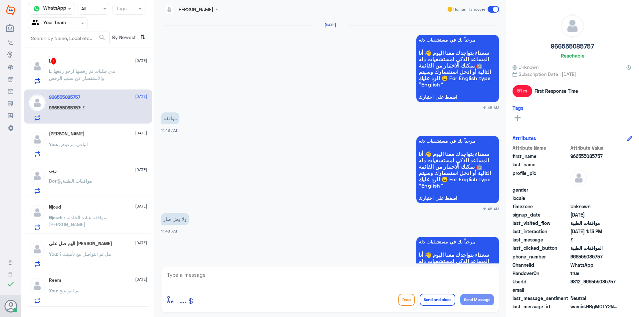
scroll to position [780, 0]
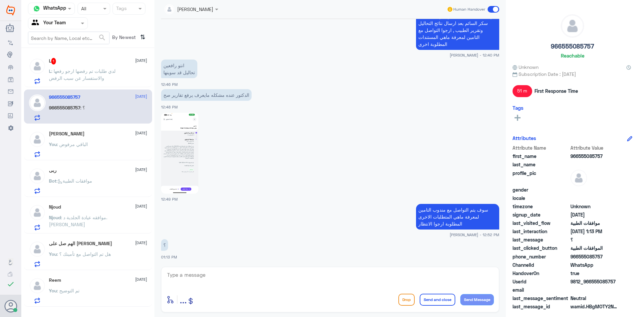
click at [95, 68] on p "L : لدي طلبات تم رفضها ارجو رفعها والاستفسار عن سبب الرفض" at bounding box center [86, 76] width 75 height 17
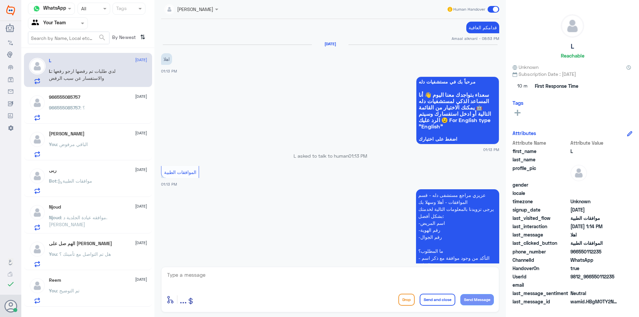
scroll to position [533, 0]
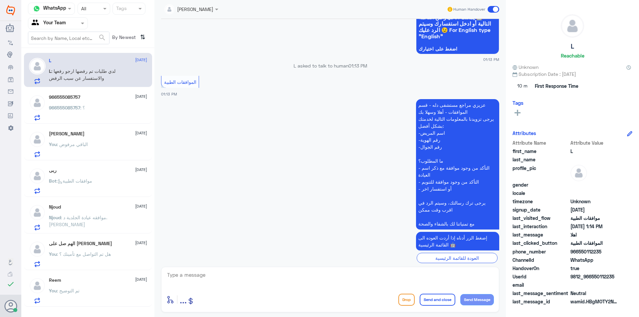
click at [108, 111] on div "966555085757 : ؟" at bounding box center [98, 113] width 98 height 15
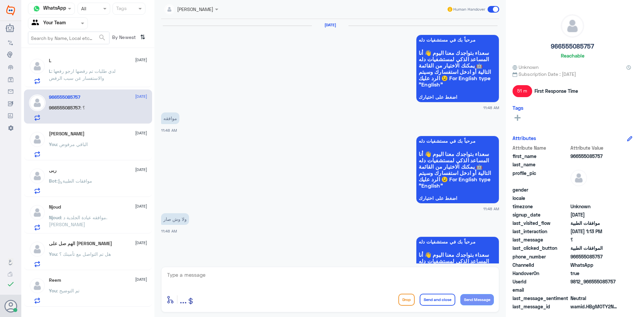
scroll to position [780, 0]
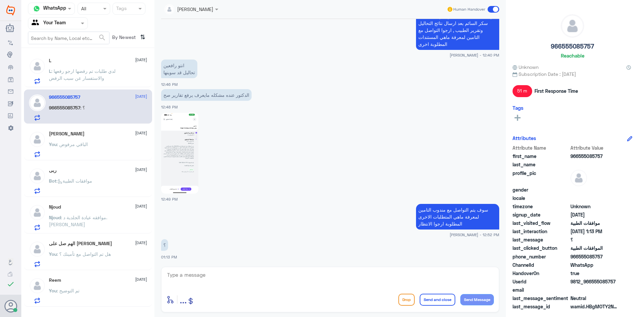
click at [103, 80] on p "L : لدي طلبات تم رفضها ارجو رفعها والاستفسار عن سبب الرفض" at bounding box center [86, 76] width 75 height 17
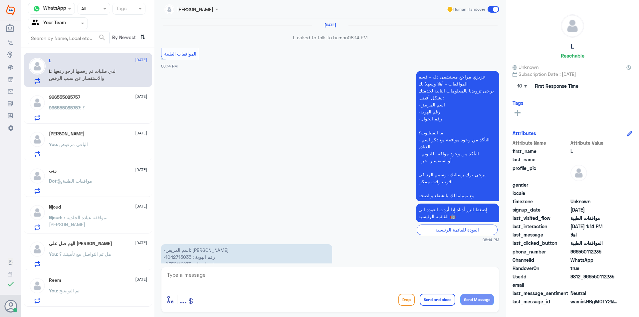
scroll to position [566, 0]
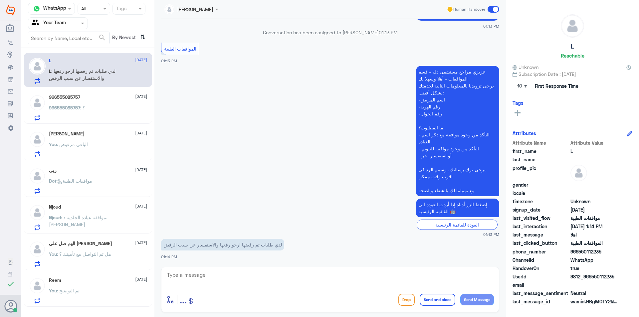
click at [263, 290] on div "enter flow name ... Drop Send and close Send Message" at bounding box center [330, 290] width 338 height 46
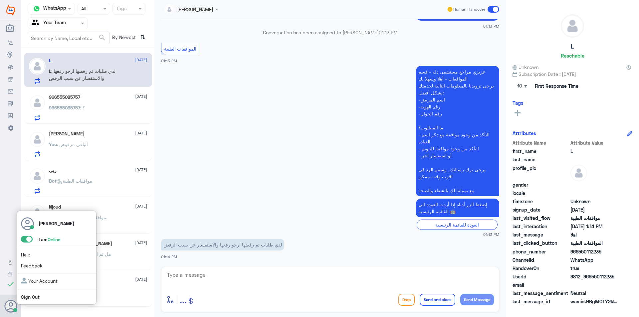
click at [28, 239] on span at bounding box center [27, 239] width 12 height 7
click at [0, 0] on input "checkbox" at bounding box center [0, 0] width 0 height 0
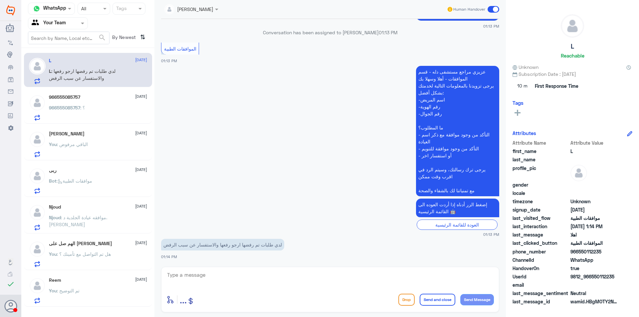
click at [213, 280] on textarea at bounding box center [329, 278] width 327 height 16
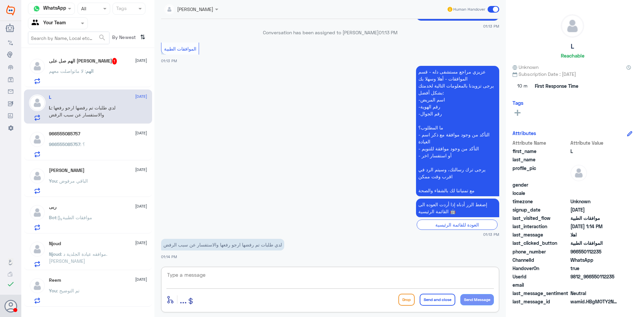
click at [83, 75] on p "الهم : لا ماتواصلت معهم" at bounding box center [71, 76] width 45 height 17
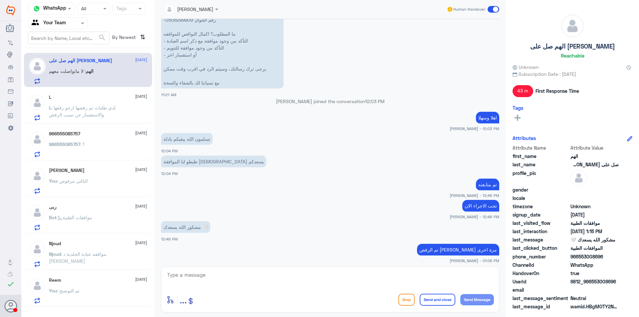
scroll to position [405, 0]
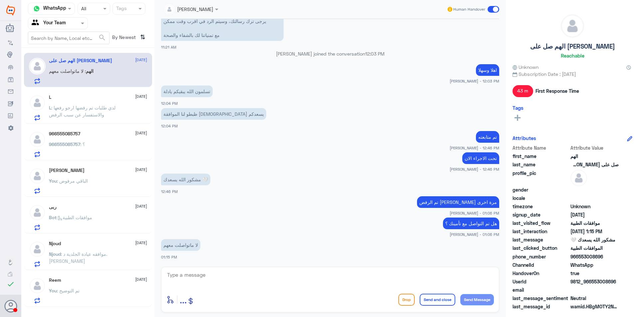
click at [104, 110] on span ": لدي طلبات تم رفضها ارجو رفعها والاستفسار عن سبب الرفض" at bounding box center [82, 111] width 67 height 13
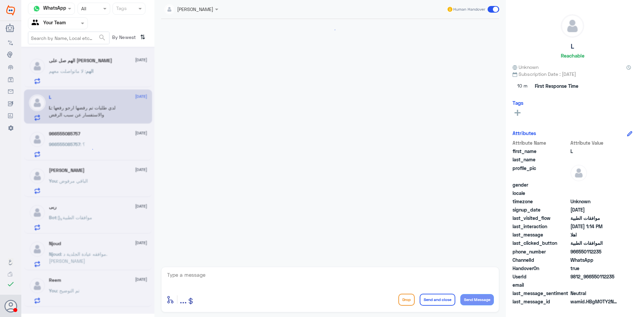
scroll to position [566, 0]
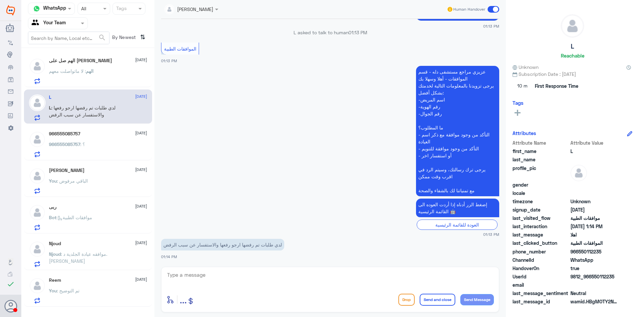
click at [62, 71] on span ": لا ماتواصلت معهم" at bounding box center [67, 71] width 37 height 6
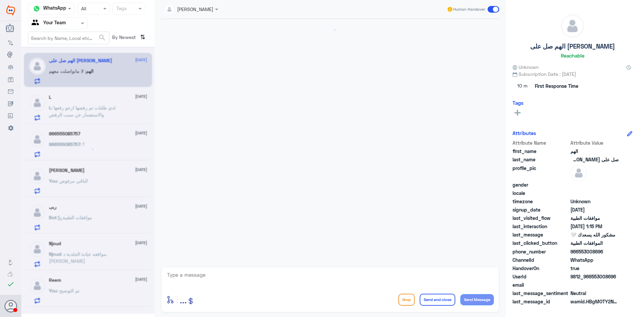
scroll to position [405, 0]
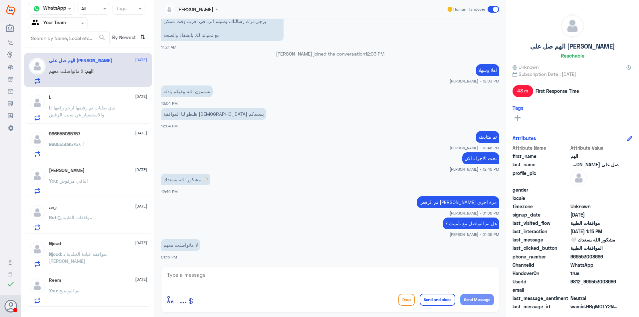
click at [90, 112] on span ": لدي طلبات تم رفضها ارجو رفعها والاستفسار عن سبب الرفض" at bounding box center [82, 111] width 67 height 13
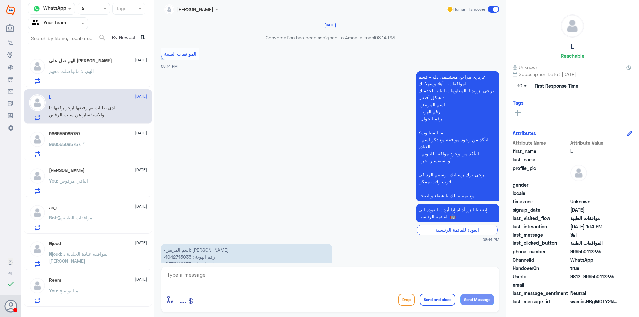
click at [105, 171] on div "[PERSON_NAME] [DATE]" at bounding box center [98, 171] width 98 height 6
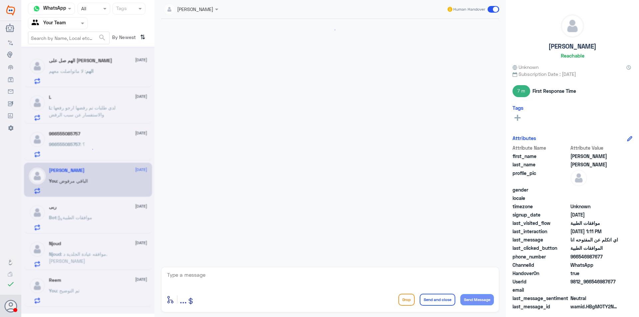
scroll to position [443, 0]
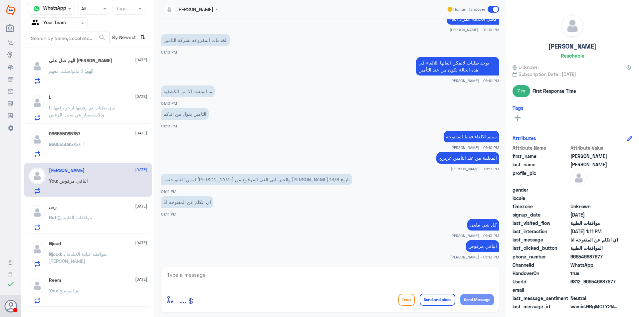
click at [213, 302] on div "enter flow name ... Drop Send and close Send Message" at bounding box center [329, 299] width 327 height 15
click at [212, 277] on textarea at bounding box center [329, 278] width 327 height 16
type textarea "H"
type textarea "اي خدمة اخرى؟"
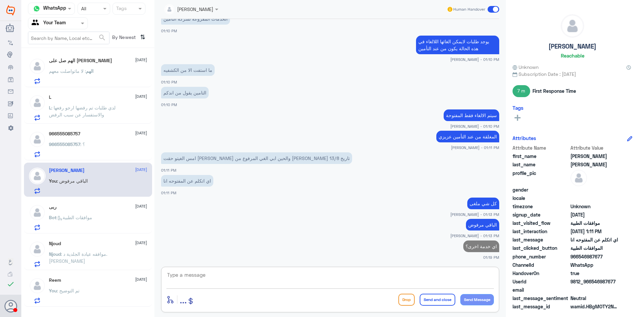
click at [80, 225] on p "Bot : موافقات الطبية" at bounding box center [70, 222] width 43 height 17
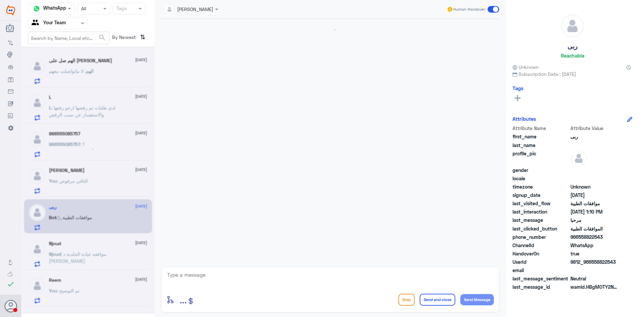
scroll to position [81, 0]
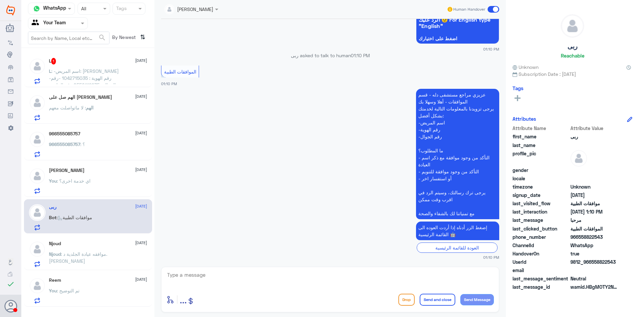
click at [107, 73] on span ": -اسم المريض: [PERSON_NAME] -رقم الهوية : 1042715035 -رقم الجوال : 0550112235 …" at bounding box center [85, 88] width 72 height 41
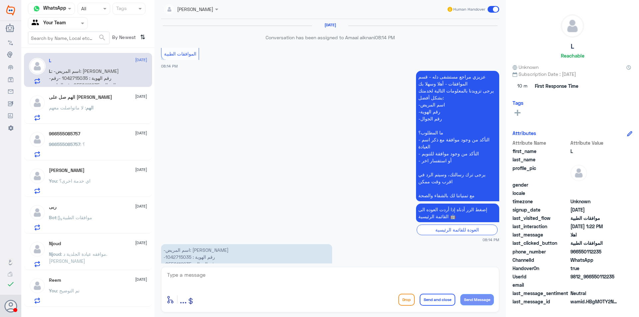
scroll to position [624, 0]
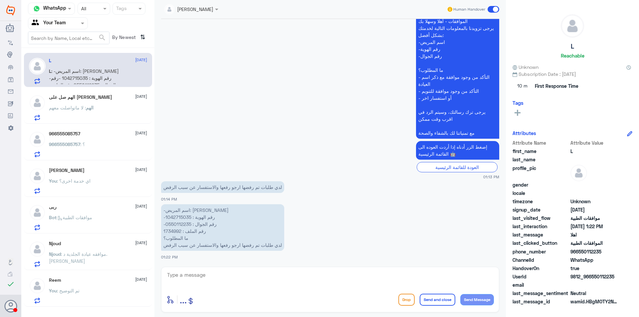
click at [85, 106] on span ": لا ماتواصلت معهم" at bounding box center [67, 108] width 37 height 6
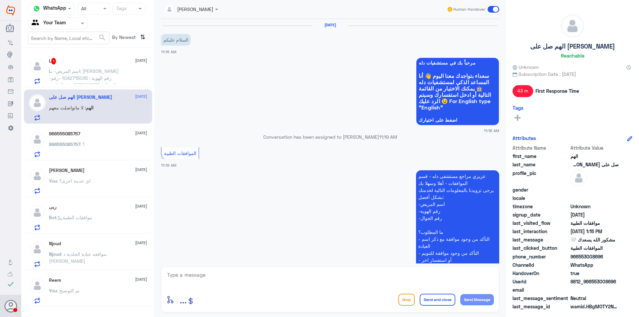
scroll to position [405, 0]
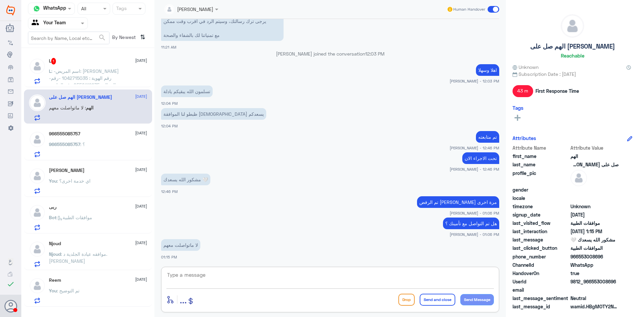
click at [205, 276] on textarea at bounding box center [329, 278] width 327 height 16
type textarea "من الافضل التواصل معهم ومعرفة اسباب الرفض المتكررة"
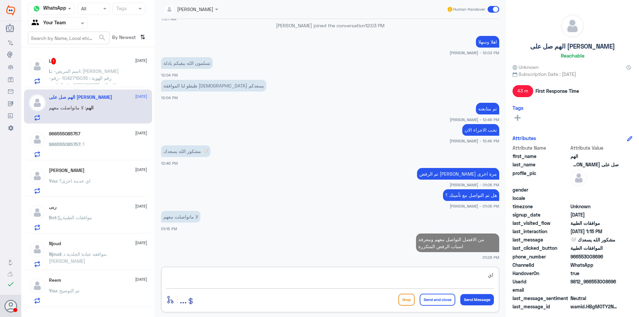
type textarea "ا"
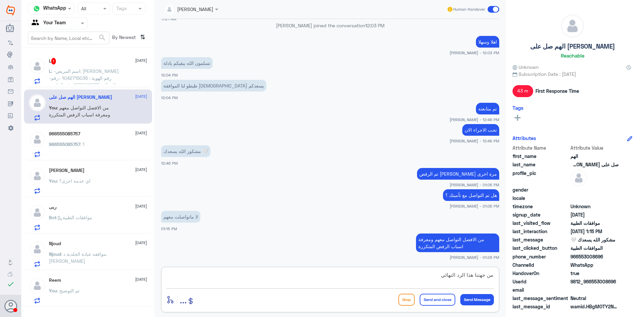
type textarea "من جهتنا هذا الرد النهائي"
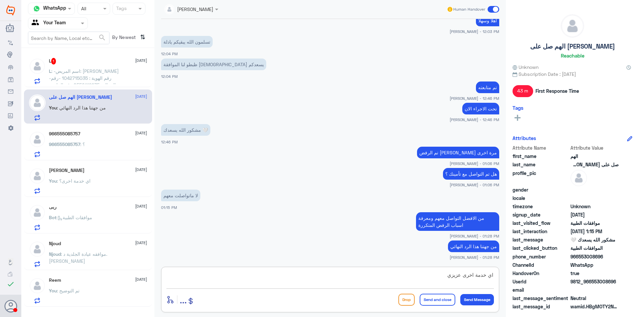
type textarea "اي خدمة اخرى عزيزي ؟"
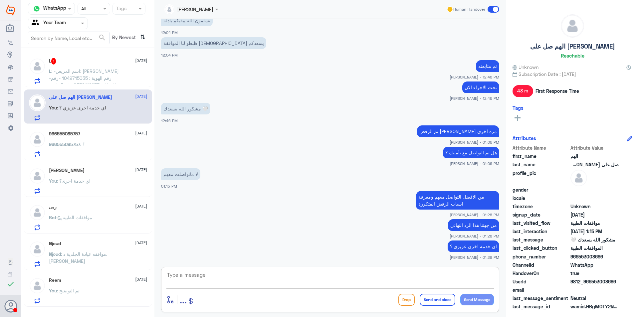
scroll to position [442, 0]
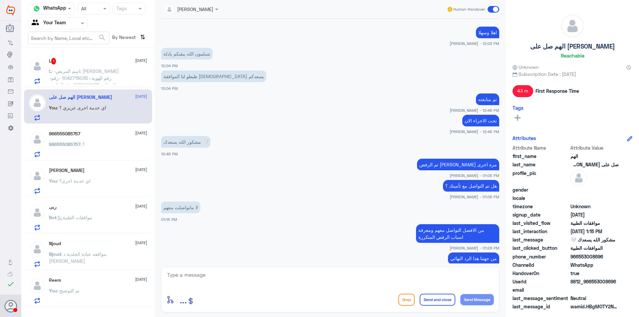
click at [92, 63] on div "L 1 [DATE]" at bounding box center [98, 61] width 98 height 7
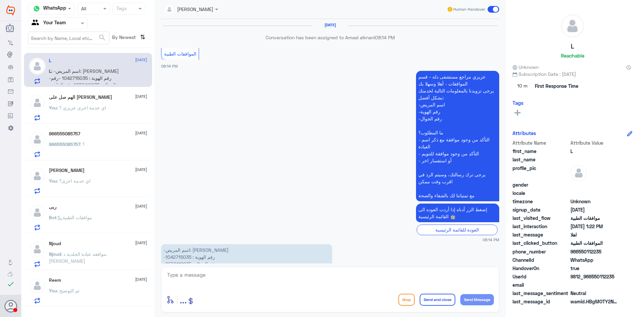
scroll to position [624, 0]
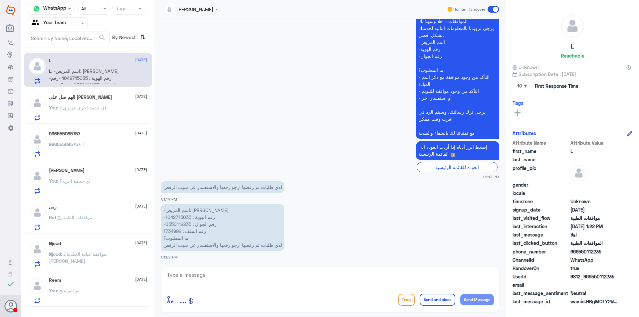
click at [234, 278] on textarea at bounding box center [329, 278] width 327 height 16
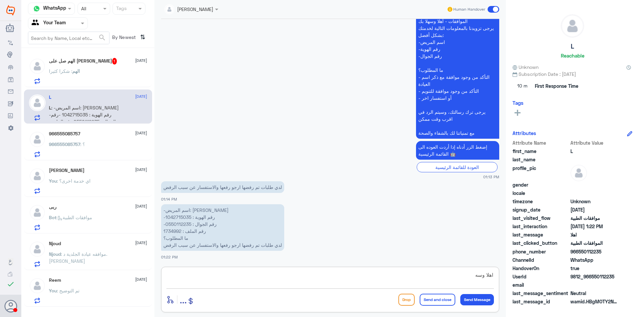
type textarea "اهلا وسهلا"
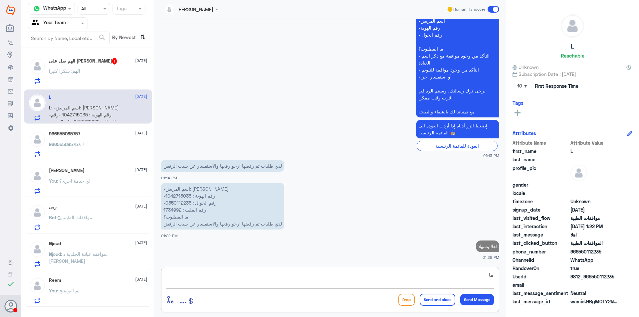
scroll to position [644, 0]
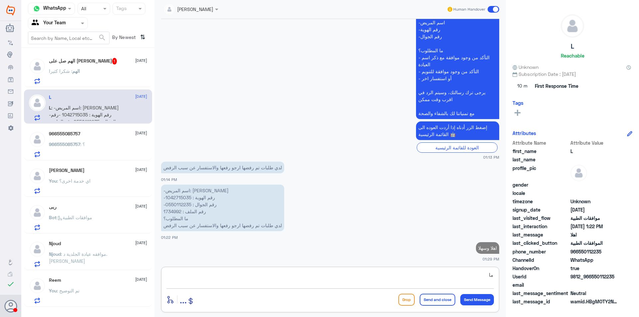
type textarea "م"
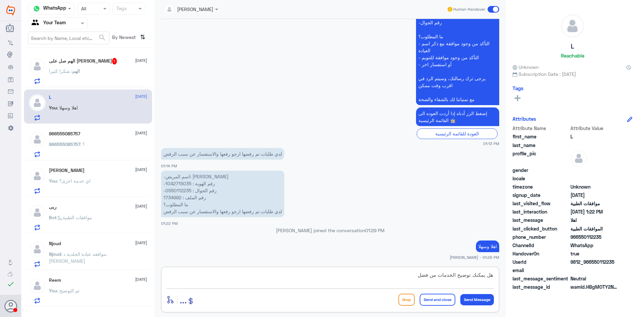
type textarea "هل يمكنك توضيح الخدمات من فضلك"
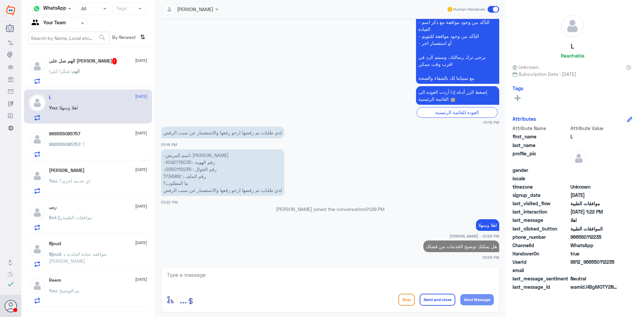
click at [95, 294] on div "You : تم التوضيح" at bounding box center [98, 296] width 98 height 15
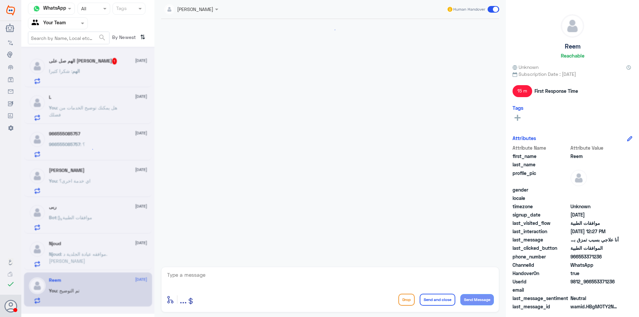
scroll to position [270, 0]
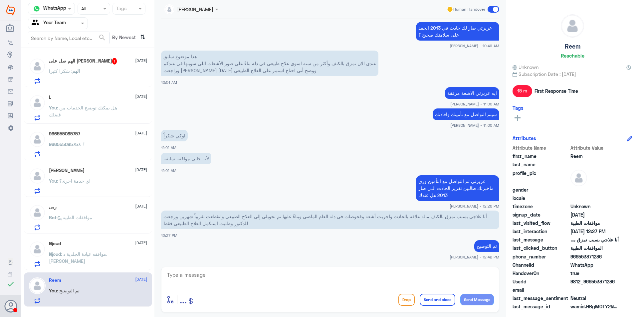
click at [247, 274] on textarea at bounding box center [329, 278] width 327 height 16
click at [107, 255] on span ": موافقه عيادة الجلدية د.[PERSON_NAME]" at bounding box center [78, 257] width 58 height 13
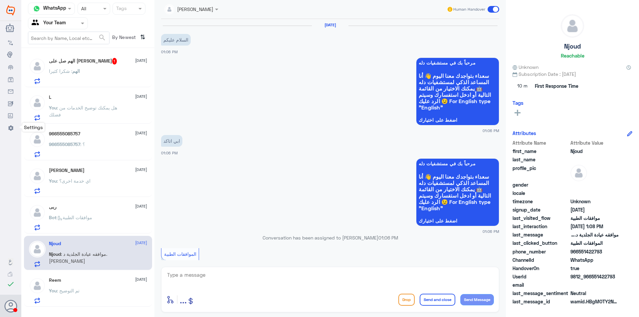
scroll to position [242, 0]
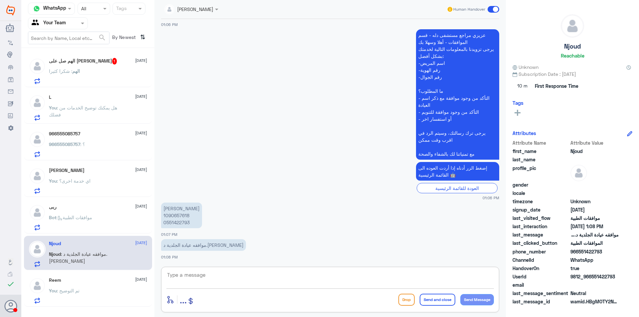
click at [275, 286] on textarea at bounding box center [329, 278] width 327 height 16
type textarea "اهلا وسهلا"
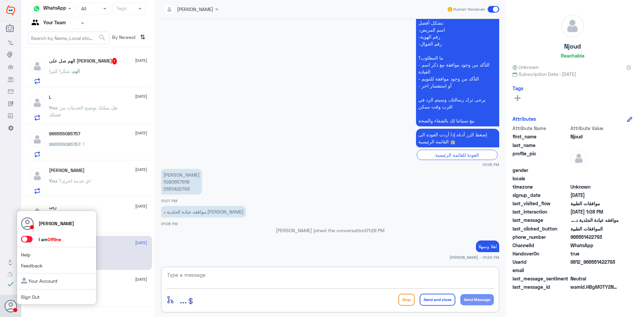
click at [30, 240] on span at bounding box center [27, 239] width 12 height 7
click at [0, 0] on input "checkbox" at bounding box center [0, 0] width 0 height 0
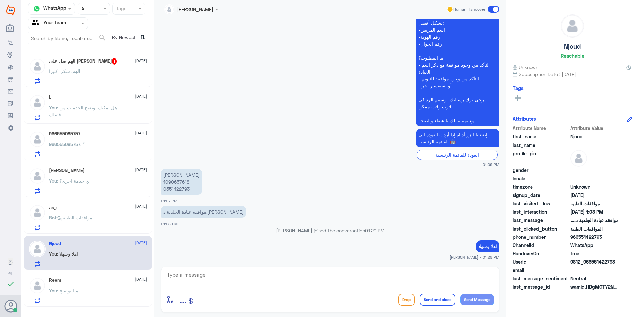
click at [243, 290] on div "enter flow name ... Drop Send and close Send Message" at bounding box center [330, 290] width 338 height 46
click at [236, 277] on textarea at bounding box center [329, 278] width 327 height 16
type textarea "كيف اقدر اخدمك"
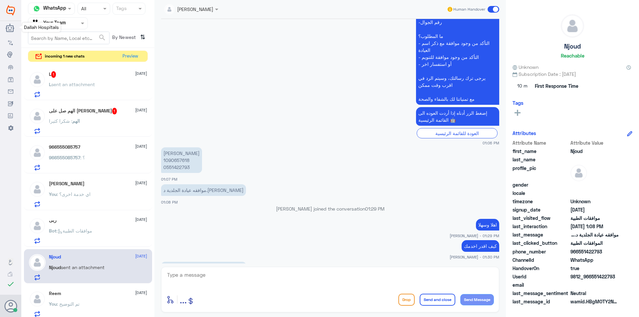
scroll to position [422, 0]
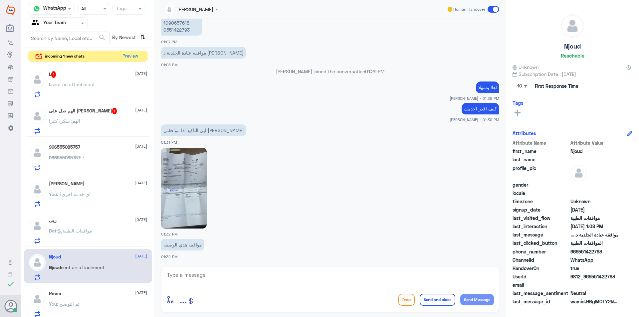
click at [203, 196] on img at bounding box center [184, 188] width 46 height 81
click at [222, 260] on div "[DATE] السلام عليكم 01:06 PM مرحباً بك في مستشفيات دله سعداء بتواجدك معنا [DATE…" at bounding box center [330, 141] width 345 height 244
click at [353, 282] on textarea at bounding box center [329, 278] width 327 height 16
type textarea "التحويل ثلاث ايام"
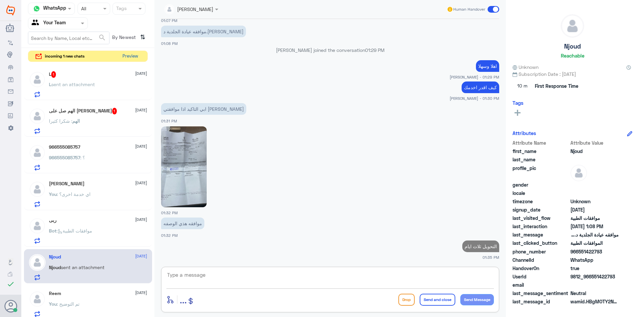
click at [129, 50] on div "Channel WhatsApp Status × All Tags Agent Filter Your Team search By Newest ⇅ in…" at bounding box center [87, 159] width 133 height 319
click at [129, 51] on button "Preview" at bounding box center [130, 56] width 21 height 10
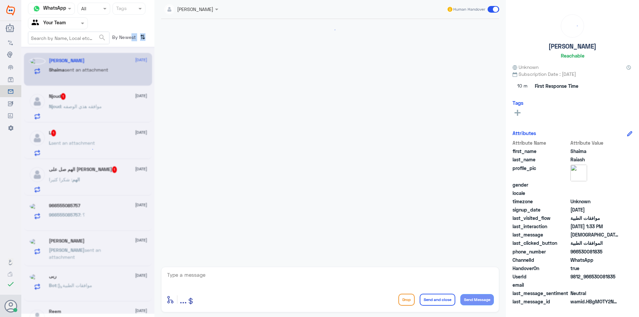
scroll to position [104, 0]
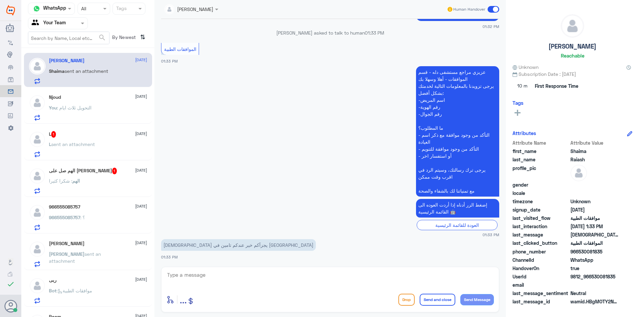
click at [98, 159] on div "L 1 [DATE] L sent an attachment" at bounding box center [88, 143] width 128 height 34
click at [95, 148] on p "L sent an attachment" at bounding box center [72, 149] width 46 height 17
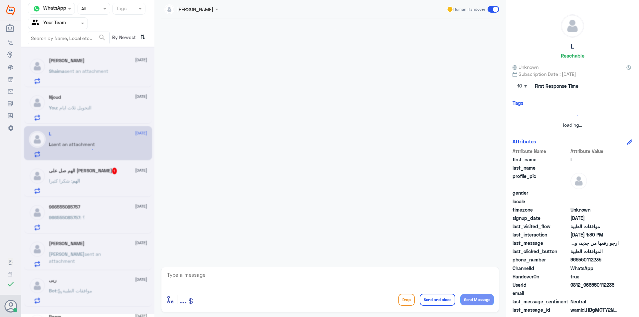
click at [123, 68] on div at bounding box center [87, 180] width 133 height 267
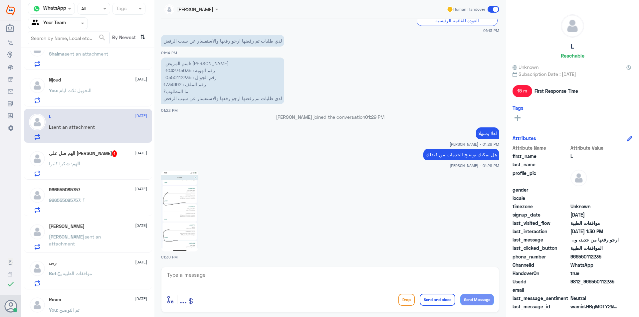
scroll to position [27, 0]
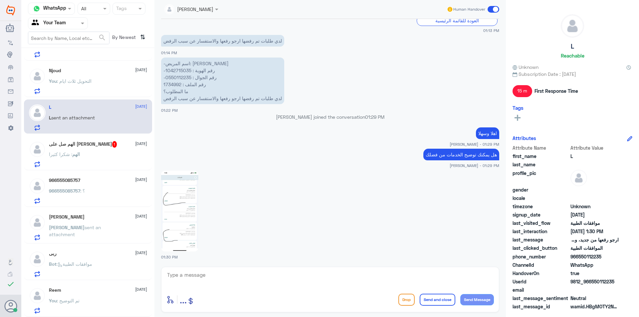
click at [168, 226] on img at bounding box center [179, 211] width 37 height 81
click at [176, 86] on p "-اسم المريض: [PERSON_NAME] -رقم الهوية : 1042715035 -رقم الجوال : 0550112235 رق…" at bounding box center [222, 81] width 123 height 47
click at [181, 232] on img at bounding box center [179, 211] width 37 height 81
click at [187, 203] on img at bounding box center [179, 211] width 37 height 81
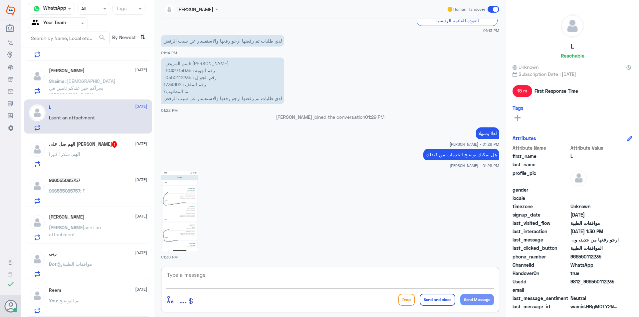
click at [226, 275] on textarea at bounding box center [329, 278] width 327 height 16
type textarea "'"
type textarea "طلبك قيد المعالجة"
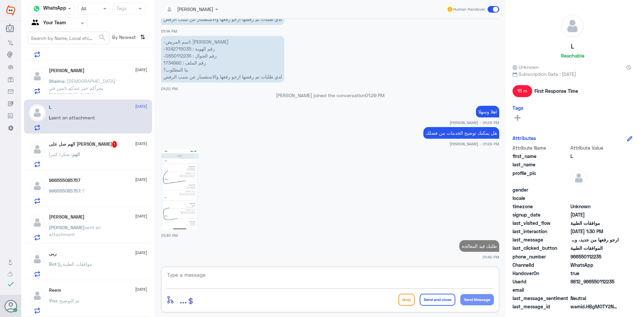
click at [93, 88] on p "Shaima : [DEMOGRAPHIC_DATA] يجزآكم خير عندكم تامين في [GEOGRAPHIC_DATA]" at bounding box center [86, 85] width 75 height 17
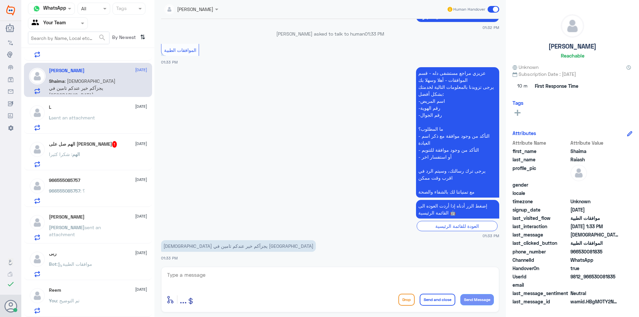
scroll to position [104, 0]
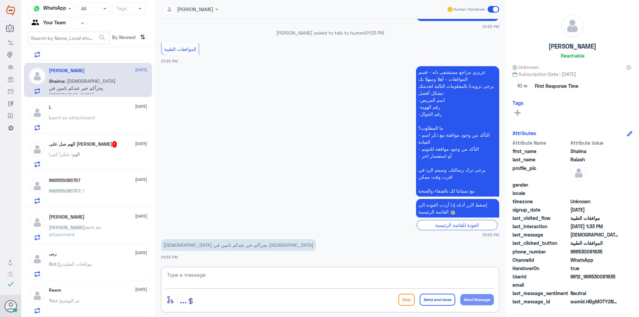
click at [198, 283] on textarea at bounding box center [329, 278] width 327 height 16
type textarea "اهلا وسهلا"
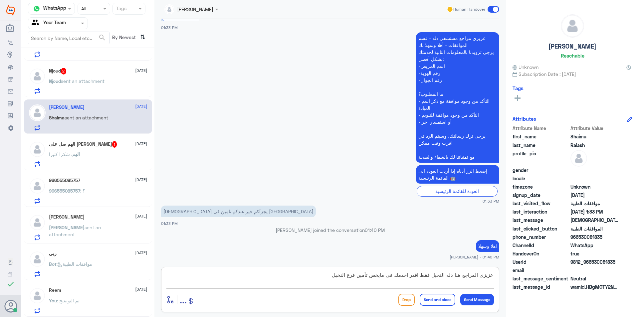
type textarea "عزيزي المراجع هنا دله النخيل فقط اقدر اخدمك في مايخص تأمين فرع النخيل"
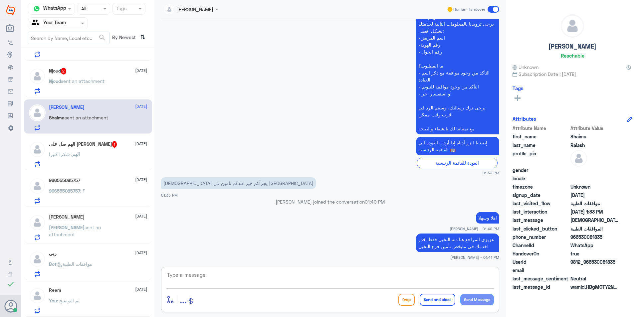
click at [101, 75] on div "Njoud 2 [DATE] [PERSON_NAME] sent an attachment" at bounding box center [98, 81] width 98 height 26
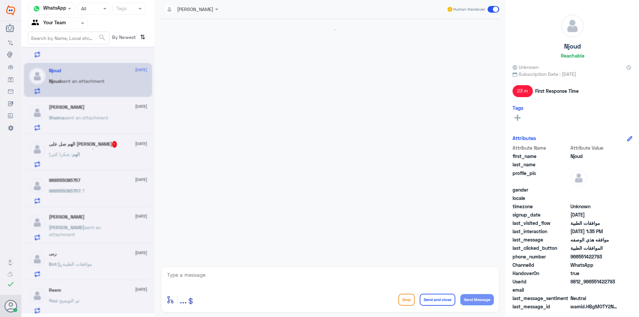
scroll to position [485, 0]
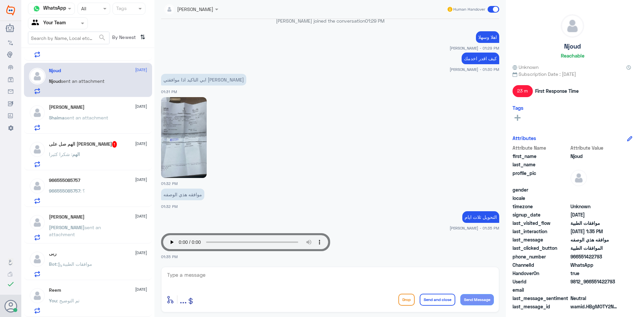
click at [222, 283] on textarea at bounding box center [329, 278] width 327 height 16
type textarea "هل يمكنك الكتابة عزيزتي"
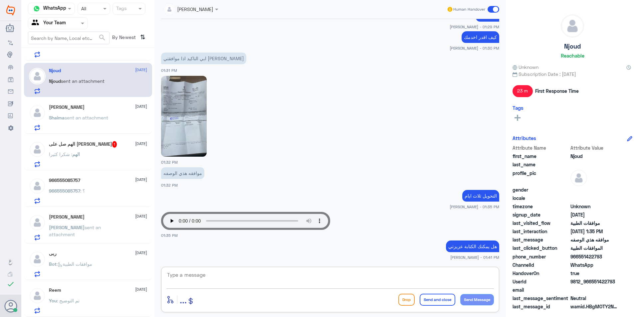
click at [81, 300] on div "You : تم التوضيح" at bounding box center [98, 306] width 98 height 15
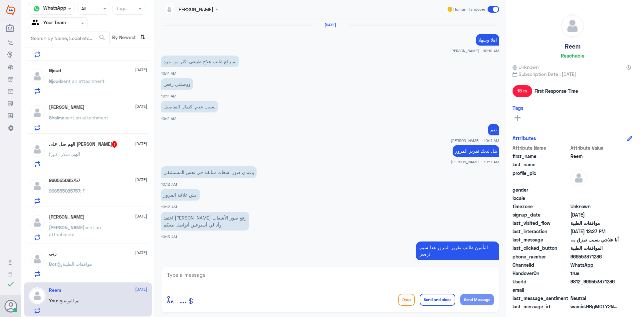
scroll to position [270, 0]
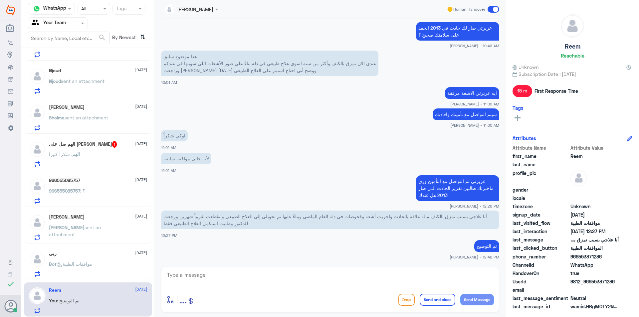
click at [96, 260] on div "ربى [DATE] Bot : موافقات الطبية" at bounding box center [98, 264] width 98 height 26
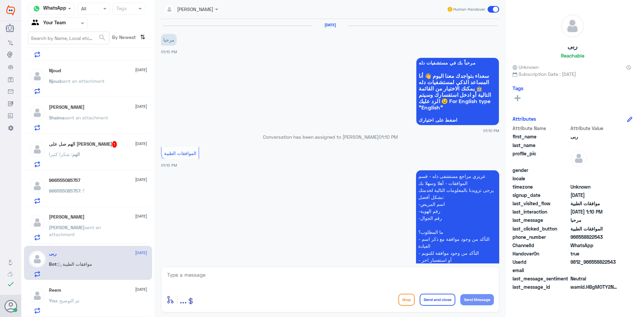
drag, startPoint x: 274, startPoint y: 285, endPoint x: 275, endPoint y: 272, distance: 13.0
click at [274, 283] on textarea at bounding box center [329, 278] width 327 height 16
type textarea "اهلا وسهلا"
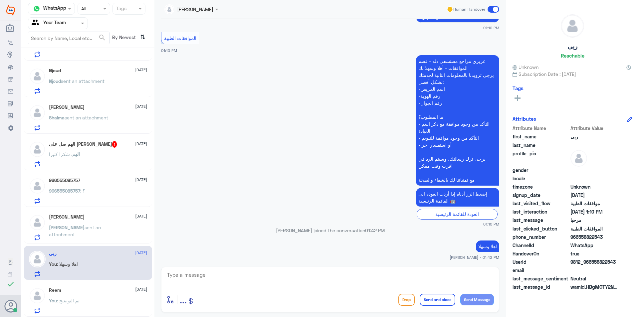
click at [98, 226] on span "sent an attachment" at bounding box center [75, 230] width 52 height 13
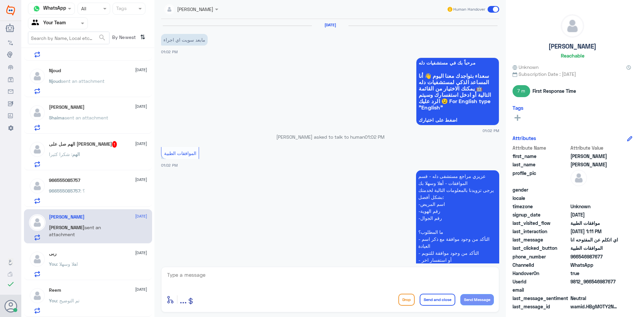
scroll to position [386, 0]
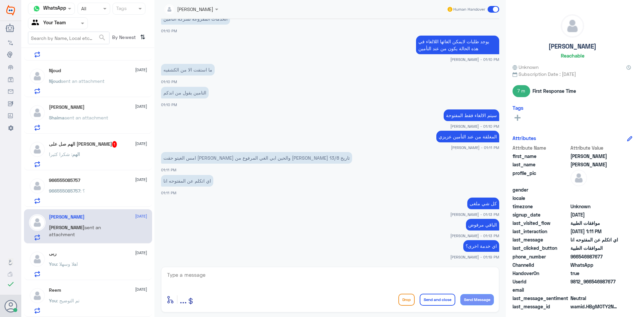
click at [111, 256] on div "ربى [DATE]" at bounding box center [98, 254] width 98 height 6
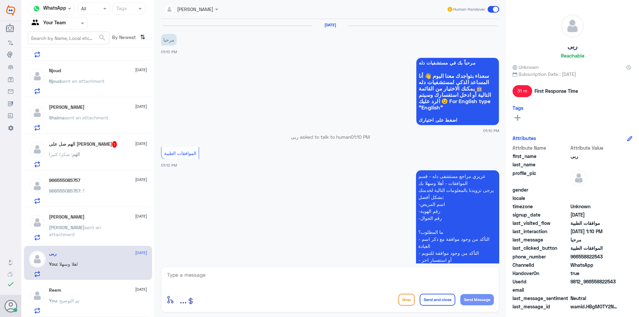
scroll to position [115, 0]
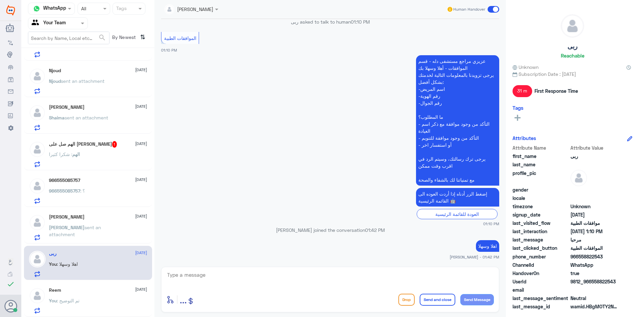
click at [113, 231] on div "[PERSON_NAME] sent an attachment" at bounding box center [98, 232] width 98 height 15
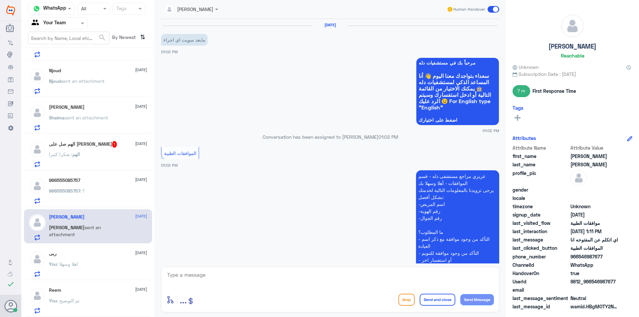
scroll to position [386, 0]
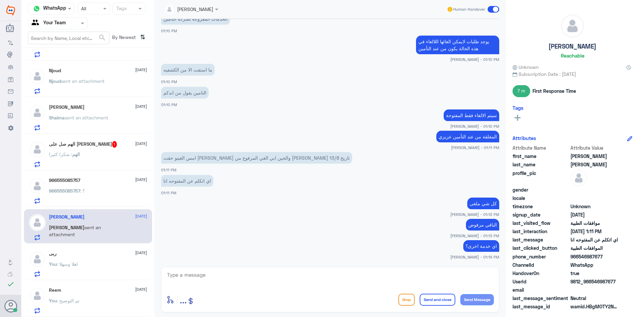
click at [493, 8] on span at bounding box center [493, 9] width 12 height 7
click at [0, 0] on input "checkbox" at bounding box center [0, 0] width 0 height 0
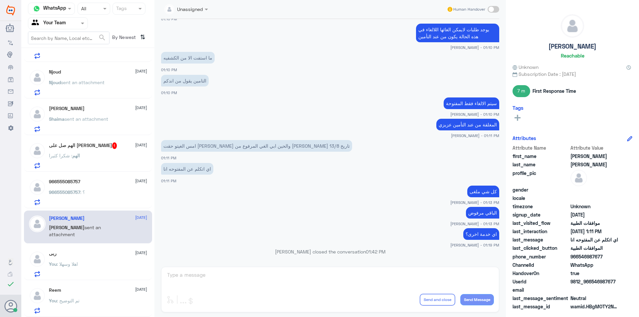
click at [88, 260] on div "ربى [DATE] You : اهلا وسهلا" at bounding box center [98, 264] width 98 height 26
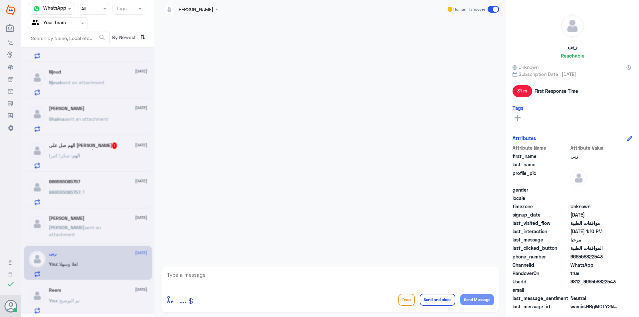
scroll to position [115, 0]
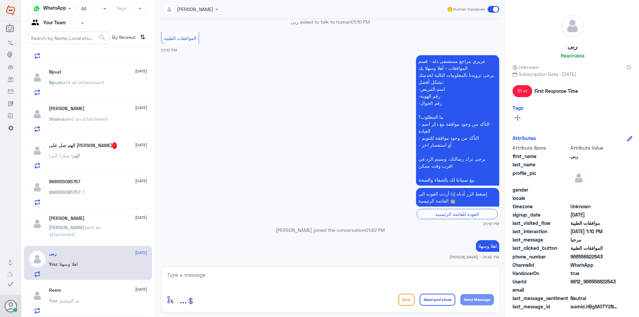
click at [282, 283] on textarea at bounding box center [329, 278] width 327 height 16
type textarea "كيف اقدر اخدمك"
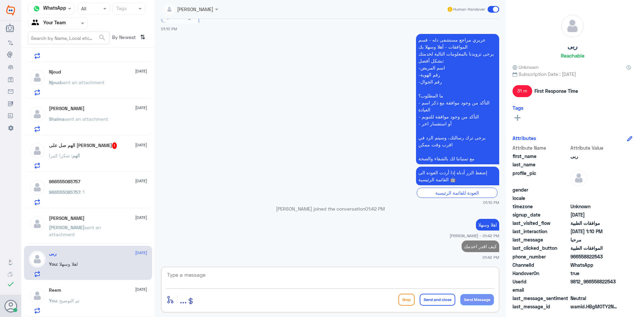
click at [101, 229] on span "sent an attachment" at bounding box center [75, 230] width 52 height 13
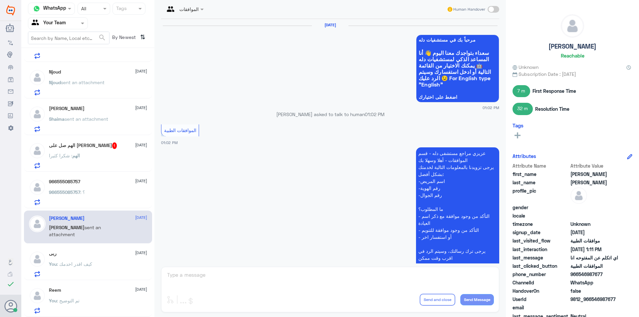
scroll to position [376, 0]
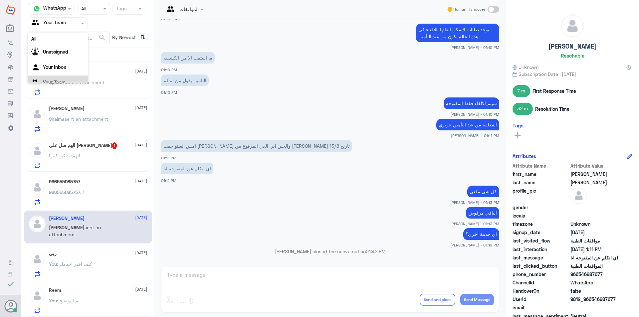
click at [71, 25] on div at bounding box center [57, 23] width 59 height 8
click at [70, 59] on div "Your Inbox" at bounding box center [58, 59] width 60 height 15
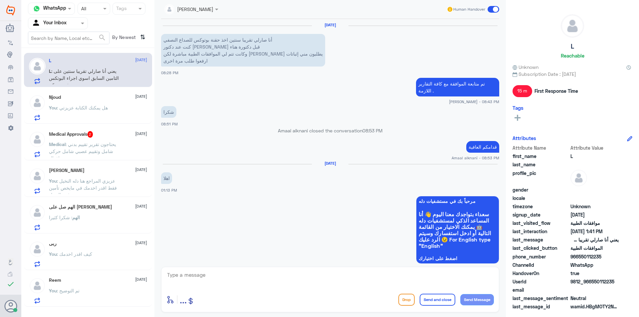
scroll to position [520, 0]
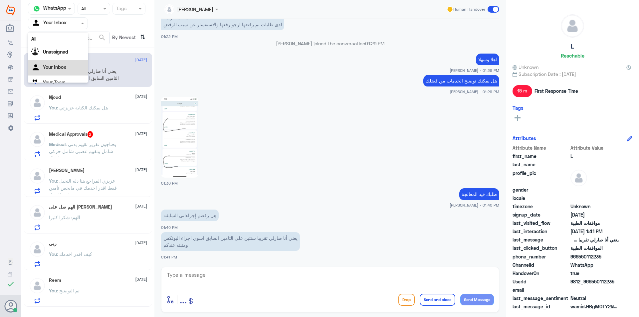
click at [68, 24] on input "text" at bounding box center [50, 23] width 37 height 8
click at [62, 71] on div "Your Team" at bounding box center [58, 74] width 60 height 15
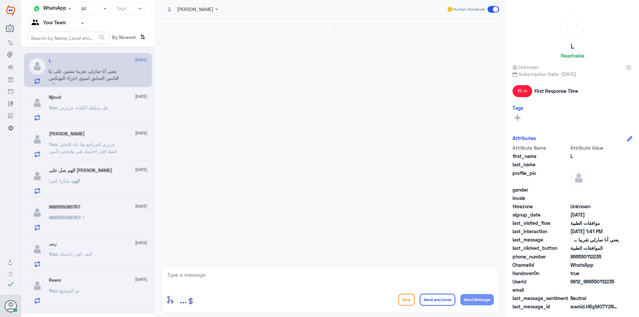
scroll to position [520, 0]
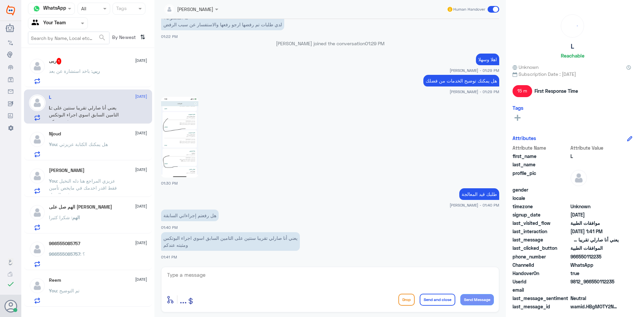
click at [95, 65] on div "ربى 1 [DATE] ربى : باخد استشارة عن بعد" at bounding box center [98, 71] width 98 height 26
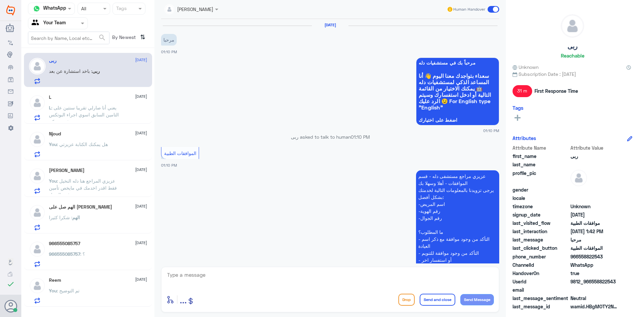
scroll to position [159, 0]
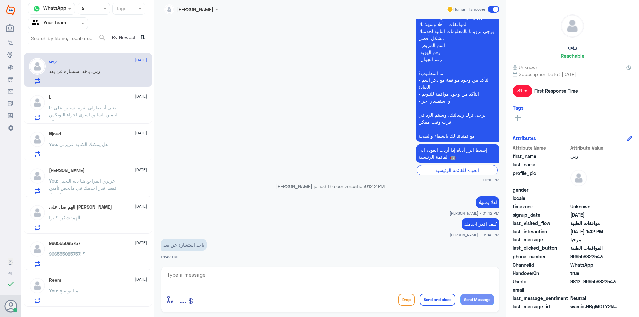
click at [121, 109] on p "L : يعني أنا صارلي تقريبا سنتين على التامين السابق اسوي اجراء البوتكس ومثبته عن…" at bounding box center [86, 112] width 75 height 17
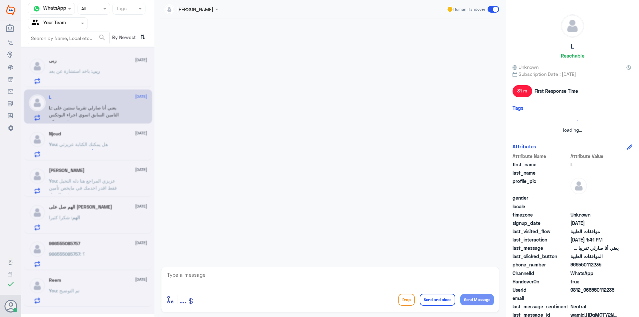
scroll to position [520, 0]
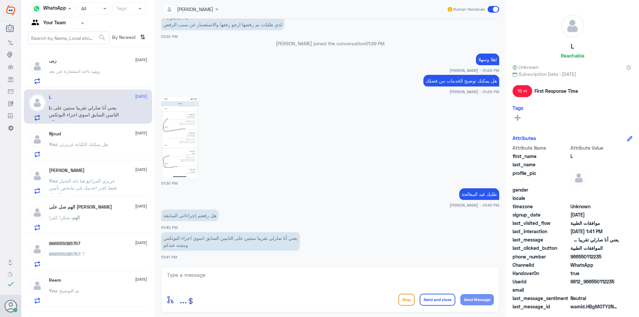
click at [168, 142] on img at bounding box center [179, 137] width 37 height 81
click at [83, 70] on span "ربى" at bounding box center [81, 71] width 8 height 6
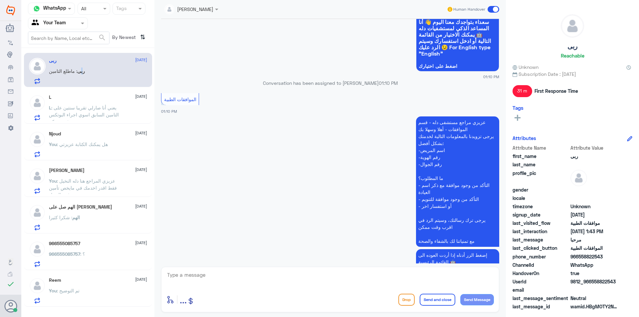
scroll to position [49, 0]
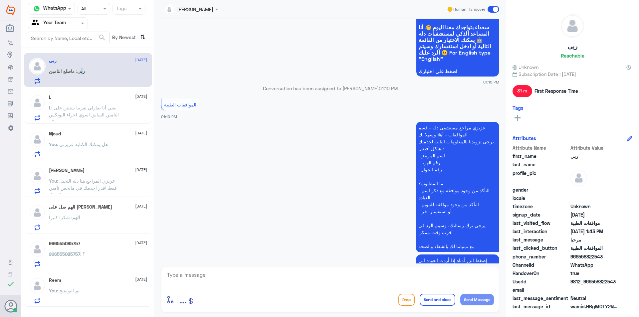
click at [189, 280] on textarea at bounding box center [329, 278] width 327 height 16
click at [174, 278] on textarea at bounding box center [329, 278] width 327 height 16
type textarea "هنا فقط موافقات طبية عزيزي"
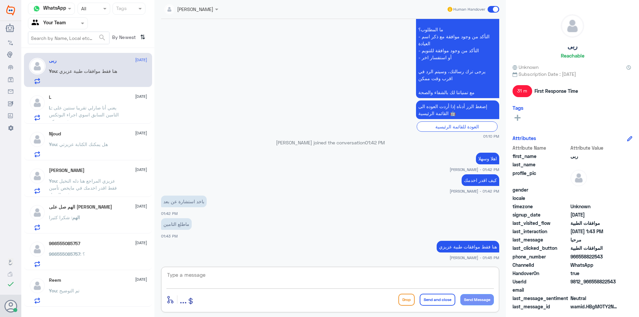
scroll to position [203, 0]
click at [255, 281] on textarea at bounding box center [329, 278] width 327 height 16
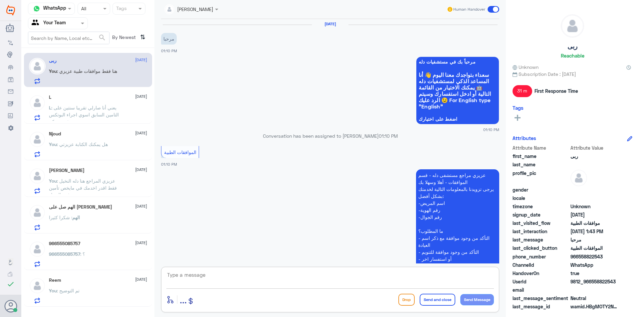
scroll to position [0, 0]
click at [299, 286] on textarea at bounding box center [329, 278] width 327 height 16
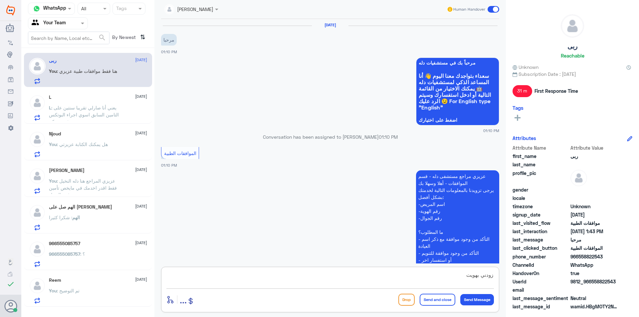
type textarea "زودني بهويتك"
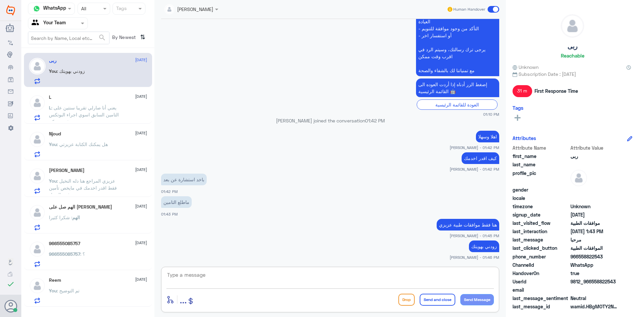
click at [93, 291] on div "You : تم التوضيح" at bounding box center [98, 296] width 98 height 15
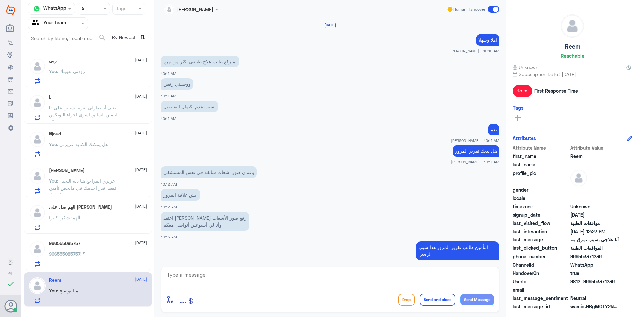
scroll to position [270, 0]
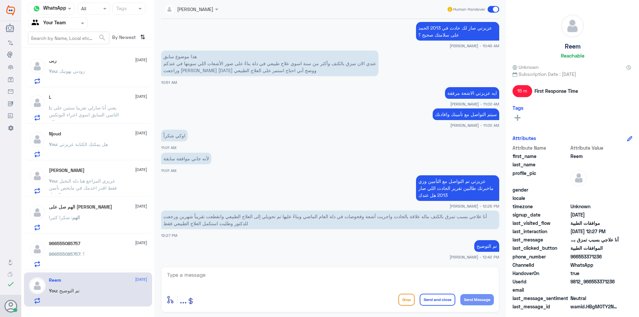
click at [115, 260] on div "966555085757 : ؟" at bounding box center [98, 259] width 98 height 15
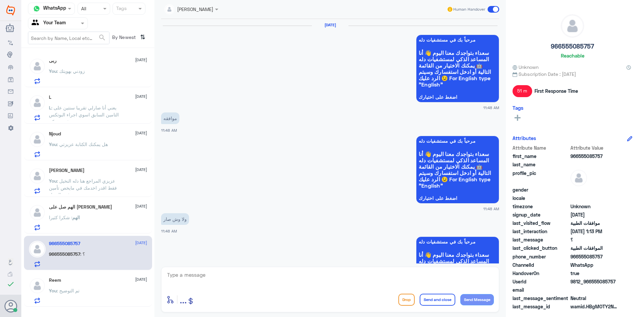
scroll to position [780, 0]
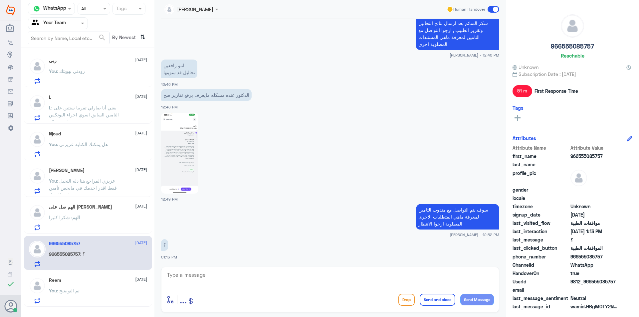
click at [113, 209] on div "الهم صل على [PERSON_NAME] [DATE]" at bounding box center [98, 207] width 98 height 6
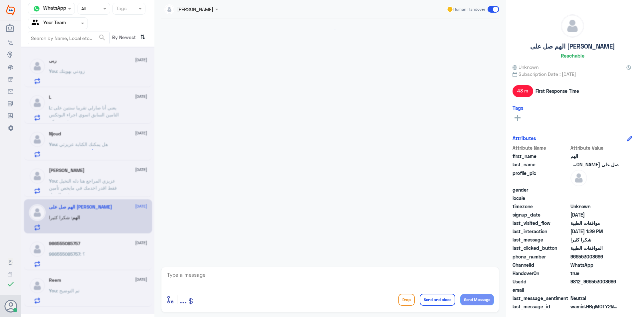
scroll to position [476, 0]
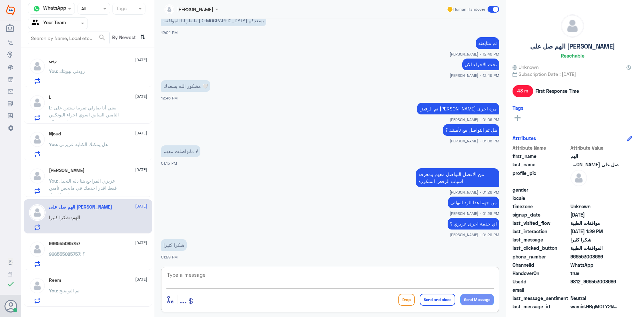
click at [215, 280] on textarea at bounding box center [329, 278] width 327 height 16
type textarea "قدامك الف عافية"
click at [434, 302] on button "Send and close" at bounding box center [437, 300] width 36 height 12
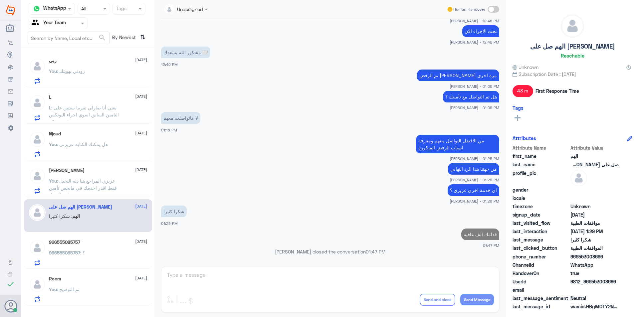
click at [82, 189] on span ": عزيزي المراجع هنا دله النخيل فقط اقدر اخدمك في مايخص تأمين فرع النخيل" at bounding box center [83, 188] width 68 height 20
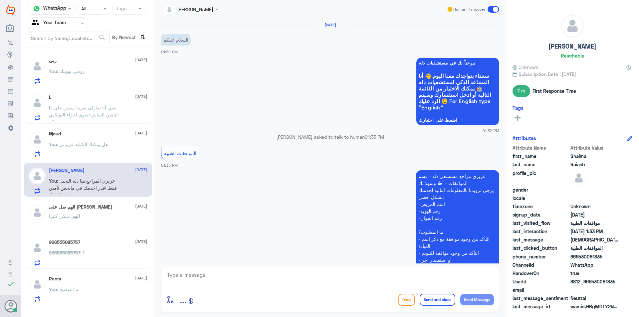
scroll to position [166, 0]
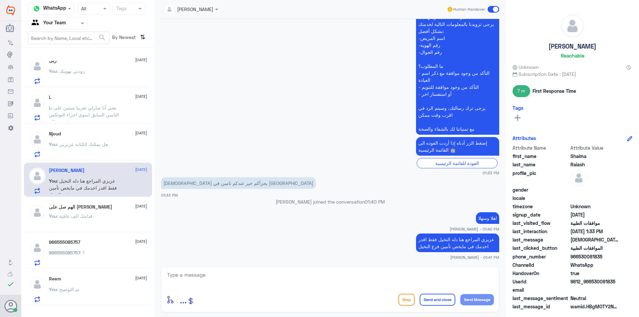
click at [68, 207] on h5 "الهم صل على [PERSON_NAME]" at bounding box center [80, 207] width 63 height 6
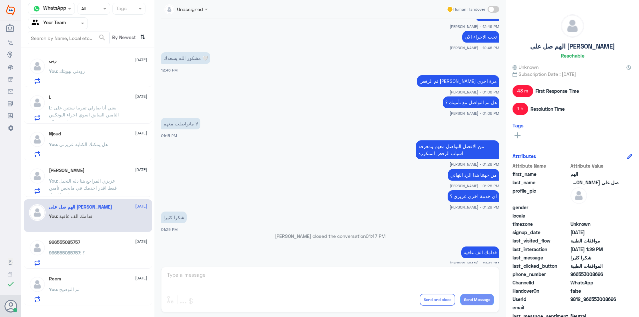
scroll to position [433, 0]
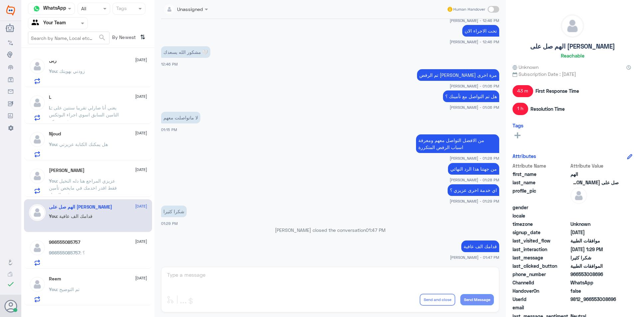
click at [105, 175] on div "[PERSON_NAME] [DATE] You : عزيزي المراجع هنا دله النخيل فقط اقدر اخدمك في مايخص…" at bounding box center [98, 181] width 98 height 26
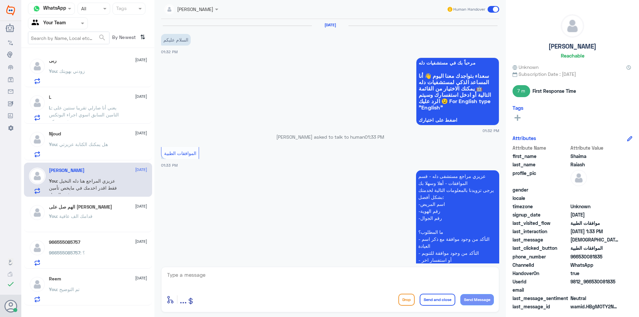
scroll to position [166, 0]
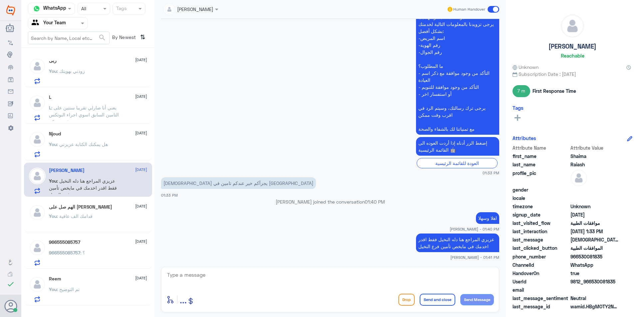
click at [495, 9] on span at bounding box center [493, 9] width 12 height 7
click at [0, 0] on input "checkbox" at bounding box center [0, 0] width 0 height 0
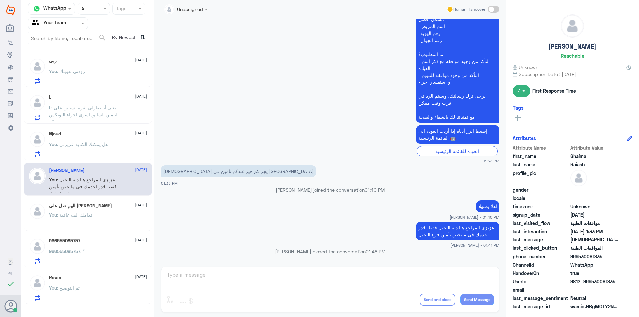
click at [117, 141] on div "Njoud [DATE] You : هل يمكنك الكتابة عزيزتي" at bounding box center [98, 144] width 98 height 26
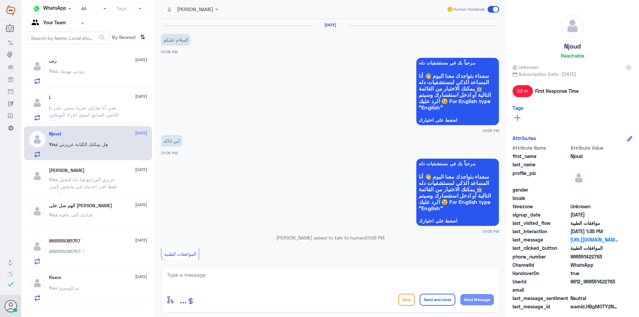
scroll to position [506, 0]
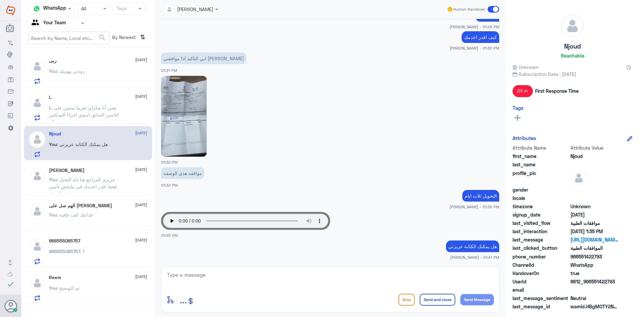
click at [368, 272] on textarea at bounding box center [329, 278] width 327 height 16
click at [121, 116] on p "L : يعني أنا صارلي تقريبا سنتين على التامين السابق اسوي اجراء البوتكس ومثبته عن…" at bounding box center [86, 112] width 75 height 17
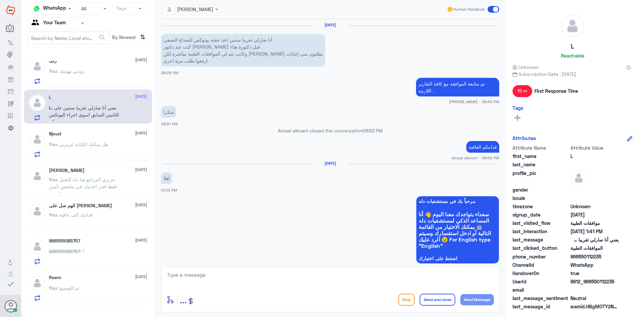
scroll to position [520, 0]
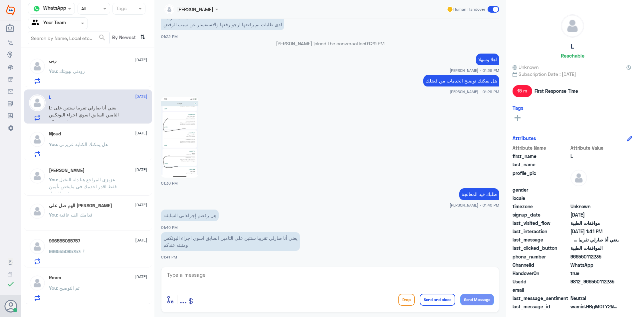
click at [104, 77] on div "You : زودني بهويتك" at bounding box center [98, 76] width 98 height 15
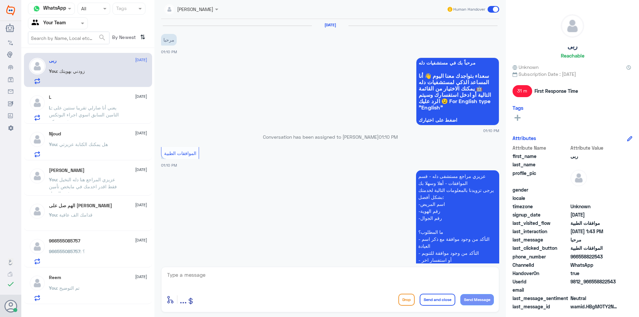
scroll to position [224, 0]
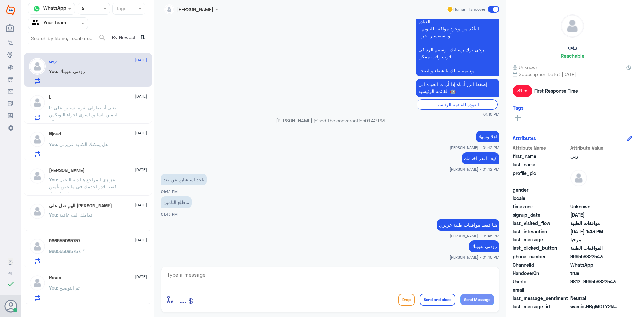
click at [104, 279] on div "Reem [DATE]" at bounding box center [98, 278] width 98 height 6
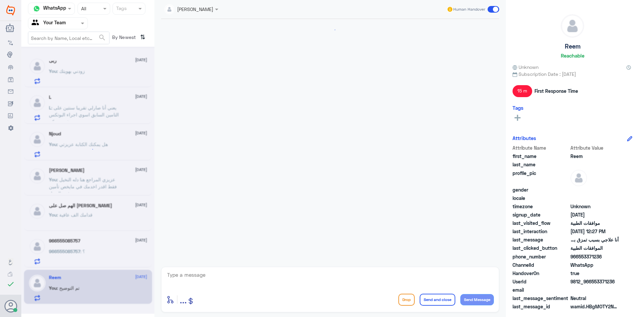
scroll to position [270, 0]
click at [119, 242] on div "966555085757 [DATE]" at bounding box center [98, 241] width 98 height 6
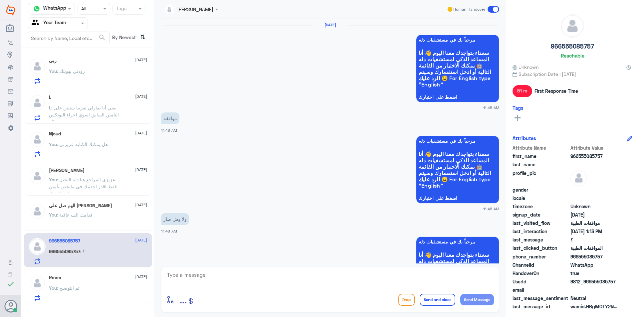
scroll to position [780, 0]
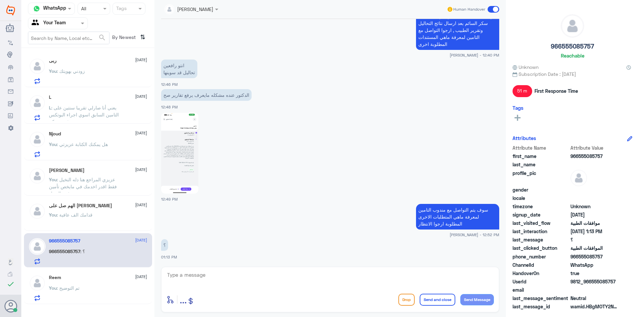
click at [83, 216] on span ": قدامك الف عافية" at bounding box center [75, 215] width 36 height 6
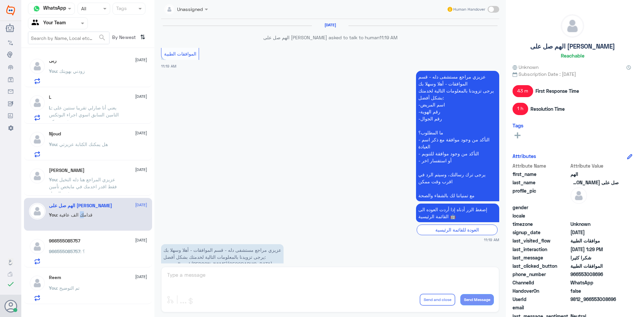
scroll to position [433, 0]
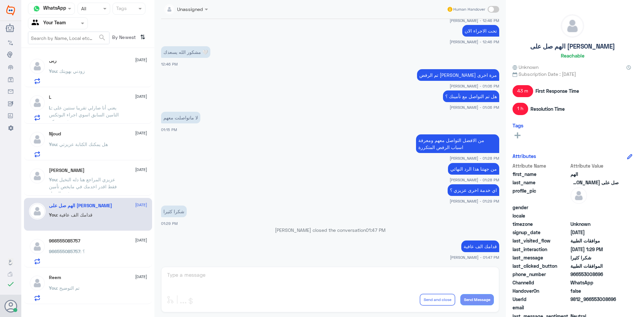
click at [95, 167] on div "[PERSON_NAME] [DATE] You : عزيزي المراجع هنا دله النخيل فقط اقدر اخدمك في مايخص…" at bounding box center [88, 179] width 128 height 33
click at [91, 248] on div "966555085757 [DATE] 966555085757 : ؟" at bounding box center [98, 251] width 98 height 26
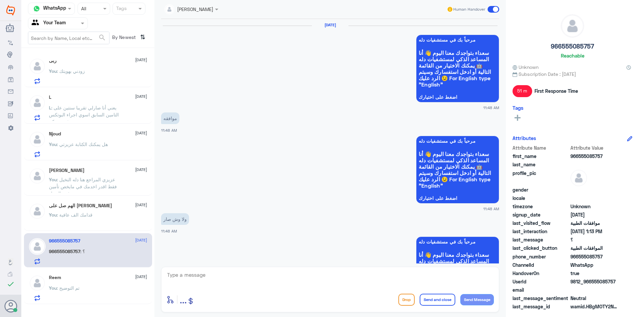
scroll to position [780, 0]
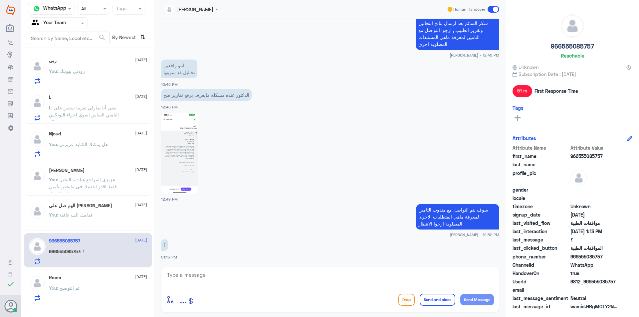
click at [77, 182] on span ": عزيزي المراجع هنا دله النخيل فقط اقدر اخدمك في مايخص تأمين فرع النخيل" at bounding box center [83, 187] width 68 height 20
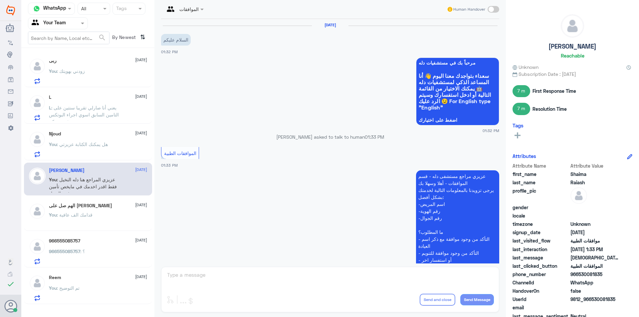
scroll to position [178, 0]
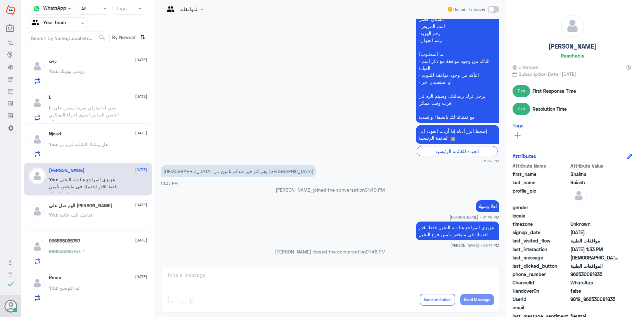
click at [108, 79] on div "You : زودني بهويتك" at bounding box center [98, 76] width 98 height 15
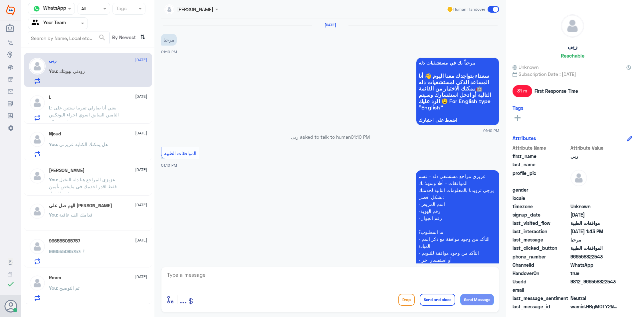
scroll to position [224, 0]
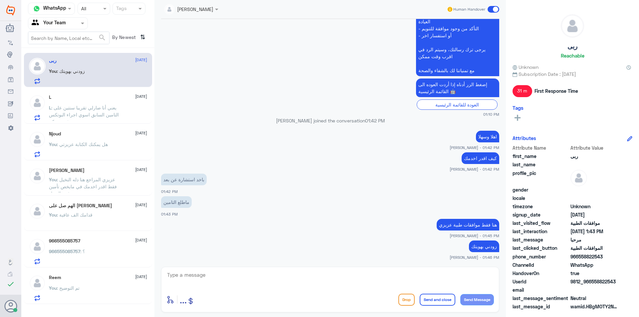
click at [82, 118] on p "L : يعني أنا صارلي تقريبا سنتين على التامين السابق اسوي اجراء البوتكس ومثبته عن…" at bounding box center [86, 112] width 75 height 17
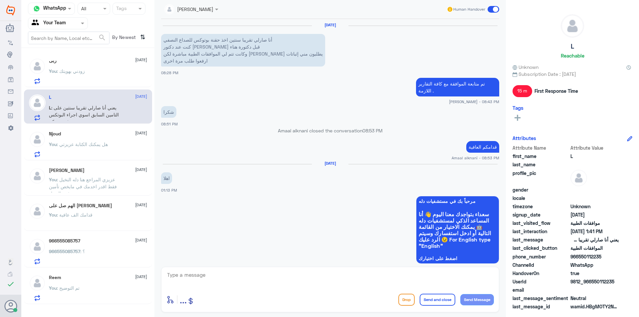
scroll to position [520, 0]
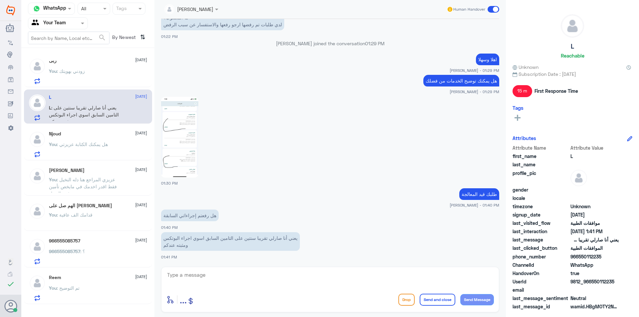
click at [98, 135] on div "Njoud [DATE]" at bounding box center [98, 134] width 98 height 6
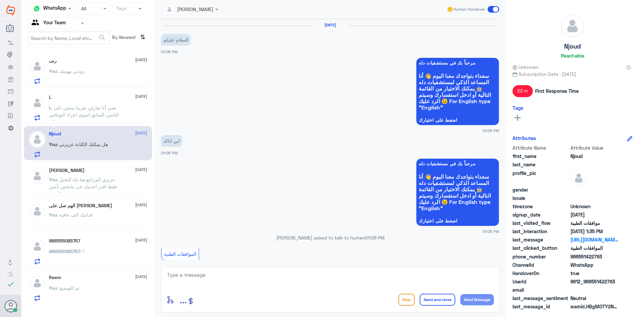
scroll to position [506, 0]
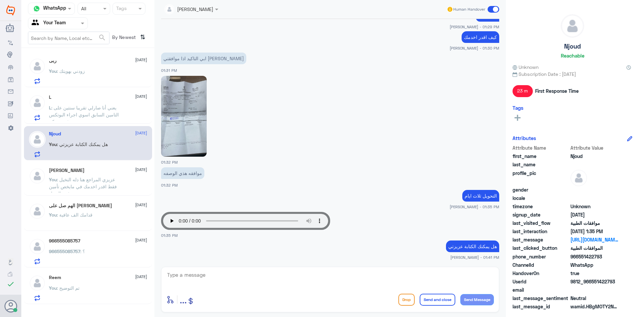
click at [106, 98] on div "L [DATE]" at bounding box center [98, 97] width 98 height 6
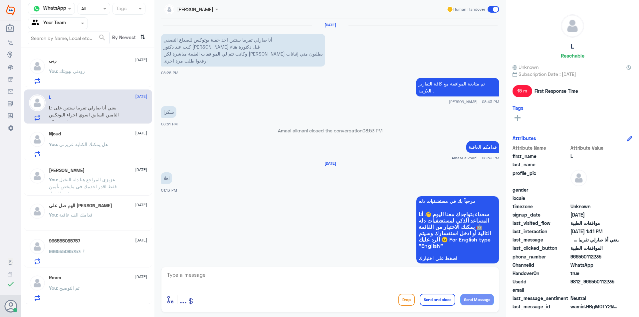
scroll to position [520, 0]
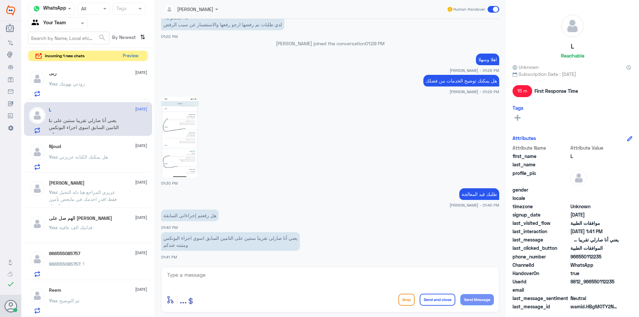
click at [132, 57] on button "Preview" at bounding box center [130, 56] width 21 height 10
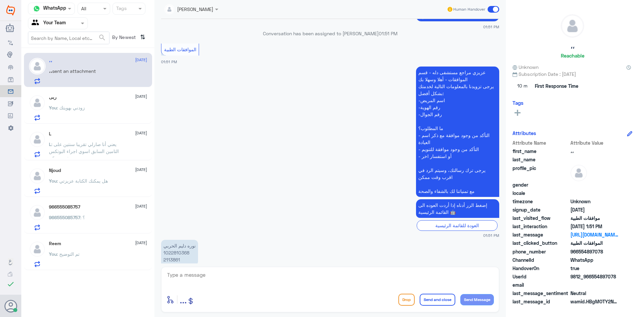
scroll to position [669, 0]
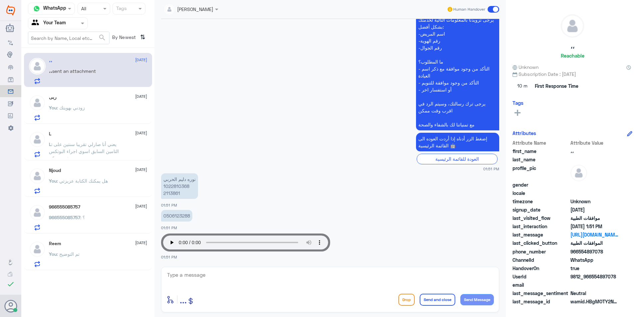
click at [257, 281] on textarea at bounding box center [329, 278] width 327 height 16
type textarea "عزيزتي المراجعة"
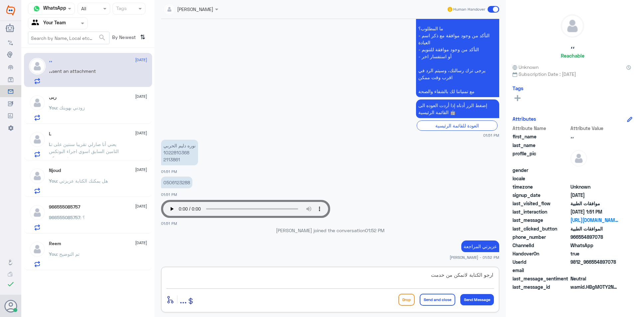
type textarea "ارجو الكتابة لاتمكن من خدمتك"
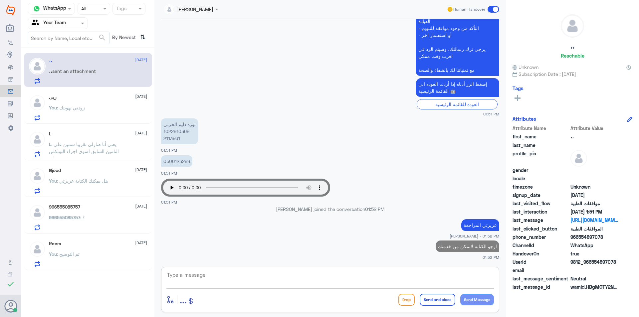
click at [111, 190] on div "You : هل يمكنك الكتابة عزيزتي" at bounding box center [98, 186] width 98 height 15
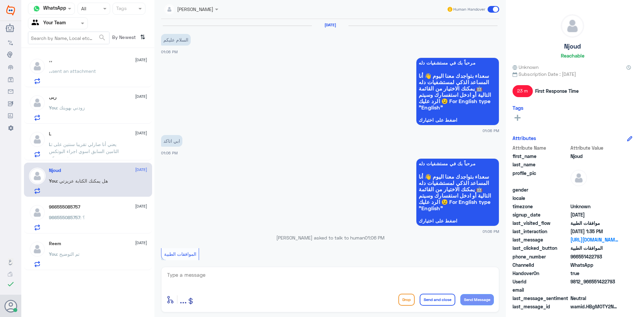
scroll to position [506, 0]
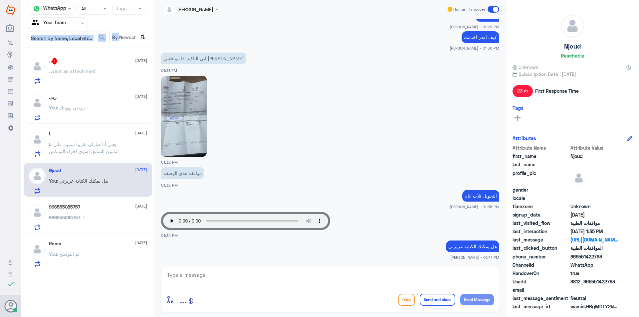
click at [119, 29] on nav "Channel WhatsApp Status × All Tags Agent Filter Your Team search By Newest ⇅" at bounding box center [87, 25] width 133 height 45
click at [122, 64] on div "،، 1 [DATE]" at bounding box center [98, 61] width 98 height 7
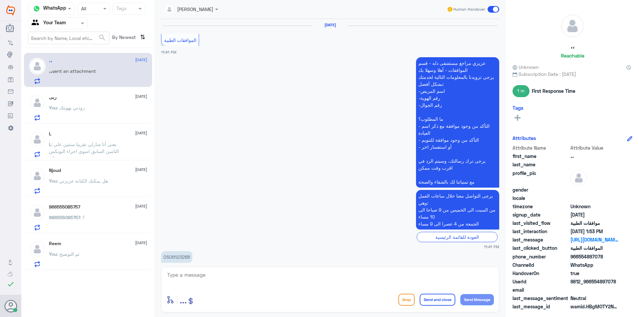
scroll to position [626, 0]
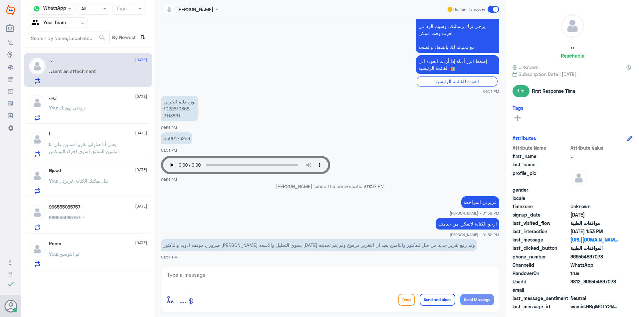
click at [235, 288] on div at bounding box center [329, 279] width 327 height 18
click at [233, 278] on textarea at bounding box center [329, 278] width 327 height 16
type textarea "تمام"
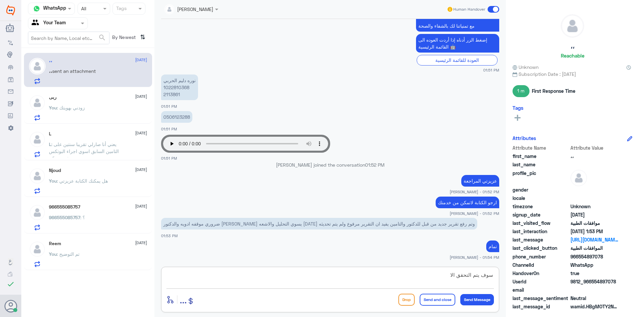
type textarea "سوف يتم التحقق الان"
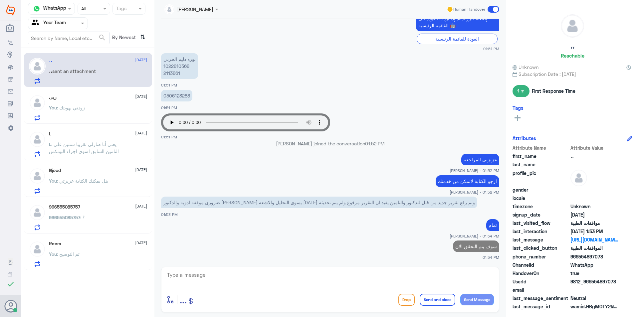
click at [173, 72] on p "[PERSON_NAME] 1022810368 2113861" at bounding box center [179, 66] width 37 height 26
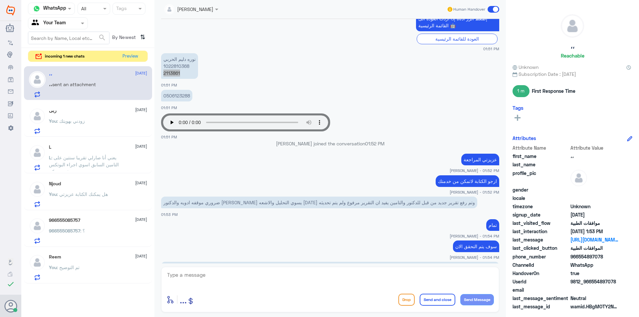
scroll to position [706, 0]
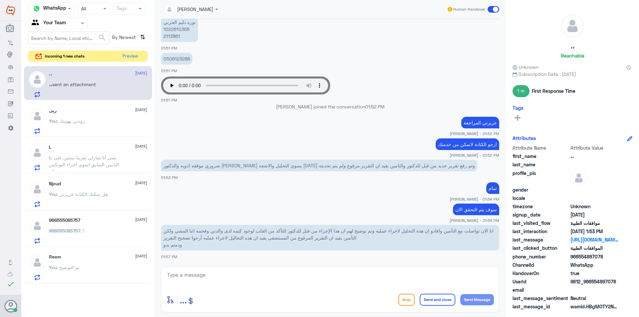
click at [278, 276] on textarea at bounding box center [329, 278] width 327 height 16
type textarea "U"
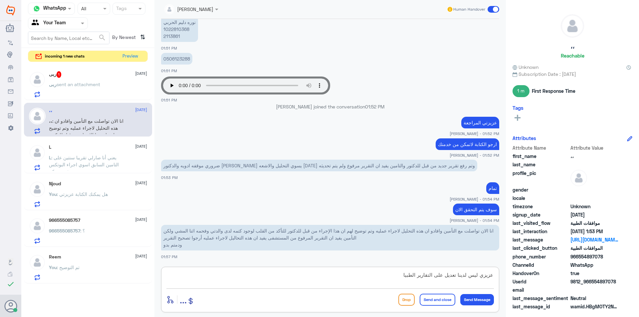
type textarea "عزيزي ليس لدينا تعديل على التقارير الطبيات"
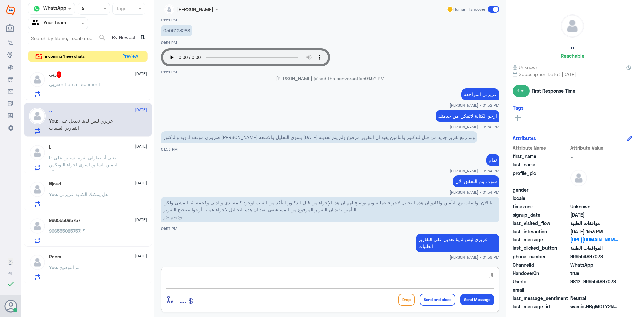
type textarea "ا"
type textarea "فقط الطبيب"
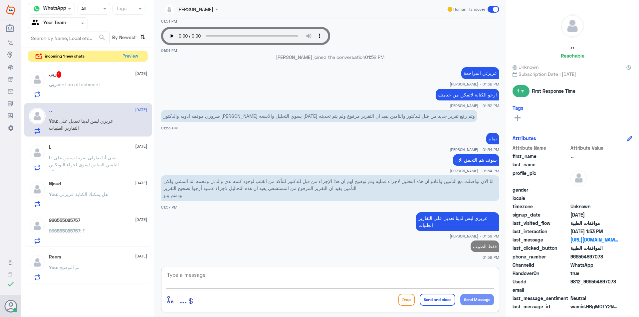
click at [107, 82] on div "ربى sent an attachment" at bounding box center [98, 89] width 98 height 15
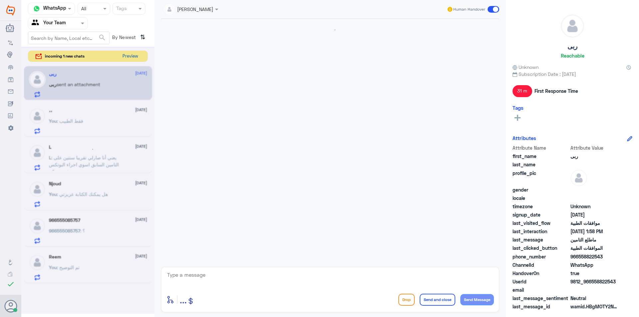
scroll to position [247, 0]
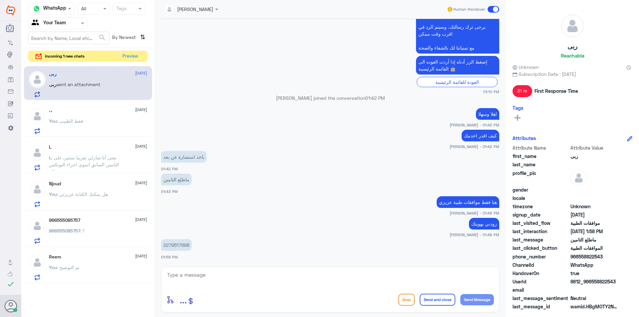
click at [172, 245] on p "2279517698" at bounding box center [176, 245] width 31 height 12
click at [223, 278] on textarea at bounding box center [329, 278] width 327 height 16
type textarea "عزيزي"
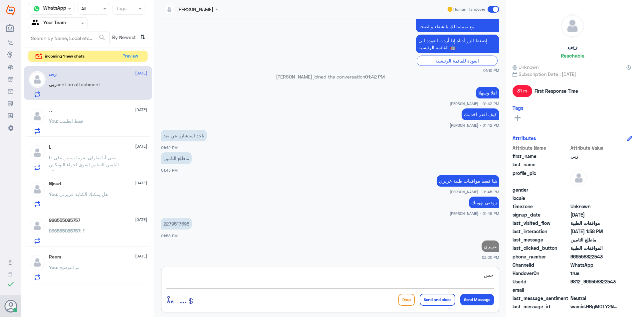
type textarea "ح"
type textarea "تم التحقق في الضمان الصحي ليس لديك تأمين"
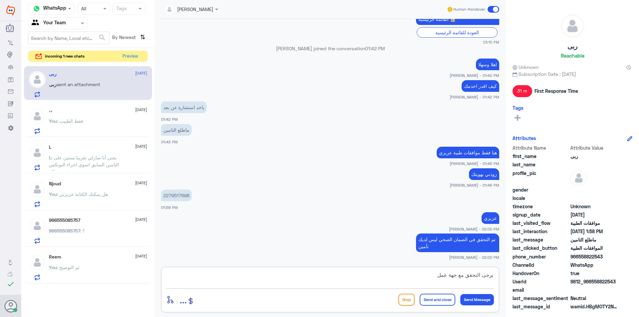
type textarea "يرجى التحقق مع جهة عملك"
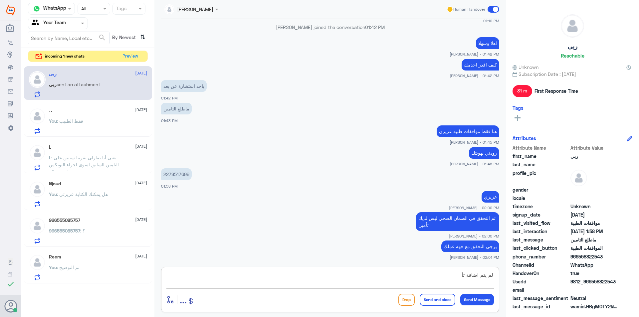
scroll to position [341, 0]
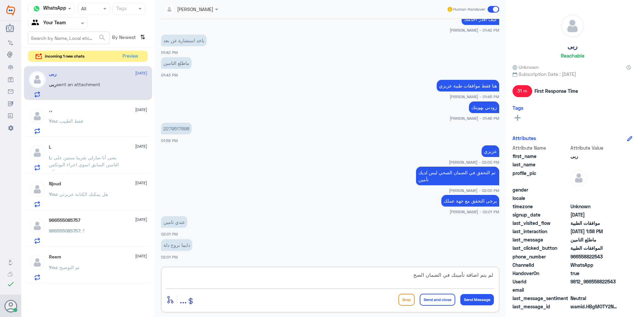
type textarea "لم يتم اضافة تأمينك في الضمان الصحي"
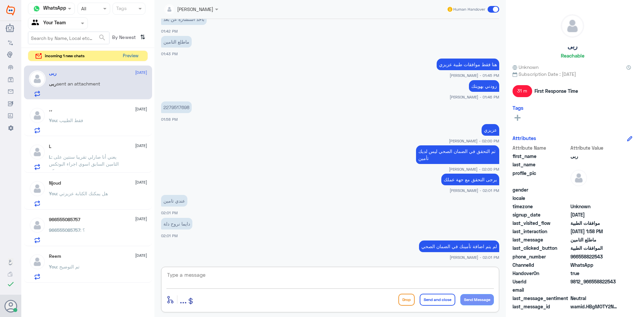
click at [135, 53] on button "Preview" at bounding box center [130, 56] width 21 height 10
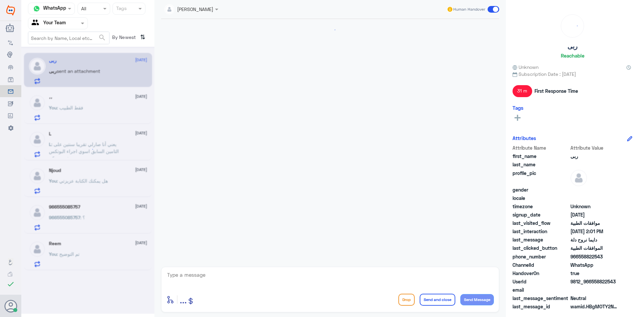
scroll to position [385, 0]
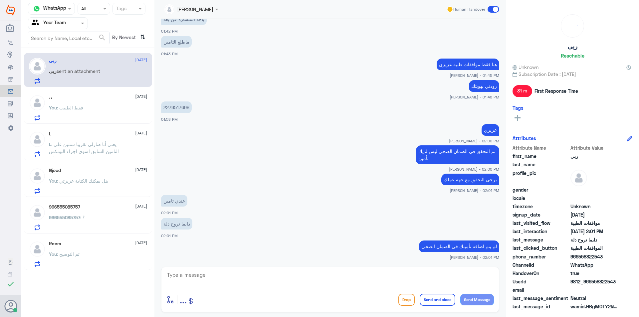
click at [236, 281] on textarea at bounding box center [329, 278] width 327 height 16
type textarea "للاسف لم يظهر اي بيانات لك"
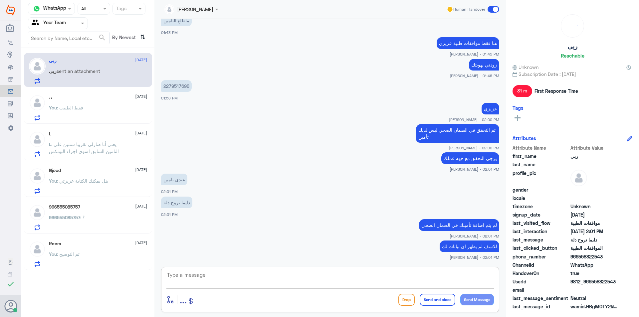
click at [312, 283] on textarea at bounding box center [329, 278] width 327 height 16
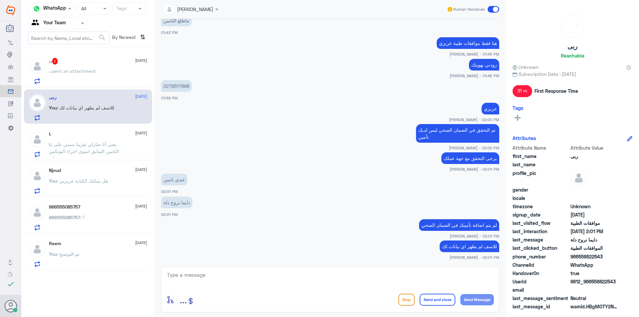
click at [74, 69] on span "sent an attachment" at bounding box center [74, 71] width 44 height 6
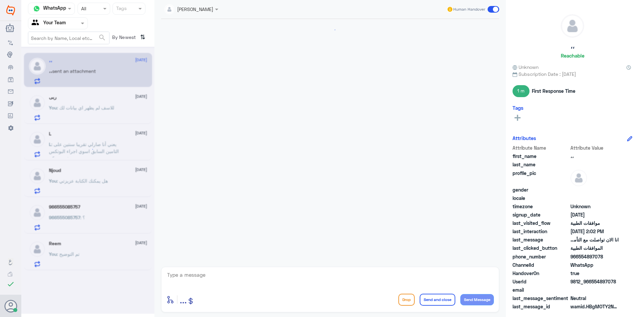
scroll to position [428, 0]
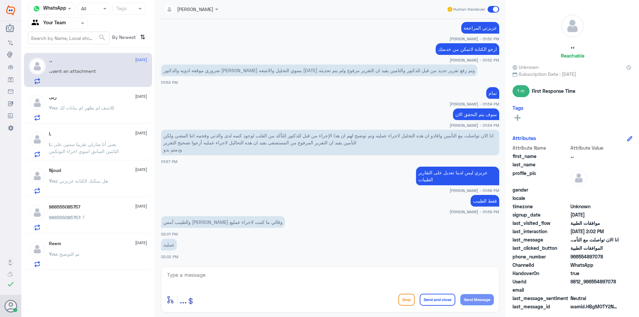
click at [210, 268] on div "enter flow name ... Drop Send and close Send Message" at bounding box center [330, 290] width 338 height 46
click at [214, 277] on textarea at bounding box center [329, 278] width 327 height 16
type textarea "س"
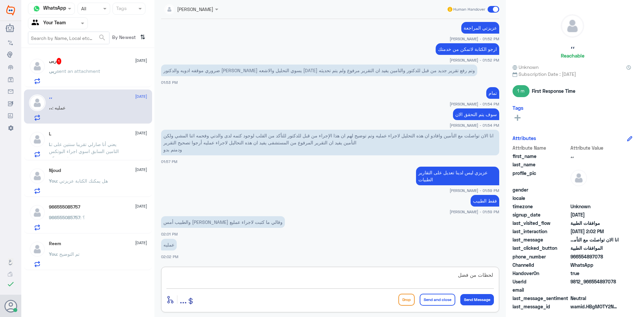
type textarea "لحظات من فضلك"
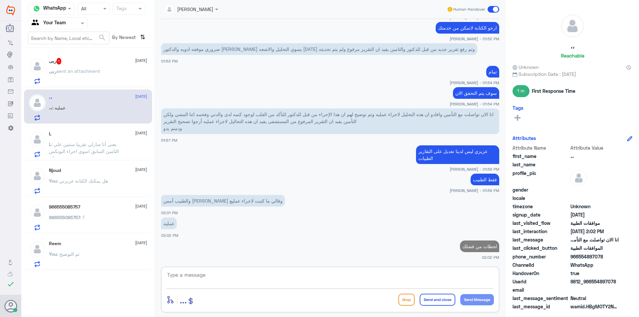
click at [75, 75] on p "ربى sent an attachment" at bounding box center [74, 76] width 51 height 17
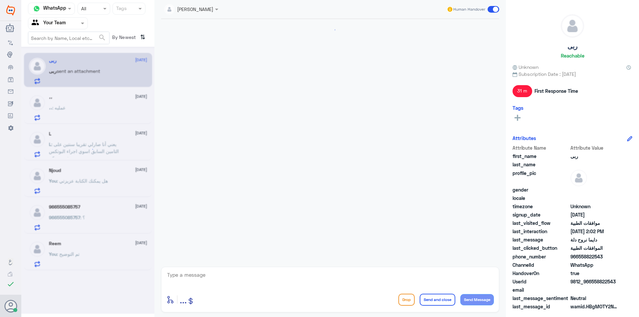
scroll to position [330, 0]
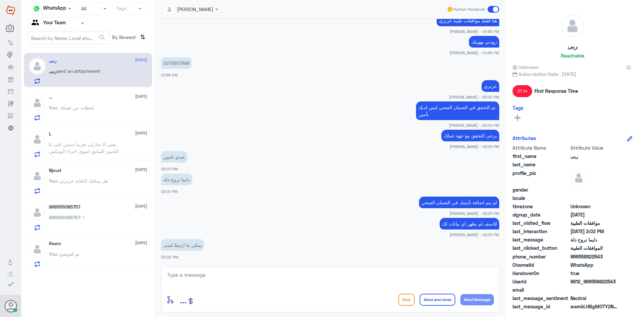
click at [184, 272] on textarea at bounding box center [329, 278] width 327 height 16
type textarea "نعم"
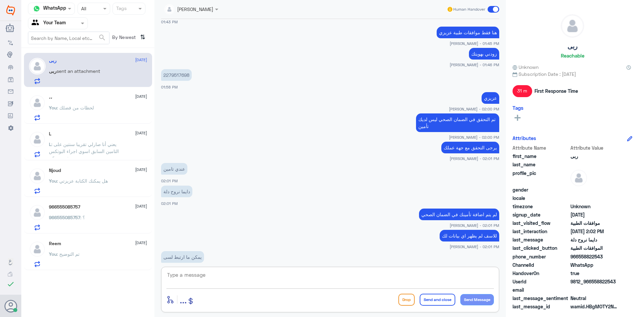
click at [181, 76] on p "2279517698" at bounding box center [176, 75] width 31 height 12
click at [181, 76] on div "[DATE] Conversation has been assigned to [PERSON_NAME] 01:10 PM الموافقات الطبي…" at bounding box center [330, 141] width 345 height 244
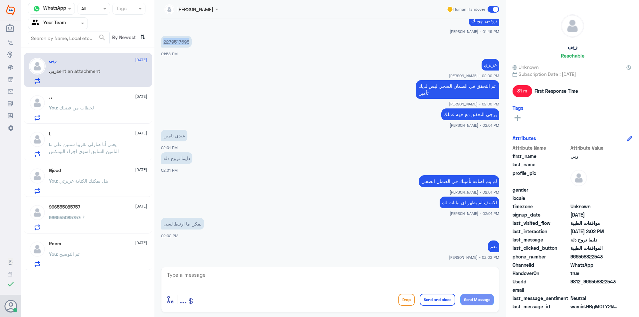
click at [280, 285] on textarea at bounding box center [329, 278] width 327 height 16
type textarea "و[PERSON_NAME]"
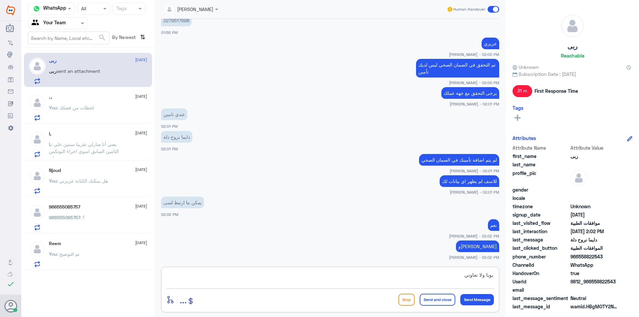
type textarea "بوبا ولا تعاونية"
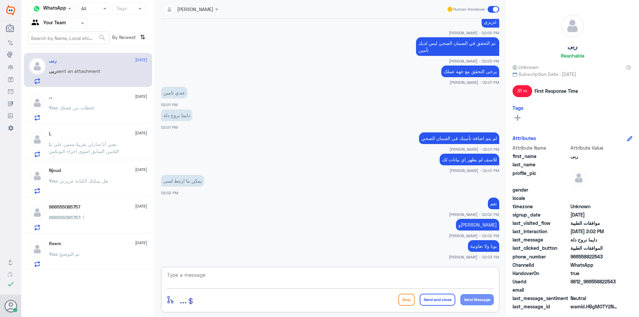
scroll to position [416, 0]
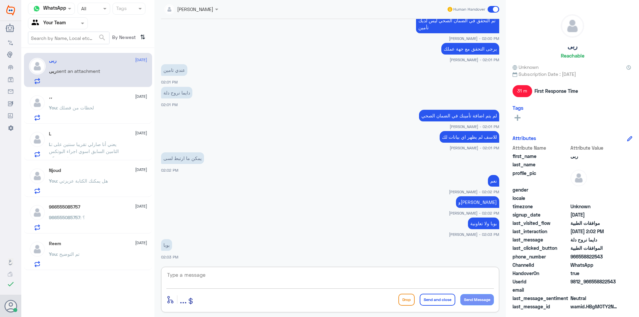
click at [81, 109] on span ": لحظات من فضلك" at bounding box center [75, 108] width 37 height 6
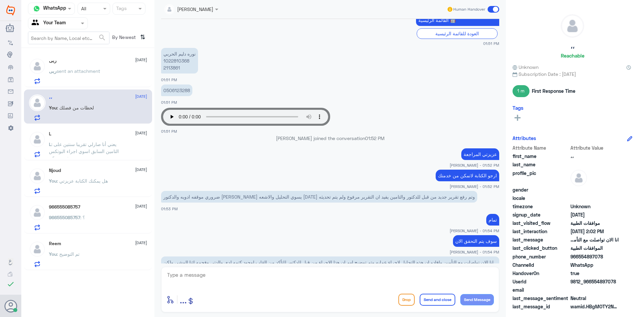
scroll to position [254, 0]
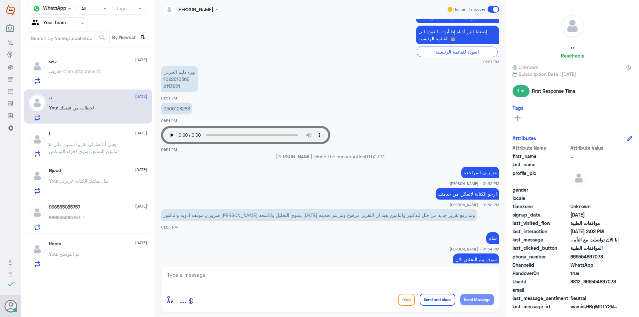
click at [169, 88] on p "[PERSON_NAME] 1022810368 2113861" at bounding box center [179, 79] width 37 height 26
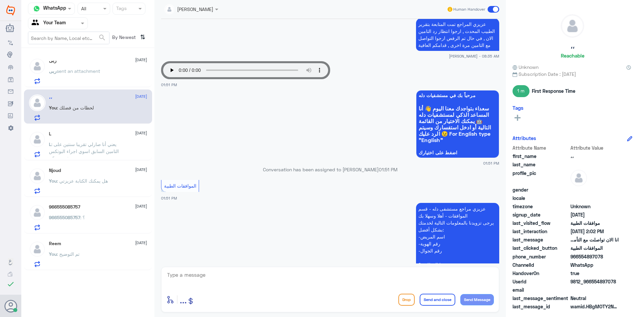
scroll to position [534, 0]
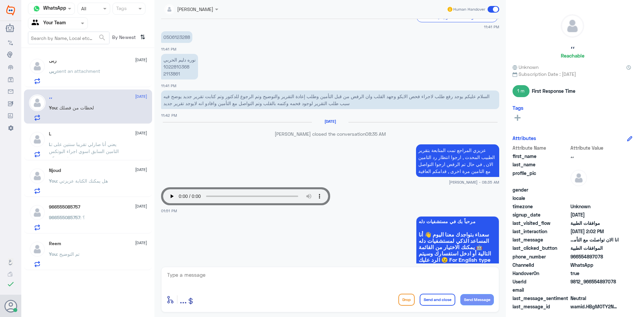
click at [315, 279] on textarea at bounding box center [329, 278] width 327 height 16
type textarea "j"
type textarea "تم التوضيح لهم"
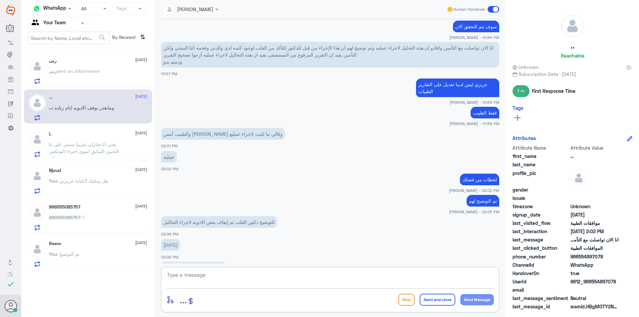
scroll to position [1226, 0]
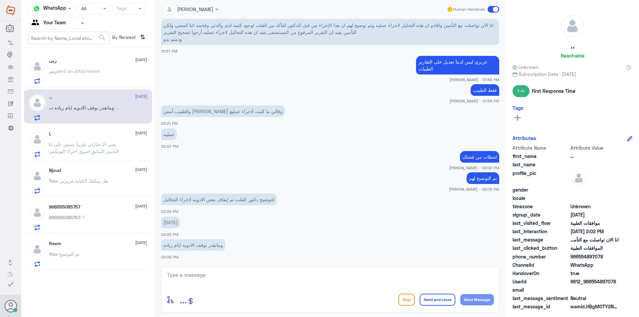
click at [275, 261] on div "[DATE] 0506123288 02:53 PM لم يتم رفع طلب للدكتور طلب شرائح سكر 02:54 PM وان ال…" at bounding box center [330, 141] width 345 height 244
click at [229, 272] on textarea at bounding box center [329, 278] width 327 height 16
type textarea "تمام سيتم تحويل الحالة للجنة الطبية"
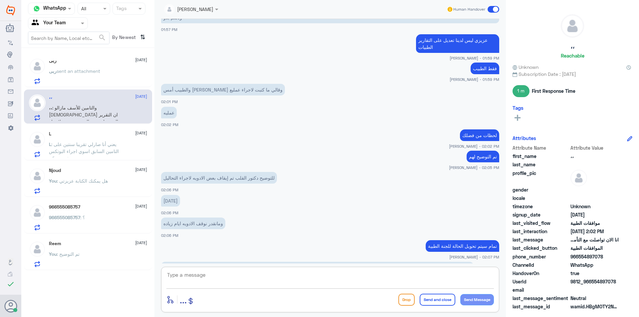
scroll to position [1270, 0]
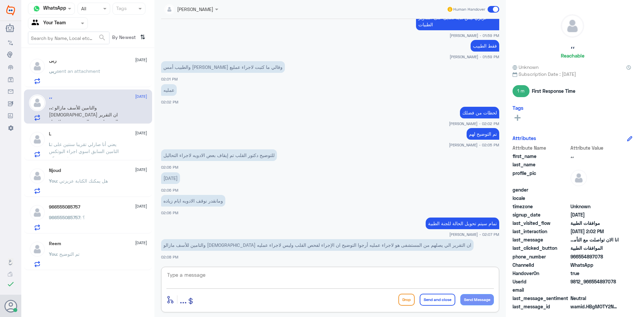
click at [213, 271] on textarea at bounding box center [329, 278] width 327 height 16
type textarea "تم توضيح كل هذا عزيزي كل كلامك مكتوب لهم"
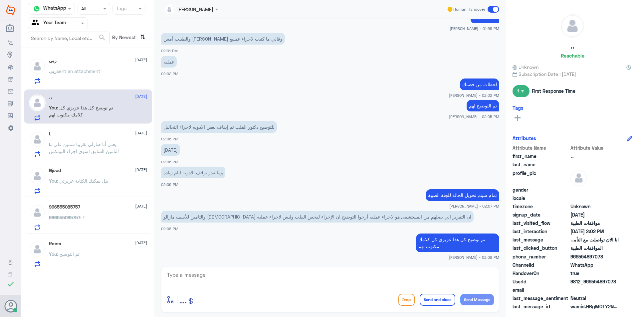
click at [85, 63] on div "ربى [DATE]" at bounding box center [98, 61] width 98 height 6
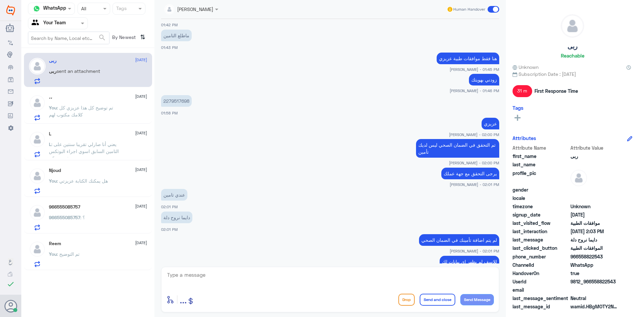
scroll to position [9, 0]
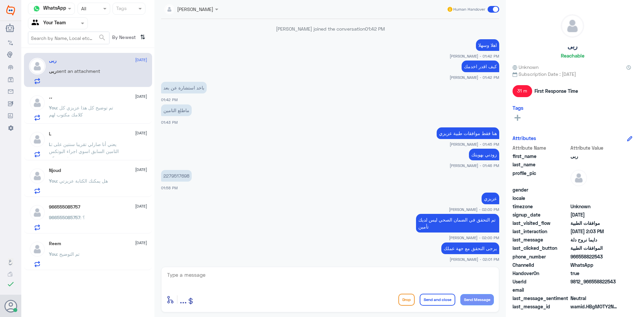
click at [180, 172] on p "2279517698" at bounding box center [176, 176] width 31 height 12
drag, startPoint x: 175, startPoint y: 186, endPoint x: 174, endPoint y: 190, distance: 3.5
click at [175, 189] on div "2279517698 01:58 PM" at bounding box center [330, 179] width 338 height 23
click at [172, 179] on p "2279517698" at bounding box center [176, 176] width 31 height 12
click at [173, 177] on p "2279517698" at bounding box center [176, 176] width 31 height 12
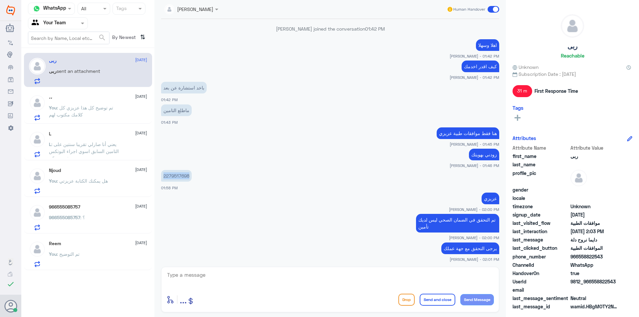
click at [173, 177] on p "2279517698" at bounding box center [176, 176] width 31 height 12
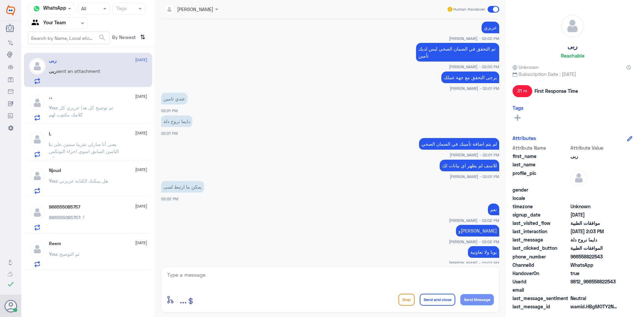
scroll to position [208, 0]
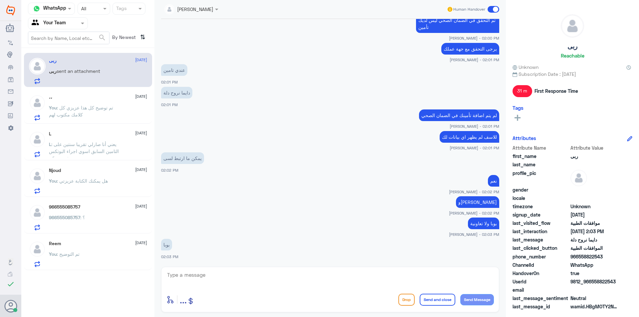
click at [95, 115] on p "You : تم توضيح كل هذا عزيزي كل كلامك مكتوب لهم" at bounding box center [86, 112] width 75 height 17
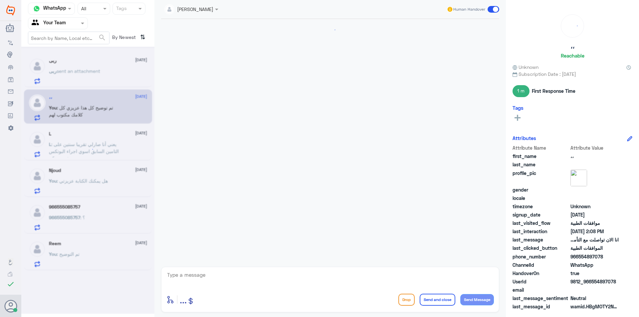
scroll to position [236, 0]
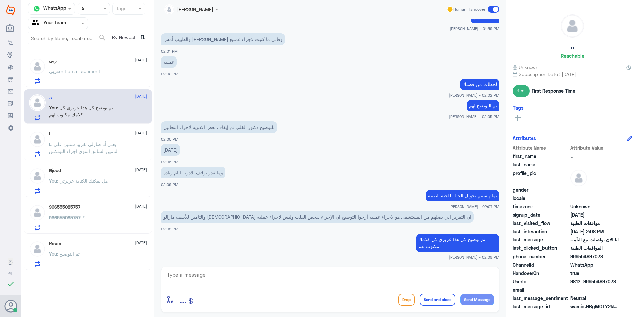
click at [94, 136] on div "L [DATE]" at bounding box center [98, 134] width 98 height 6
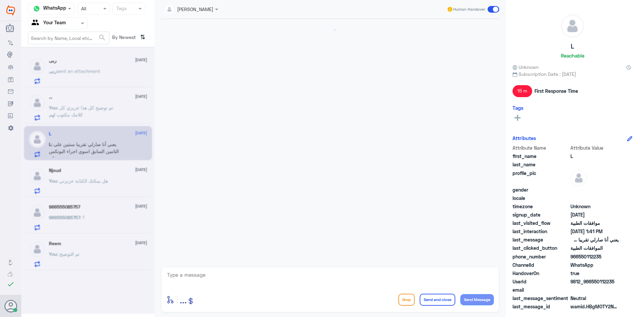
scroll to position [520, 0]
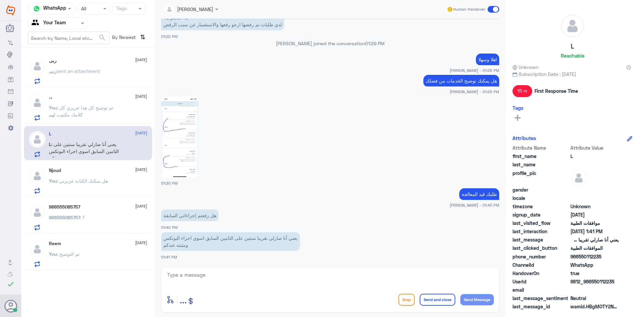
drag, startPoint x: 311, startPoint y: 303, endPoint x: 283, endPoint y: 286, distance: 33.1
click at [311, 303] on div "enter flow name ... Drop Send and close Send Message" at bounding box center [329, 299] width 327 height 15
click at [282, 285] on textarea at bounding box center [329, 278] width 327 height 16
type textarea "تم الرفض"
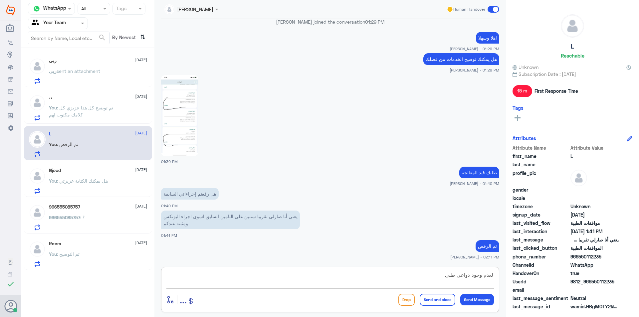
type textarea "لعدم وجود دواعي طبية"
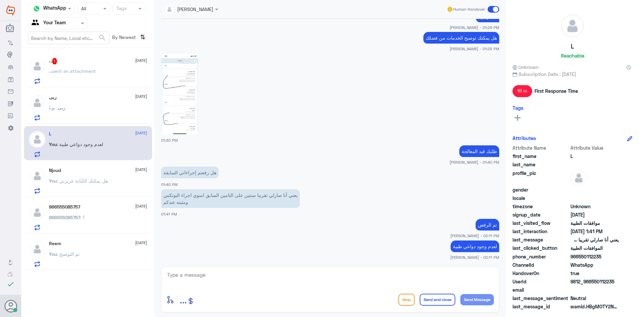
click at [50, 75] on p "،، sent an attachment" at bounding box center [72, 76] width 47 height 17
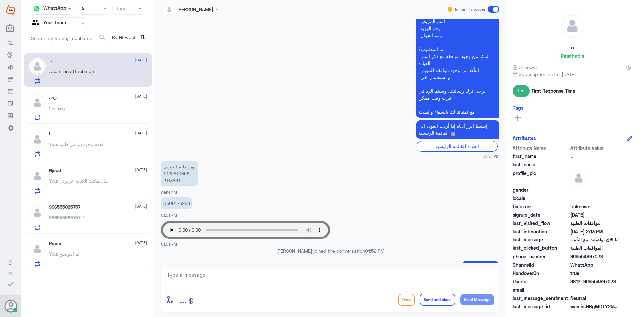
scroll to position [680, 0]
click at [172, 182] on p "[PERSON_NAME] 1022810368 2113861" at bounding box center [179, 175] width 37 height 26
click at [77, 106] on div "ربى : بوبا" at bounding box center [98, 113] width 98 height 15
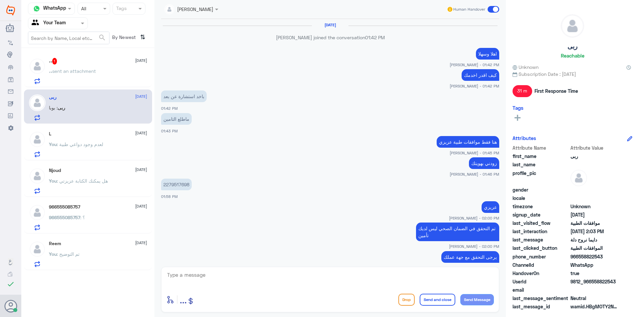
scroll to position [208, 0]
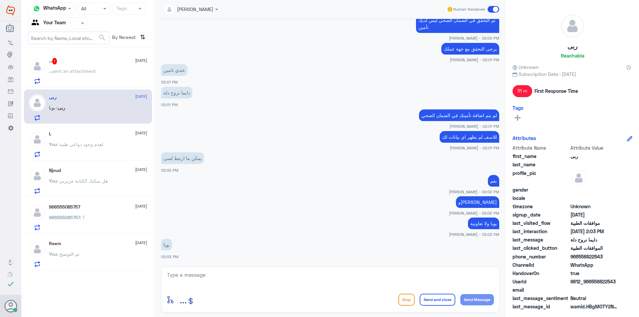
click at [69, 71] on span "sent an attachment" at bounding box center [74, 71] width 44 height 6
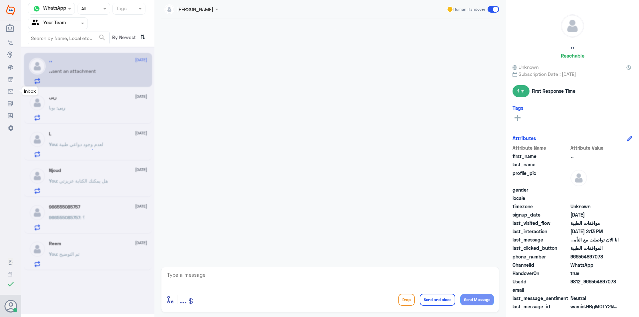
scroll to position [232, 0]
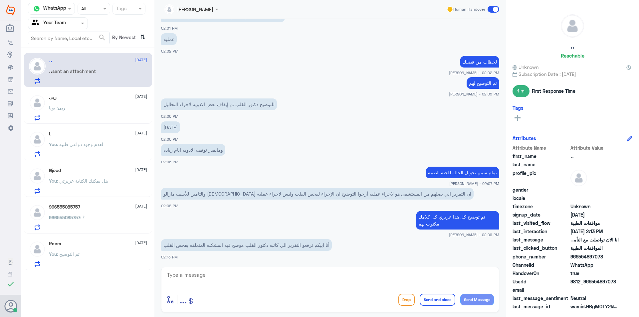
click at [103, 147] on span ": لعدم وجود دواعي طبية" at bounding box center [80, 144] width 46 height 6
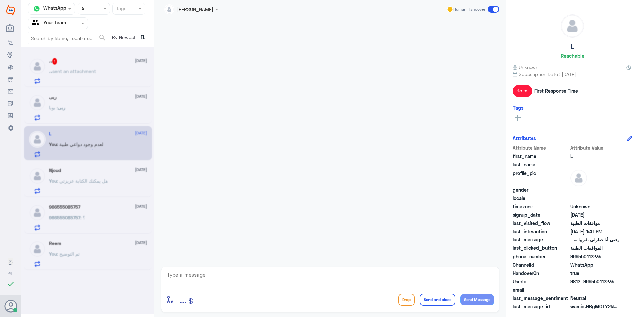
scroll to position [491, 0]
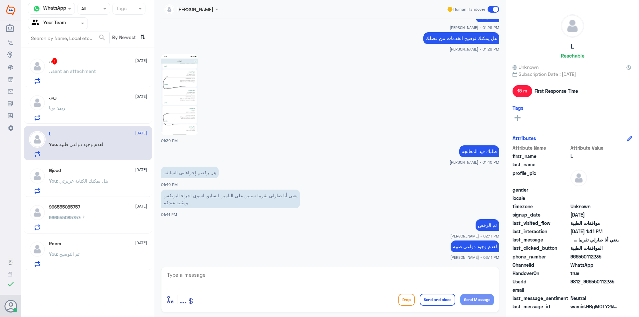
click at [99, 116] on div "ربى : بوبا" at bounding box center [98, 113] width 98 height 15
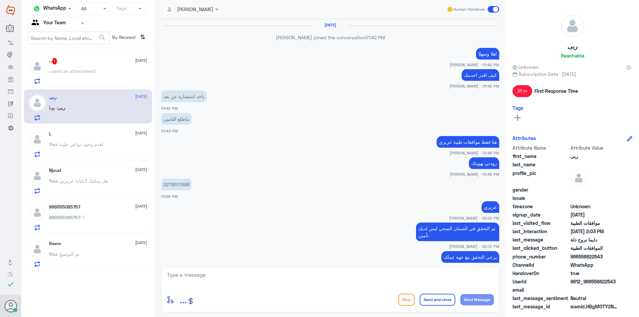
scroll to position [208, 0]
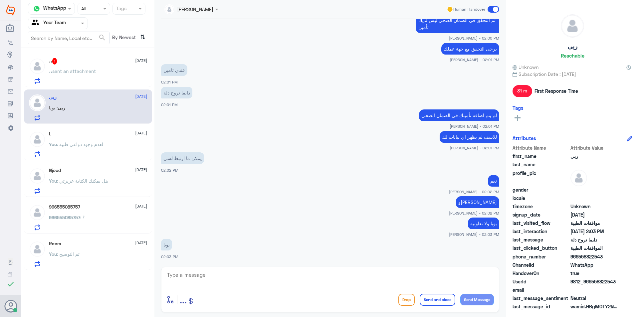
click at [218, 274] on textarea at bounding box center [329, 278] width 327 height 16
type textarea "ع"
click at [71, 71] on span "sent an attachment" at bounding box center [74, 71] width 44 height 6
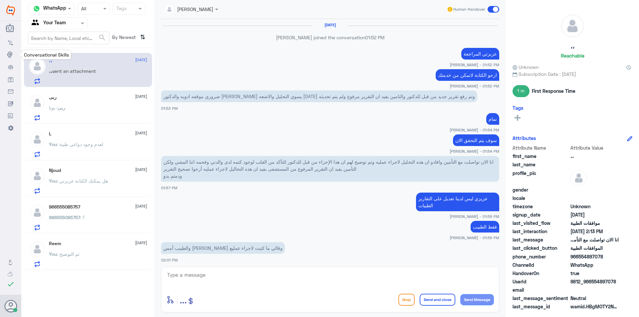
scroll to position [232, 0]
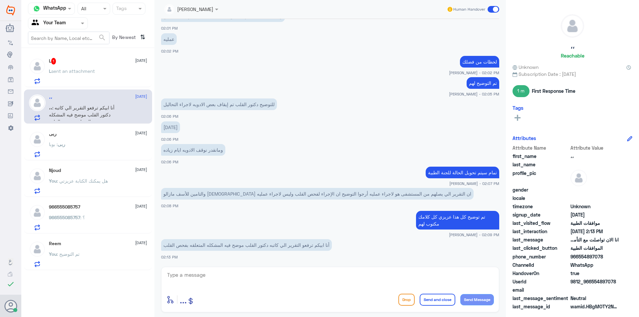
click at [97, 71] on div "L sent an attachment" at bounding box center [98, 76] width 98 height 15
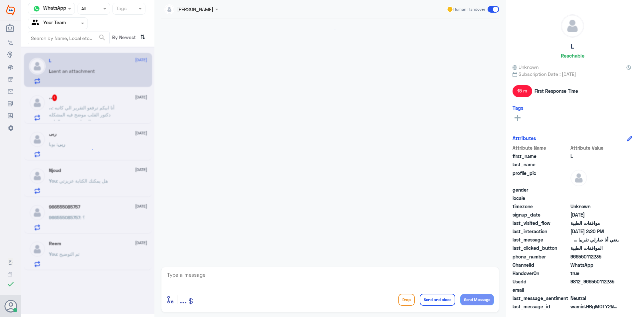
scroll to position [493, 0]
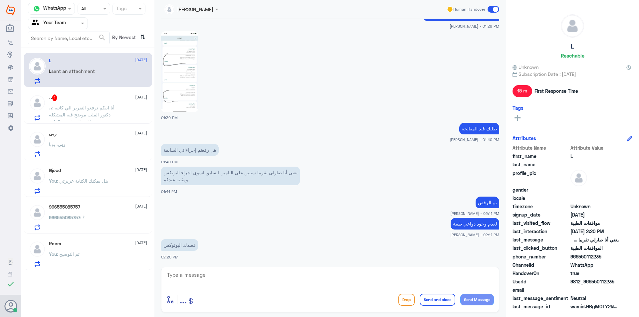
click at [96, 98] on div "،، 1 [DATE]" at bounding box center [98, 97] width 98 height 7
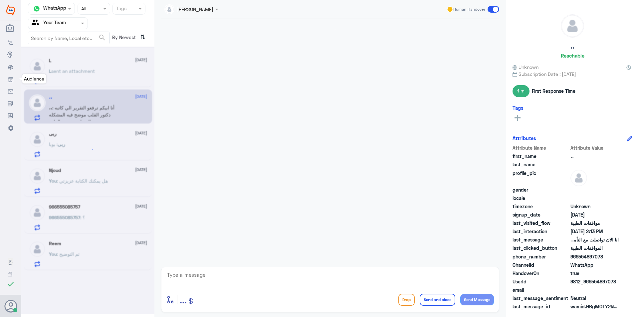
scroll to position [232, 0]
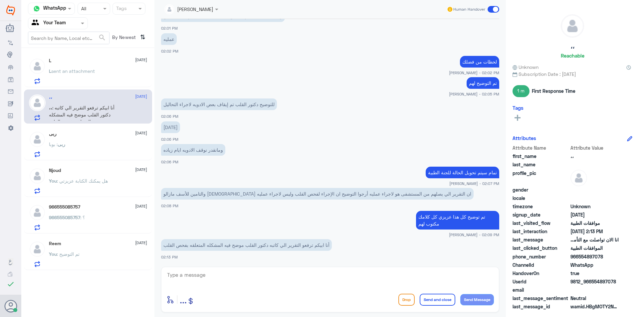
click at [101, 81] on div "L sent an attachment" at bounding box center [98, 76] width 98 height 15
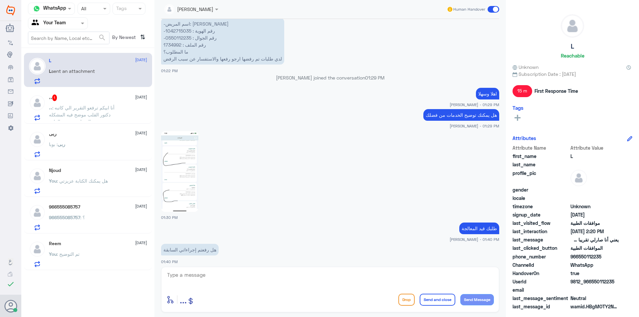
scroll to position [327, 0]
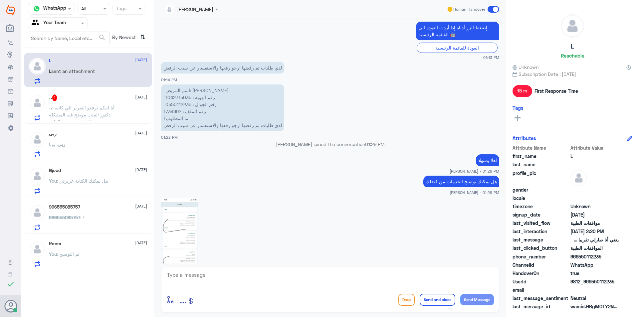
click at [185, 100] on p "-اسم المريض: [PERSON_NAME] -رقم الهوية : 1042715035 -رقم الجوال : 0550112235 رق…" at bounding box center [222, 107] width 123 height 47
click at [183, 96] on p "-اسم المريض: [PERSON_NAME] -رقم الهوية : 1042715035 -رقم الجوال : 0550112235 رق…" at bounding box center [222, 107] width 123 height 47
click at [211, 270] on textarea at bounding box center [329, 278] width 327 height 16
type textarea "H"
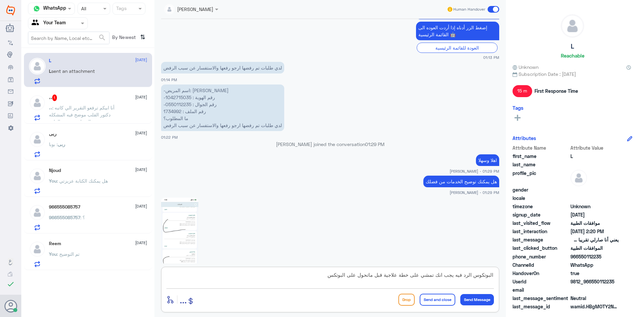
drag, startPoint x: 362, startPoint y: 276, endPoint x: 375, endPoint y: 277, distance: 13.0
click at [375, 277] on textarea "البوتكوس الرد فيه يجب انك تمشي على خطة علاجية قبل ماتحول على البوتكس" at bounding box center [329, 278] width 327 height 16
type textarea "البوتكوس الرد فيه يجب انك تمشي على خطة علاجية قبل اذا مافادت معك تحول على البوت…"
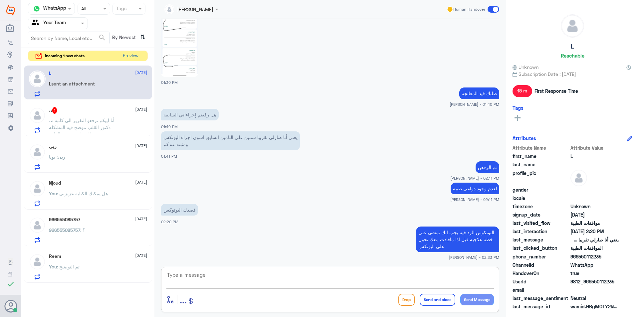
click at [129, 53] on button "Preview" at bounding box center [130, 56] width 21 height 10
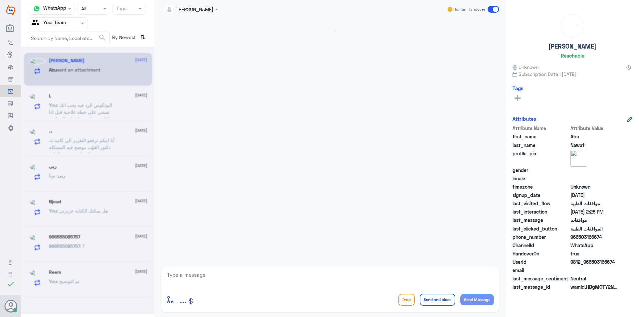
scroll to position [195, 0]
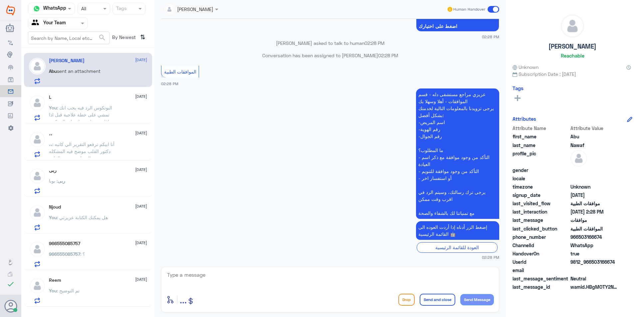
click at [96, 112] on span ": البوتكوس الرد فيه يجب انك تمشي على خطة علاجية قبل اذا مافادت معك تحول على الب…" at bounding box center [80, 115] width 63 height 20
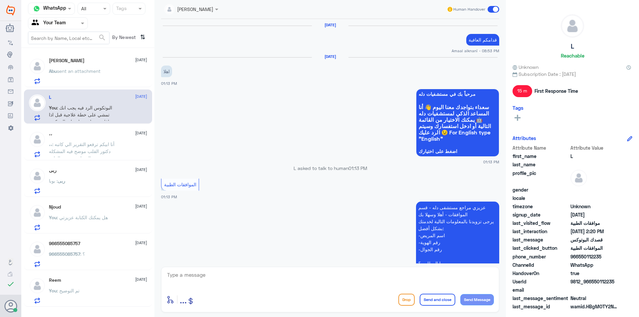
scroll to position [514, 0]
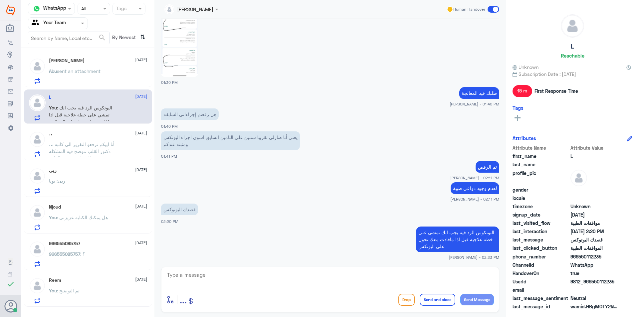
click at [86, 152] on span ": أنا ابيكم ترفعو التقرير الي كاتبه دكتور القلب موضح فيه المشكله المتعلقه بفحص …" at bounding box center [82, 151] width 66 height 20
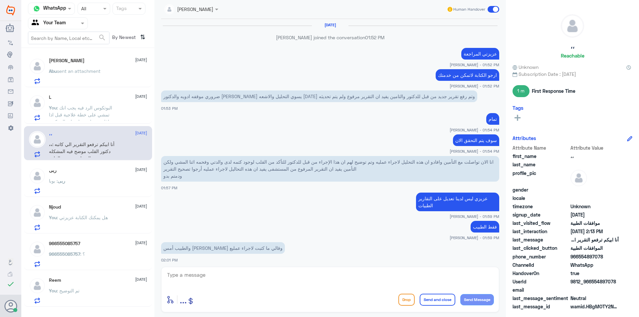
scroll to position [232, 0]
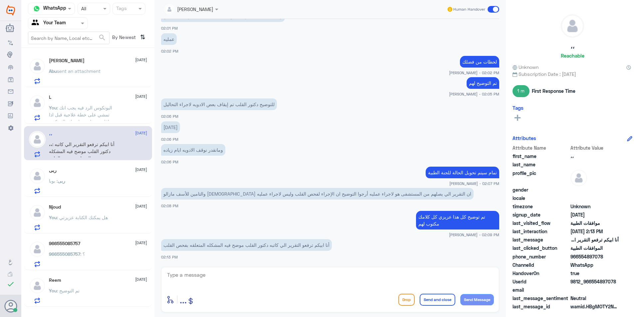
click at [117, 72] on div "Abu sent an attachment" at bounding box center [98, 76] width 98 height 15
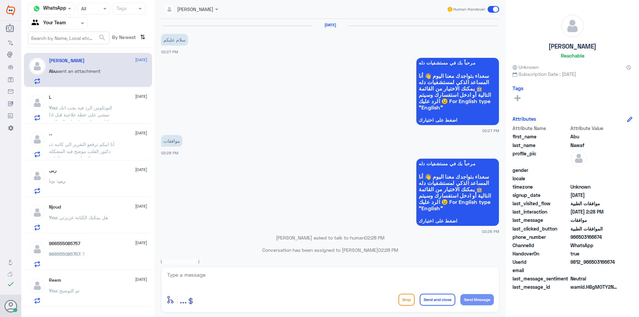
click at [236, 287] on div at bounding box center [329, 279] width 327 height 18
click at [327, 272] on textarea at bounding box center [329, 278] width 327 height 16
type textarea "وعليكم السلام"
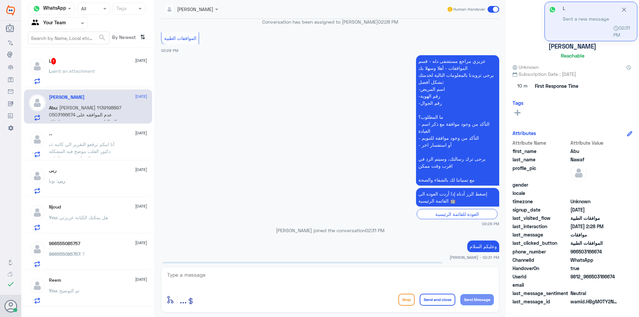
scroll to position [266, 0]
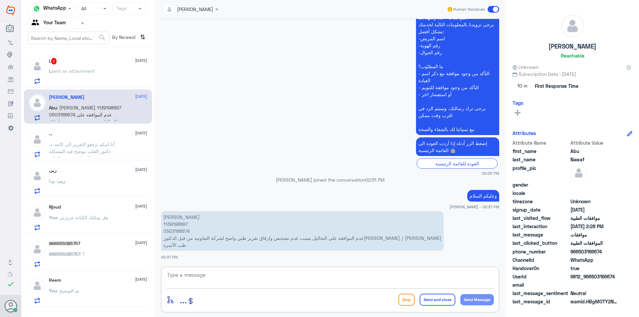
click at [256, 264] on div "[PERSON_NAME] Human Handover [DATE] سلام عليكم 02:27 PM مرحباً بك في مستشفيات د…" at bounding box center [329, 159] width 351 height 319
click at [104, 222] on p "You : هل يمكنك الكتابة عزيزتي" at bounding box center [78, 222] width 59 height 17
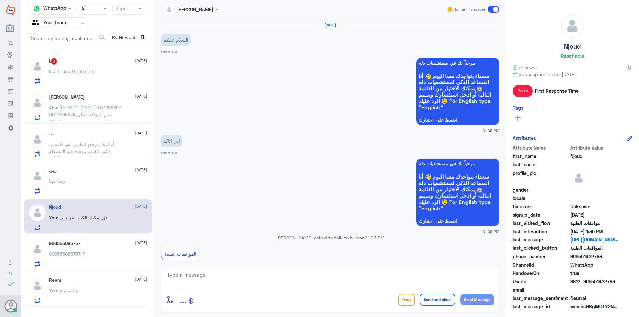
scroll to position [506, 0]
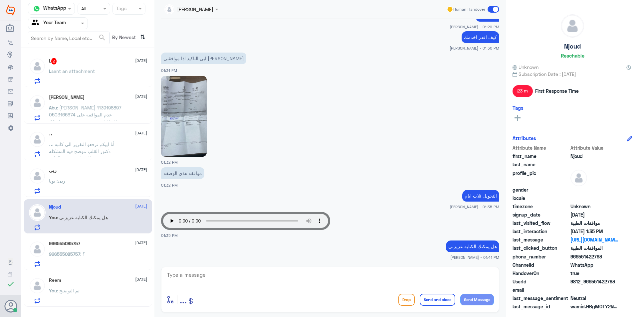
click at [105, 258] on div "966555085757 : ؟" at bounding box center [98, 259] width 98 height 15
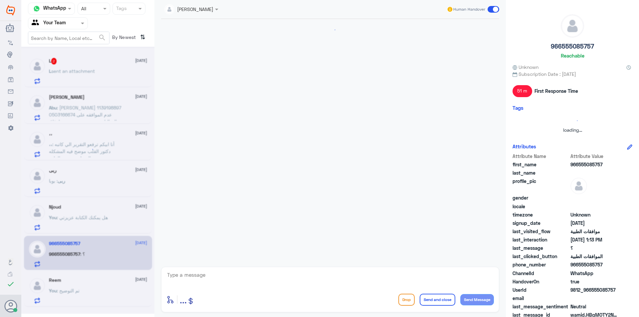
scroll to position [780, 0]
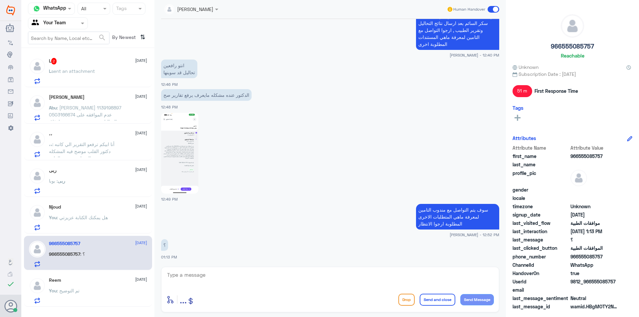
click at [112, 150] on p "،، : أنا ابيكم ترفعو التقرير الي كاتبه دكتور القلب موضح فيه المشكله المتعلقه بف…" at bounding box center [86, 149] width 75 height 17
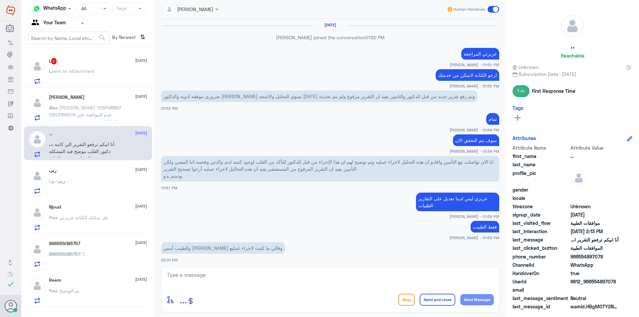
scroll to position [232, 0]
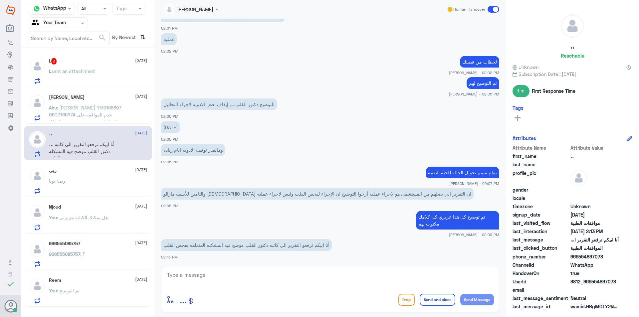
click at [115, 187] on div "ربى : بوبا" at bounding box center [98, 186] width 98 height 15
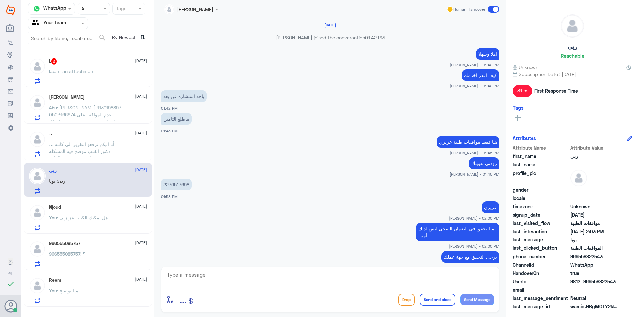
scroll to position [208, 0]
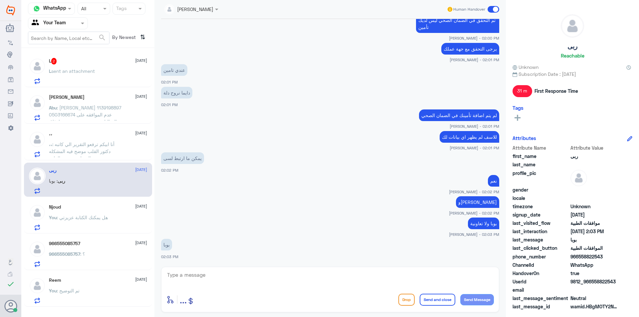
click at [285, 283] on textarea at bounding box center [329, 278] width 327 height 16
type textarea "j"
type textarea "تم اضافة تأمينك بوبا يمكنك الاستفادة الان"
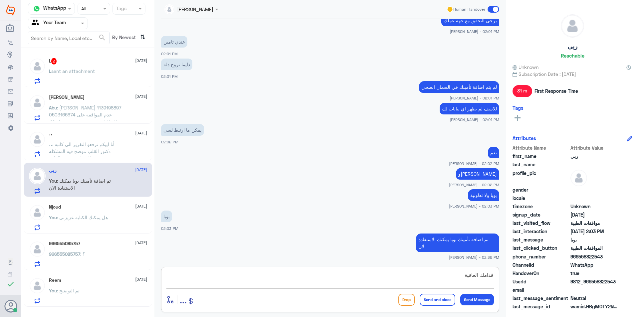
type textarea "قدامك العافية"
click at [448, 302] on button "Send and close" at bounding box center [437, 300] width 36 height 12
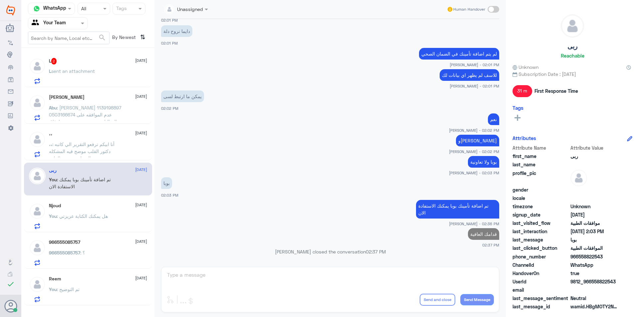
scroll to position [256, 0]
click at [65, 22] on input "text" at bounding box center [50, 23] width 37 height 8
click at [53, 61] on Inbox "Your Inbox" at bounding box center [54, 59] width 23 height 6
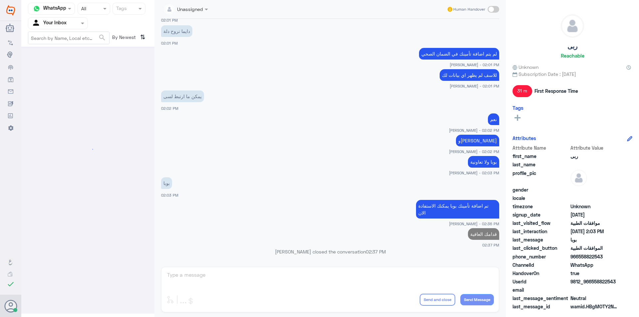
click at [49, 23] on input "text" at bounding box center [50, 23] width 37 height 8
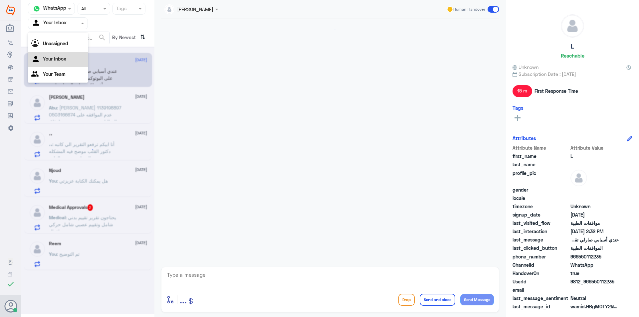
scroll to position [534, 0]
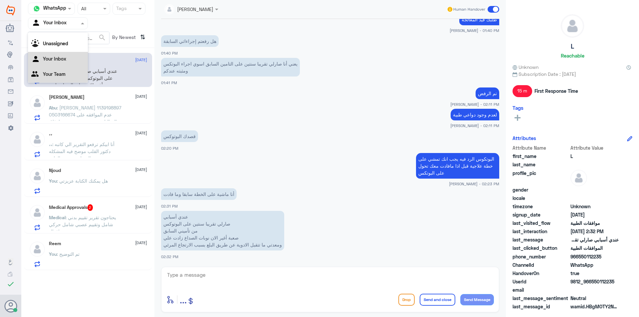
click at [65, 79] on div "Your Team" at bounding box center [58, 74] width 60 height 15
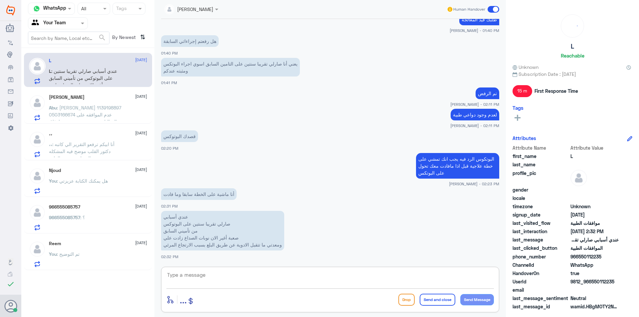
click at [255, 283] on textarea at bounding box center [329, 278] width 327 height 16
type textarea "الان تأمينك تغير عزيزي"
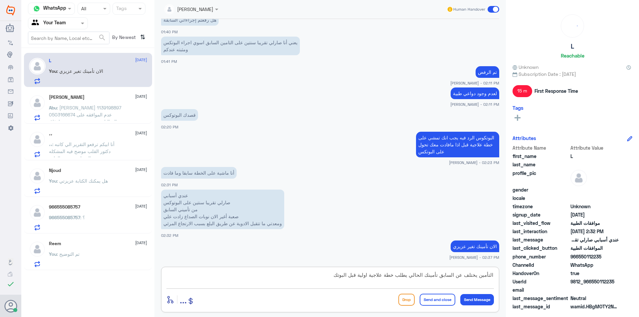
type textarea "التأمين يختلف عن السابق تأمينك الحالي يطلب خطة علاجية اولية قبل البوتكس"
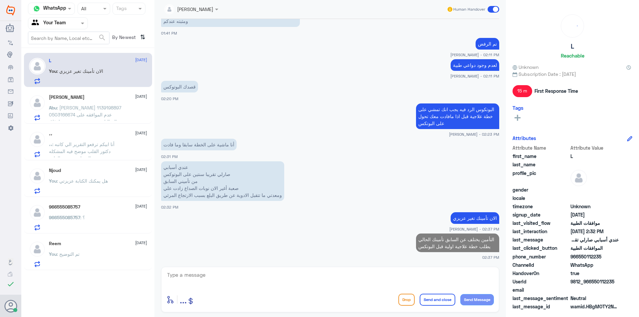
click at [75, 247] on div "Reem [DATE] You : تم التوضيح" at bounding box center [98, 254] width 98 height 26
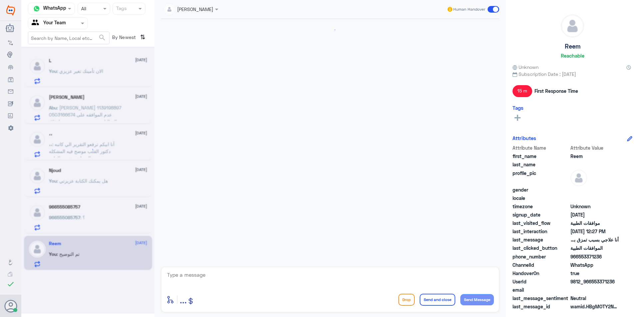
scroll to position [270, 0]
click at [109, 211] on div "966555085757 [DATE] 966555085757 : ؟" at bounding box center [98, 217] width 98 height 26
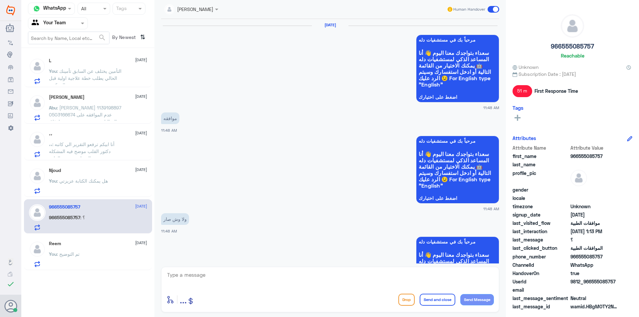
scroll to position [780, 0]
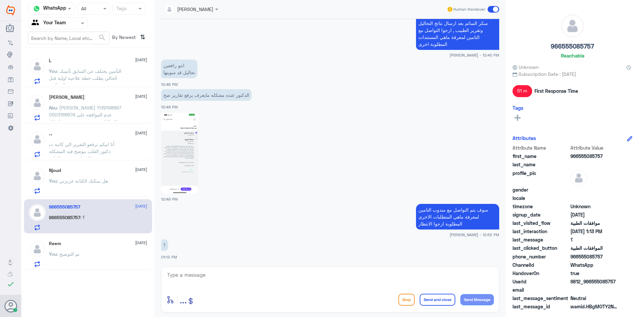
click at [111, 183] on div "You : هل يمكنك الكتابة عزيزتي" at bounding box center [98, 186] width 98 height 15
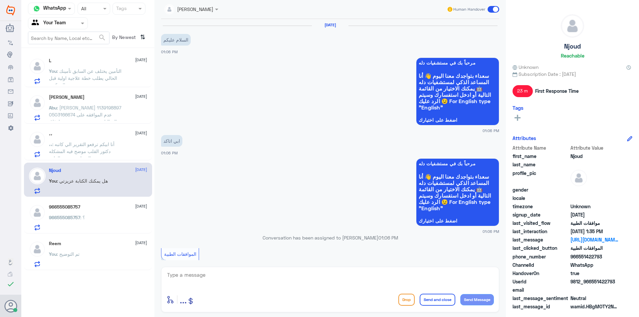
scroll to position [506, 0]
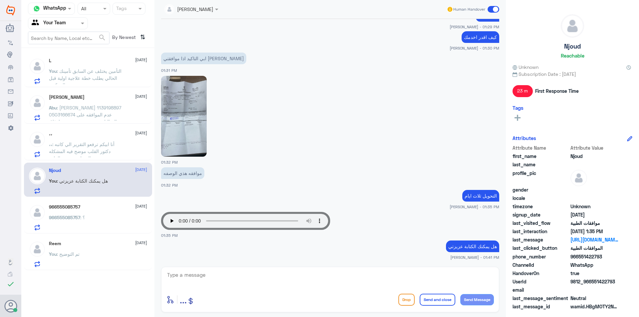
click at [205, 279] on textarea at bounding box center [329, 278] width 327 height 16
click at [203, 129] on img at bounding box center [184, 116] width 46 height 81
click at [211, 283] on textarea at bounding box center [329, 278] width 327 height 16
type textarea "ع"
type textarea "ماهو استفسارك عزيزتي هل يمكنك الكتابة"
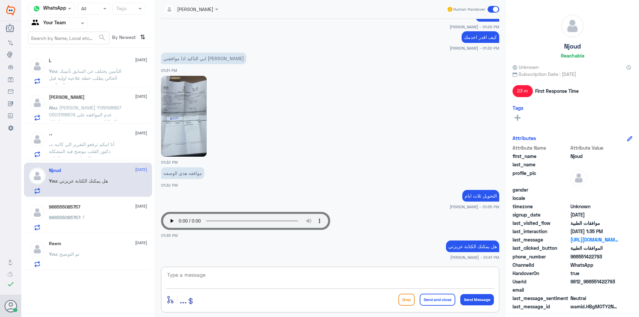
scroll to position [534, 0]
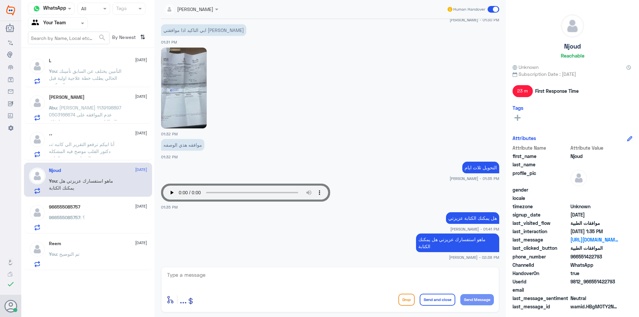
click at [96, 154] on span ": أنا ابيكم ترفعو التقرير الي كاتبه دكتور القلب موضح فيه المشكله المتعلقه بفحص …" at bounding box center [82, 151] width 66 height 20
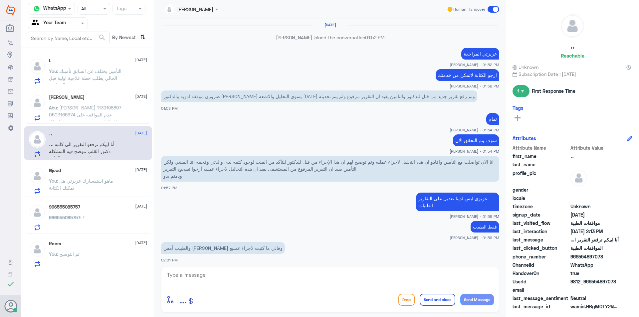
scroll to position [232, 0]
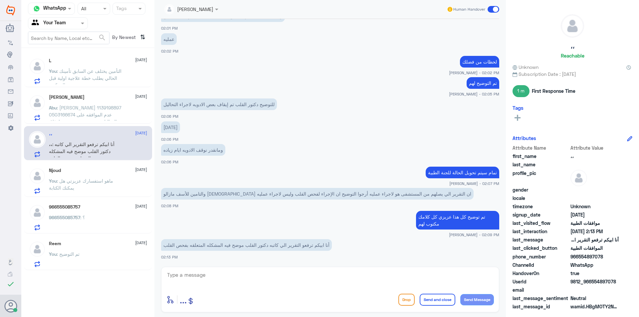
click at [189, 201] on div "والتامين للأسف مازالو [DEMOGRAPHIC_DATA] ان التقرير الي يصلهم من المستشفى هو لا…" at bounding box center [330, 197] width 338 height 23
click at [108, 181] on span ": ماهو استفسارك عزيزتي هل يمكنك الكتابة" at bounding box center [81, 184] width 64 height 13
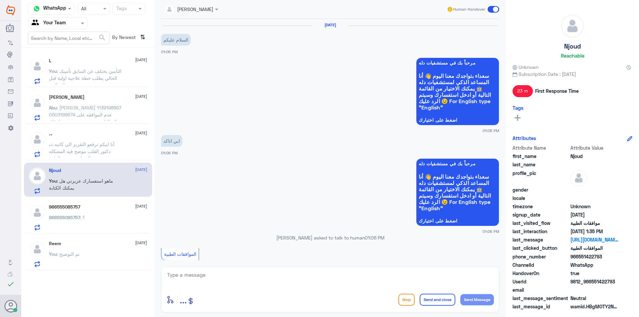
scroll to position [534, 0]
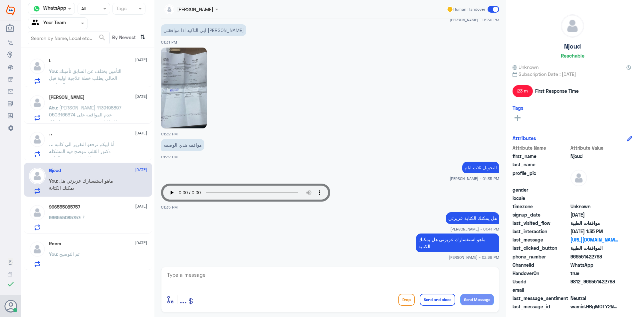
click at [492, 7] on span at bounding box center [493, 9] width 12 height 7
click at [0, 0] on input "checkbox" at bounding box center [0, 0] width 0 height 0
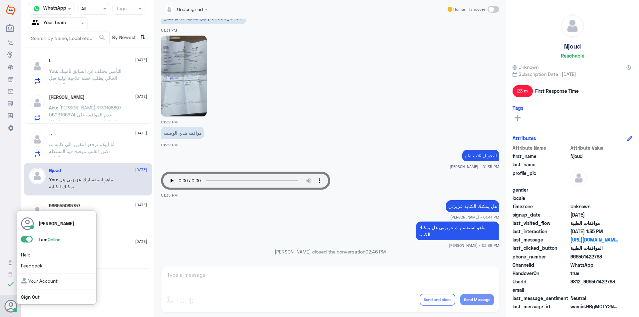
click at [27, 239] on span at bounding box center [27, 239] width 12 height 7
click at [0, 0] on input "checkbox" at bounding box center [0, 0] width 0 height 0
click at [25, 237] on span at bounding box center [27, 239] width 12 height 7
click at [0, 0] on input "checkbox" at bounding box center [0, 0] width 0 height 0
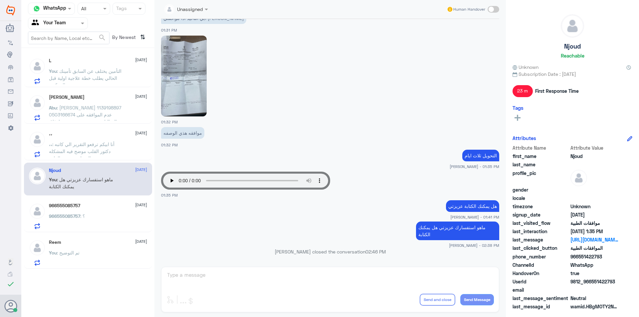
click at [120, 118] on p "Abu : [PERSON_NAME] 1139198897 0503166674 عدم الموافقه على التحاليل بسبب عدم تش…" at bounding box center [86, 112] width 75 height 17
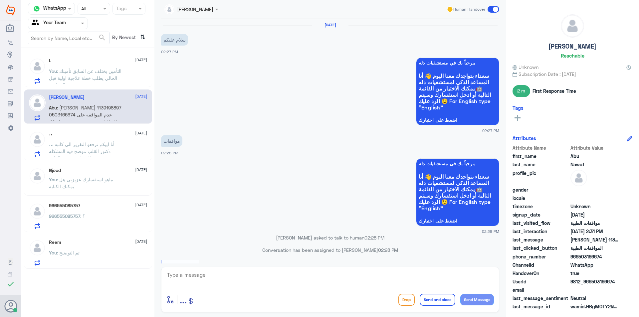
scroll to position [279, 0]
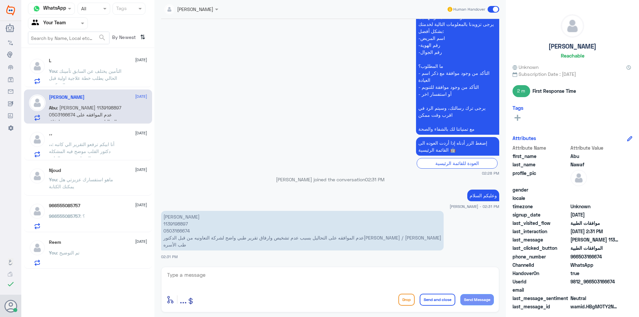
click at [178, 222] on p "[PERSON_NAME] 1139198897 0503166674 عدم الموافقه على التحاليل بسبب عدم تشخيص وا…" at bounding box center [302, 231] width 282 height 40
click at [171, 209] on small "[PERSON_NAME] - 02:31 PM" at bounding box center [330, 207] width 338 height 6
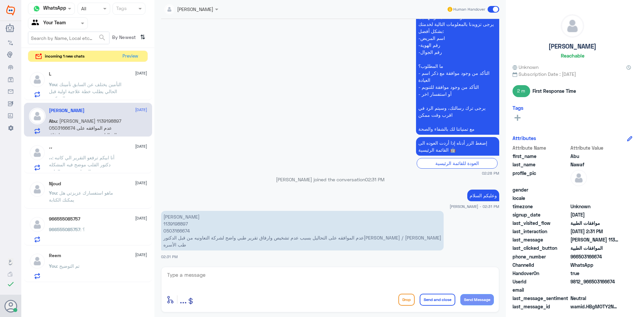
click at [314, 276] on textarea at bounding box center [329, 278] width 327 height 16
type textarea "j"
type textarea "تم متابعة طلبك الان قيد المعالجة"
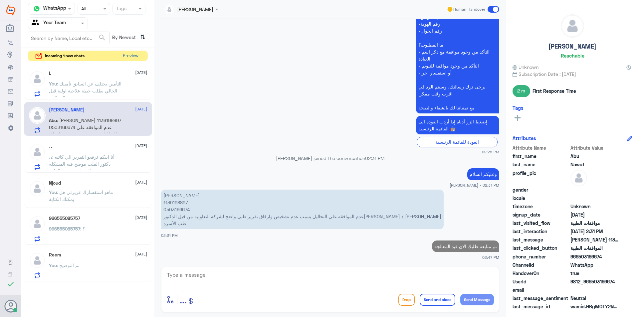
click at [136, 54] on button "Preview" at bounding box center [130, 56] width 21 height 10
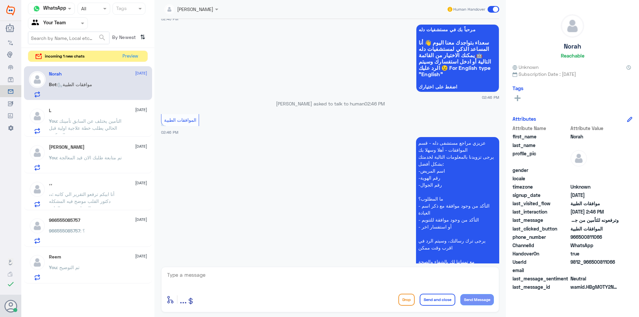
scroll to position [509, 0]
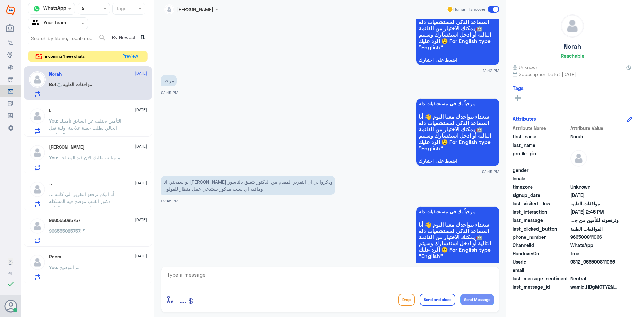
scroll to position [302, 0]
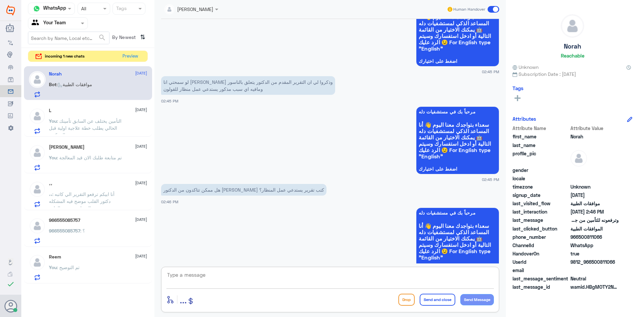
click at [217, 276] on textarea at bounding box center [329, 278] width 327 height 16
type textarea "لحظات للتحقق"
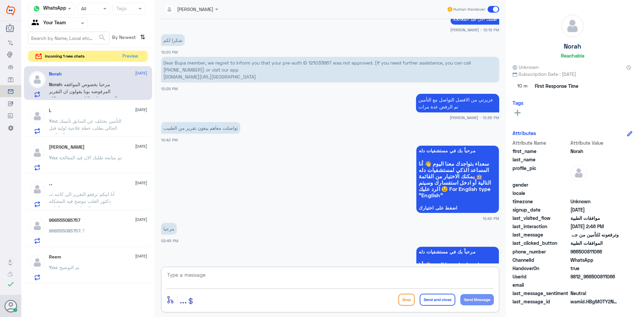
scroll to position [405, 0]
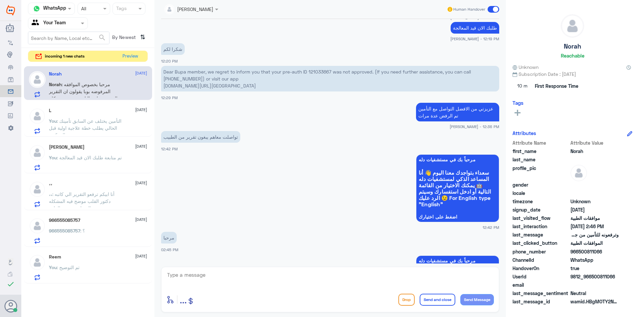
click at [319, 71] on p "Dear Bupa member, we regret to inform you that your pre-auth ID 121033667 was n…" at bounding box center [330, 79] width 338 height 26
copy p "121033667"
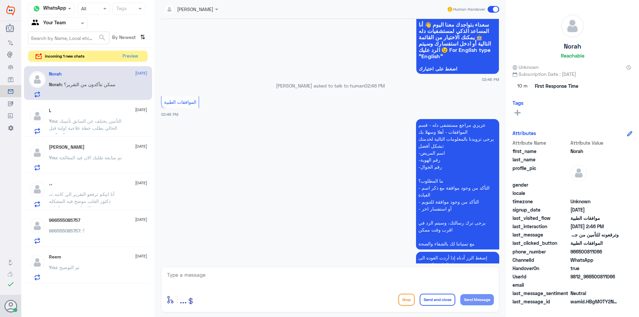
scroll to position [949, 0]
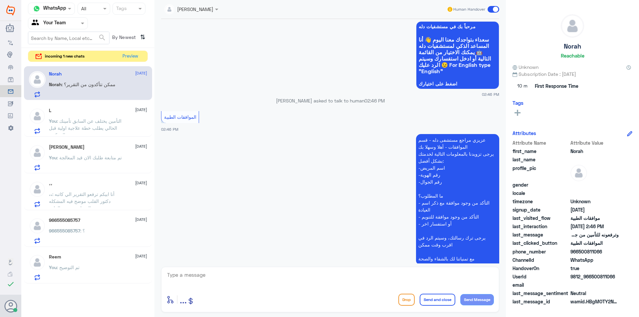
click at [214, 282] on textarea at bounding box center [329, 278] width 327 height 16
type textarea "الطبيب كاتب ناسور [PERSON_NAME]"
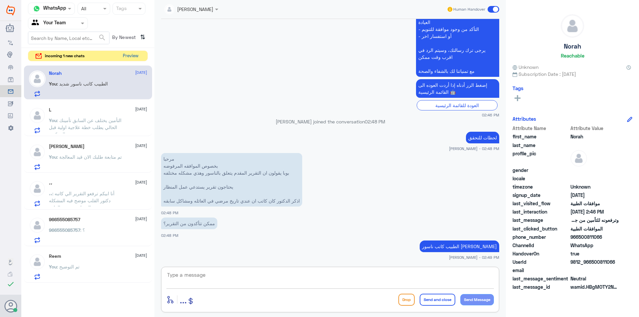
click at [137, 59] on button "Preview" at bounding box center [130, 56] width 21 height 10
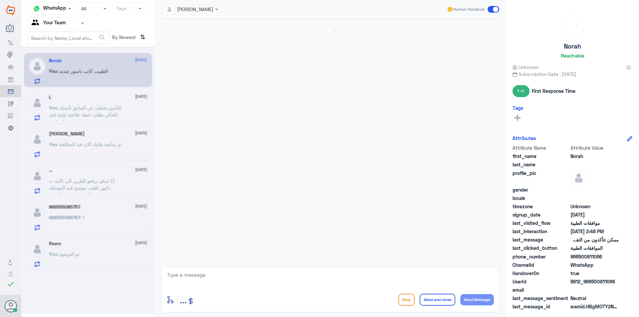
scroll to position [648, 0]
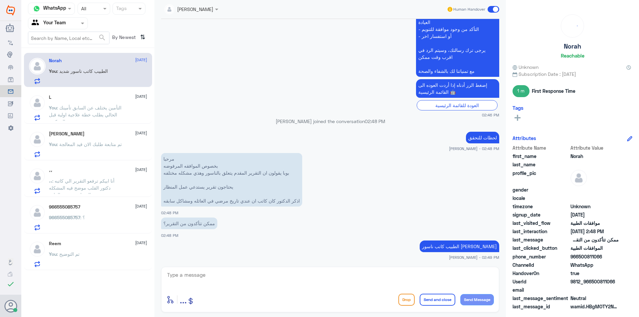
click at [103, 111] on p "You : التأمين يختلف عن السابق تأمينك الحالي يطلب خطة علاجية اولية قبل البوتكس" at bounding box center [86, 112] width 75 height 17
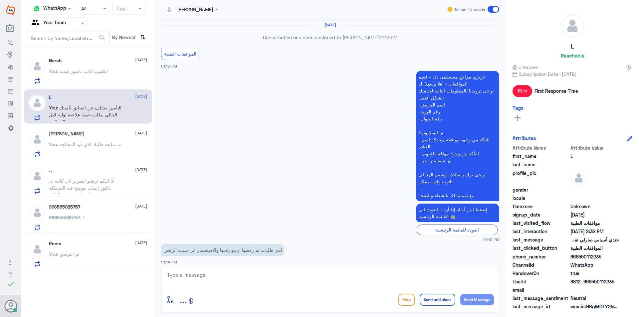
scroll to position [507, 0]
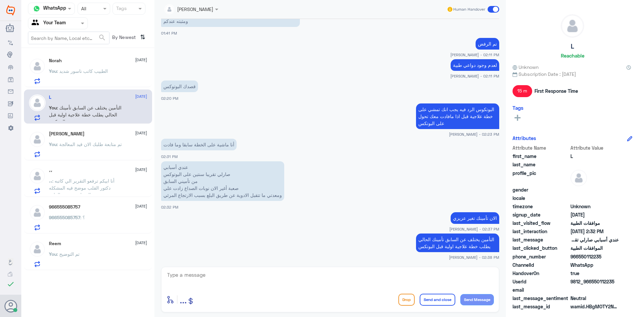
click at [117, 145] on p "You : تم متابعة طلبك الان قيد المعالجة" at bounding box center [85, 149] width 73 height 17
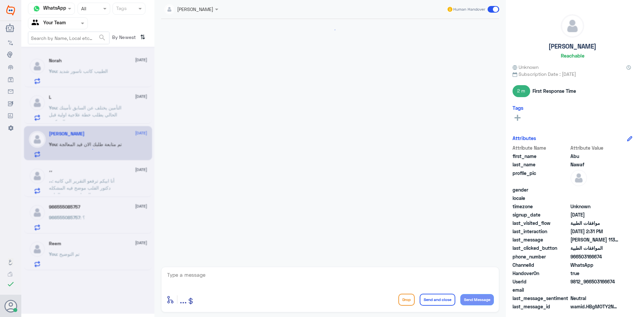
scroll to position [300, 0]
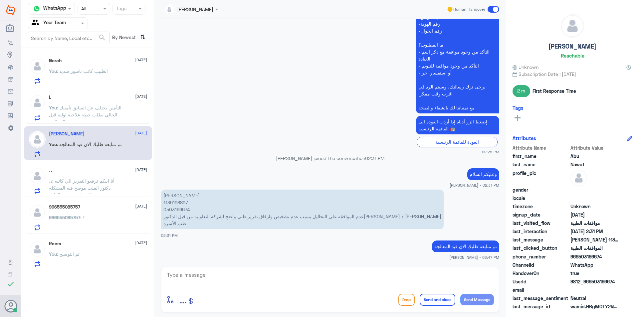
click at [109, 187] on span ": أنا ابيكم ترفعو التقرير الي كاتبه دكتور القلب موضح فيه المشكله المتعلقه بفحص …" at bounding box center [82, 188] width 66 height 20
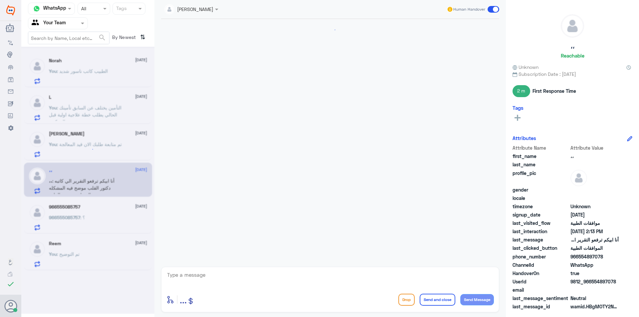
scroll to position [232, 0]
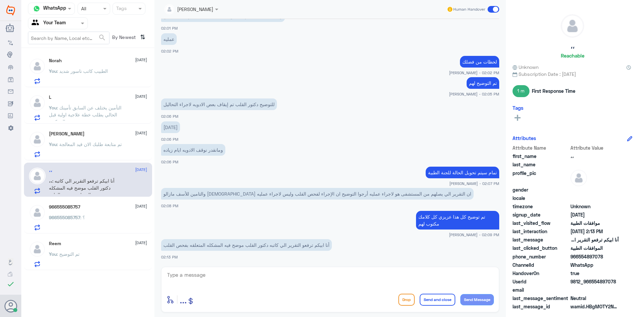
click at [84, 222] on p "966555085757 : ؟" at bounding box center [67, 222] width 36 height 17
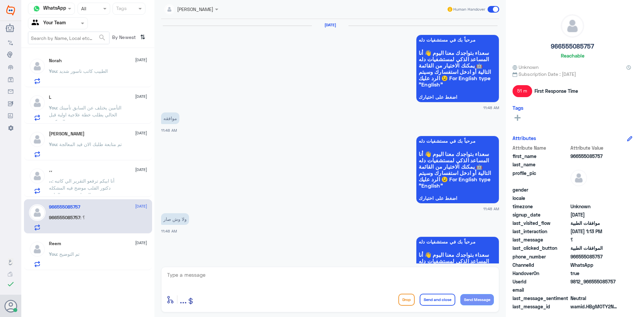
scroll to position [780, 0]
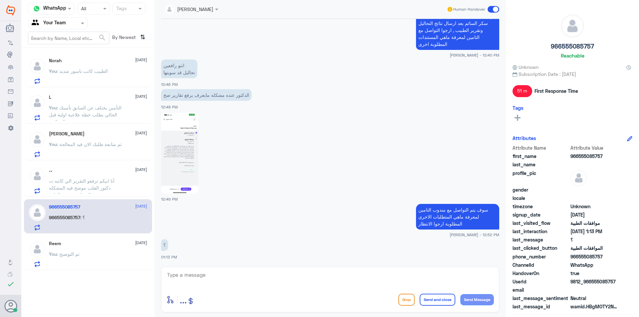
click at [72, 258] on p "You : تم التوضيح" at bounding box center [64, 258] width 31 height 17
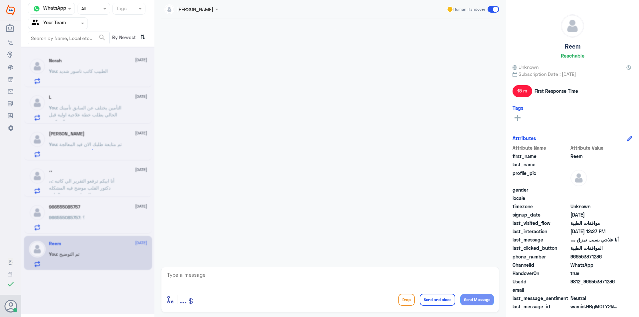
scroll to position [270, 0]
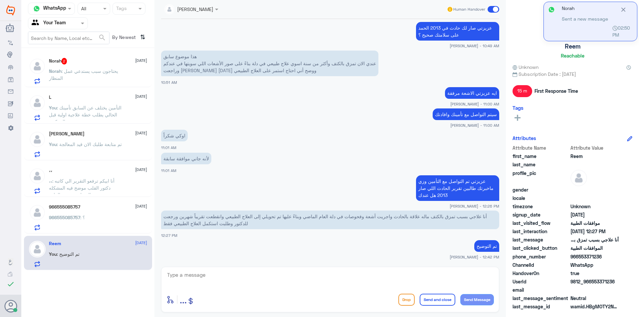
click at [90, 83] on p "Norah : يحتاجون سبب يستدعي عمل المنظار" at bounding box center [86, 76] width 75 height 17
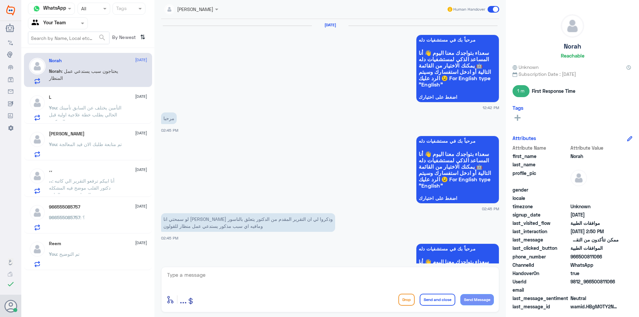
scroll to position [657, 0]
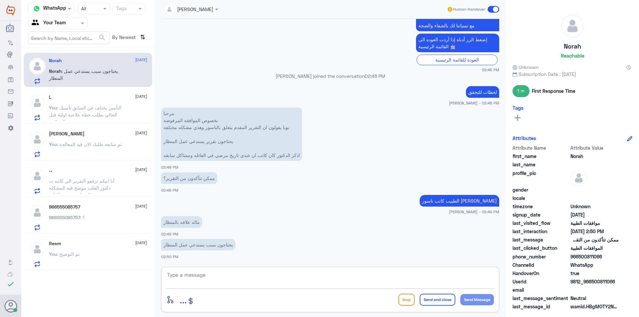
click at [320, 280] on textarea at bounding box center [329, 278] width 327 height 16
drag, startPoint x: 221, startPoint y: 259, endPoint x: 232, endPoint y: 272, distance: 17.7
click at [222, 264] on div "jana Alhamed Human Handover 20 Aug 2025 مرحباً بك في مستشفيات دله سعداء بتواجدك…" at bounding box center [329, 159] width 351 height 319
click at [235, 274] on textarea at bounding box center [329, 278] width 327 height 16
type textarea "لم يكتب مبررات للمنظار"
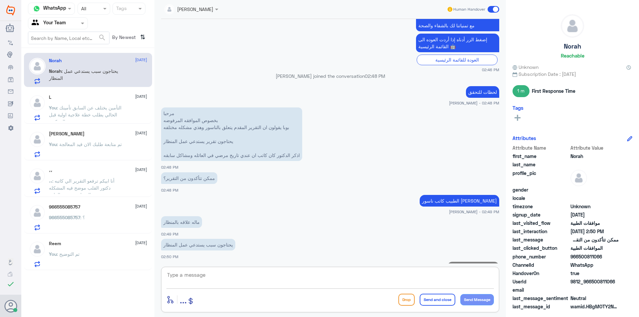
scroll to position [678, 0]
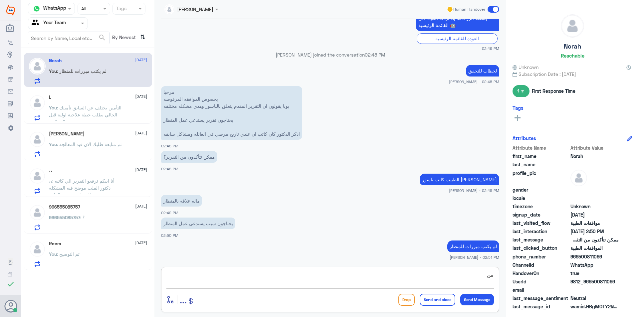
type textarea "م"
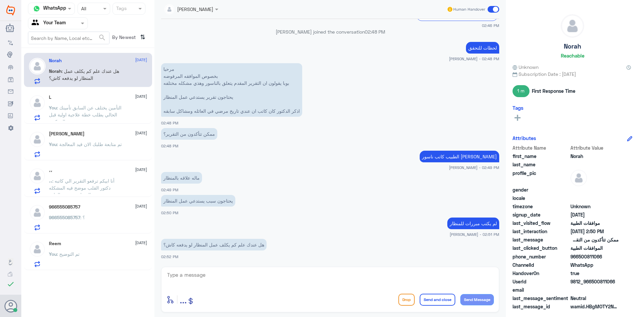
click at [82, 106] on span ": التأمين يختلف عن السابق تأمينك الحالي يطلب خطة علاجية اولية قبل البوتكس" at bounding box center [85, 115] width 73 height 20
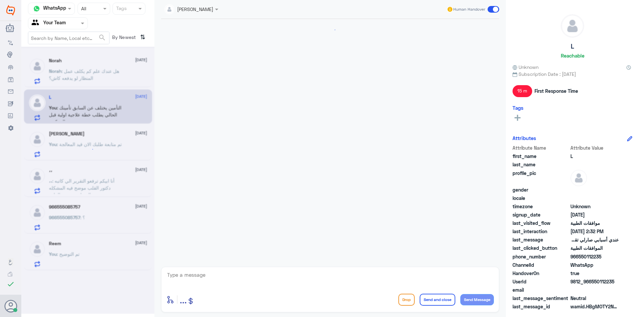
scroll to position [507, 0]
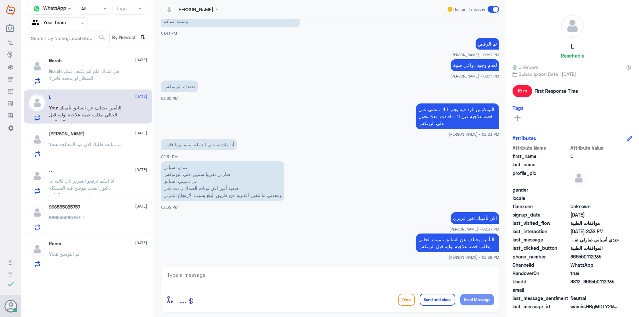
click at [129, 85] on div "Norah 20 August Norah : هل عندك علم كم يكلف عمل المنظار لو يدفعه كاش؟" at bounding box center [88, 70] width 128 height 34
click at [100, 61] on div "Norah [DATE]" at bounding box center [98, 61] width 98 height 6
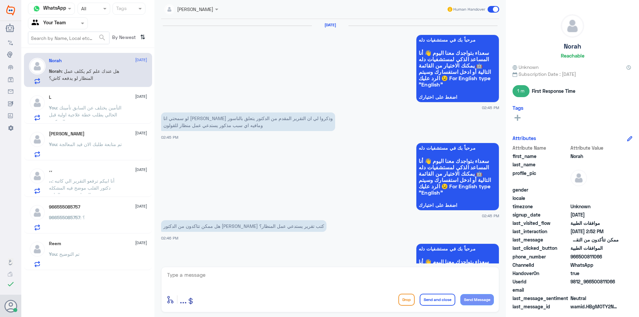
scroll to position [600, 0]
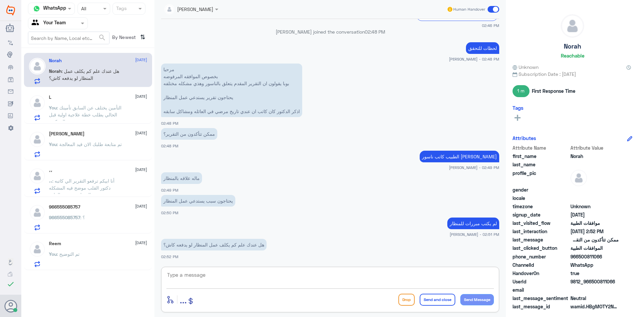
click at [293, 279] on textarea at bounding box center [329, 278] width 327 height 16
paste textarea "2,635.62"
type textarea "2,635.62"
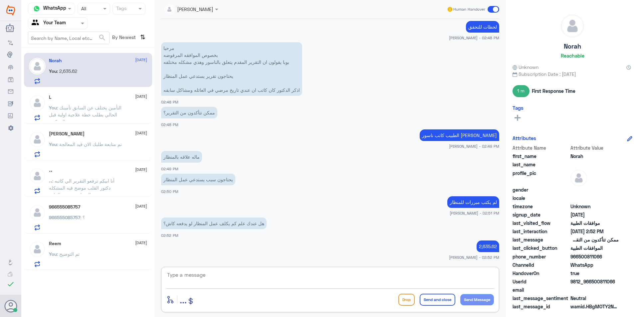
click at [212, 277] on textarea at bounding box center [329, 278] width 327 height 16
type textarea "هل تريد رفع طلب اخر للمحاولة مرة اخرى"
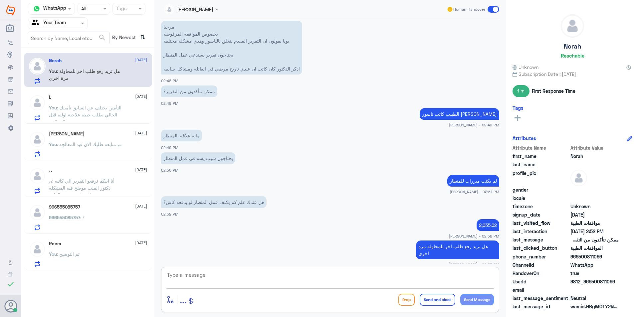
scroll to position [665, 0]
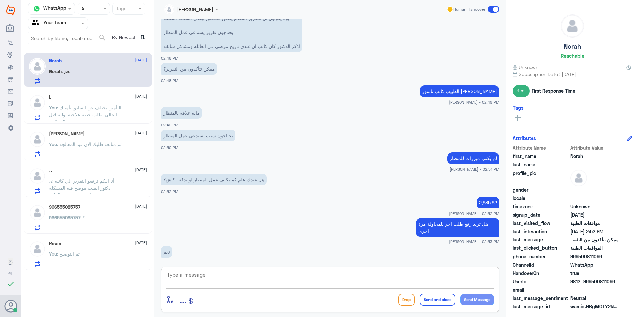
click at [257, 277] on textarea at bounding box center [329, 278] width 327 height 16
type textarea "i"
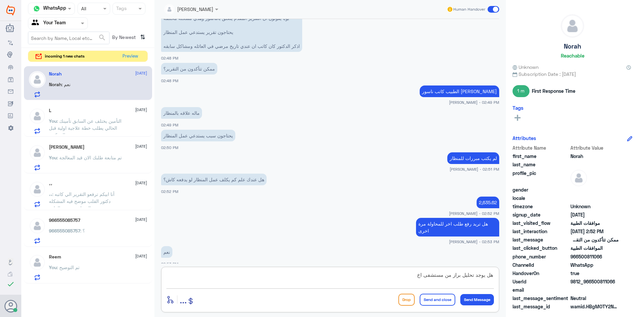
type textarea "هل يوجد تحليل براز من مستشفى اخر"
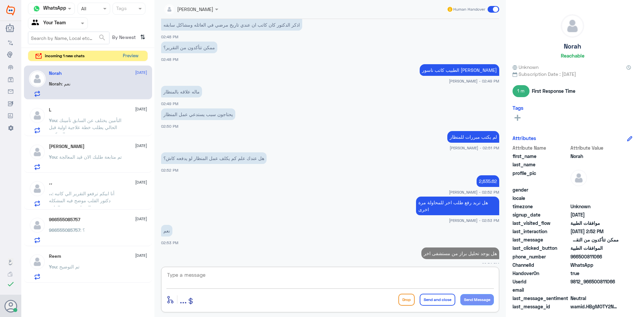
click at [138, 56] on button "Preview" at bounding box center [130, 56] width 21 height 10
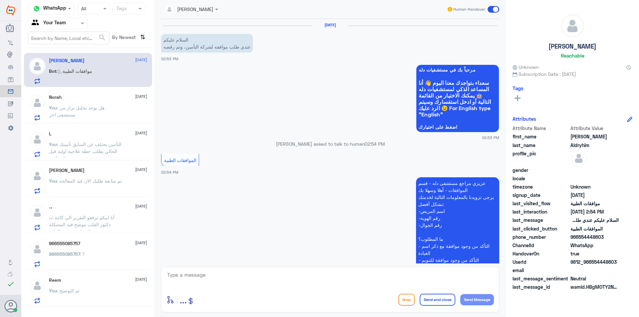
click at [275, 280] on textarea at bounding box center [329, 278] width 327 height 16
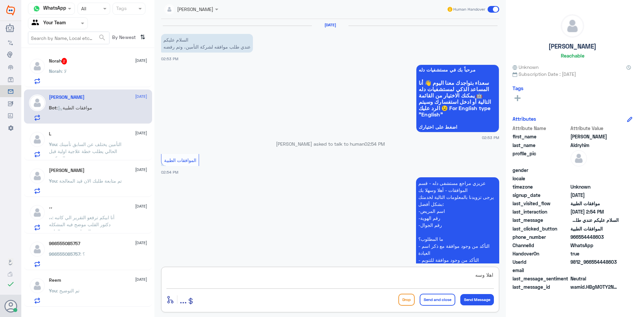
type textarea "اهلا وسهلا"
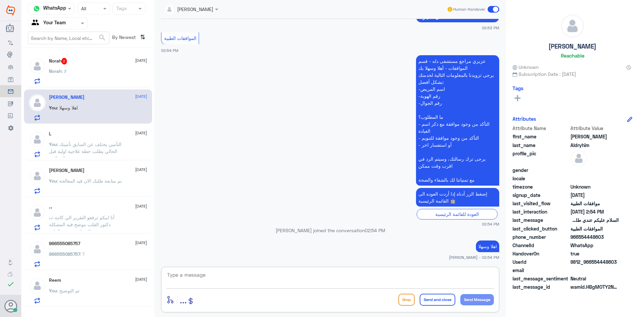
click at [334, 280] on textarea at bounding box center [329, 278] width 327 height 16
type textarea "زودني بالهوية"
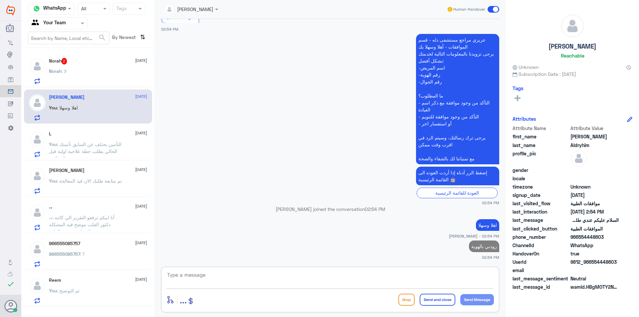
click at [108, 72] on div "Norah : لا" at bounding box center [98, 76] width 98 height 15
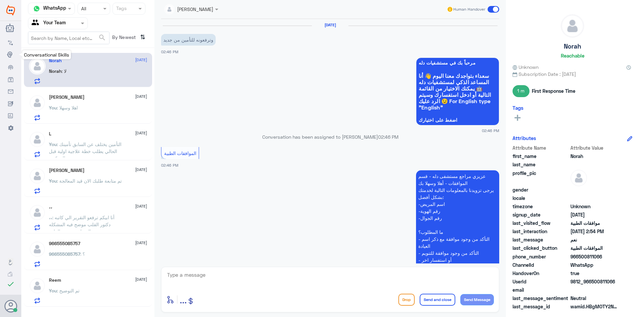
scroll to position [423, 0]
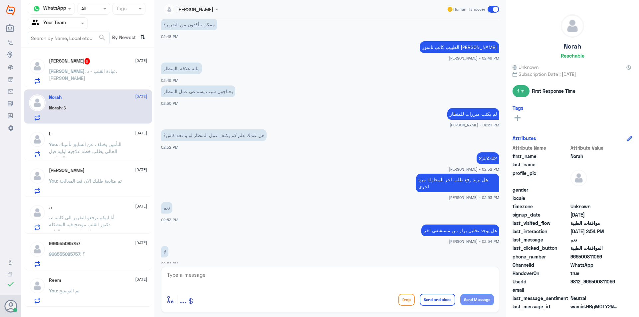
drag, startPoint x: 264, startPoint y: 266, endPoint x: 267, endPoint y: 281, distance: 15.3
click at [264, 278] on div "jana Alhamed Human Handover 20 Aug 2025 وترفعونه للتأمين من جديد 02:46 PM مرحبا…" at bounding box center [329, 159] width 351 height 319
click at [266, 288] on div at bounding box center [329, 279] width 327 height 18
click at [175, 279] on textarea at bounding box center [329, 278] width 327 height 16
type textarea "u"
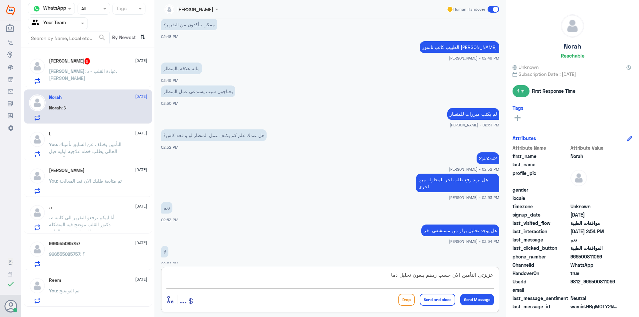
type textarea "عزيزتي التأمين الان حسب ردهم يبغون تحليل دم"
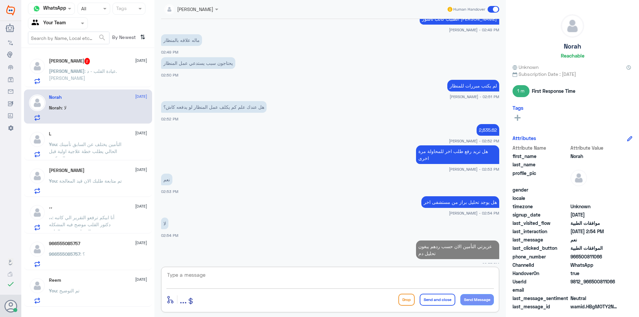
click at [208, 276] on textarea at bounding box center [329, 278] width 327 height 16
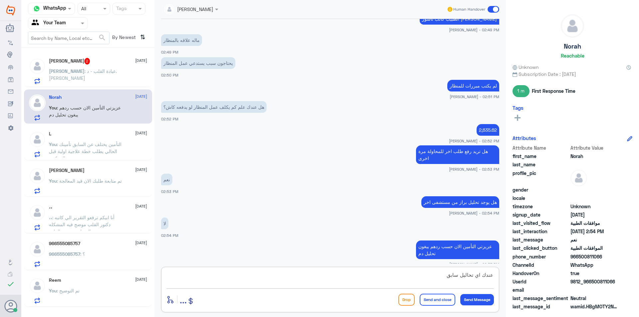
type textarea "عندك اي تحاليل سابقة"
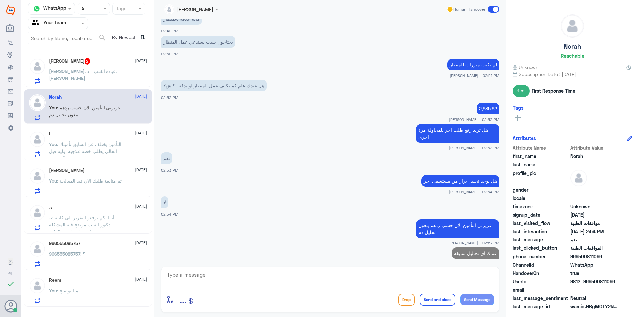
click at [85, 67] on div "Ahmed Aldryhim 2 20 August Ahmed : عيادة القلب - د. أحمد الفقيه" at bounding box center [98, 71] width 98 height 26
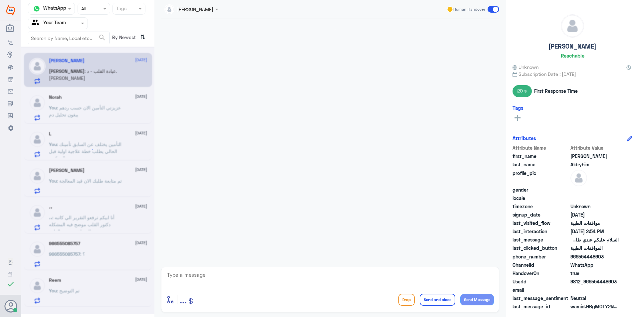
scroll to position [196, 0]
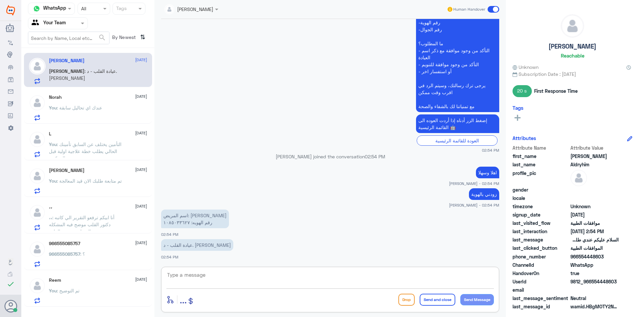
click at [201, 276] on textarea at bounding box center [329, 278] width 327 height 16
click at [185, 276] on textarea "1085033627" at bounding box center [329, 278] width 327 height 16
type textarea "1085033627"
click at [289, 278] on textarea at bounding box center [329, 278] width 327 height 16
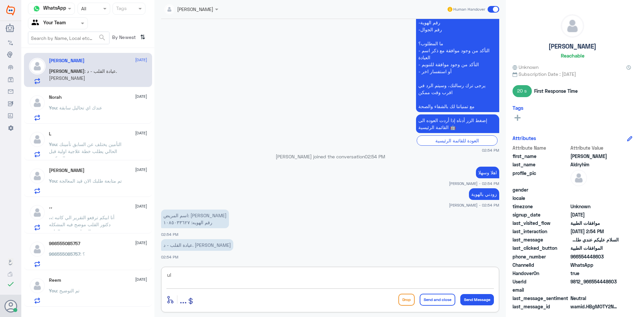
type textarea "u"
type textarea "عملية ؟"
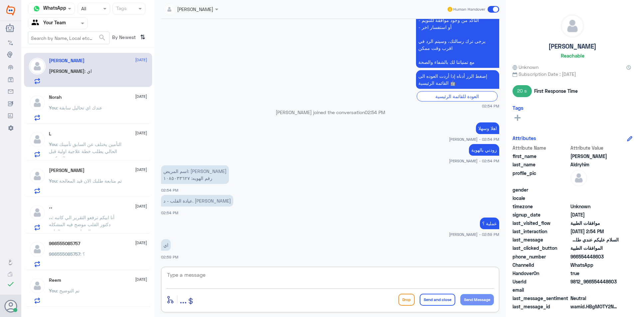
scroll to position [262, 0]
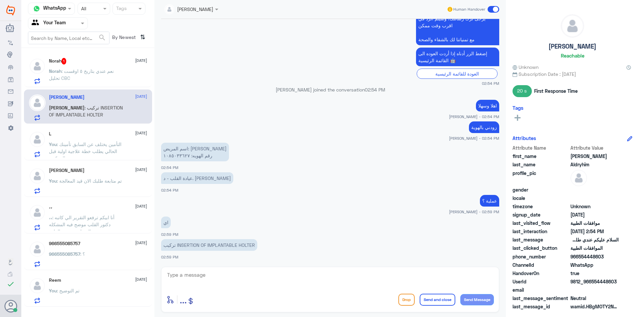
click at [111, 77] on p "Norah : نعم عندي بتاريخ ٥ اوقست تحليل CBC" at bounding box center [86, 76] width 75 height 17
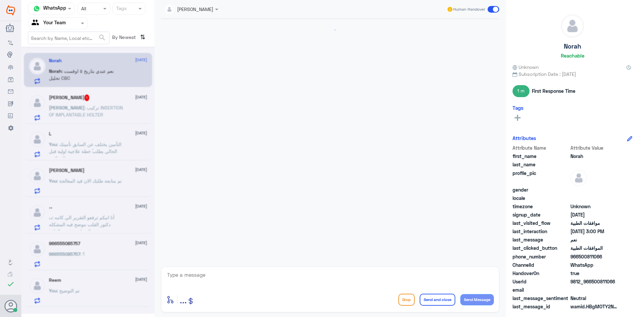
scroll to position [396, 0]
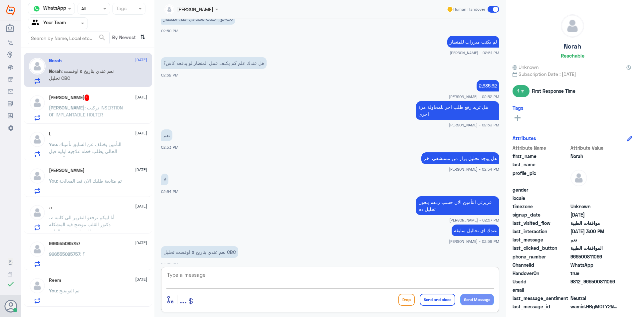
click at [204, 286] on textarea at bounding box center [329, 278] width 327 height 16
type textarea "u"
type textarea "ارسليها الله يعافية"
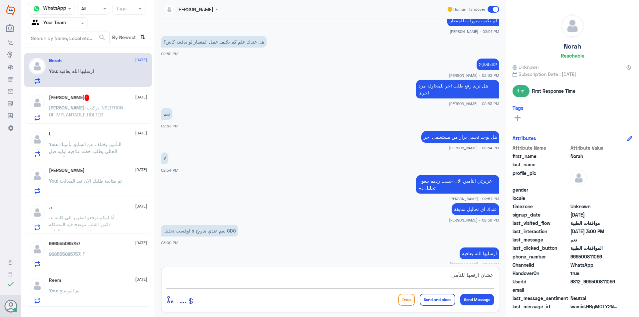
type textarea "عشان ارفعها للتأمين"
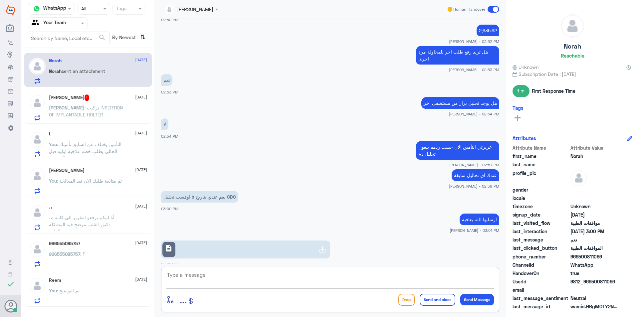
scroll to position [472, 0]
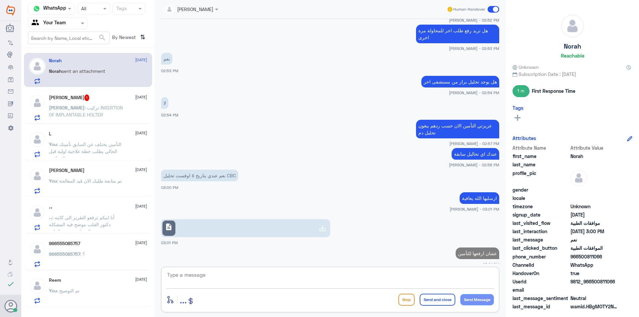
click at [224, 221] on link "description" at bounding box center [245, 228] width 169 height 18
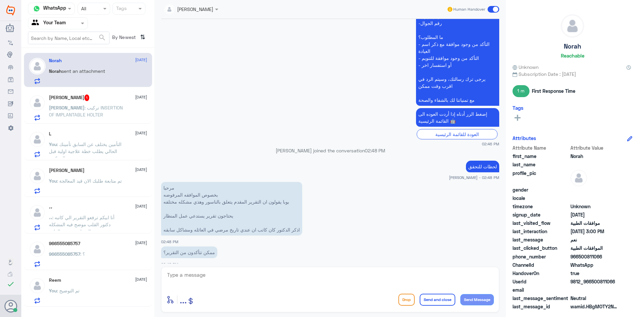
scroll to position [704, 0]
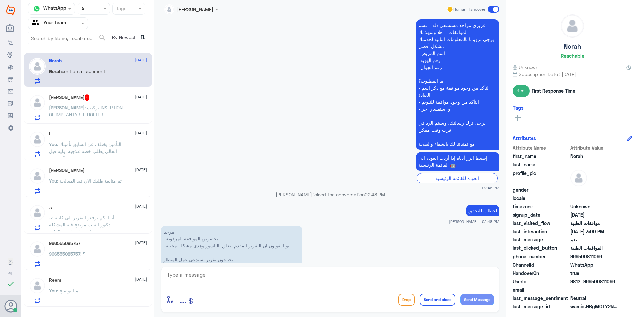
drag, startPoint x: 503, startPoint y: 183, endPoint x: 500, endPoint y: 164, distance: 18.9
click at [500, 164] on div "jana Alhamed Human Handover 20 Aug 2025 اهلا وسهلا jana Alhamed - 12:10 PM طلبك…" at bounding box center [329, 159] width 351 height 319
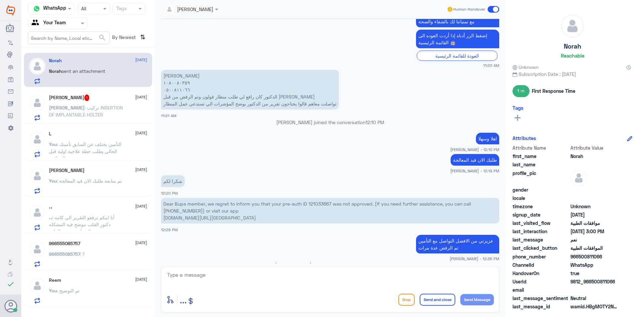
scroll to position [257, 0]
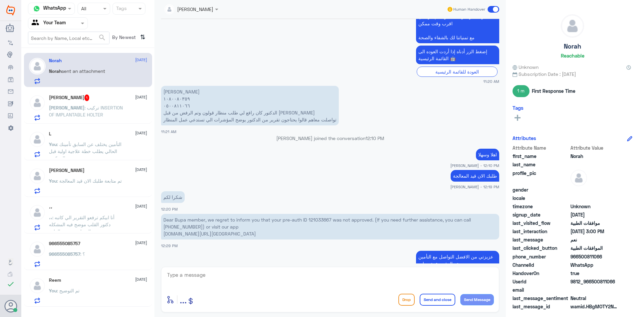
click at [326, 221] on p "Dear Bupa member, we regret to inform you that your pre-auth ID 121033667 was n…" at bounding box center [330, 227] width 338 height 26
copy p "121033667"
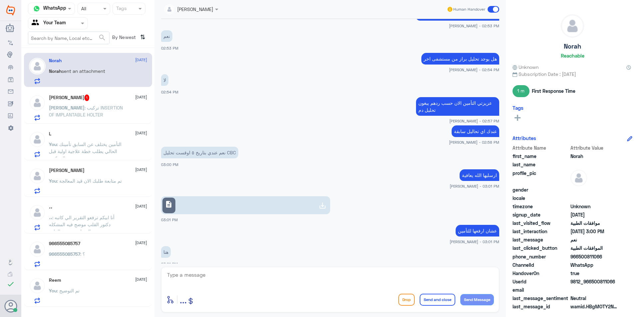
click at [77, 106] on span ": تركيب INSERTION OF IMPLANTABLE HOLTER" at bounding box center [86, 111] width 74 height 13
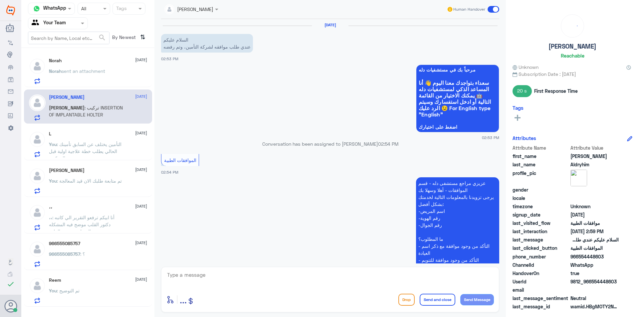
scroll to position [262, 0]
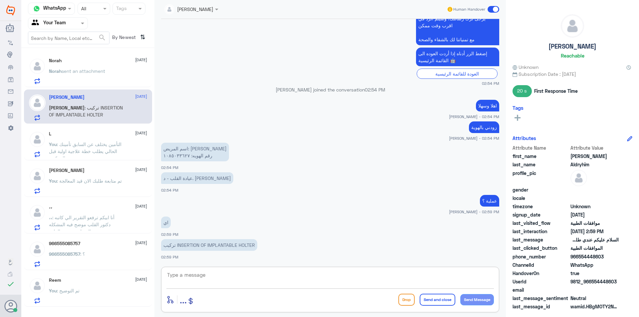
click at [227, 280] on textarea at bounding box center [329, 278] width 327 height 16
type textarea "["
type textarea "جاري متابعتها من قبل الفريق المختص"
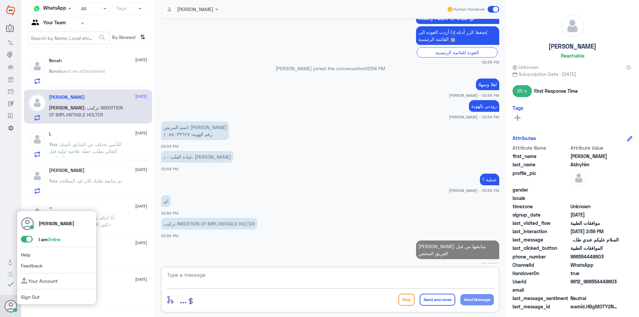
click at [27, 240] on span at bounding box center [27, 239] width 12 height 7
click at [0, 0] on input "checkbox" at bounding box center [0, 0] width 0 height 0
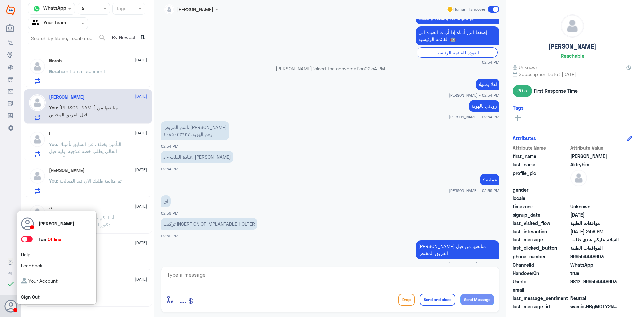
click at [36, 297] on link "Sign Out" at bounding box center [30, 297] width 19 height 6
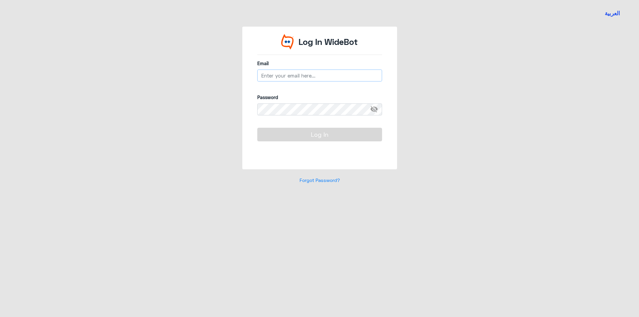
type input "[EMAIL_ADDRESS][DOMAIN_NAME]"
